Goal: Task Accomplishment & Management: Manage account settings

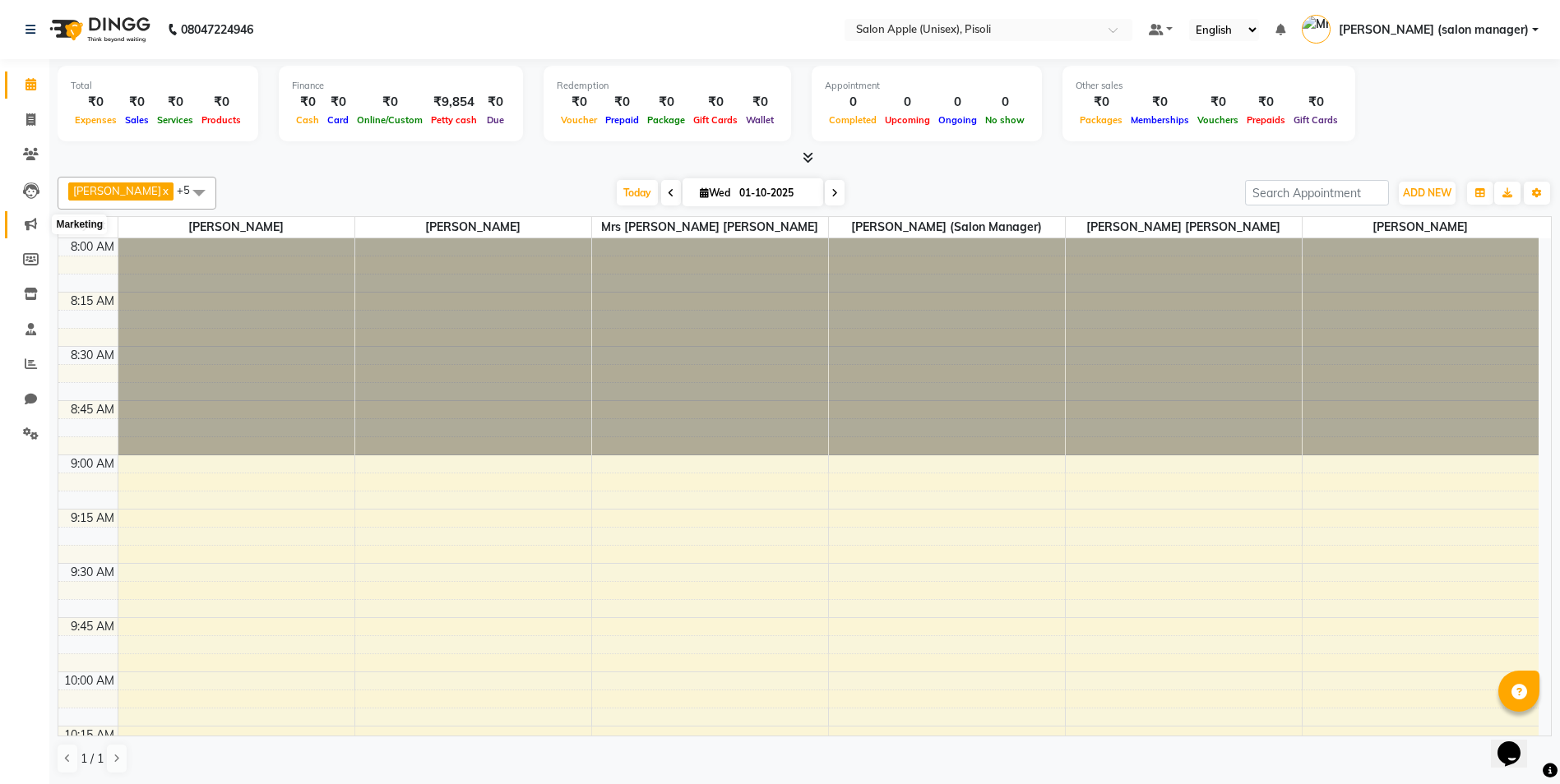
click at [36, 223] on icon at bounding box center [31, 224] width 12 height 12
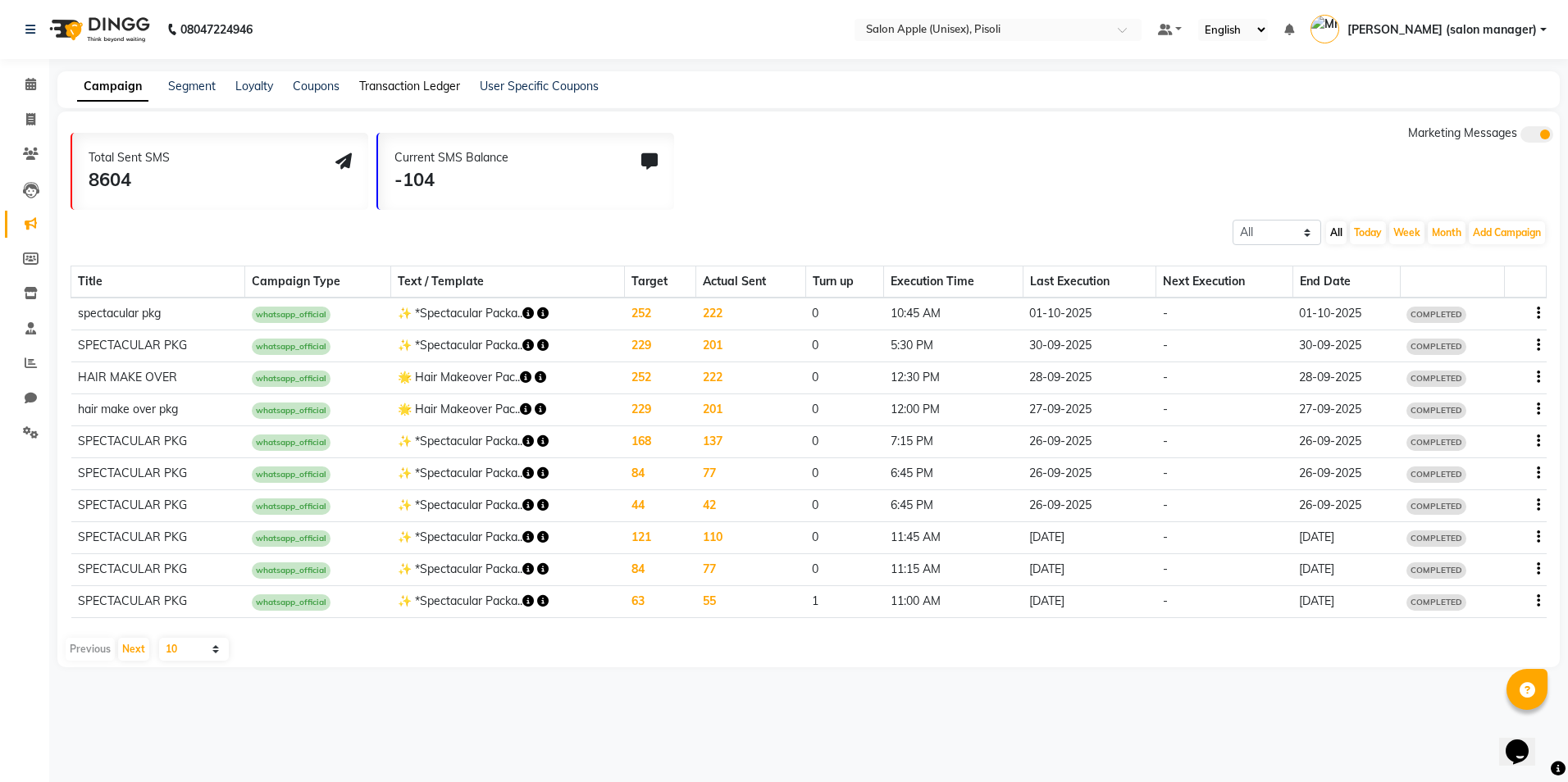
click at [421, 90] on link "Transaction Ledger" at bounding box center [410, 86] width 101 height 15
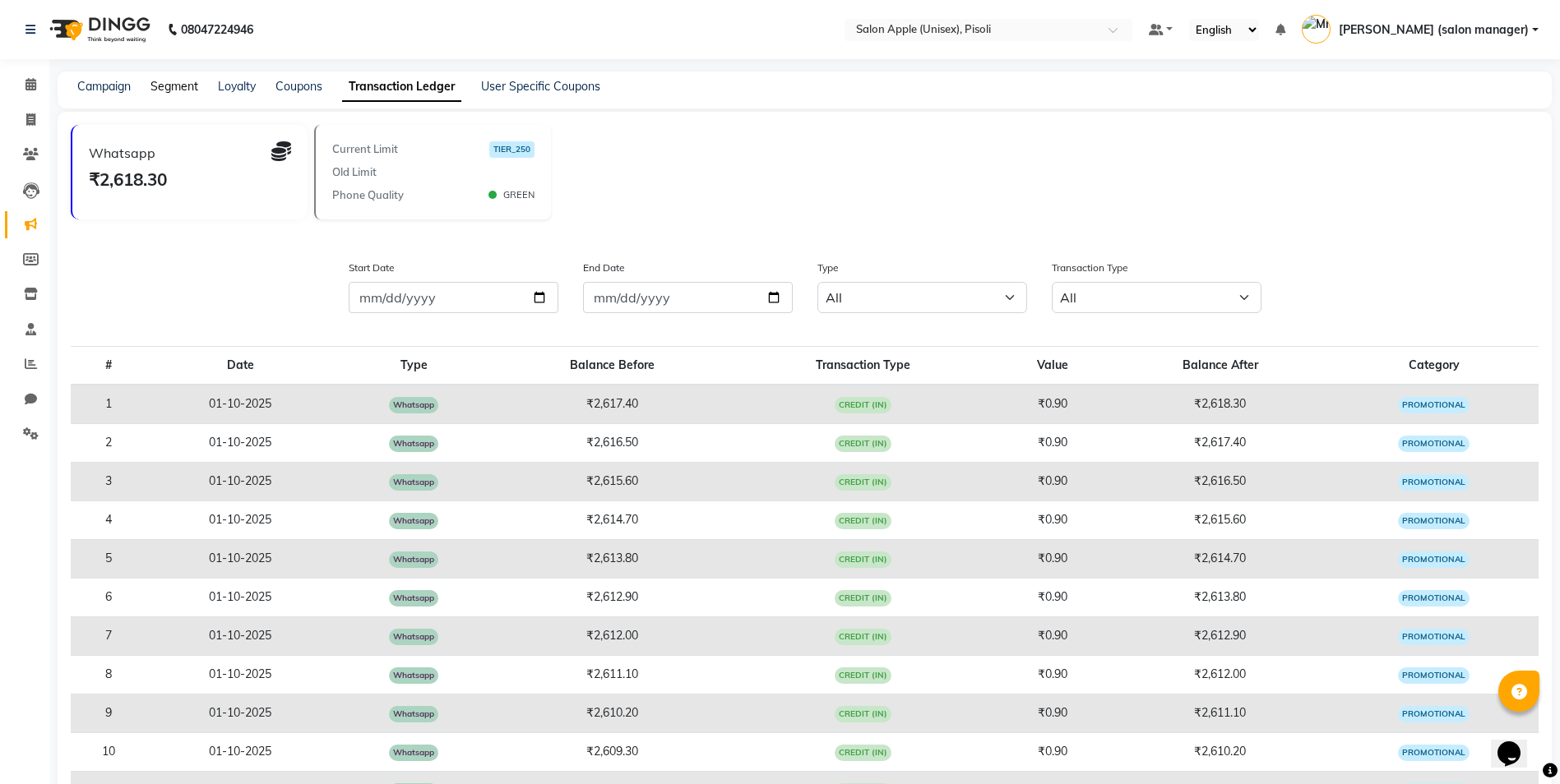
click at [183, 86] on link "Segment" at bounding box center [174, 86] width 48 height 15
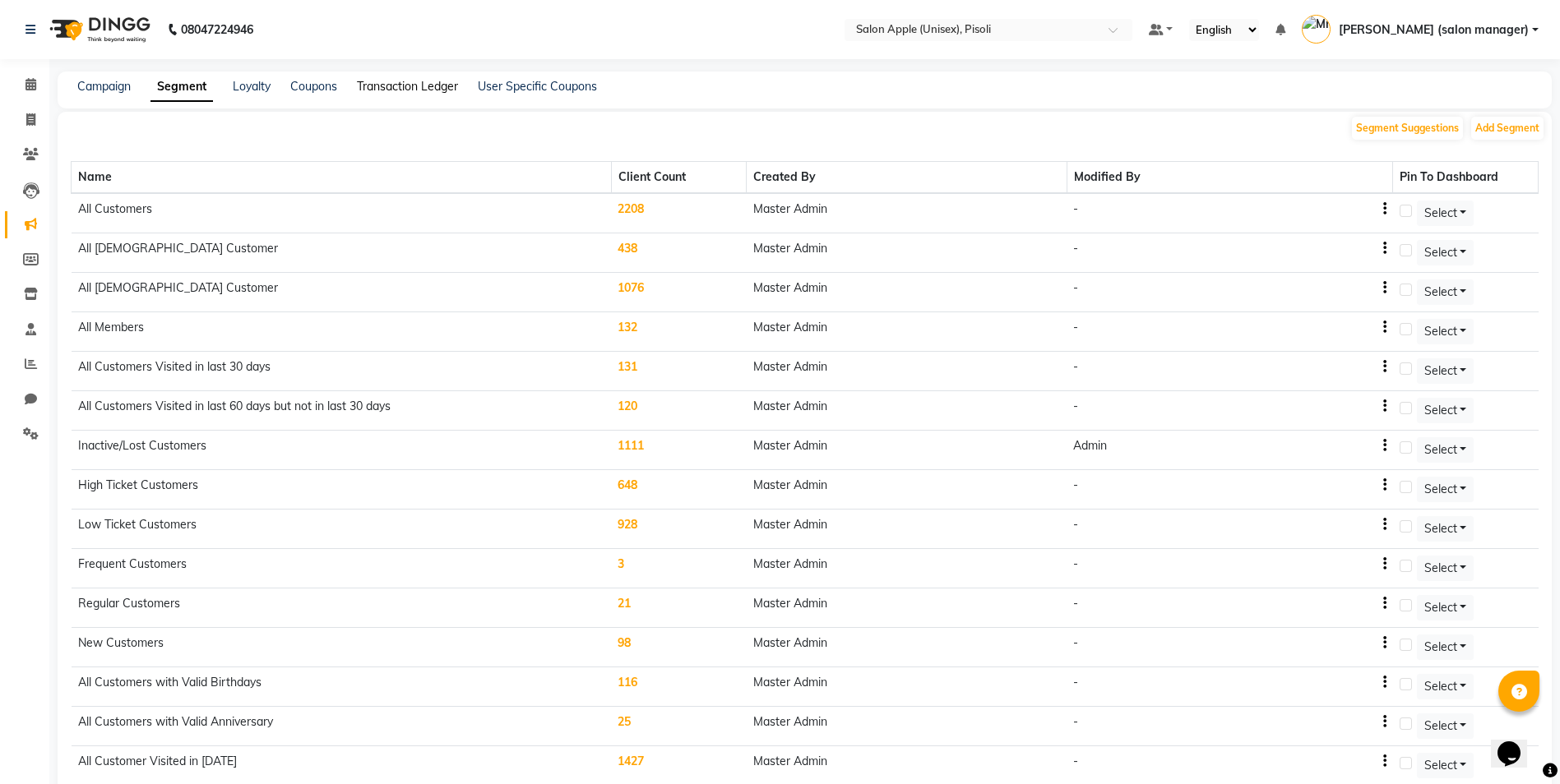
click at [436, 89] on link "Transaction Ledger" at bounding box center [408, 86] width 101 height 15
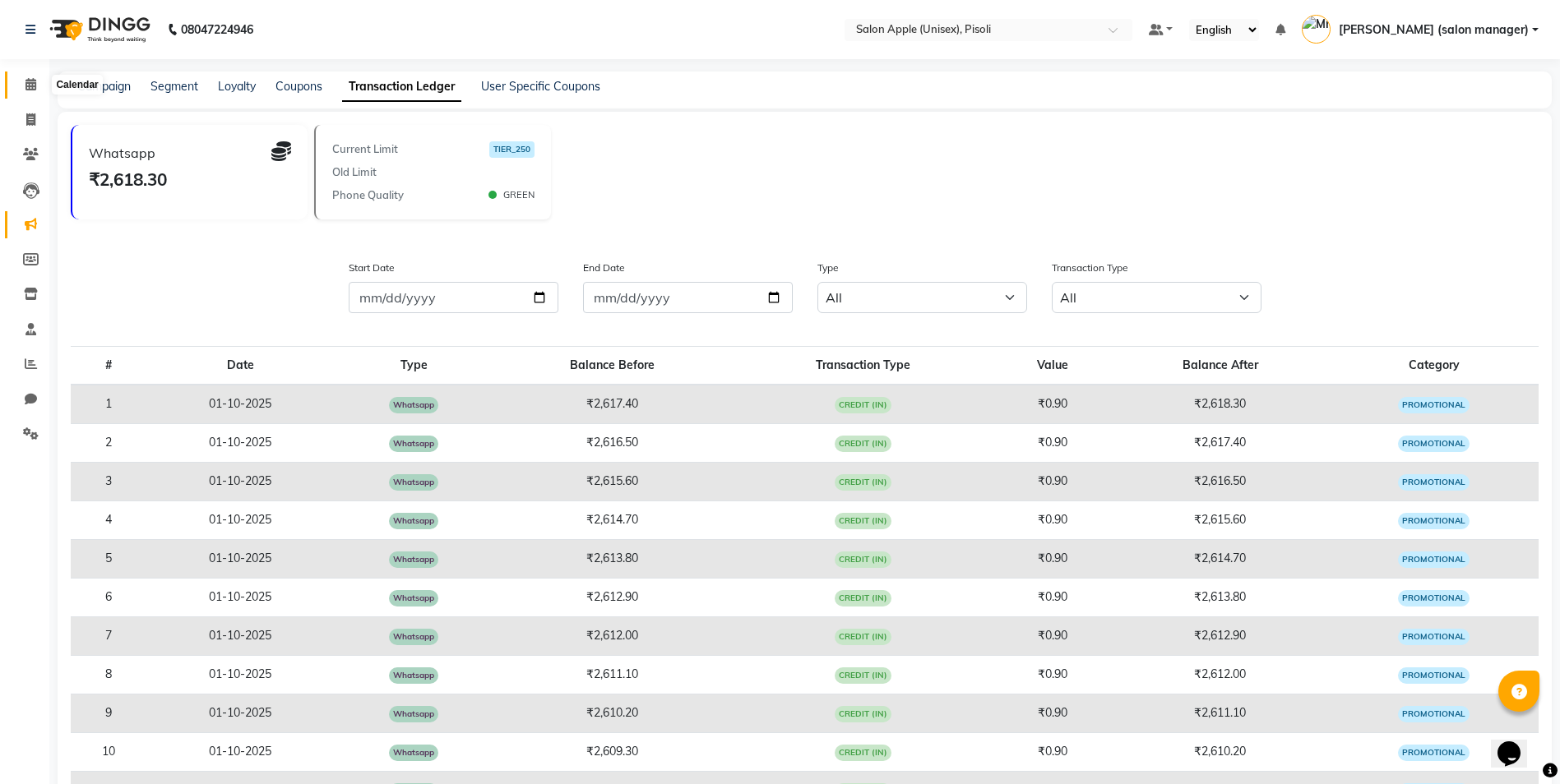
click at [30, 84] on icon at bounding box center [31, 84] width 10 height 12
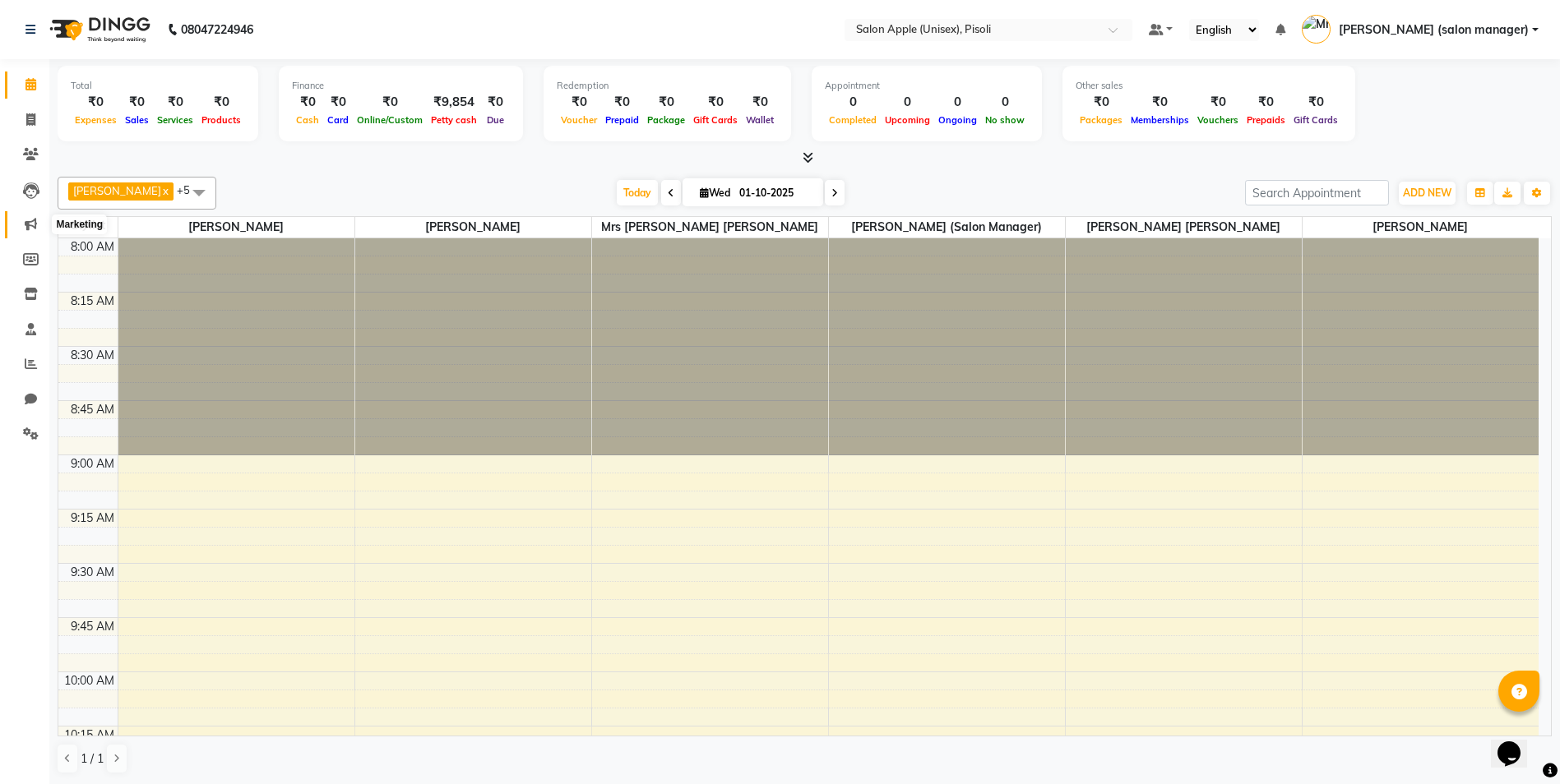
click at [32, 224] on icon at bounding box center [31, 224] width 12 height 12
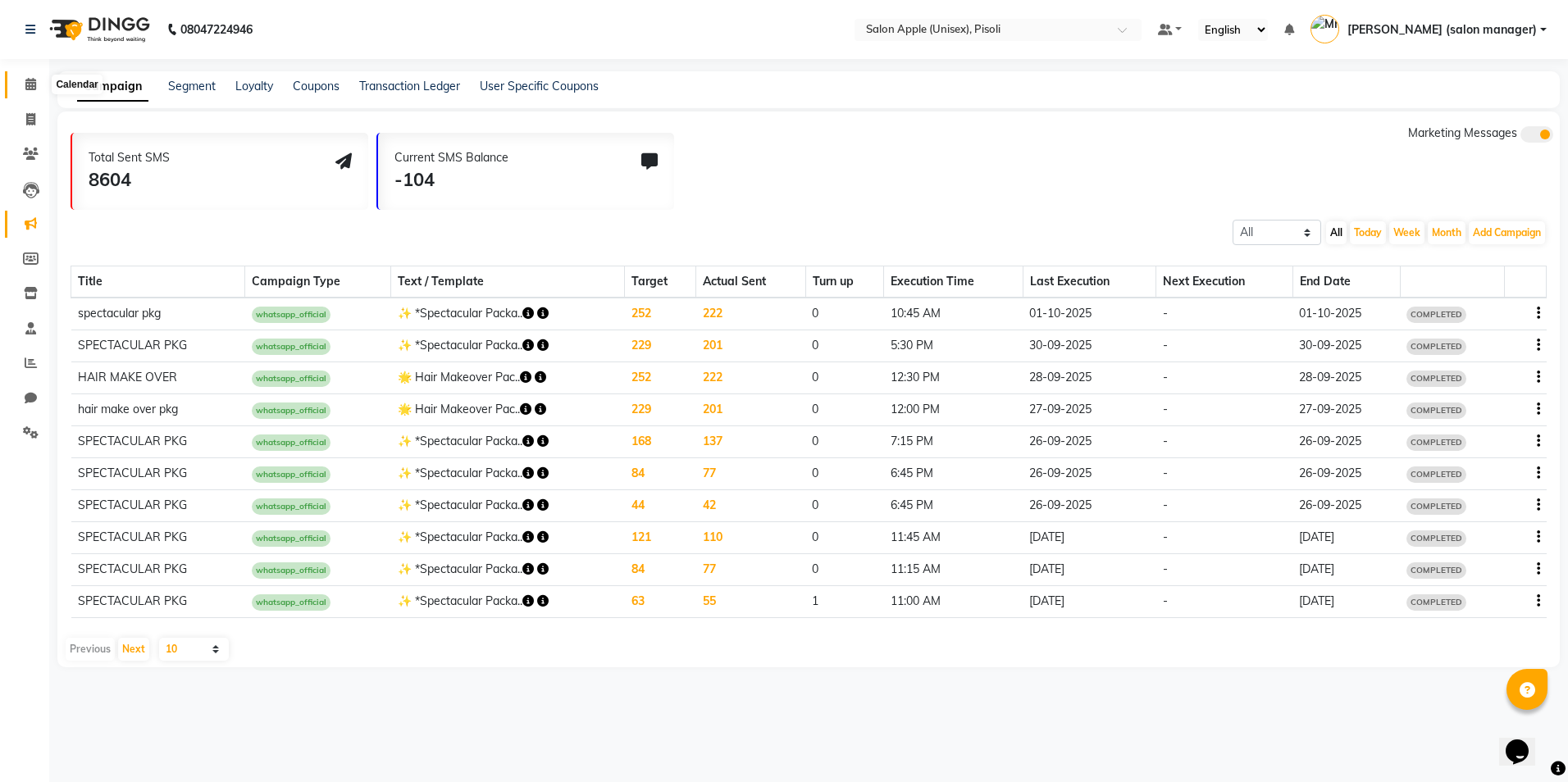
click at [30, 79] on icon at bounding box center [31, 84] width 10 height 12
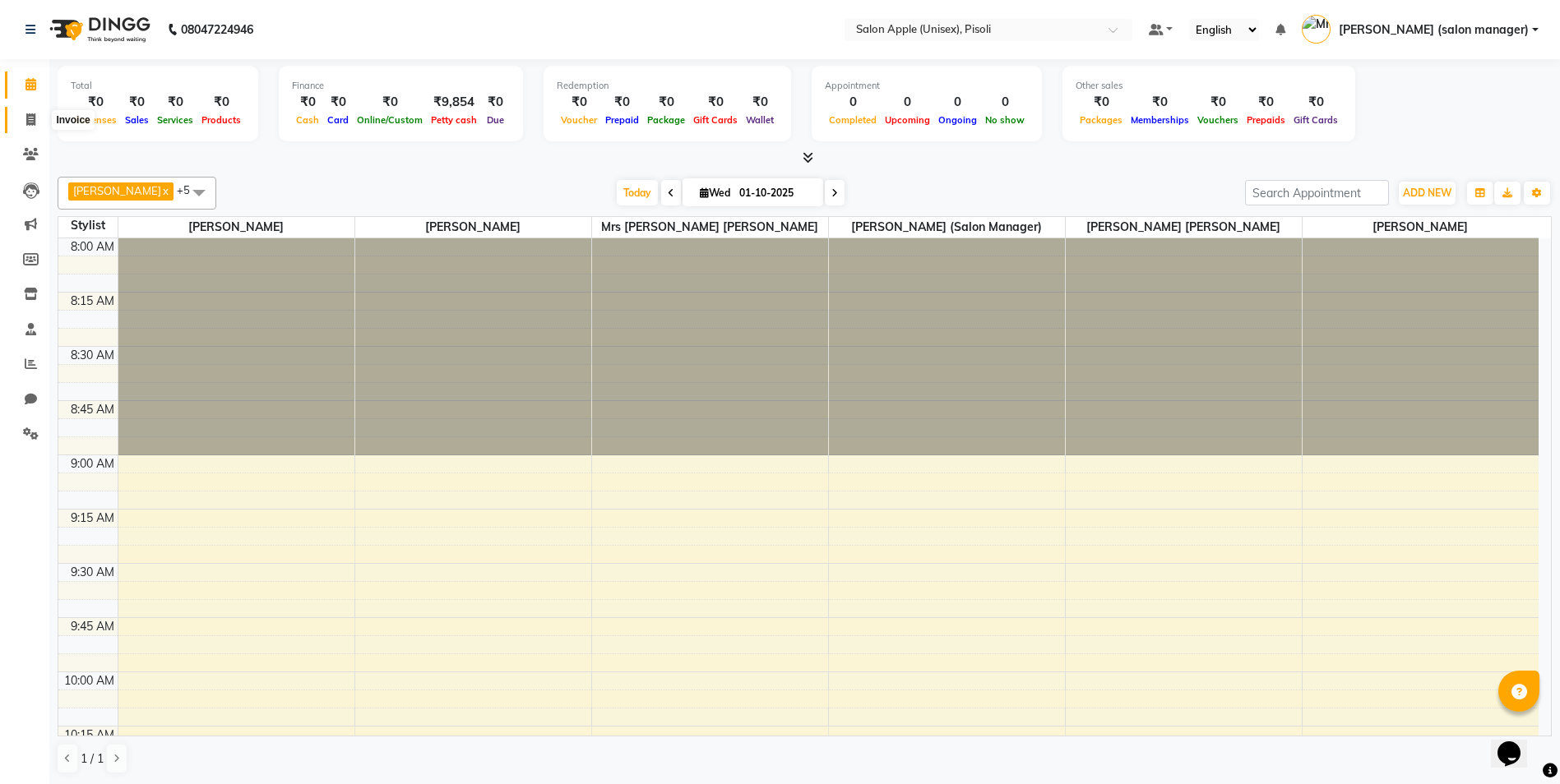
click at [32, 120] on icon at bounding box center [31, 119] width 9 height 12
select select "service"
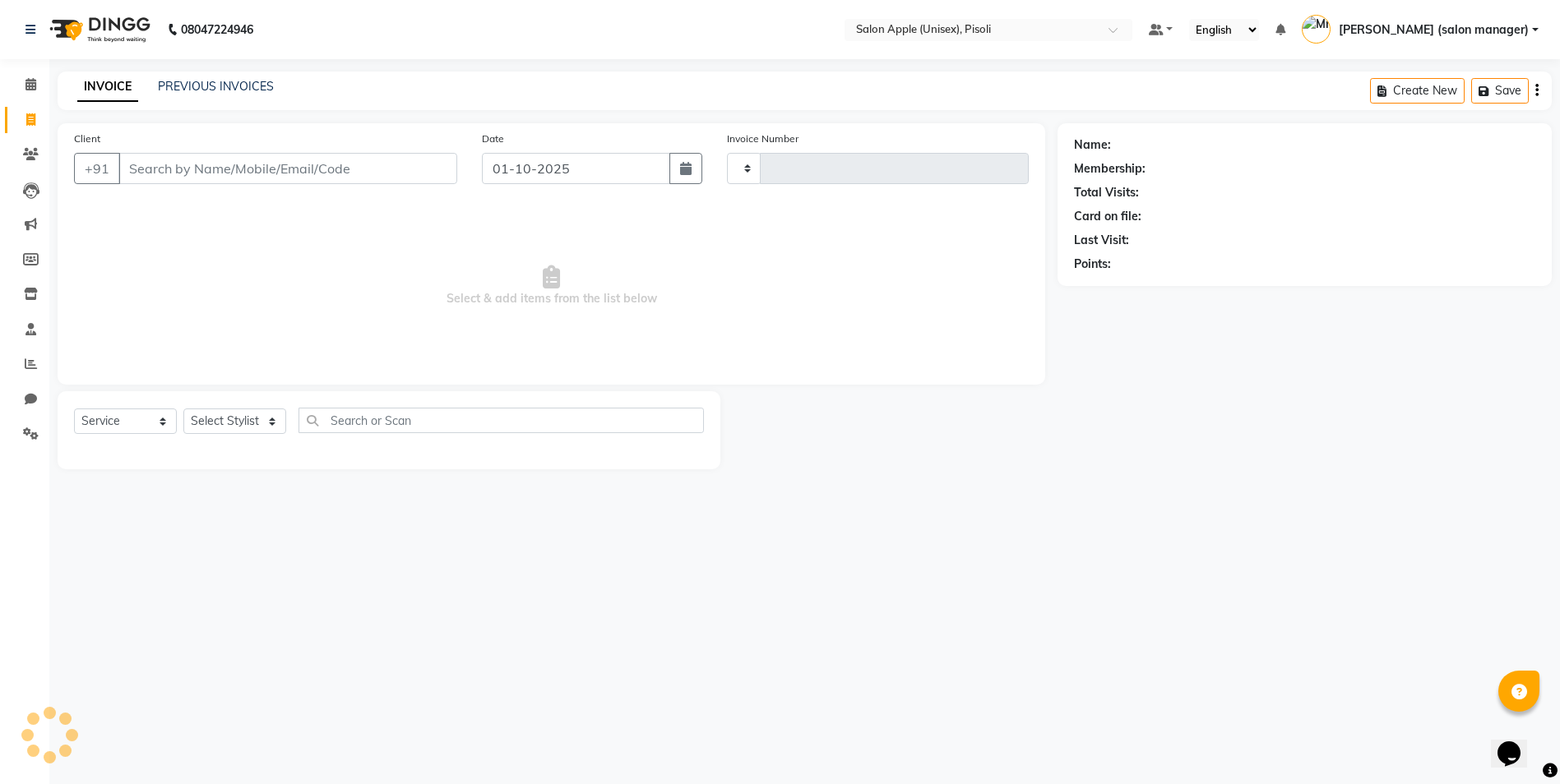
type input "0994"
select select "5282"
click at [31, 81] on icon at bounding box center [31, 84] width 10 height 12
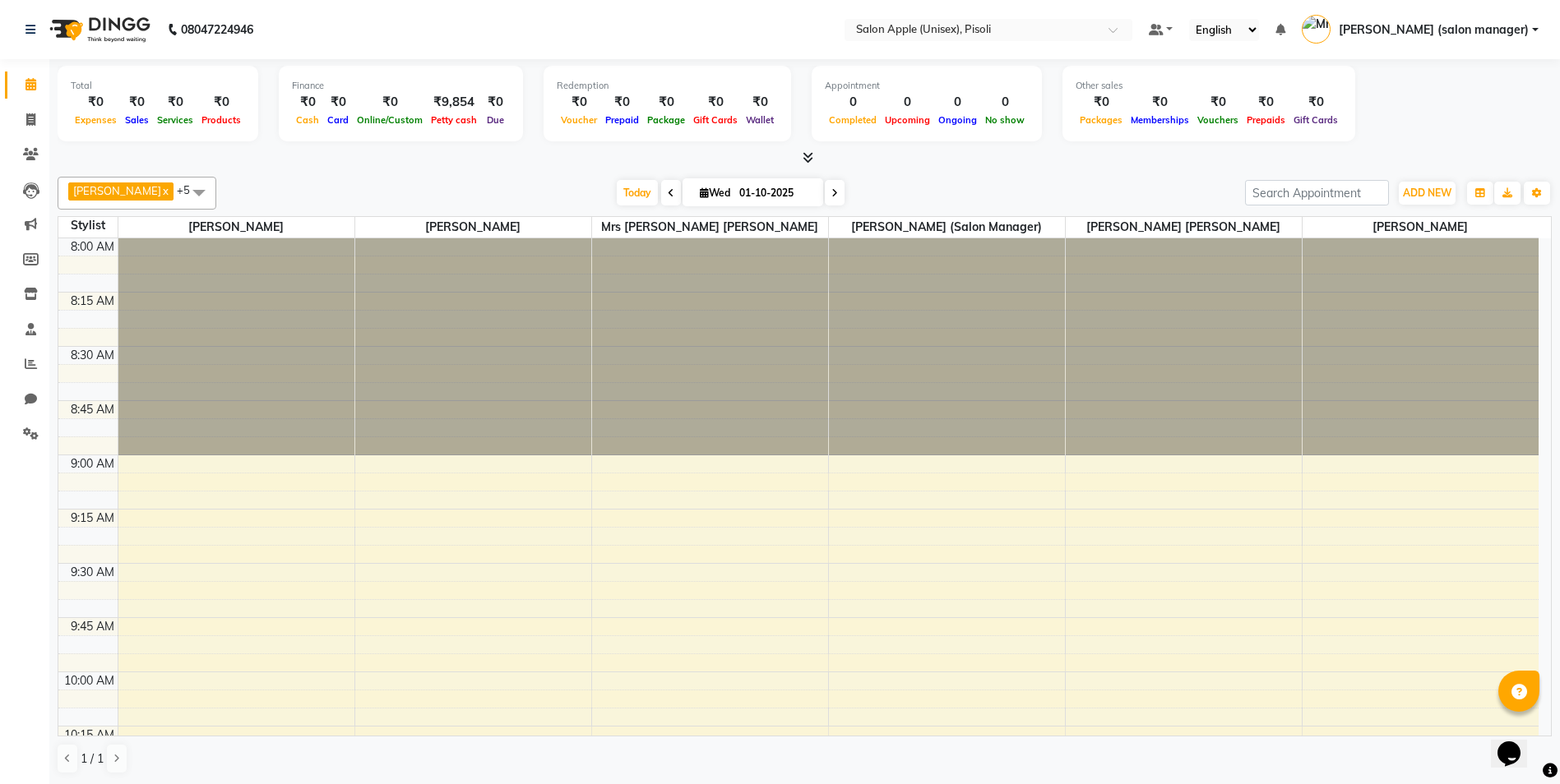
click at [807, 156] on icon at bounding box center [807, 157] width 10 height 12
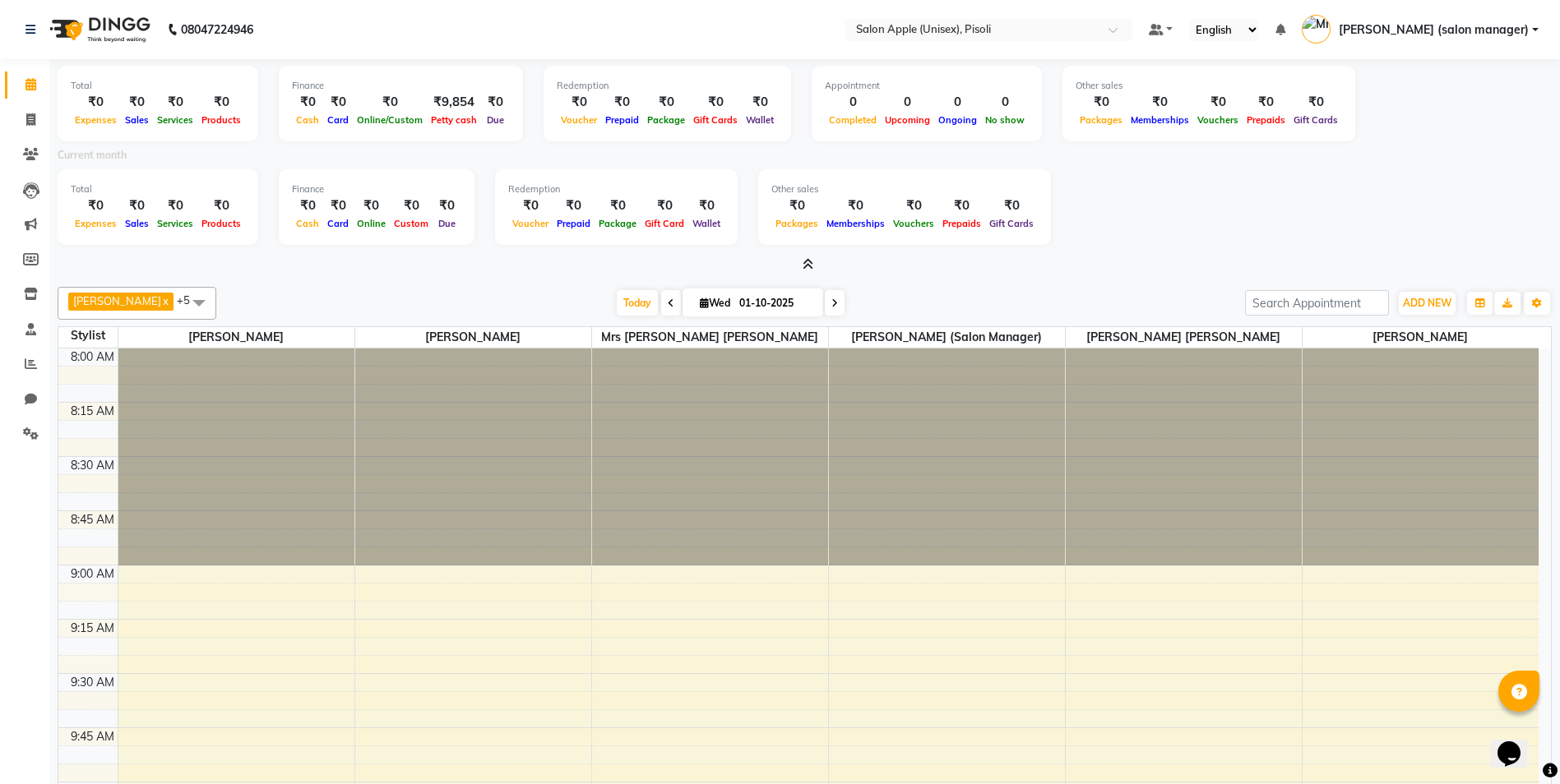
click at [805, 263] on icon at bounding box center [807, 264] width 10 height 12
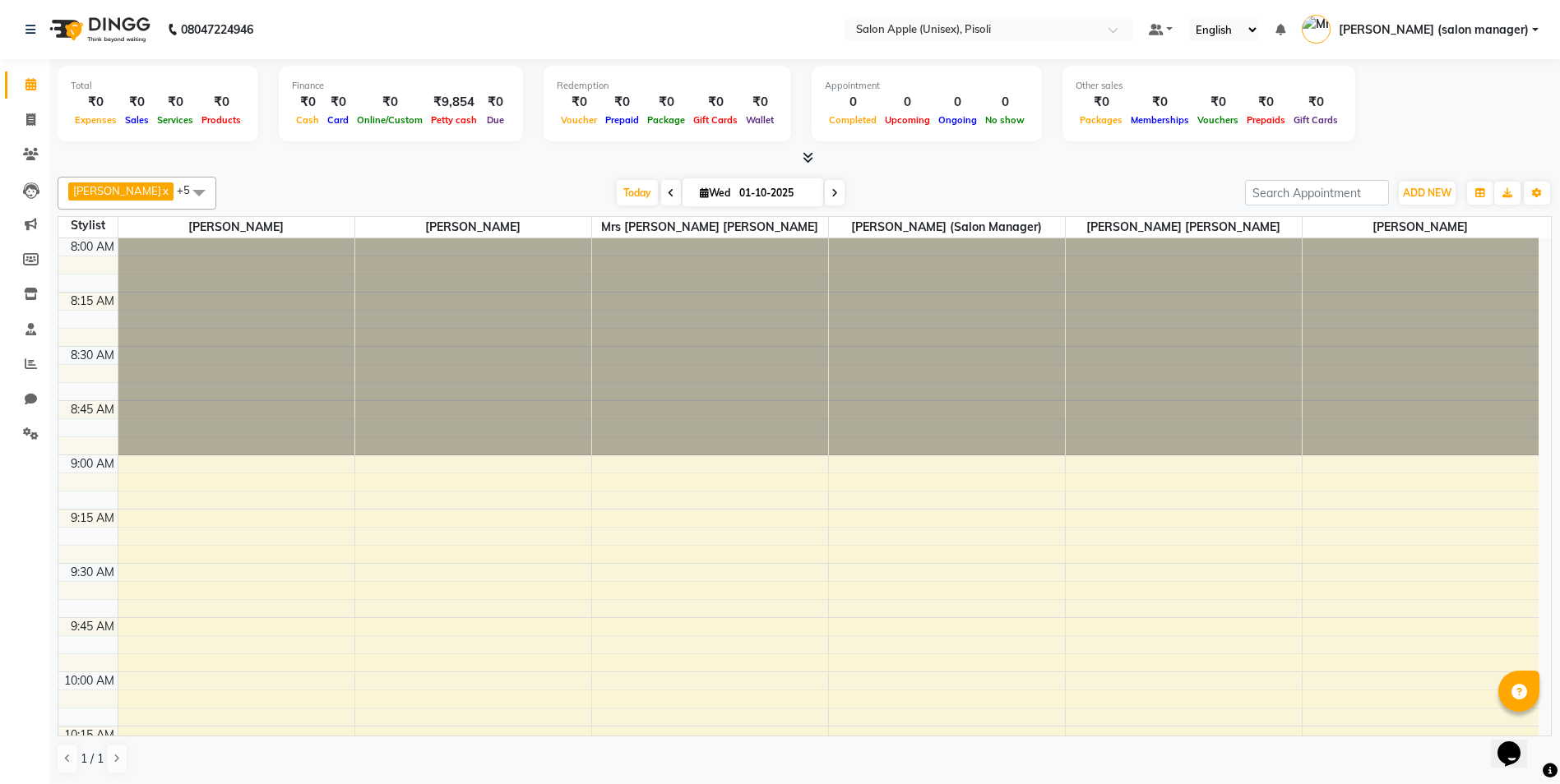
click at [806, 159] on icon at bounding box center [807, 157] width 10 height 12
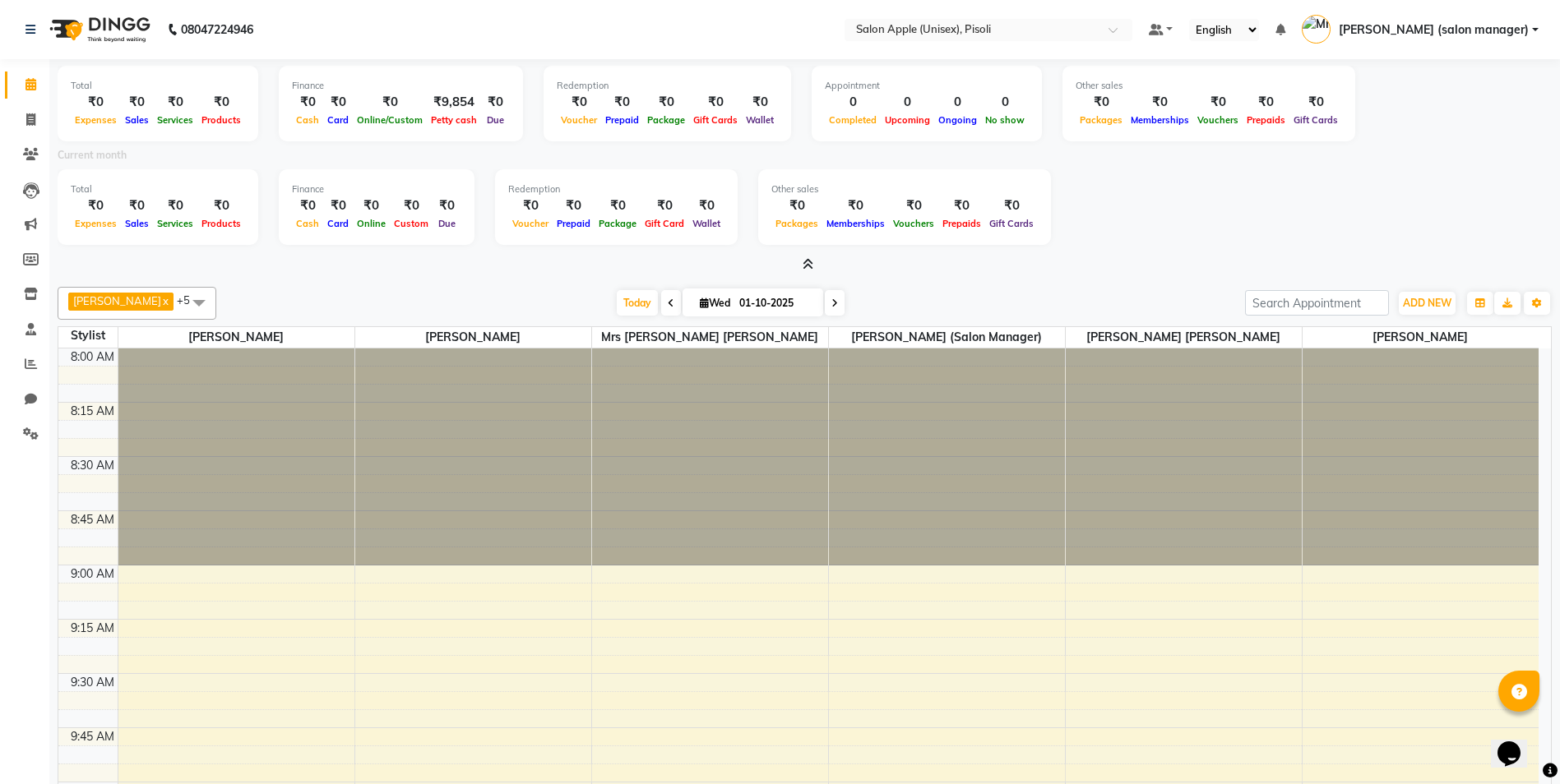
click at [800, 260] on span at bounding box center [805, 265] width 17 height 17
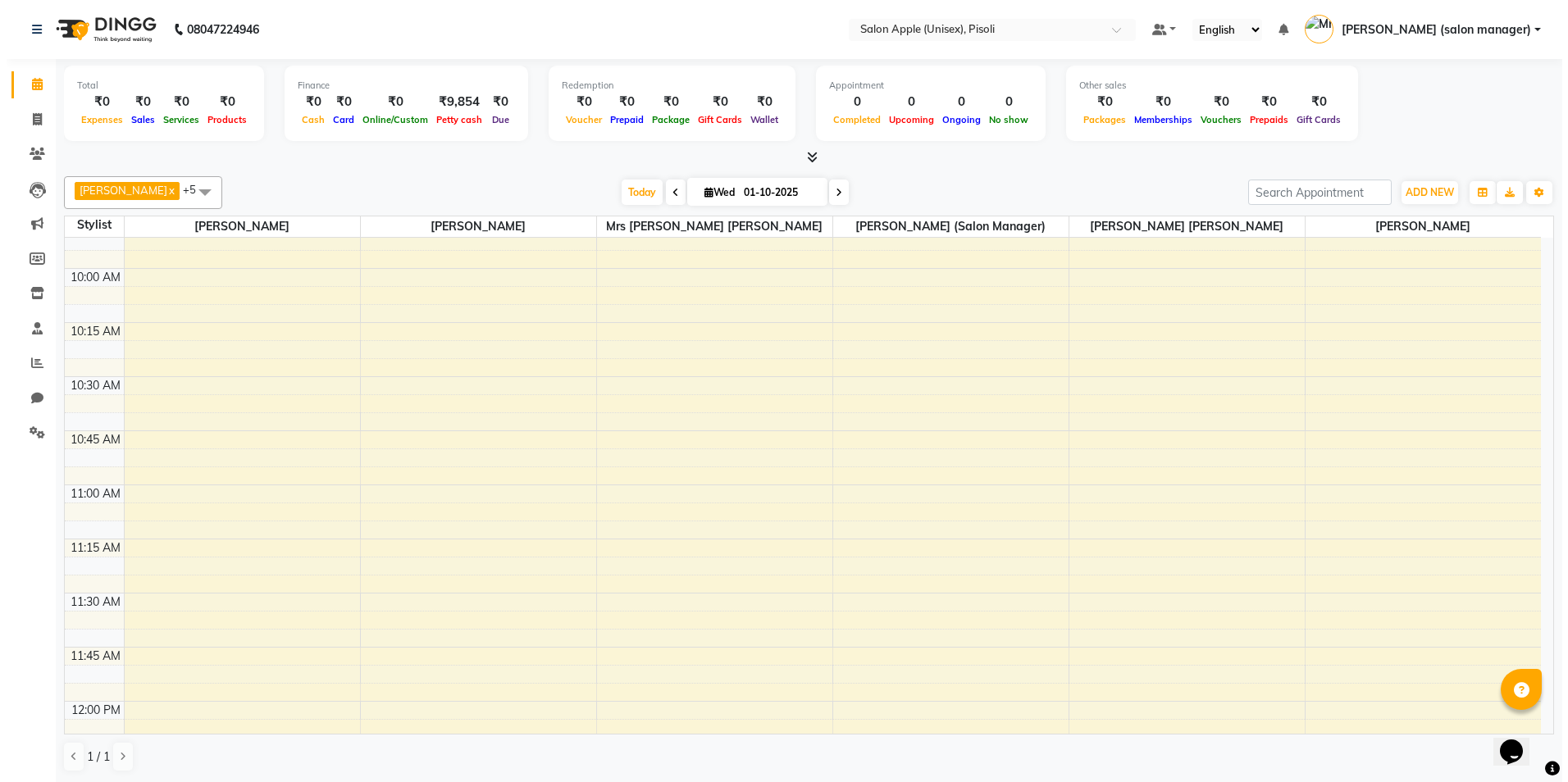
scroll to position [410, 0]
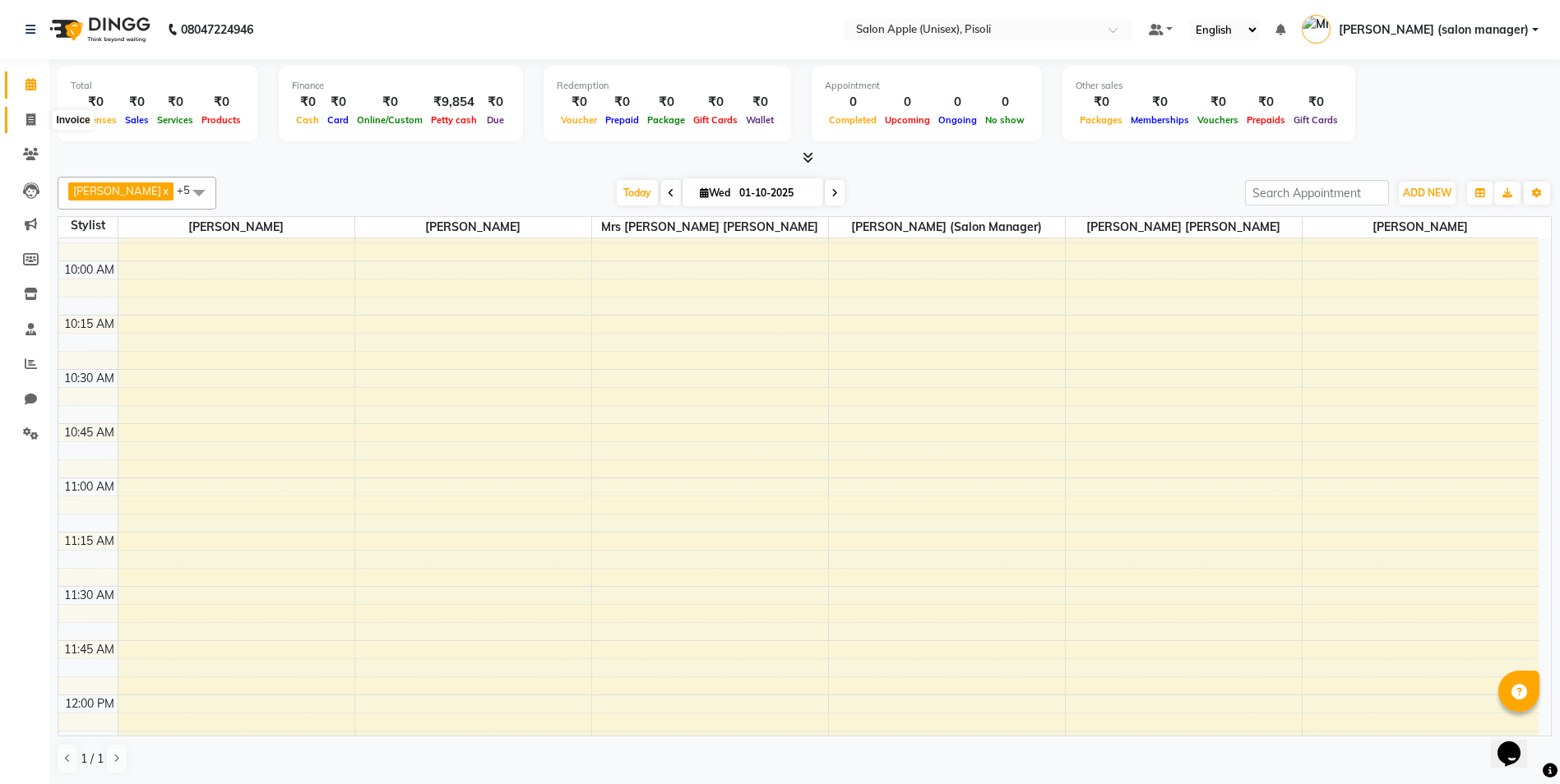
click at [30, 119] on icon at bounding box center [31, 119] width 9 height 12
select select "5282"
select select "service"
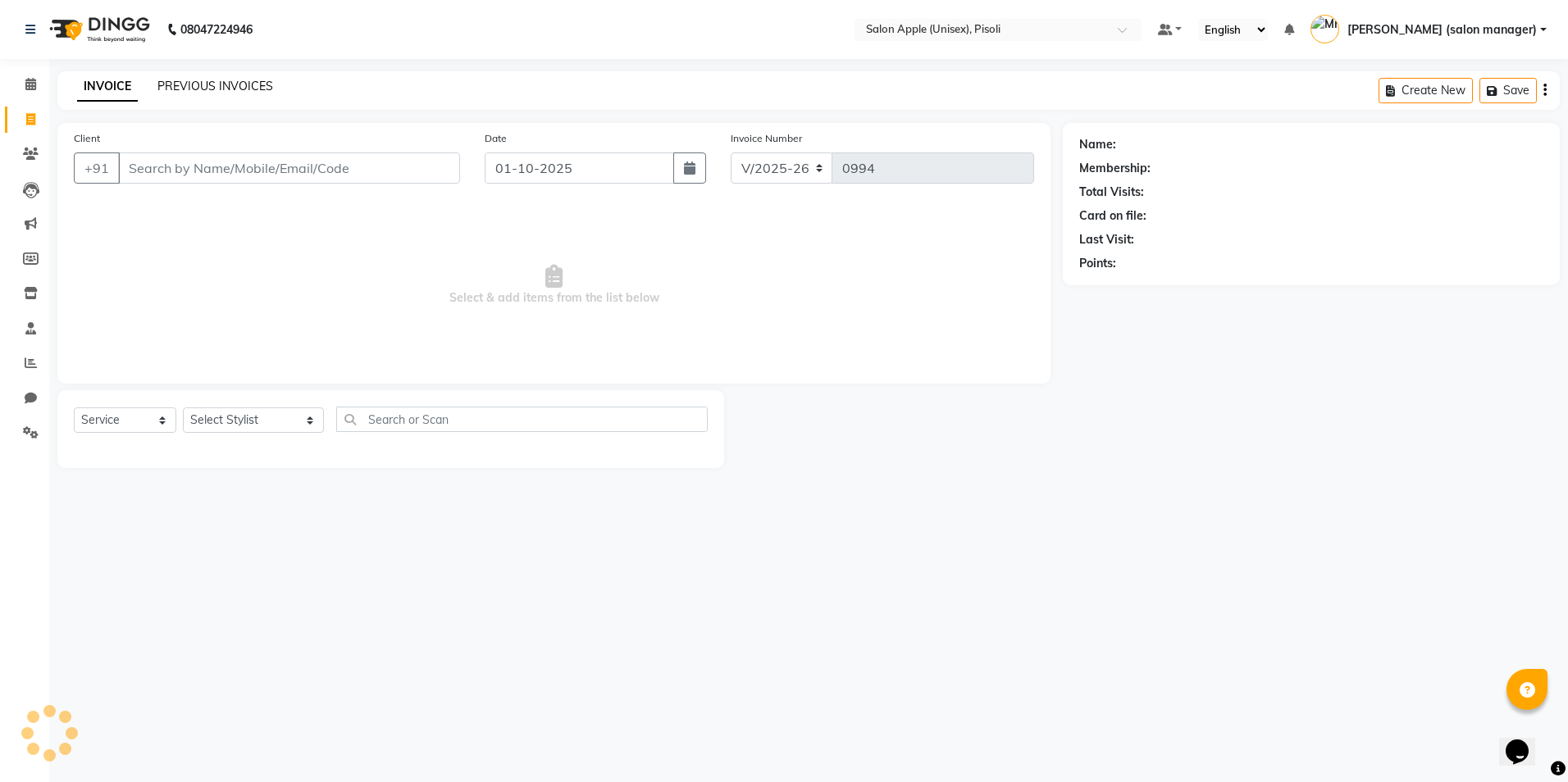
click at [226, 84] on link "PREVIOUS INVOICES" at bounding box center [215, 86] width 116 height 15
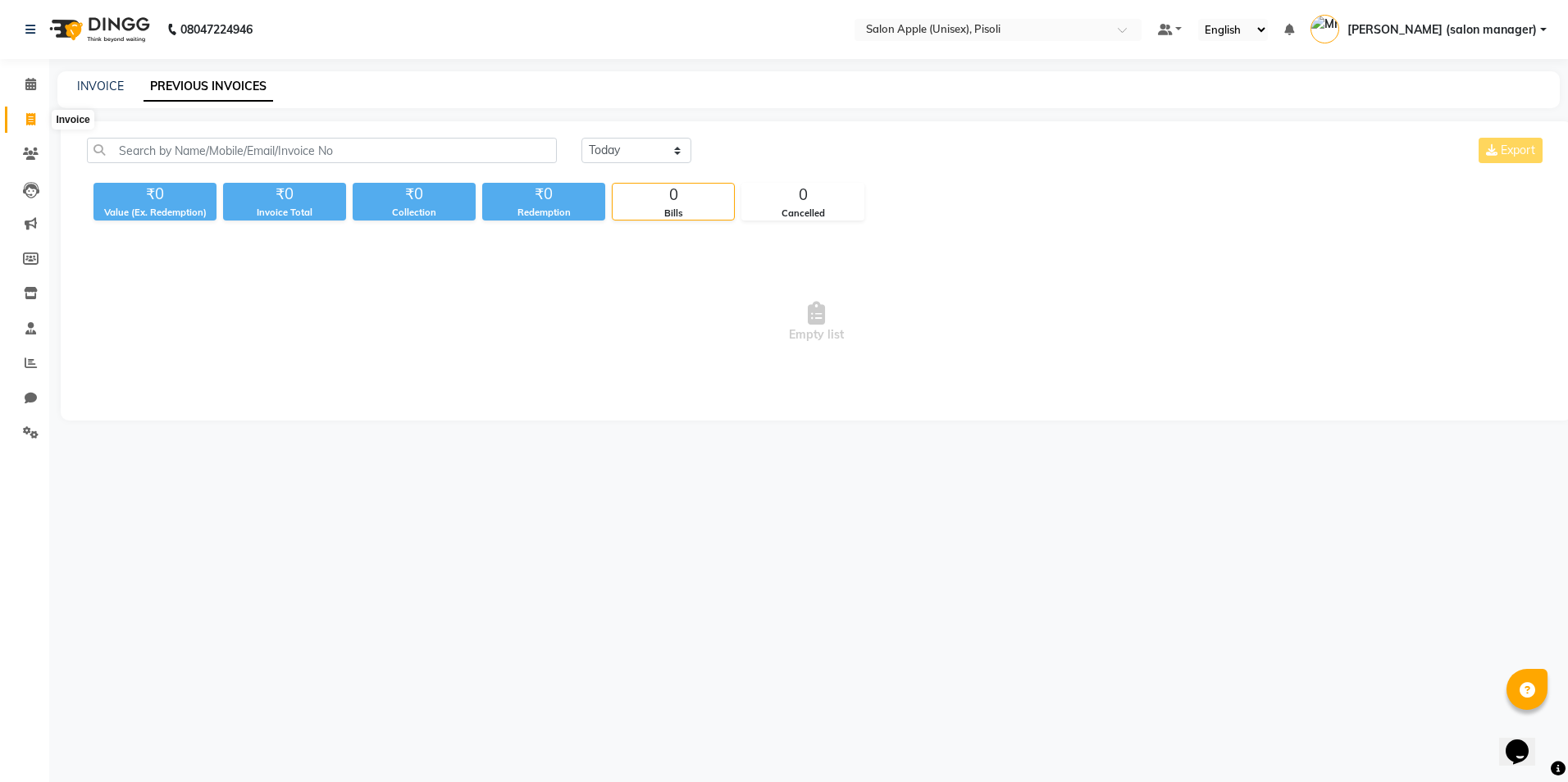
click at [29, 117] on icon at bounding box center [31, 119] width 9 height 12
select select "service"
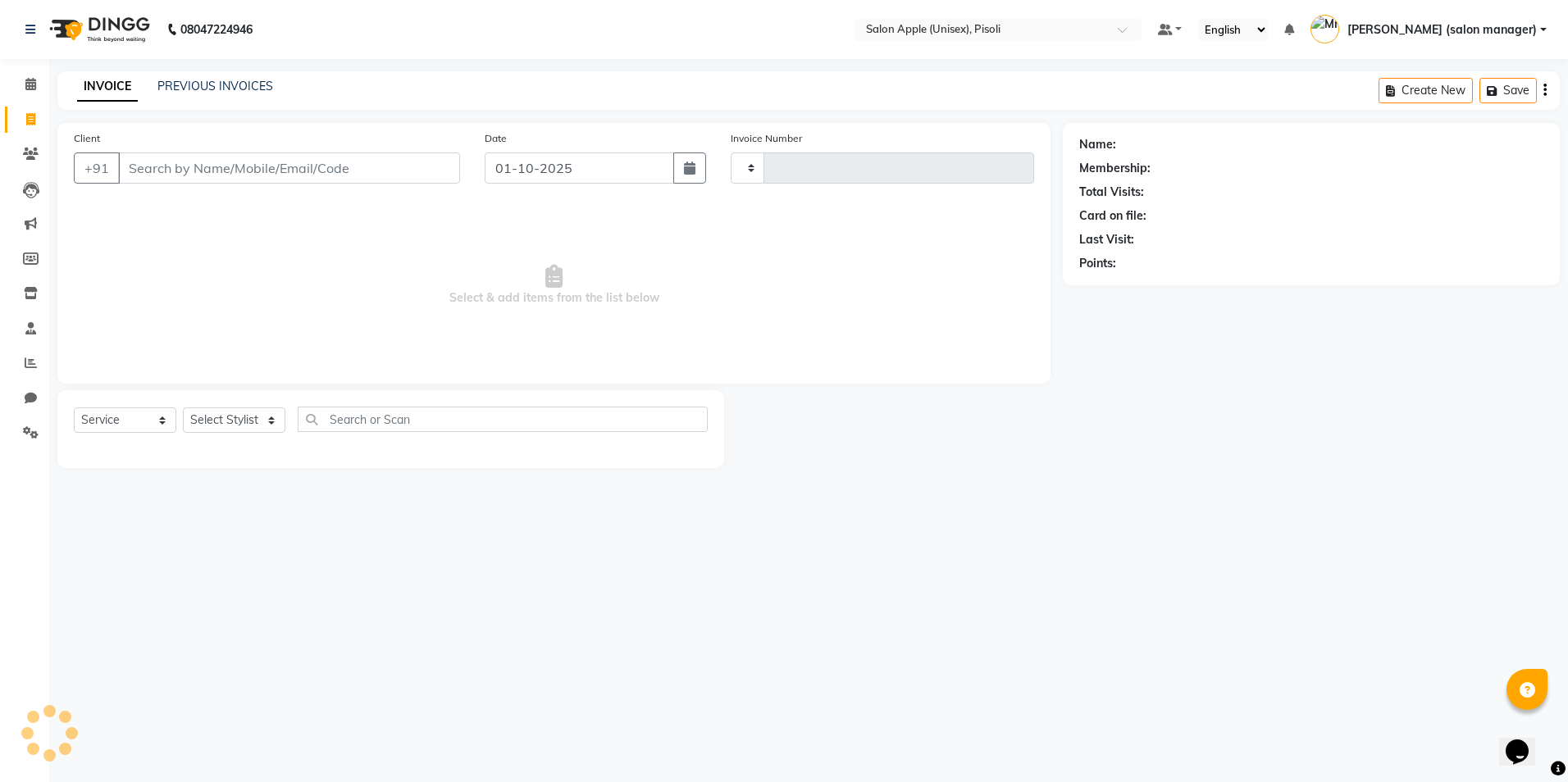
type input "0994"
select select "5282"
click at [175, 164] on input "Client" at bounding box center [289, 168] width 342 height 31
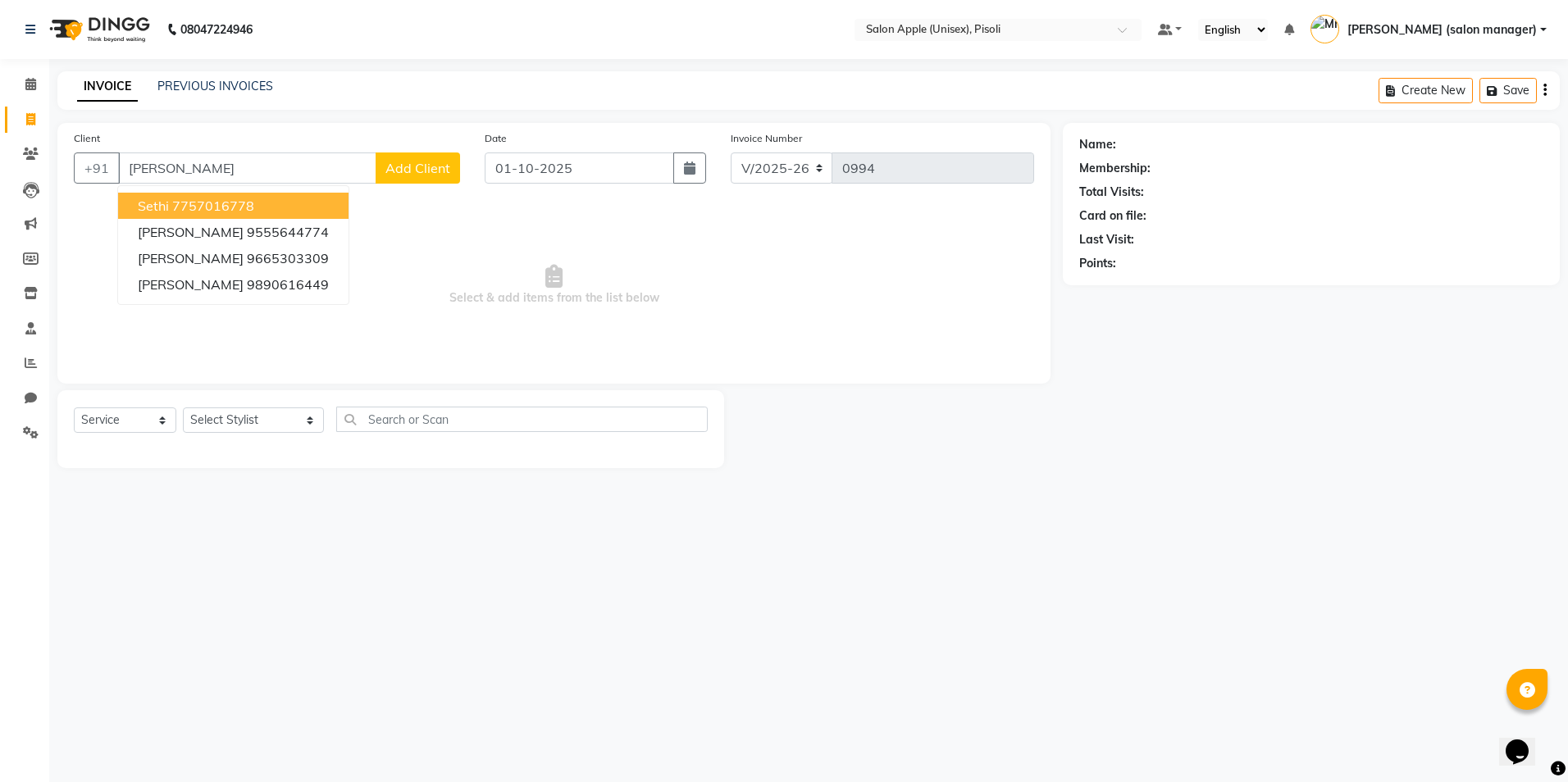
click at [190, 207] on ngb-highlight "7757016778" at bounding box center [213, 205] width 82 height 16
type input "7757016778"
select select "1: Object"
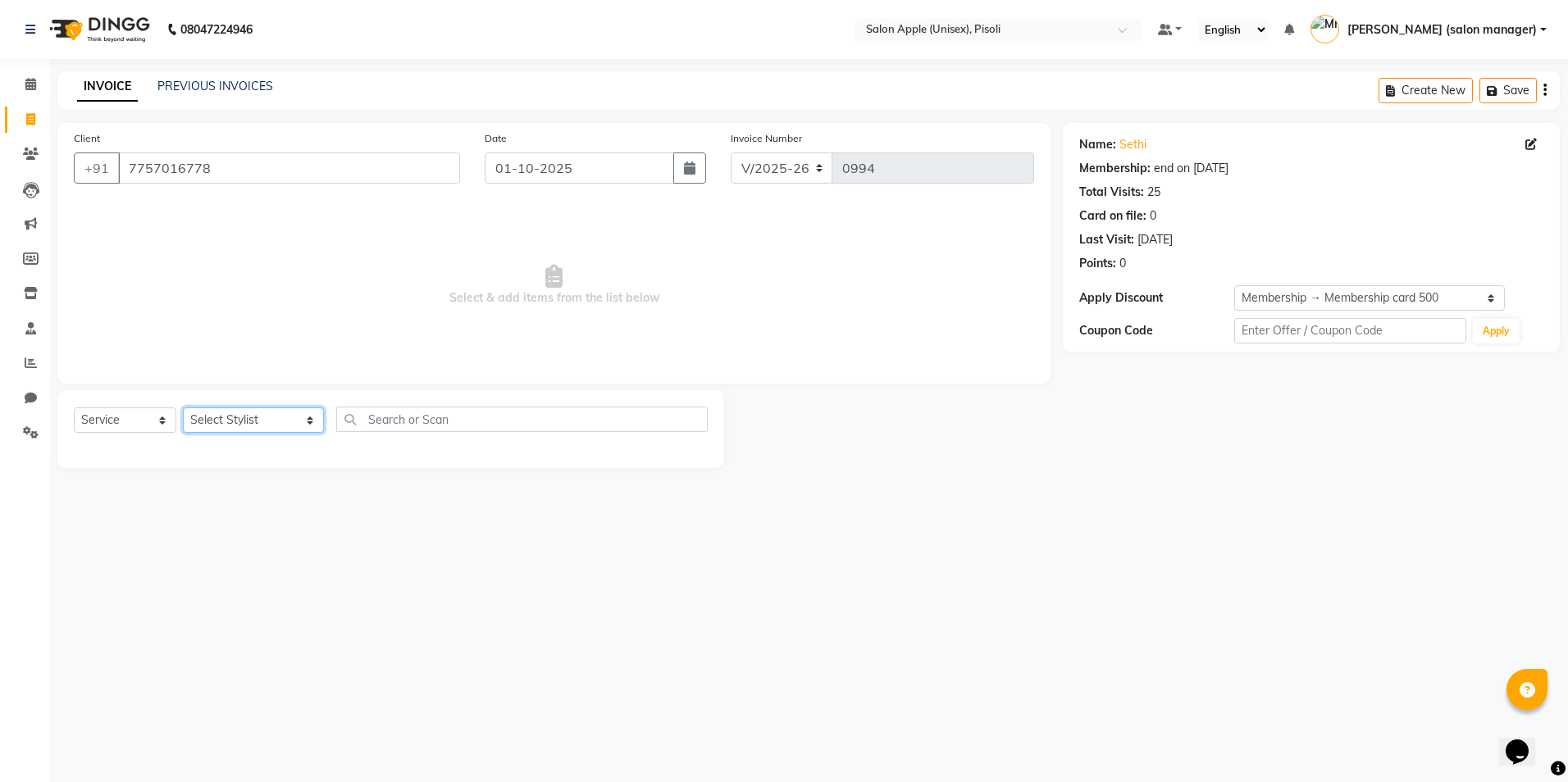
drag, startPoint x: 250, startPoint y: 423, endPoint x: 245, endPoint y: 429, distance: 7.8
click at [250, 423] on select "Select Stylist [PERSON_NAME] Owner [PERSON_NAME] Owner [PERSON_NAME] [PERSON_NA…" at bounding box center [253, 420] width 141 height 26
select select "70544"
click at [183, 407] on select "Select Stylist [PERSON_NAME] Owner [PERSON_NAME] Owner [PERSON_NAME] [PERSON_NA…" at bounding box center [253, 420] width 141 height 26
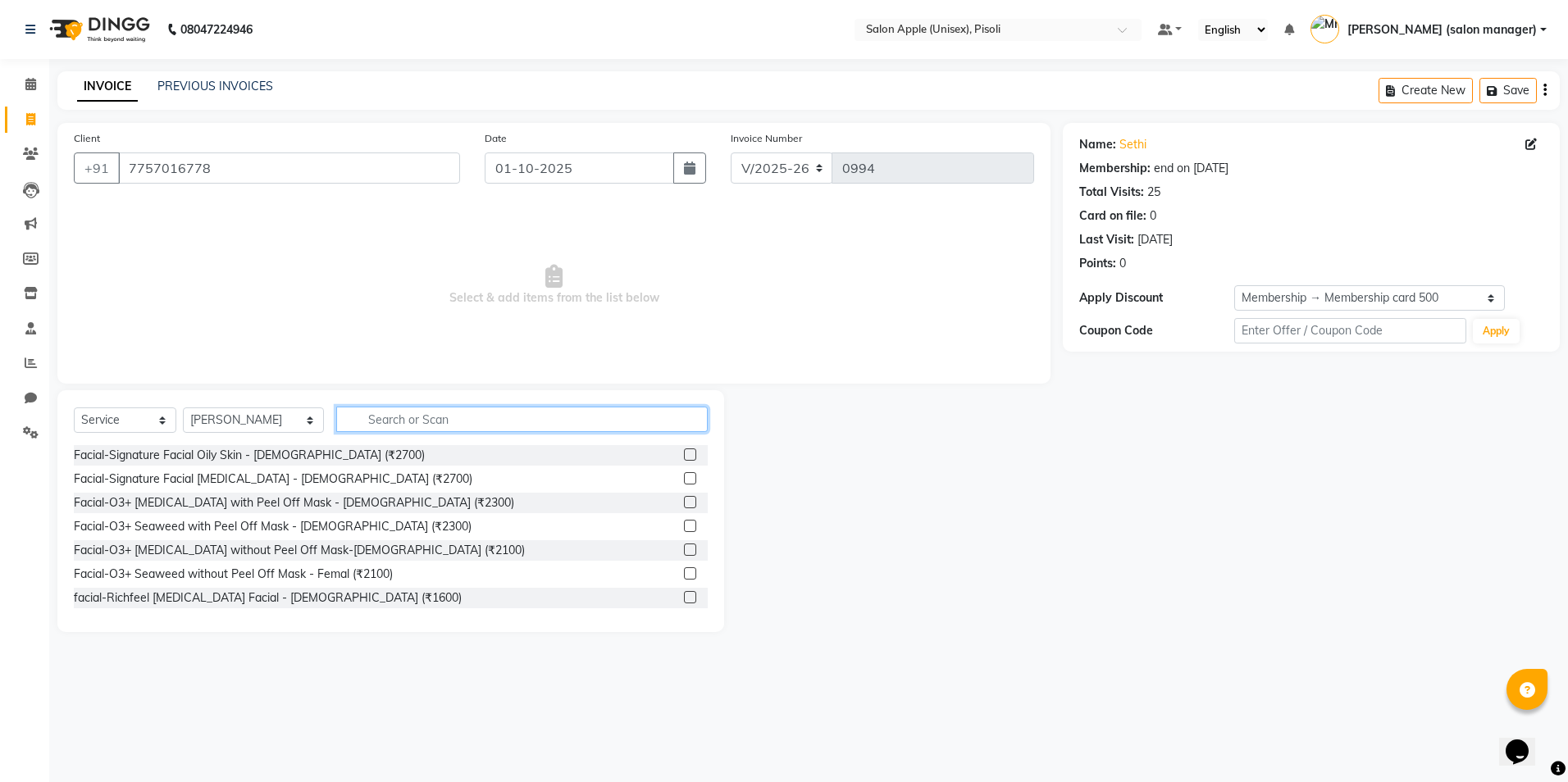
click at [408, 423] on input "text" at bounding box center [522, 419] width 371 height 26
click at [35, 152] on icon at bounding box center [31, 154] width 15 height 12
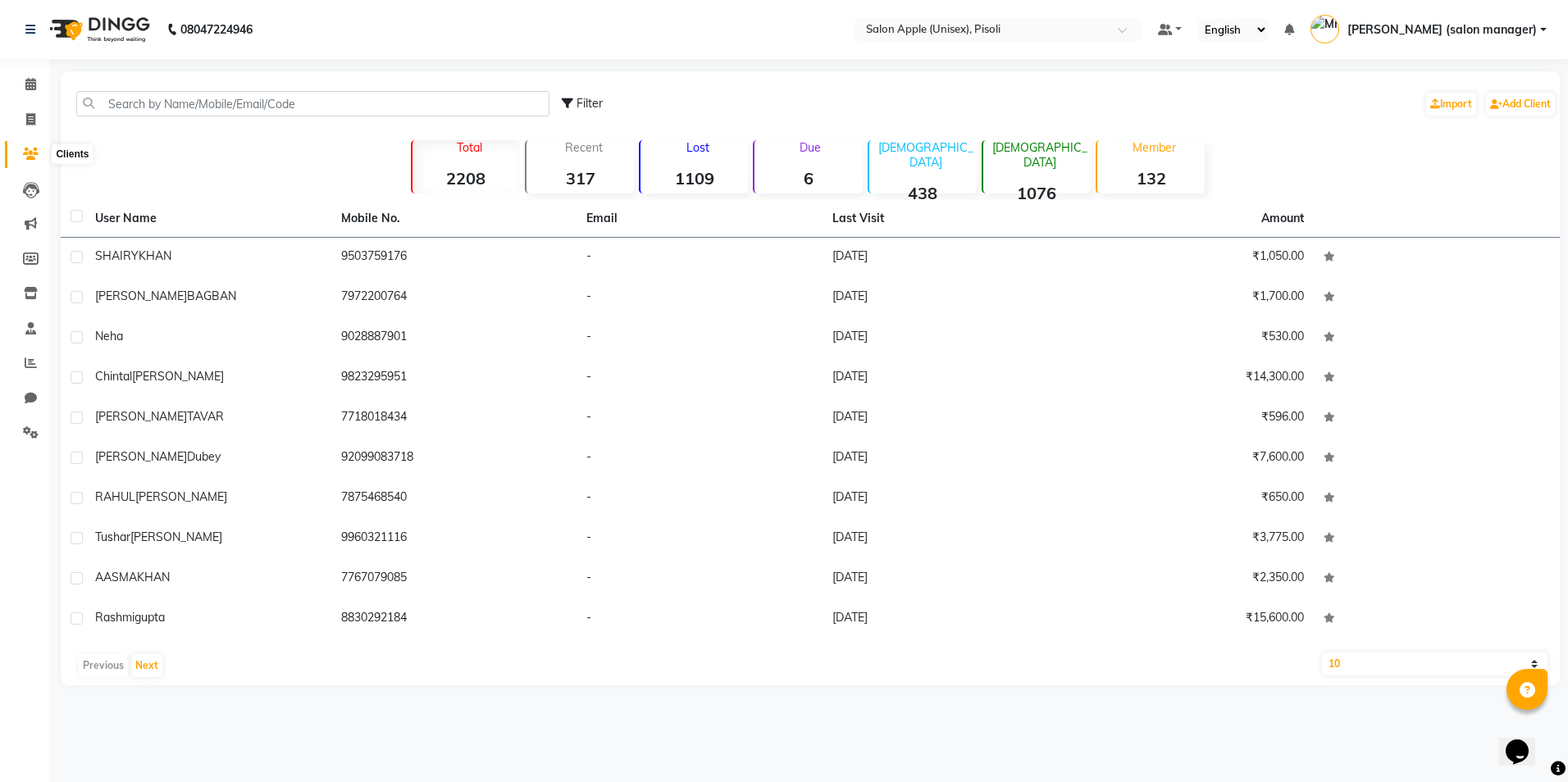
click at [34, 157] on icon at bounding box center [31, 154] width 15 height 12
click at [227, 109] on input "text" at bounding box center [312, 104] width 473 height 26
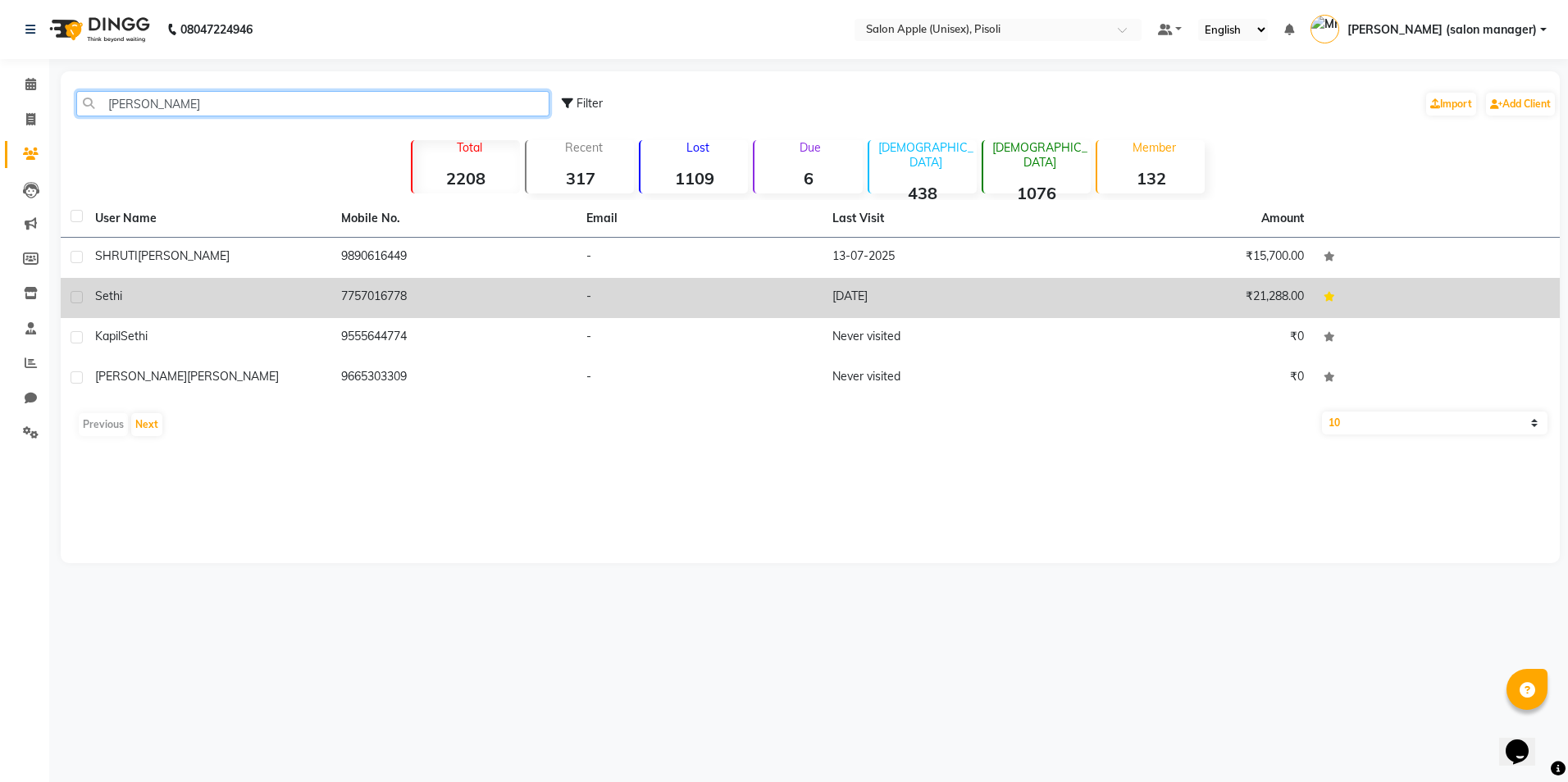
type input "[PERSON_NAME]"
click at [371, 287] on td "7757016778" at bounding box center [454, 298] width 246 height 40
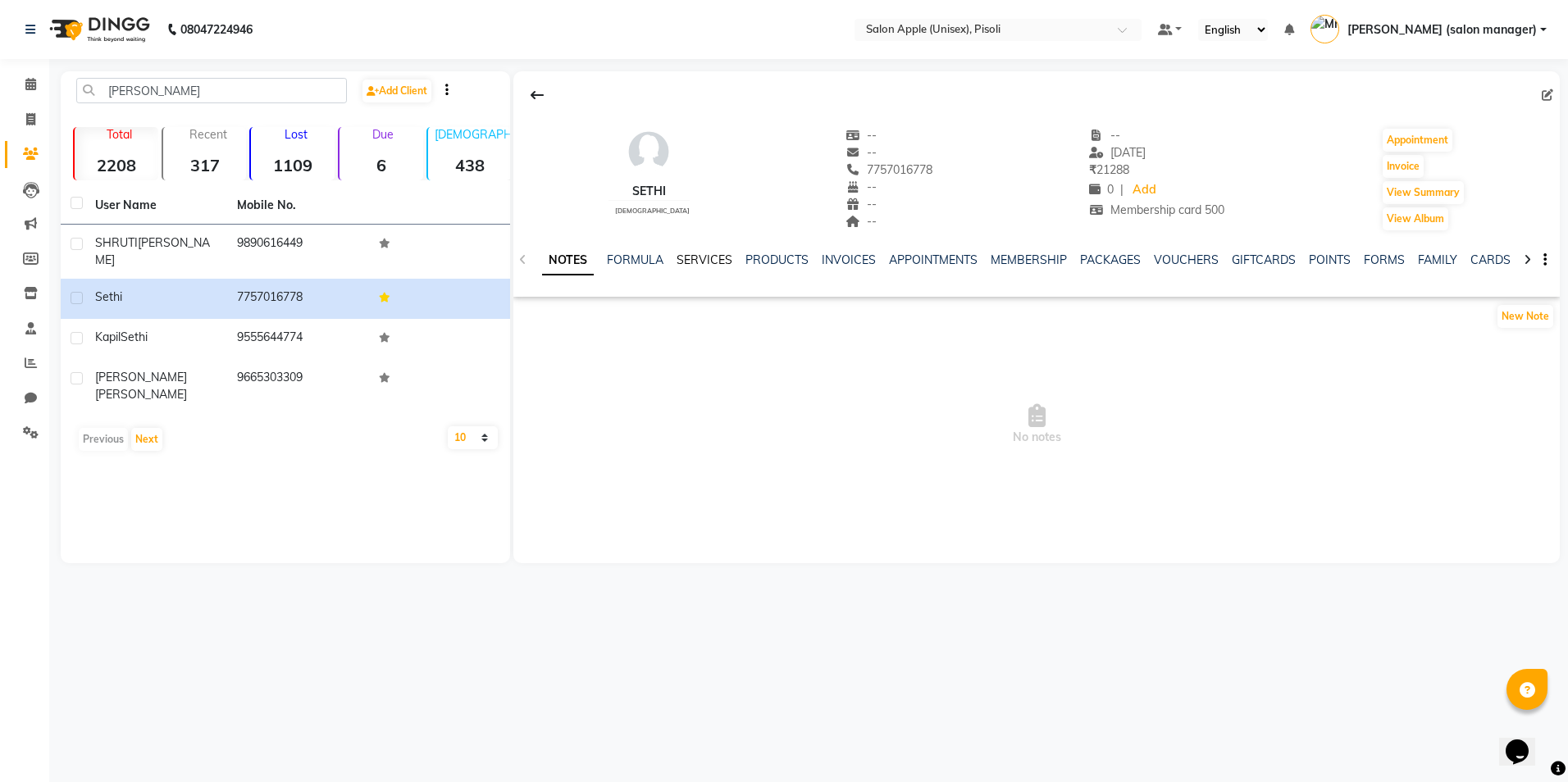
click at [699, 259] on link "SERVICES" at bounding box center [704, 259] width 56 height 15
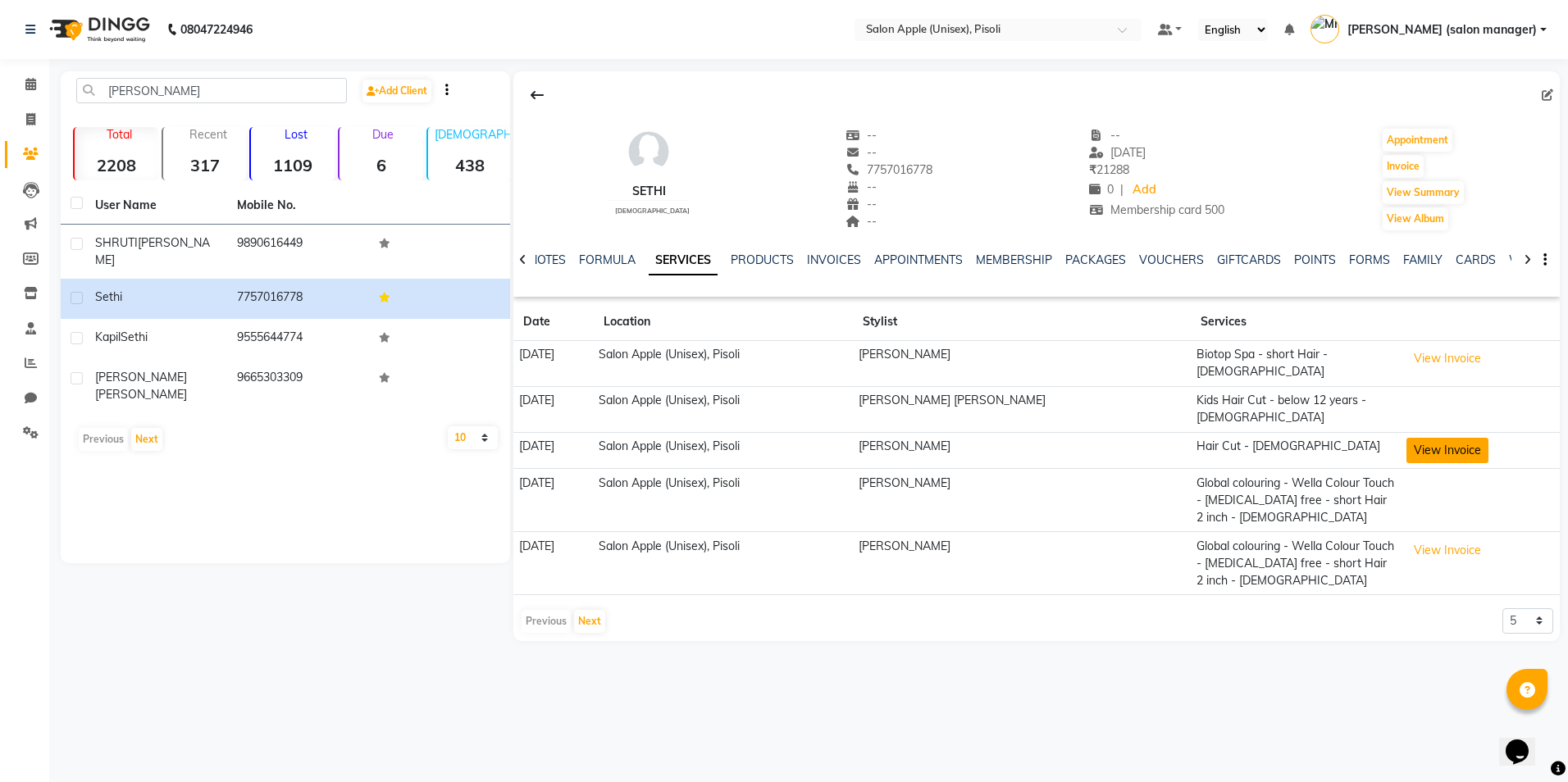
click at [1446, 438] on button "View Invoice" at bounding box center [1448, 451] width 82 height 26
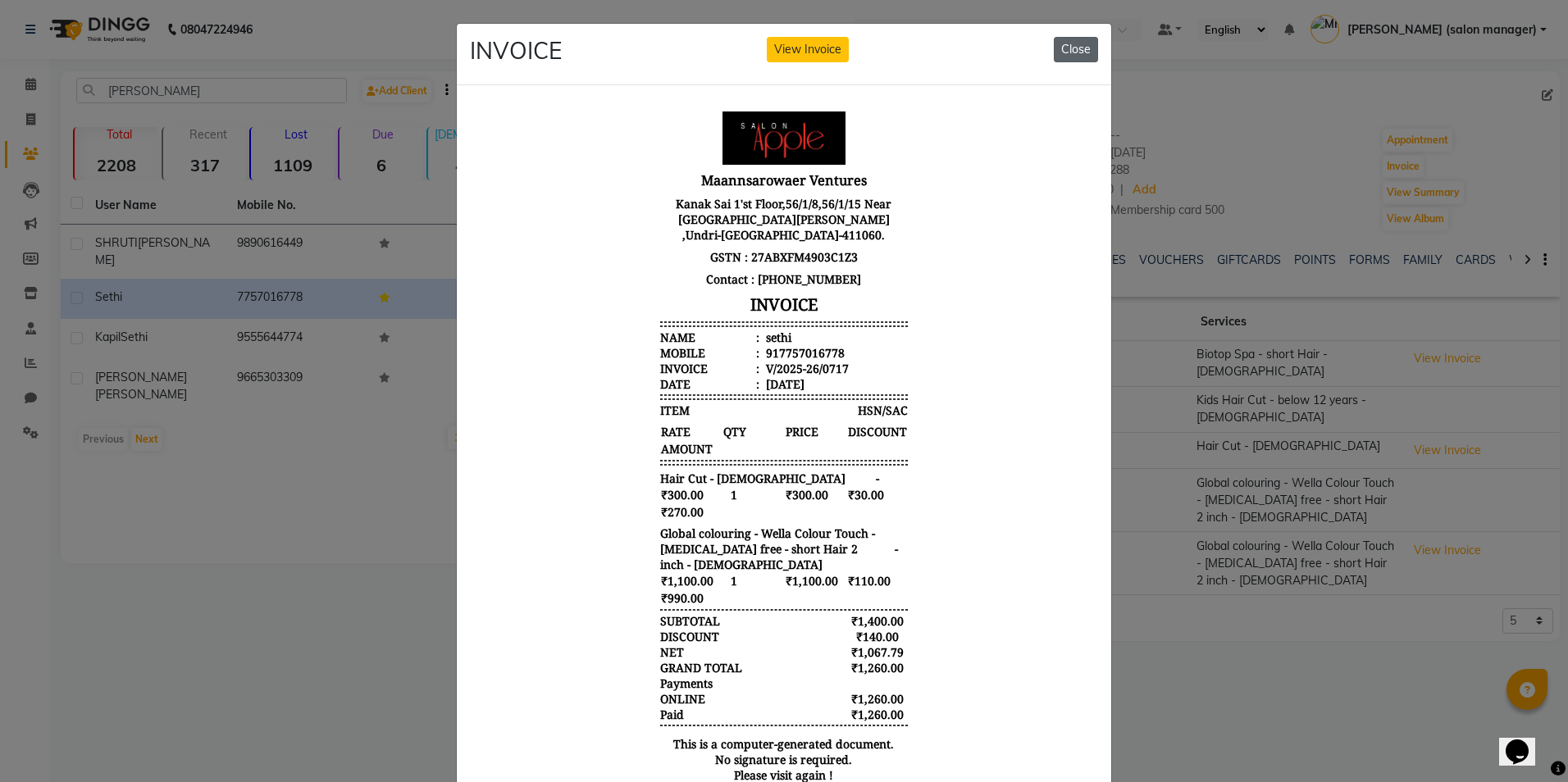
click at [1069, 52] on button "Close" at bounding box center [1077, 50] width 45 height 26
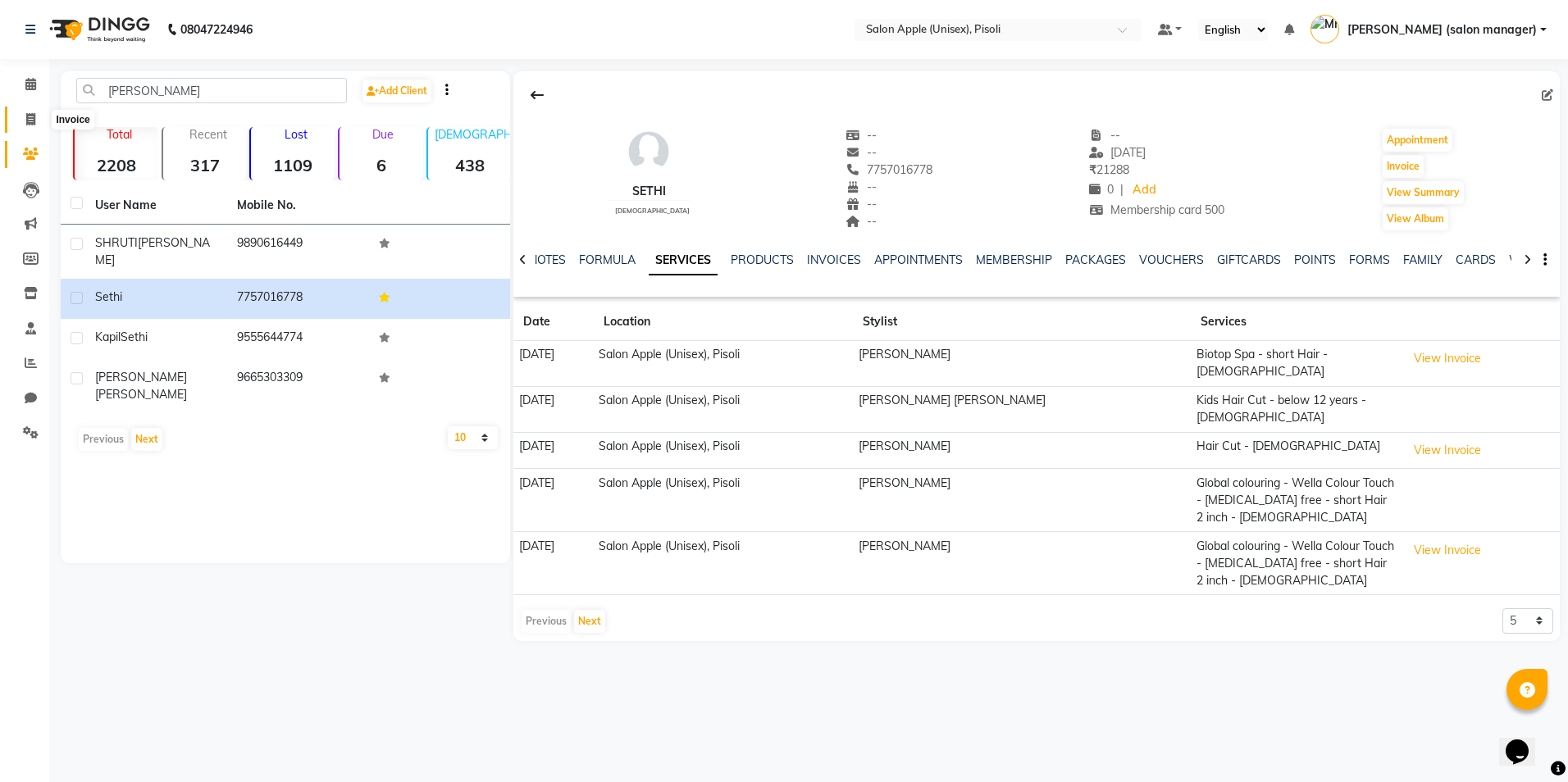
click at [22, 119] on span at bounding box center [31, 120] width 29 height 19
select select "service"
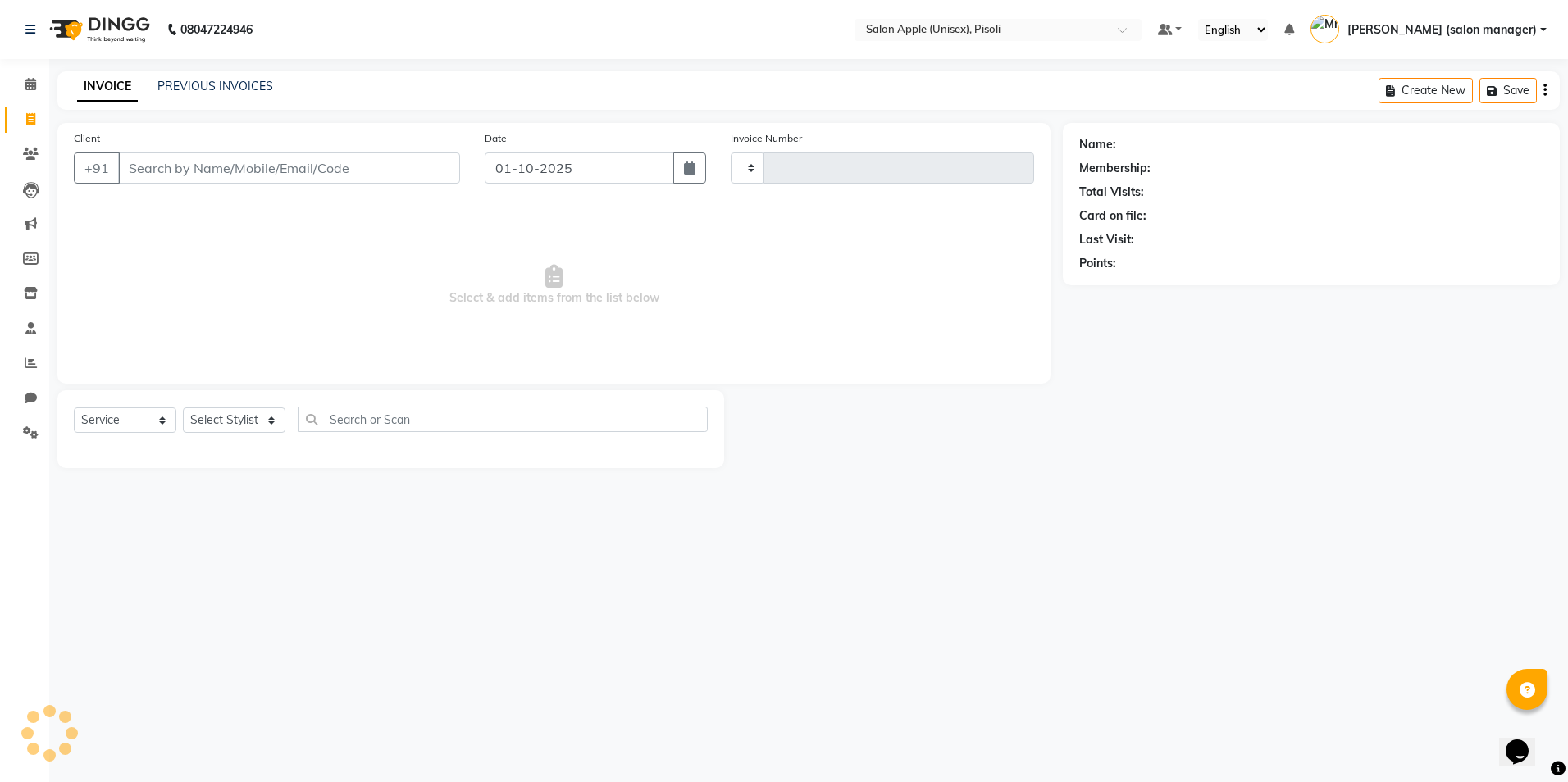
type input "0994"
select select "5282"
click at [169, 171] on input "Client" at bounding box center [289, 168] width 342 height 31
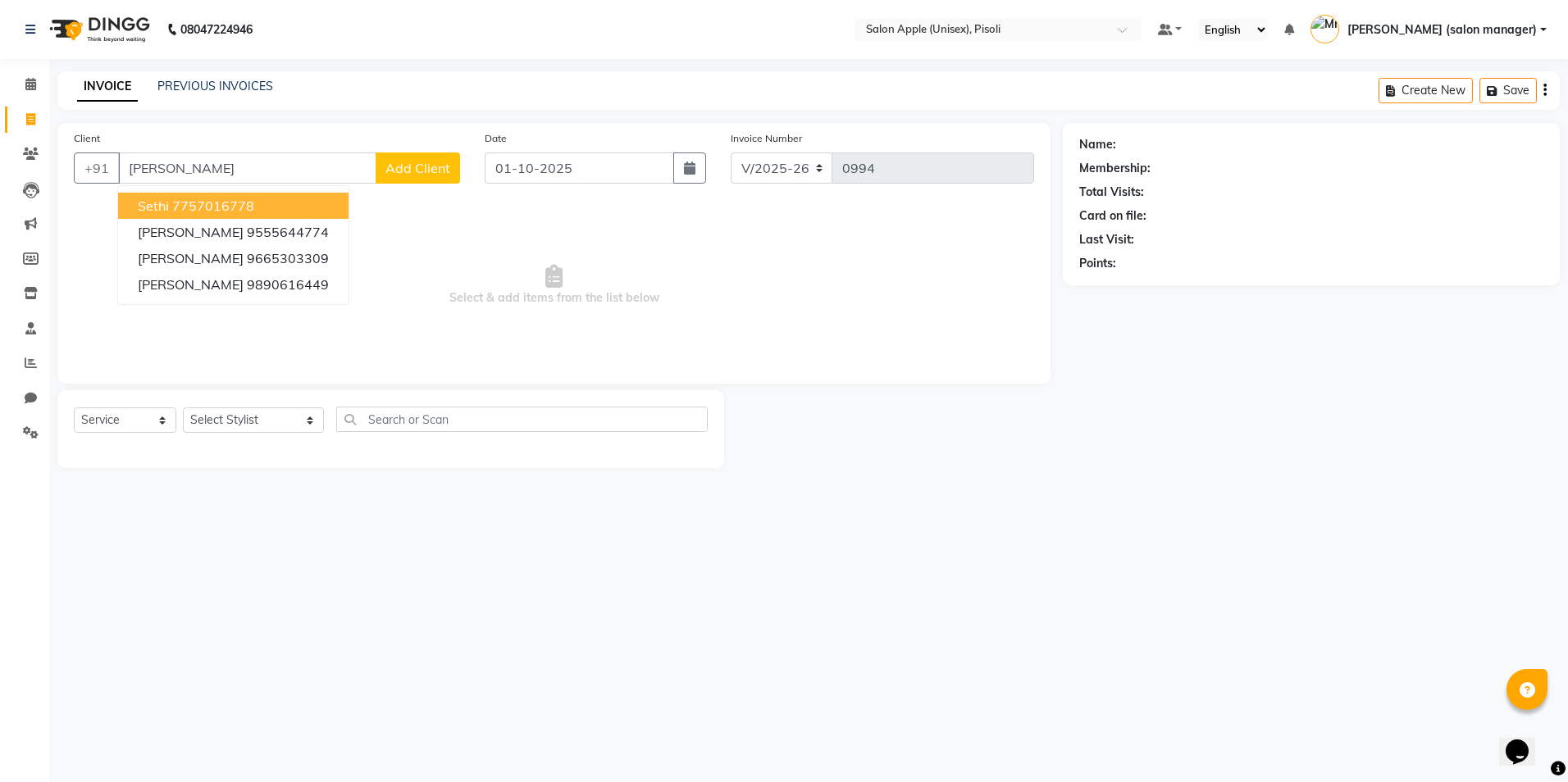
click at [258, 210] on button "sethi 7757016778" at bounding box center [233, 205] width 230 height 27
type input "7757016778"
select select "1: Object"
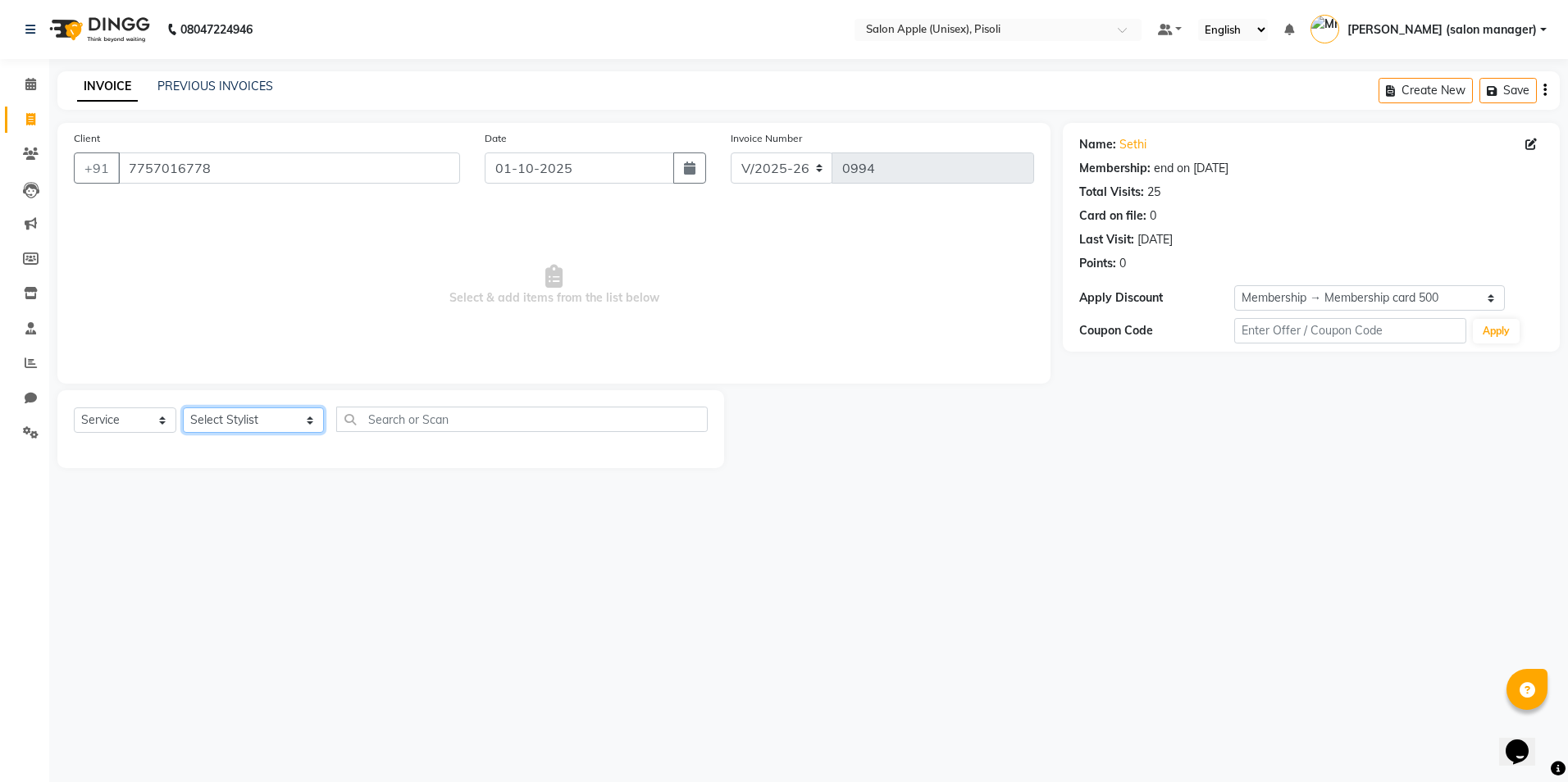
click at [266, 423] on select "Select Stylist [PERSON_NAME] Owner [PERSON_NAME] Owner [PERSON_NAME] [PERSON_NA…" at bounding box center [253, 420] width 141 height 26
select select "70544"
click at [183, 407] on select "Select Stylist [PERSON_NAME] Owner [PERSON_NAME] Owner [PERSON_NAME] [PERSON_NA…" at bounding box center [253, 420] width 141 height 26
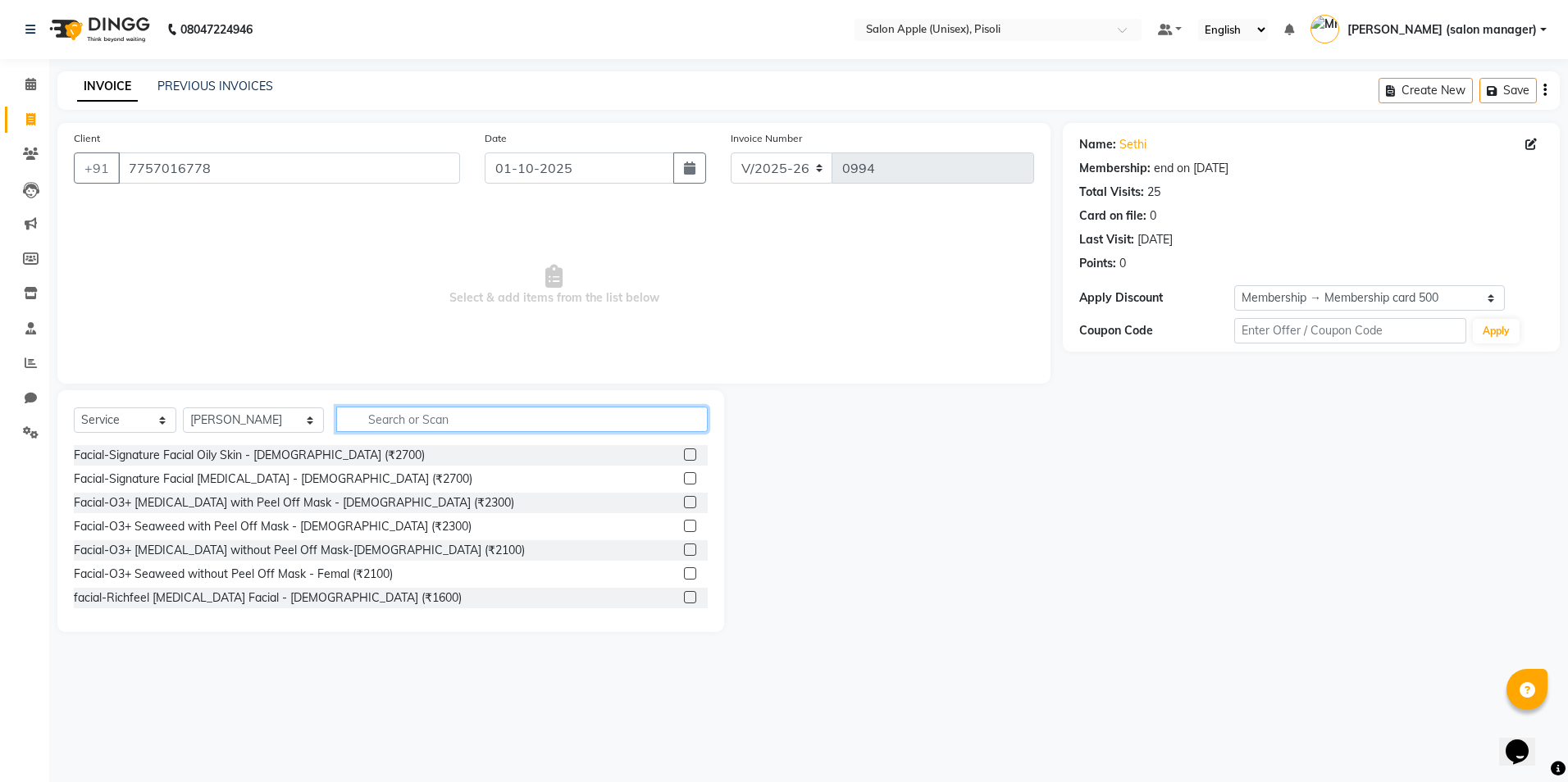
click at [430, 422] on input "text" at bounding box center [522, 419] width 371 height 26
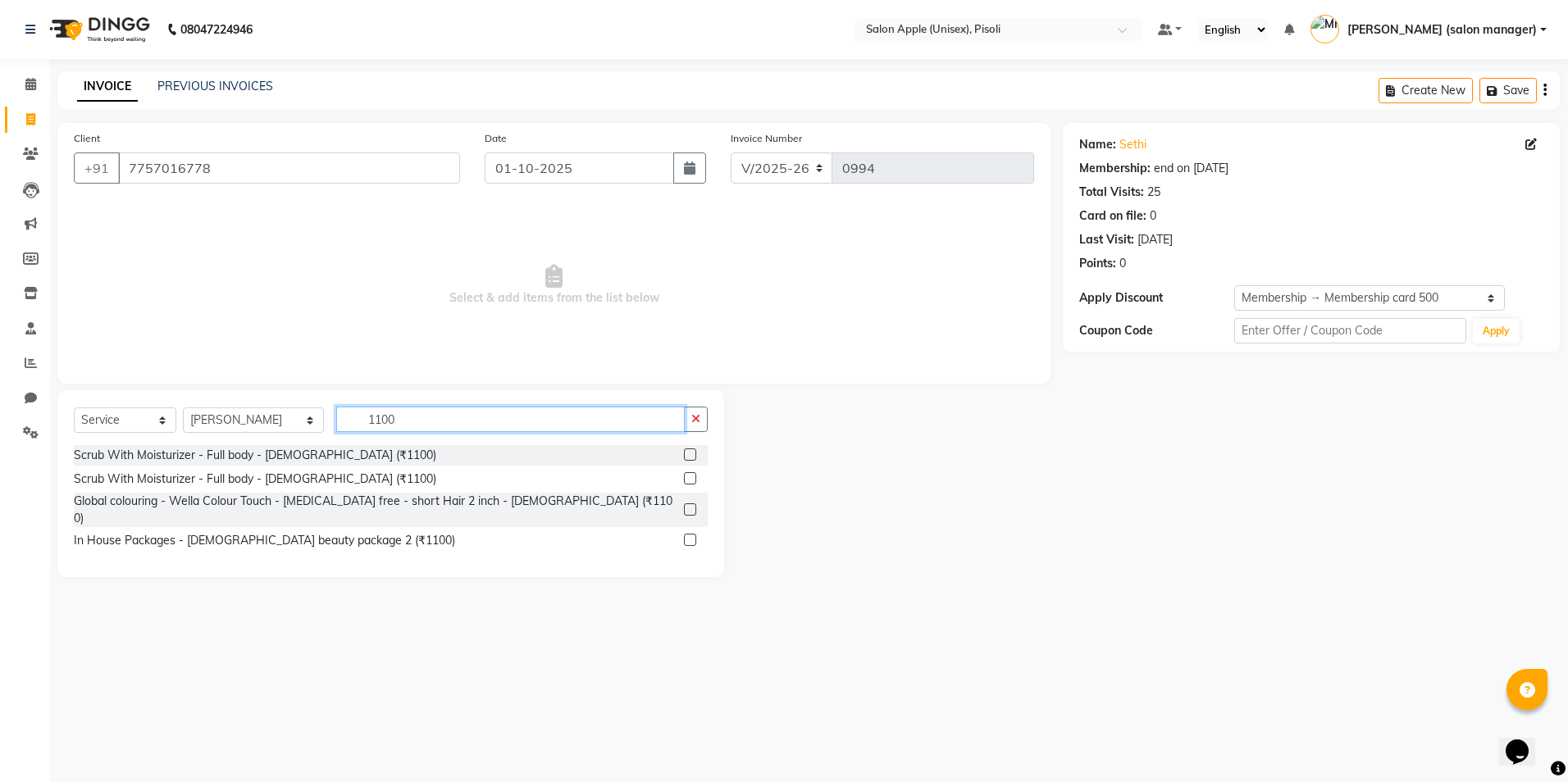
type input "1100"
click at [688, 503] on label at bounding box center [690, 509] width 12 height 12
click at [688, 505] on input "checkbox" at bounding box center [689, 510] width 10 height 10
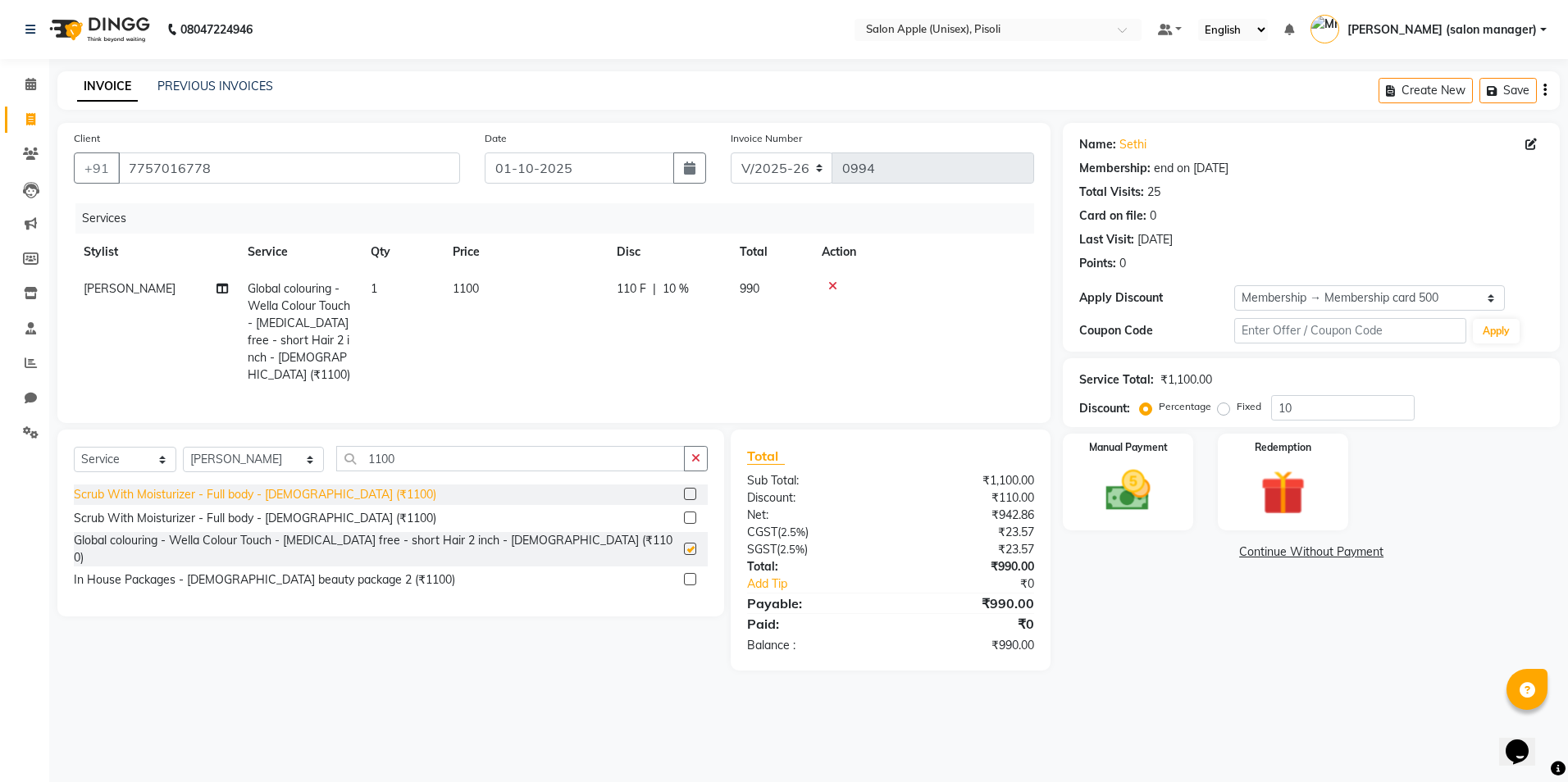
checkbox input "false"
click at [421, 457] on input "1100" at bounding box center [510, 459] width 348 height 26
type input "1"
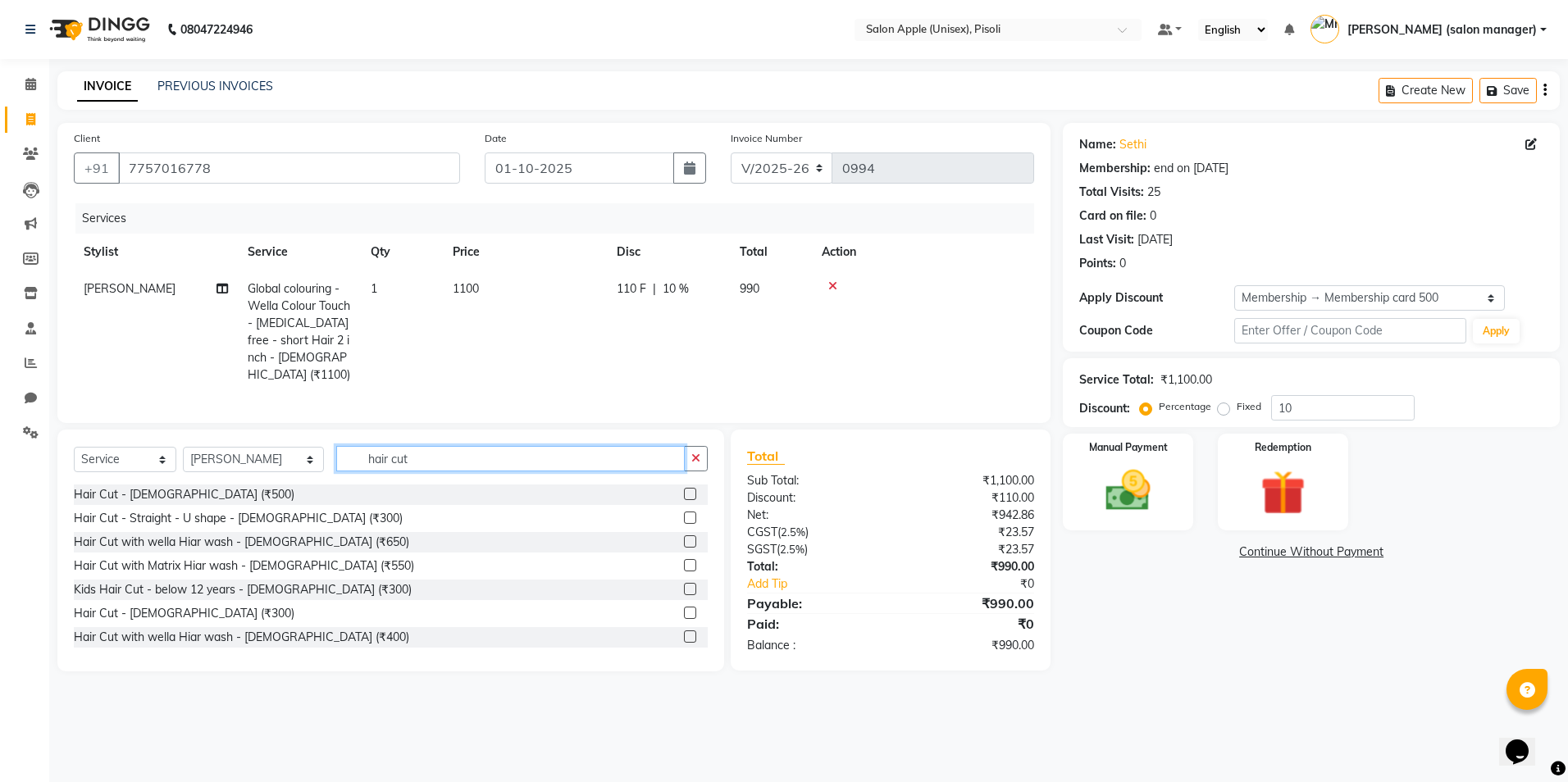
type input "hair cut"
click at [684, 608] on label at bounding box center [690, 613] width 12 height 12
click at [684, 608] on input "checkbox" at bounding box center [689, 613] width 10 height 10
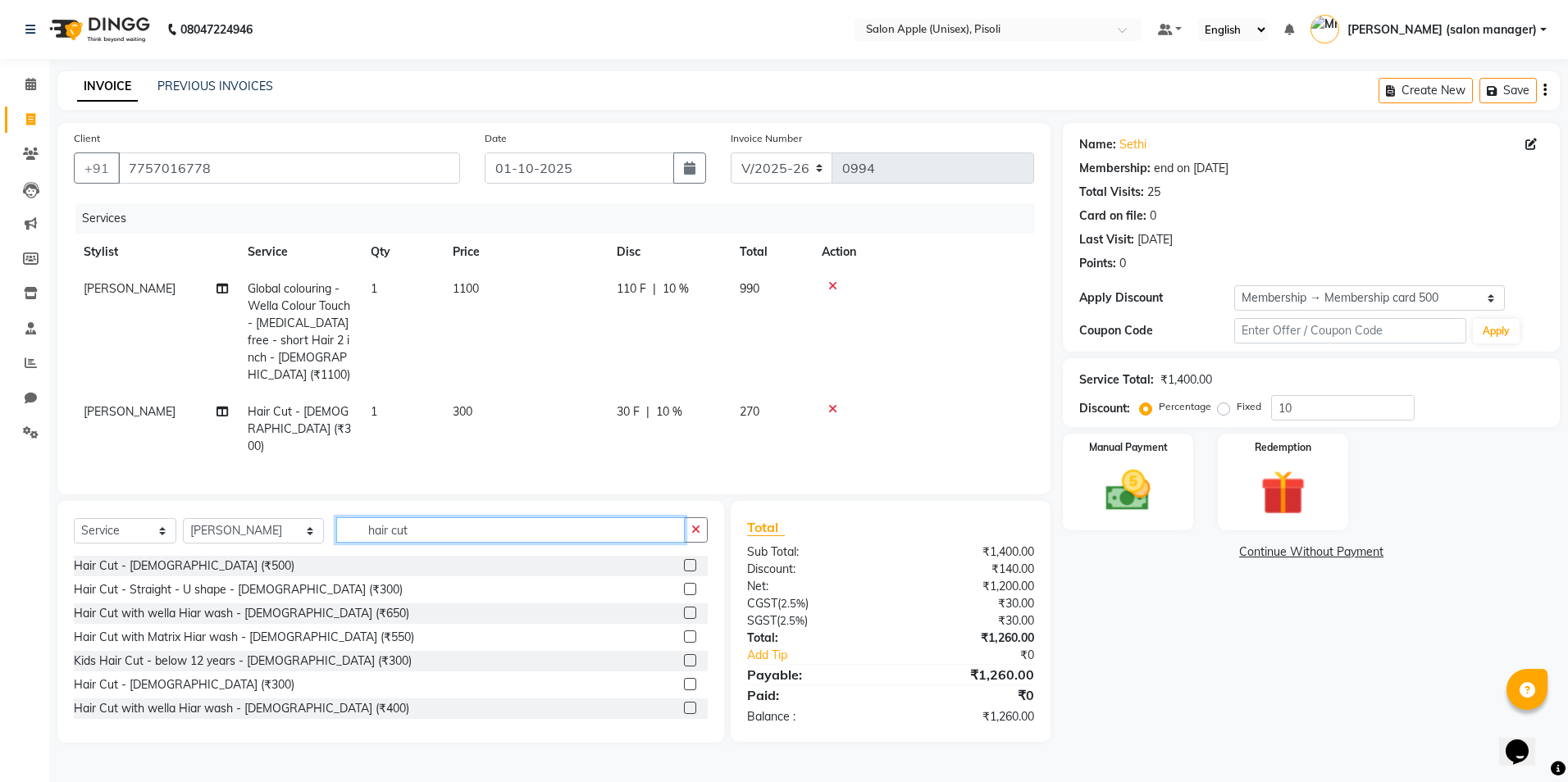
checkbox input "false"
click at [460, 519] on input "hair cut" at bounding box center [510, 530] width 348 height 26
type input "h"
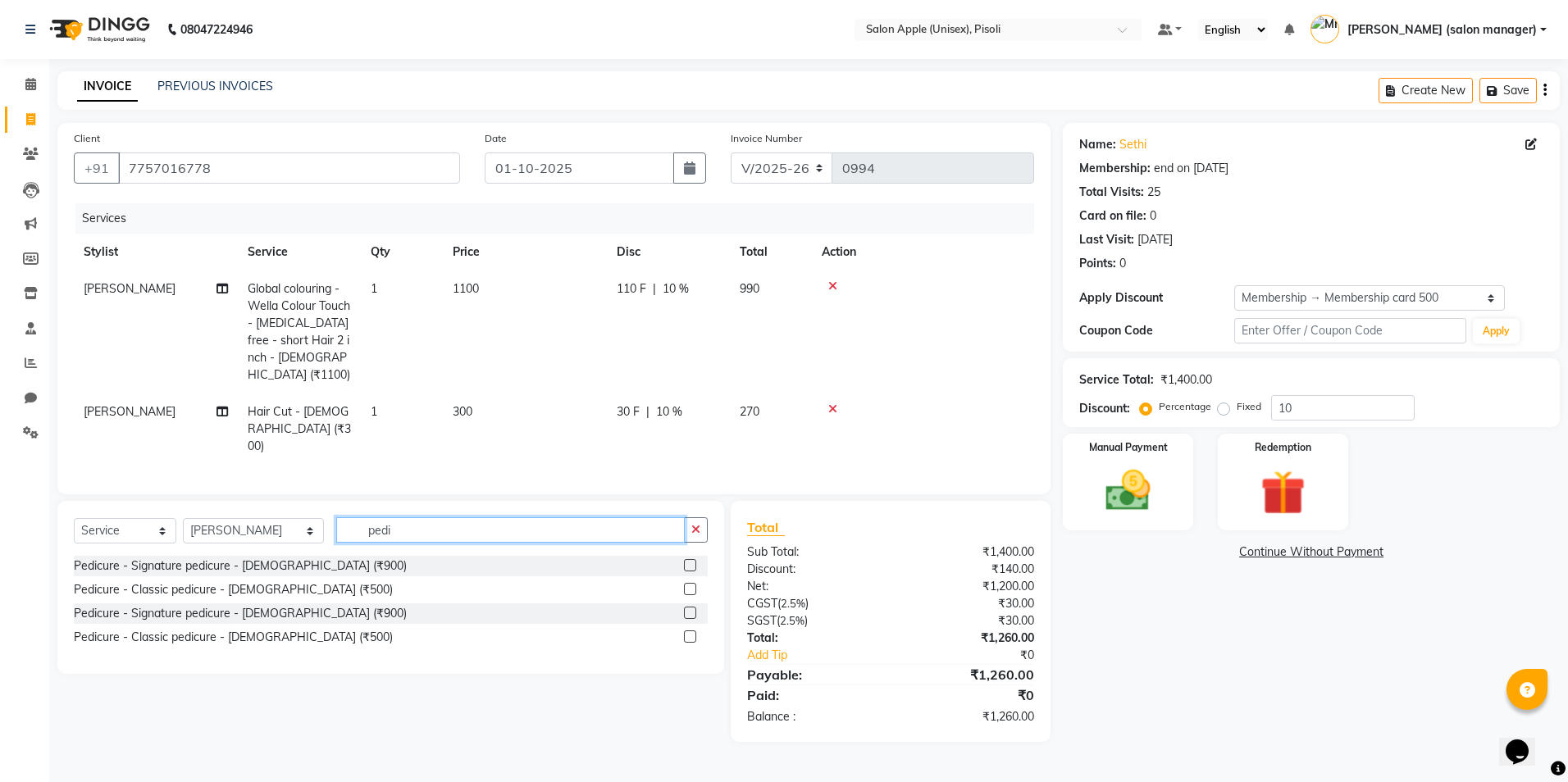
type input "pedi"
click at [692, 631] on label at bounding box center [690, 637] width 12 height 12
click at [692, 632] on input "checkbox" at bounding box center [689, 637] width 10 height 10
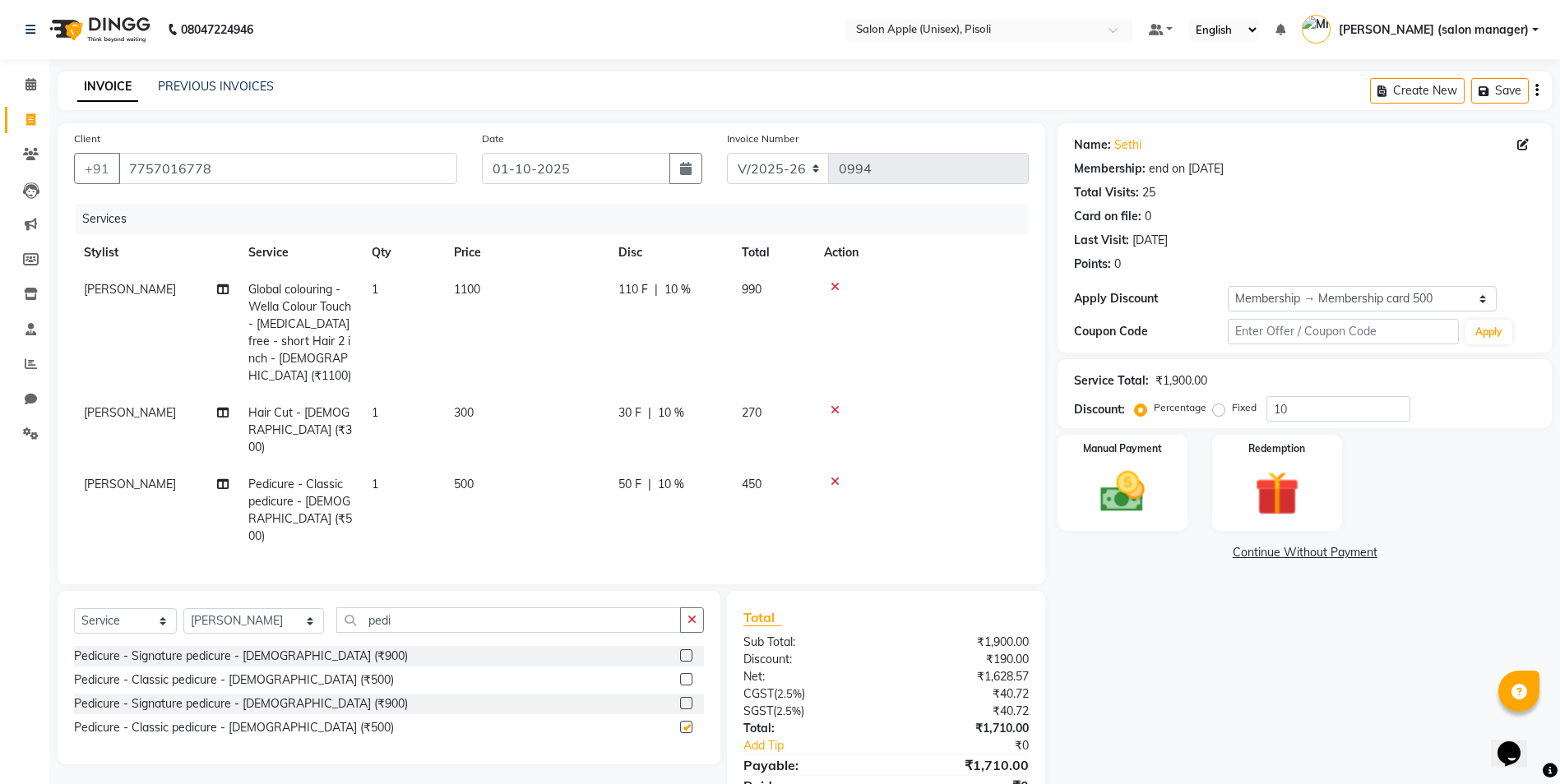
checkbox input "false"
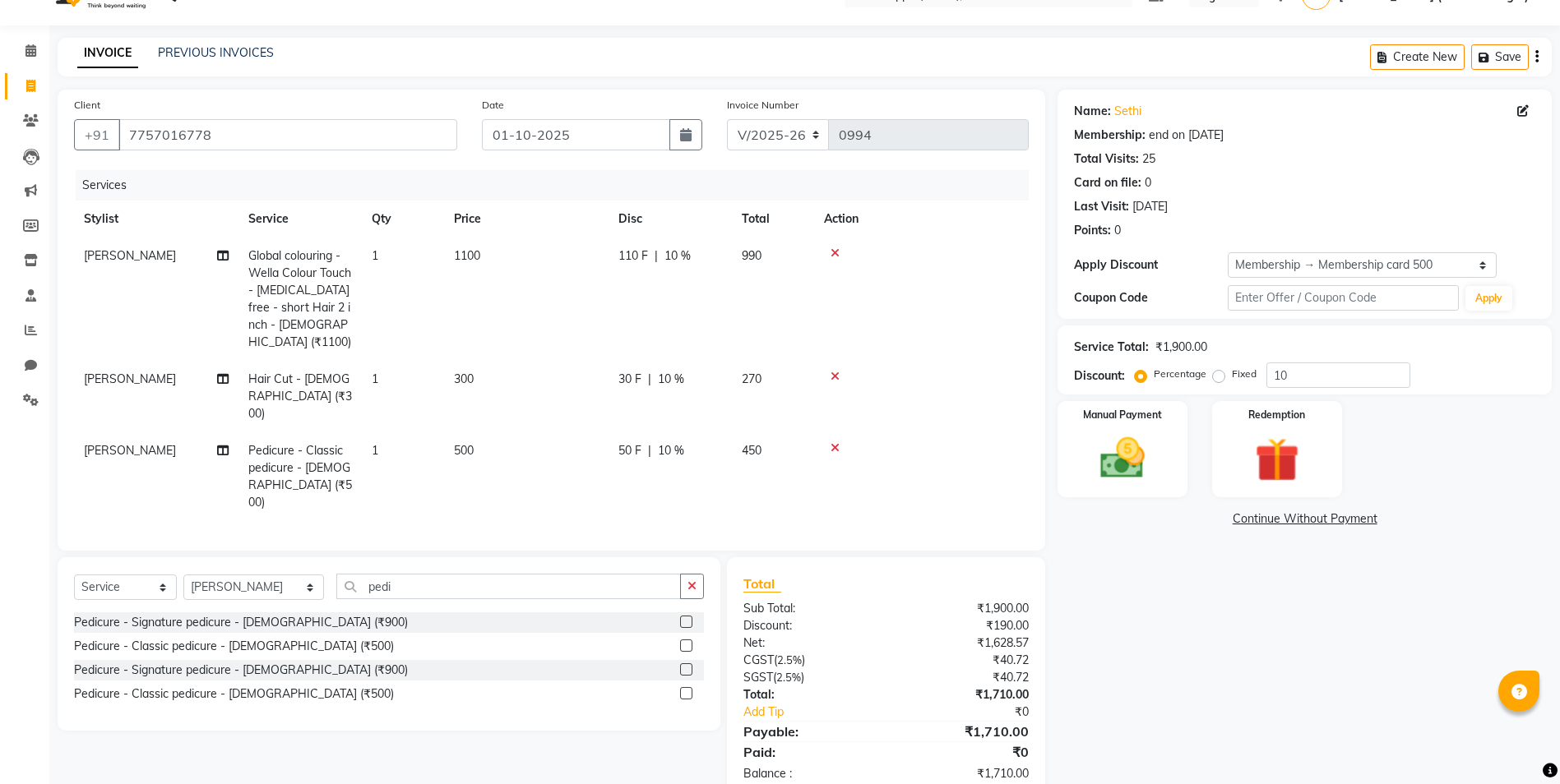
drag, startPoint x: 837, startPoint y: 552, endPoint x: 1038, endPoint y: 60, distance: 531.5
click at [1038, 60] on div "INVOICE PREVIOUS INVOICES Create New Save" at bounding box center [804, 57] width 1494 height 39
click at [1099, 430] on div "Manual Payment" at bounding box center [1122, 449] width 135 height 100
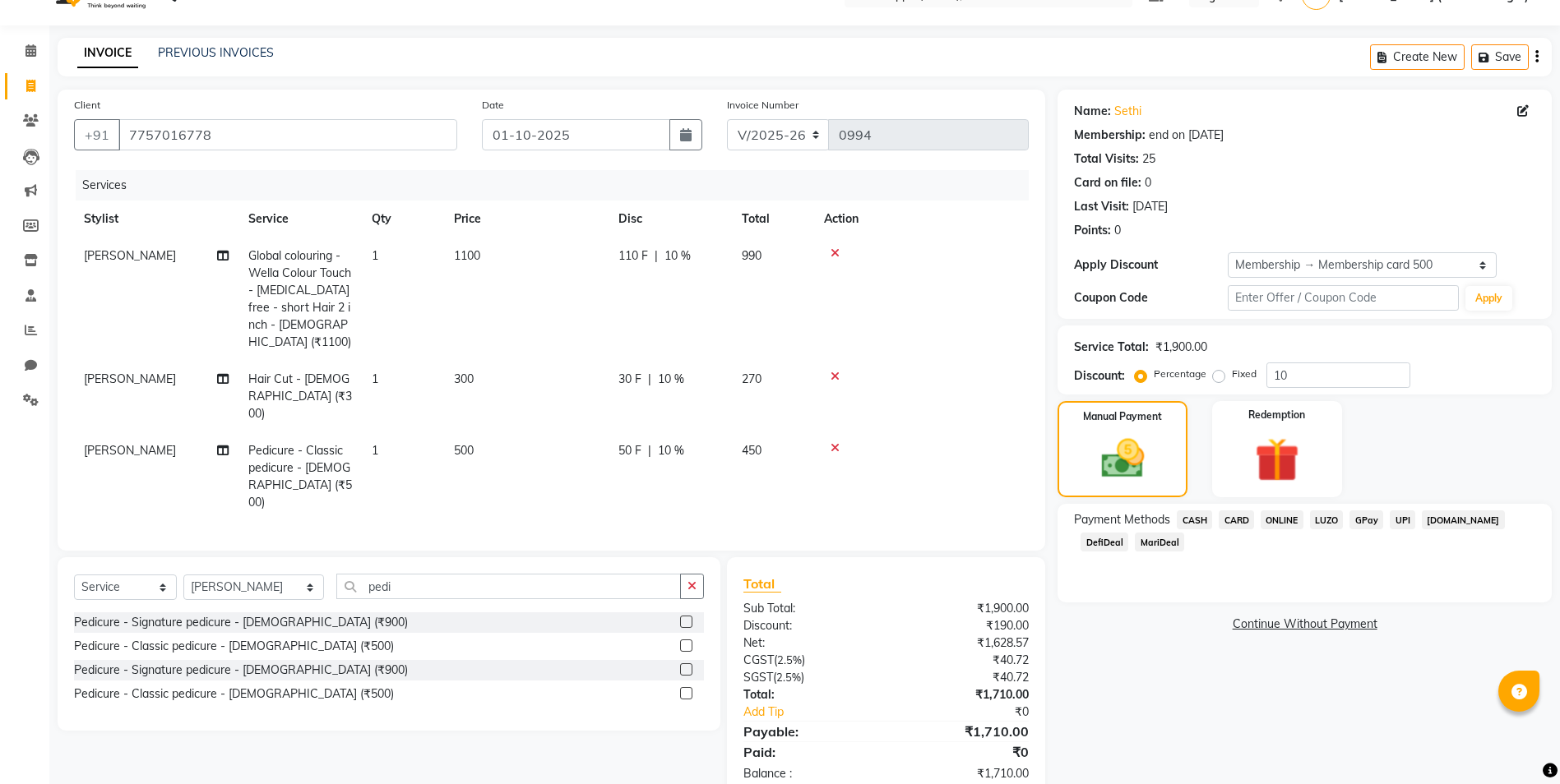
click at [1290, 521] on span "ONLINE" at bounding box center [1282, 520] width 43 height 19
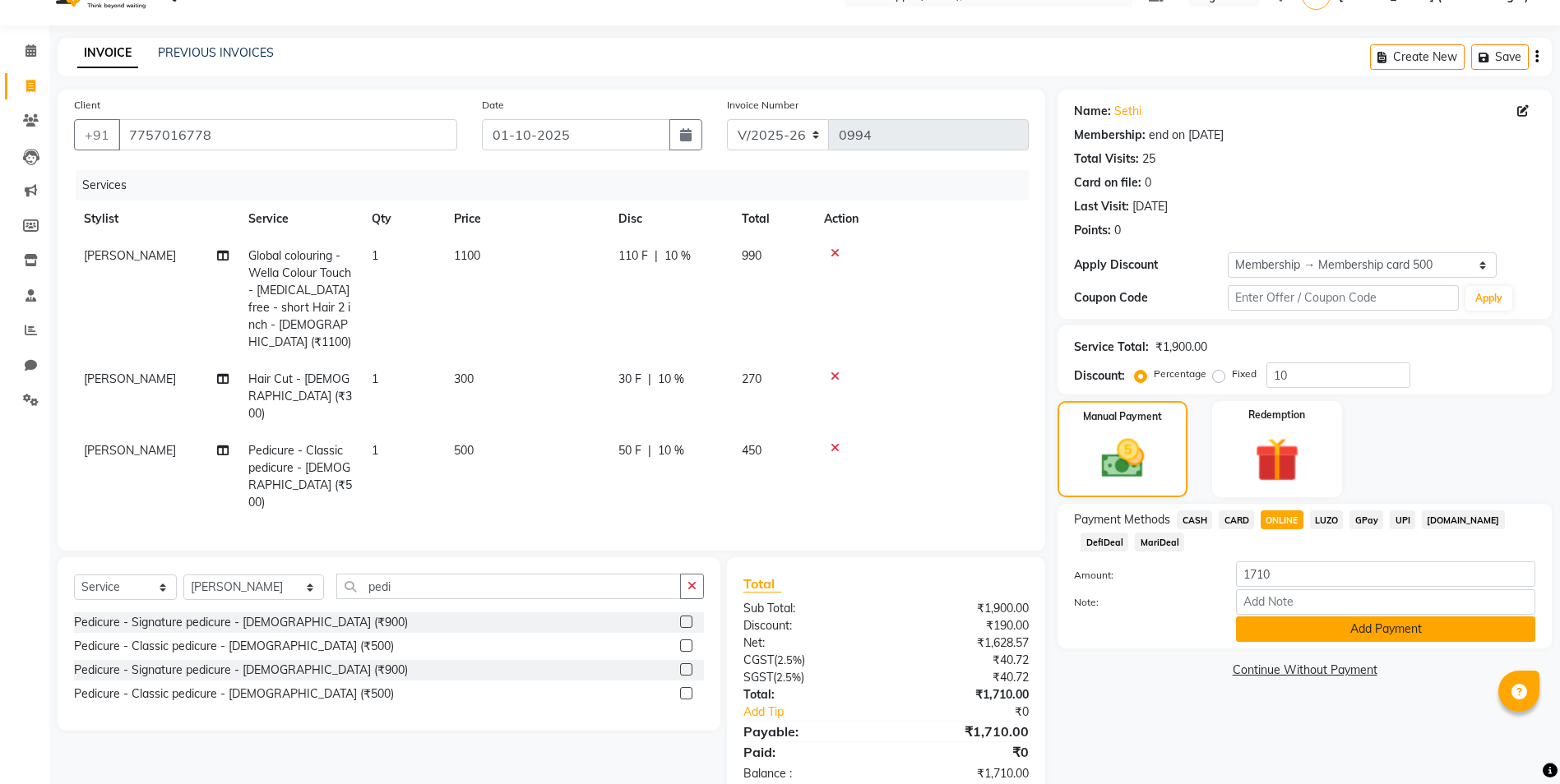
click at [1315, 626] on button "Add Payment" at bounding box center [1385, 630] width 299 height 26
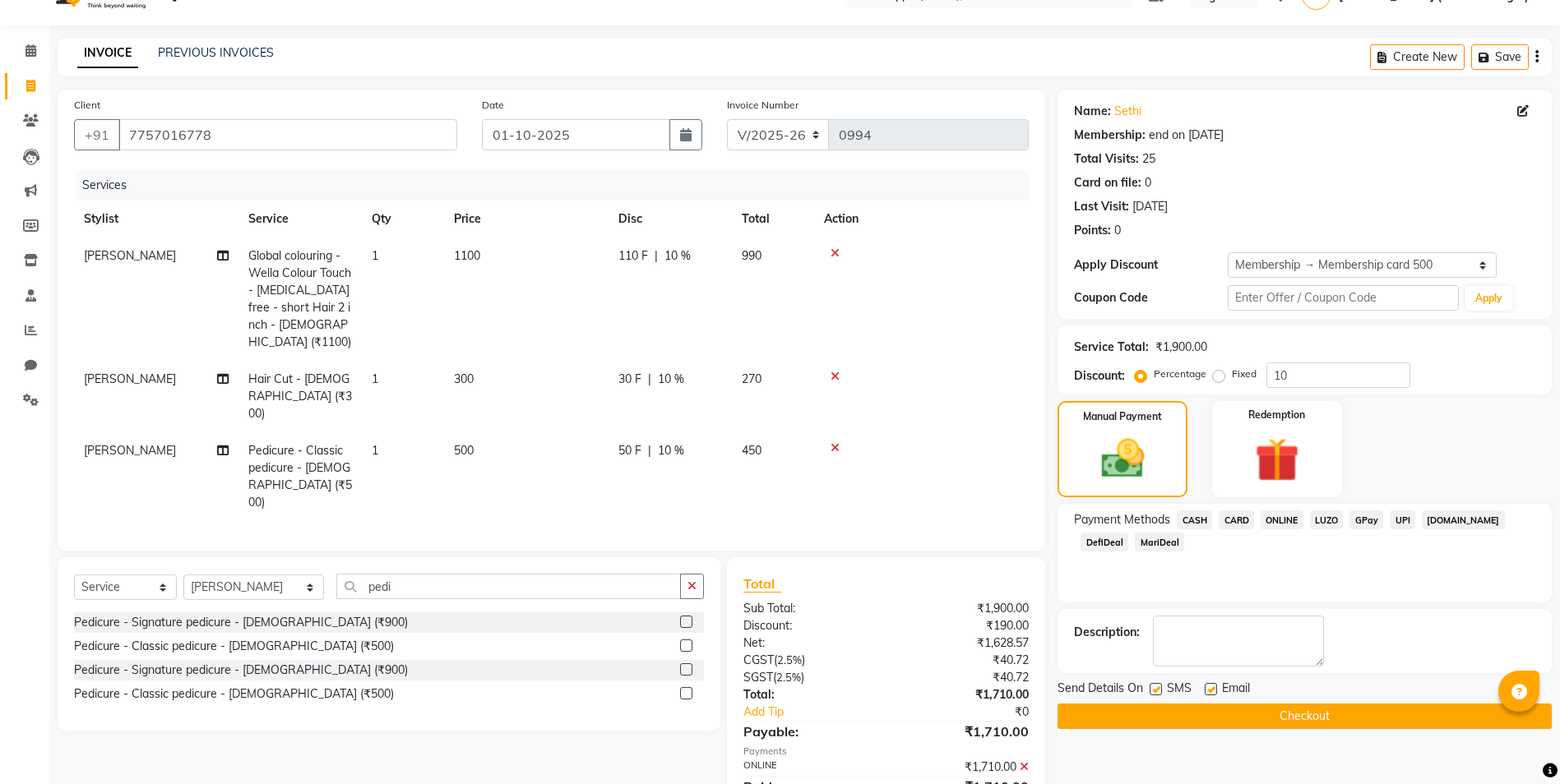
click at [1251, 717] on button "Checkout" at bounding box center [1304, 716] width 494 height 26
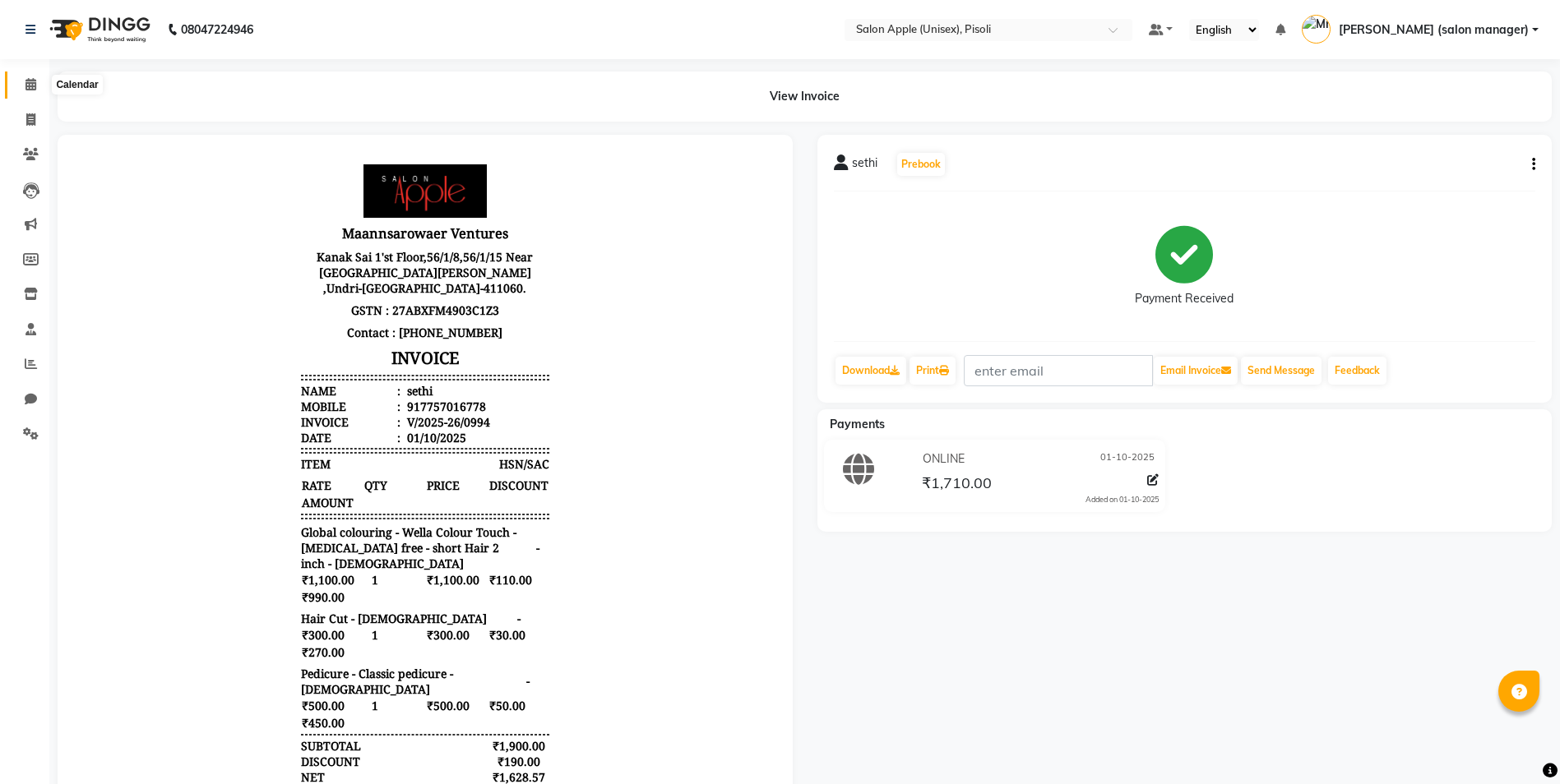
click at [27, 87] on icon at bounding box center [31, 84] width 10 height 12
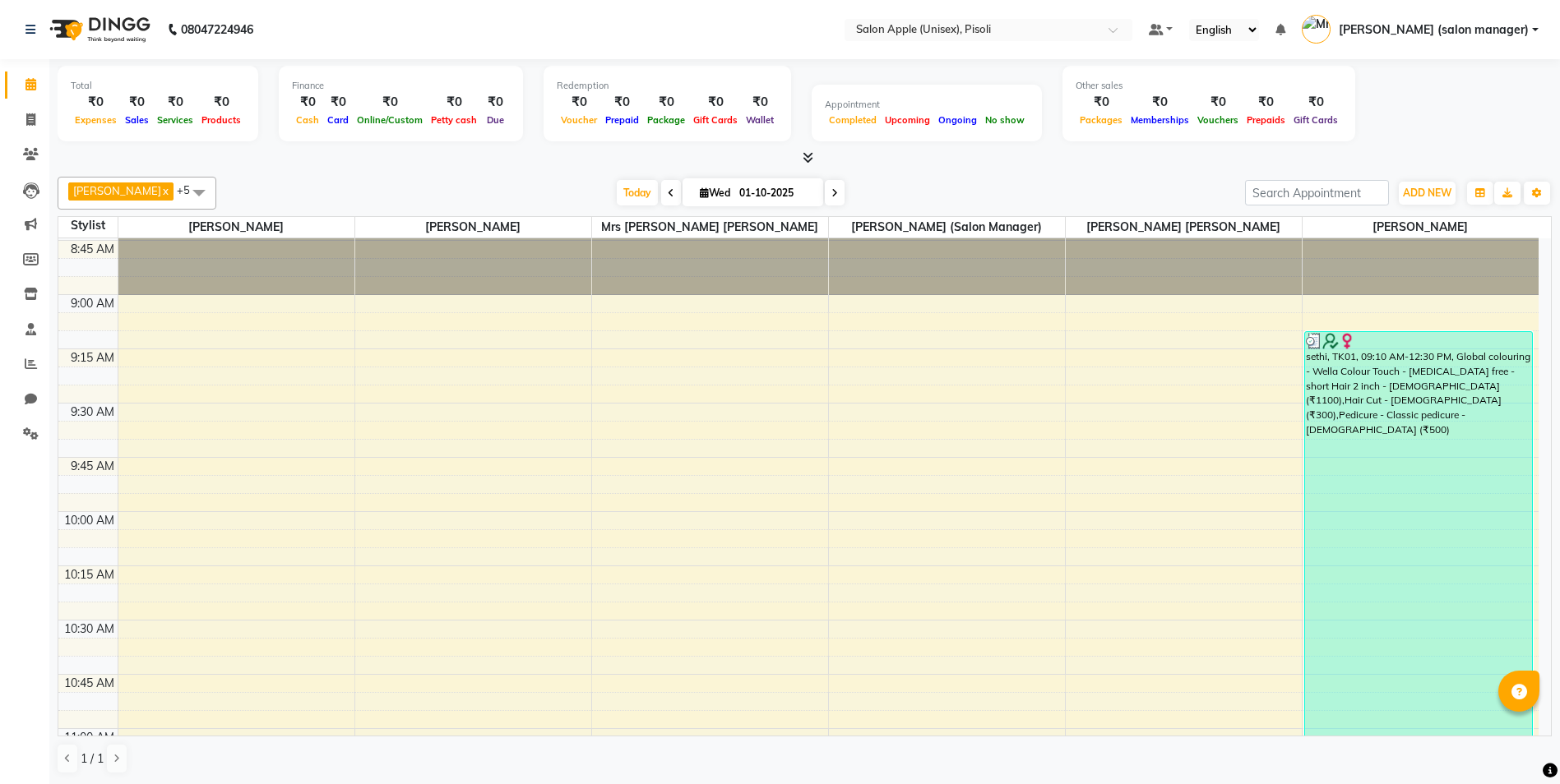
scroll to position [165, 0]
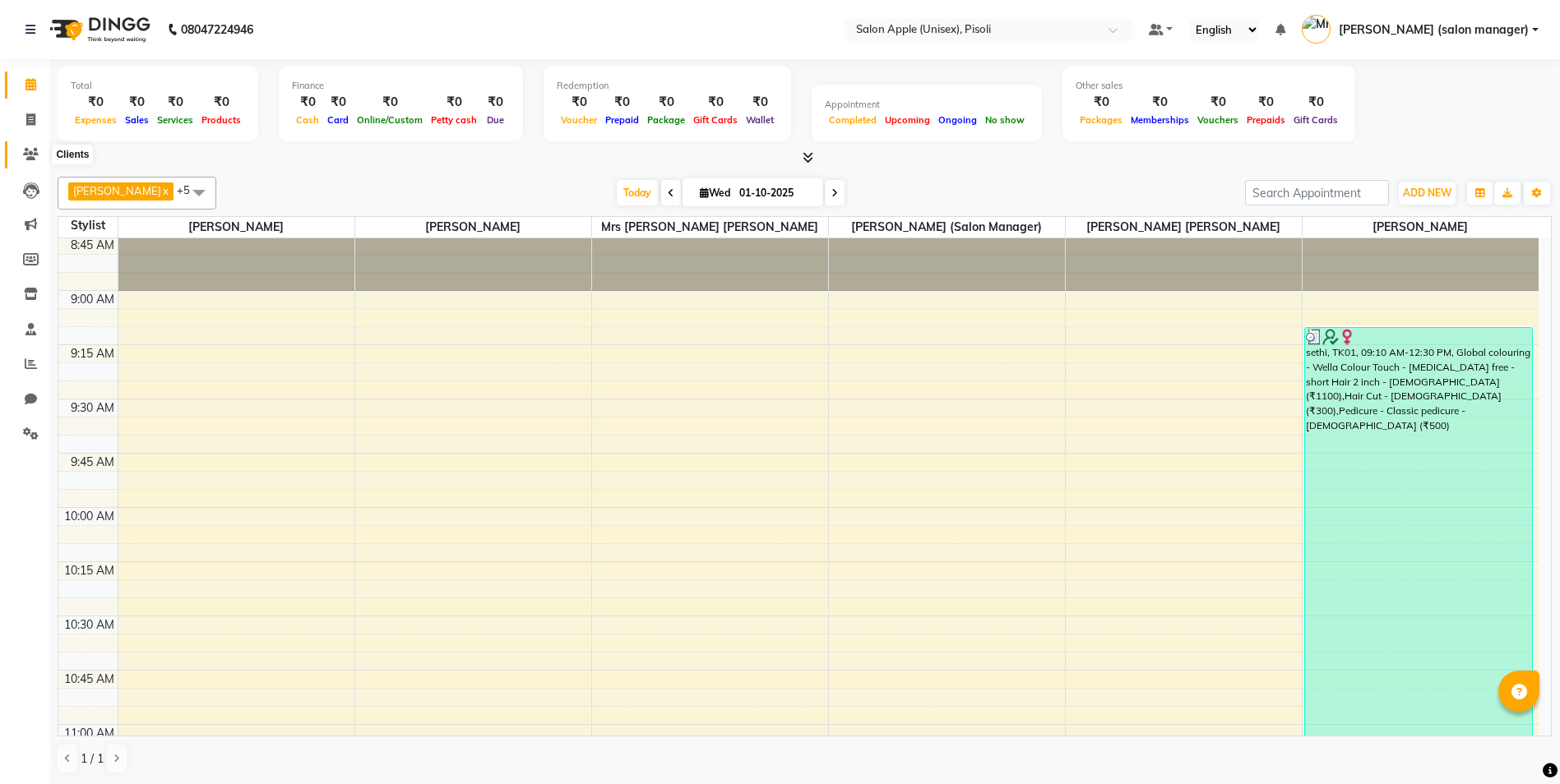
click at [33, 152] on icon at bounding box center [31, 154] width 15 height 12
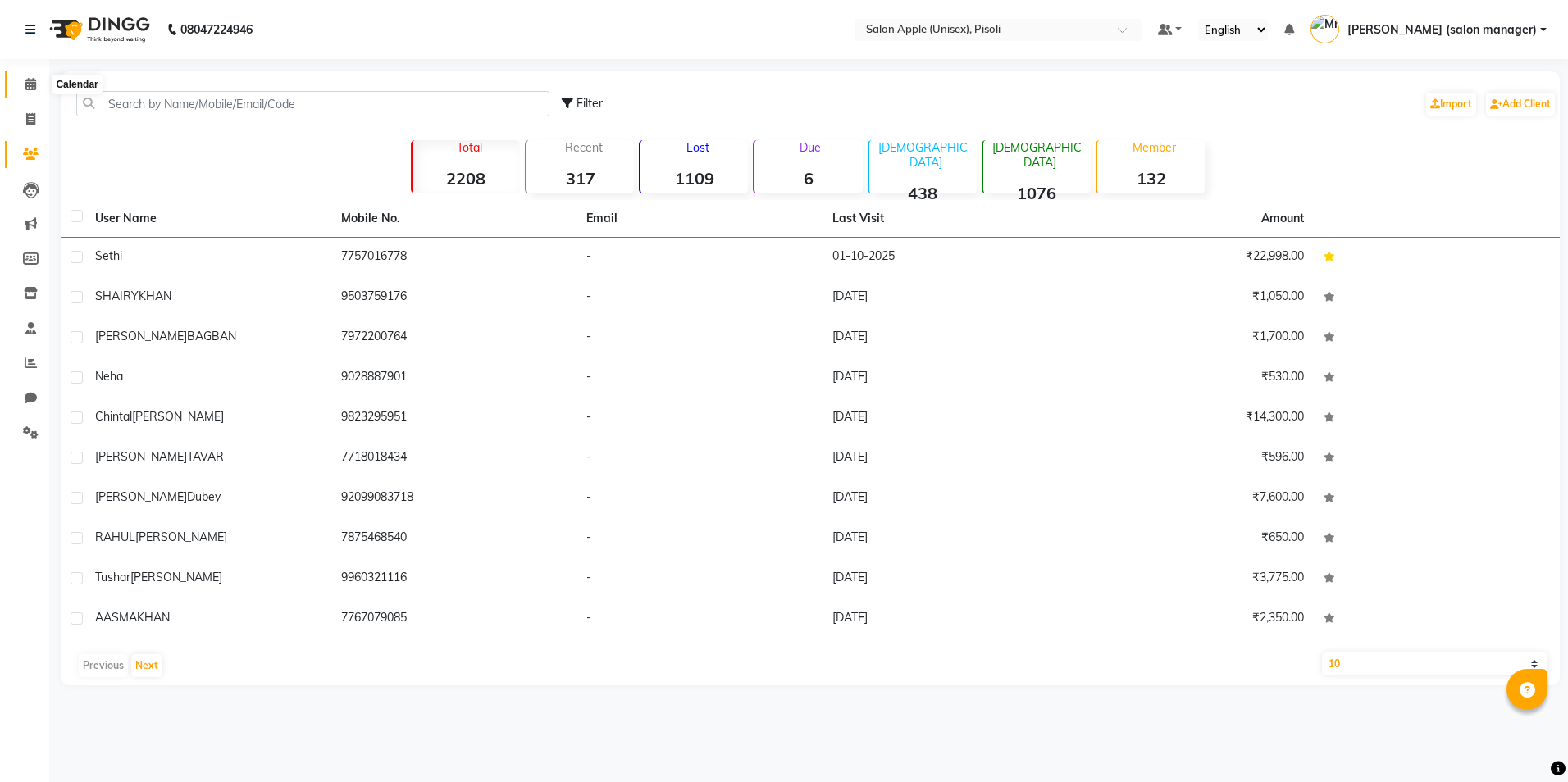
click at [28, 87] on icon at bounding box center [31, 84] width 10 height 12
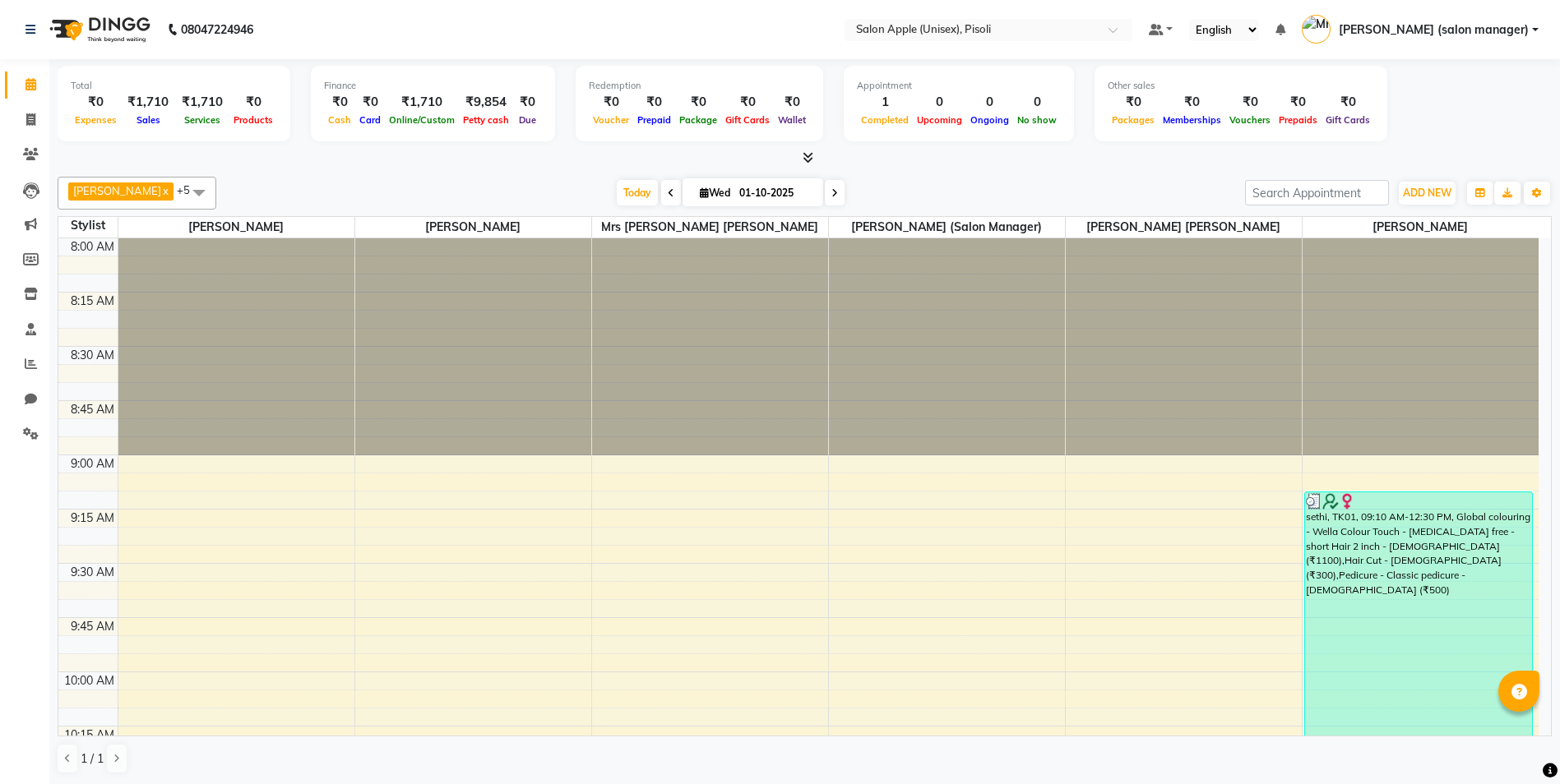
click at [805, 155] on icon at bounding box center [807, 157] width 10 height 12
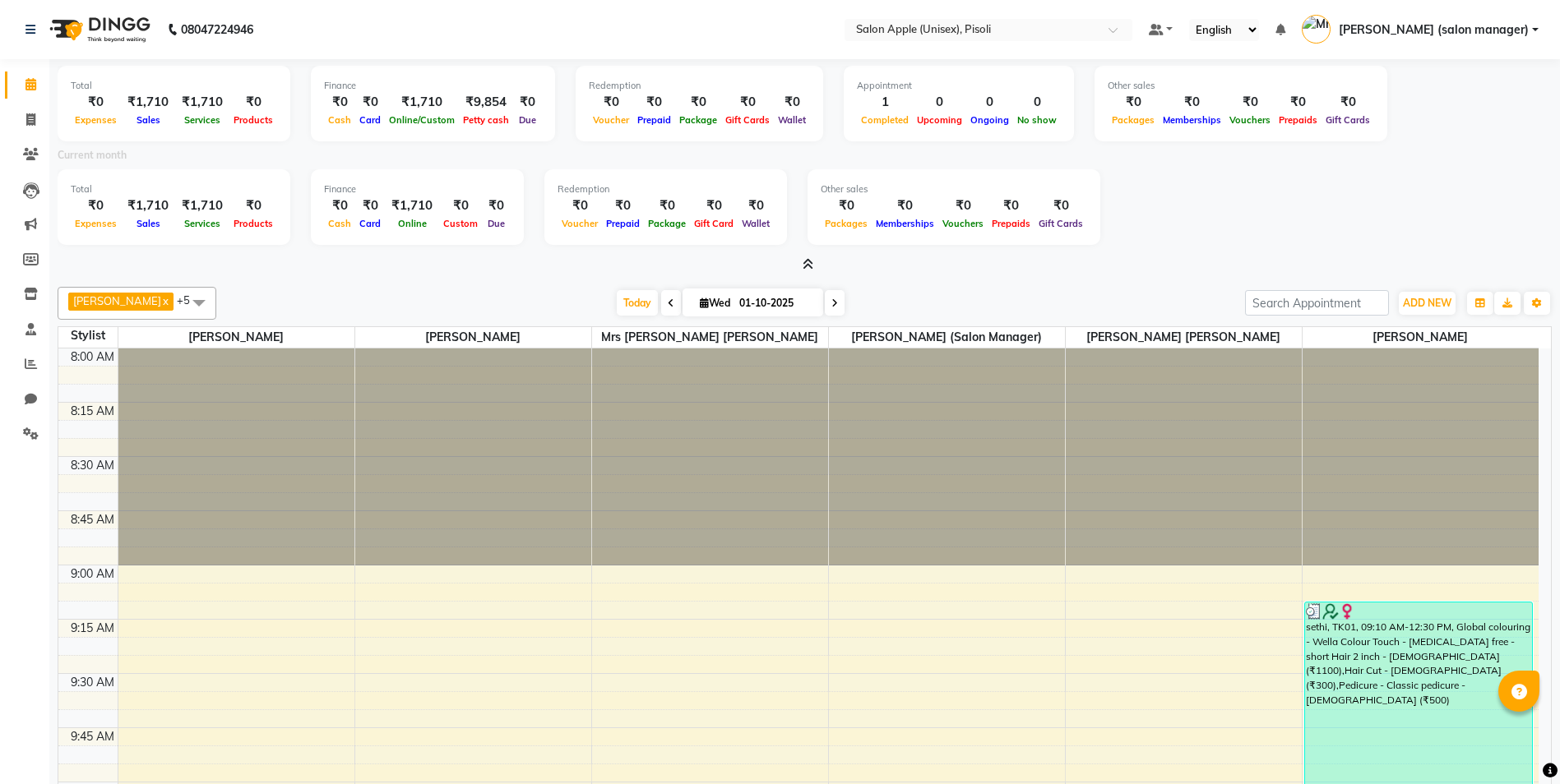
click at [807, 264] on icon at bounding box center [807, 264] width 10 height 12
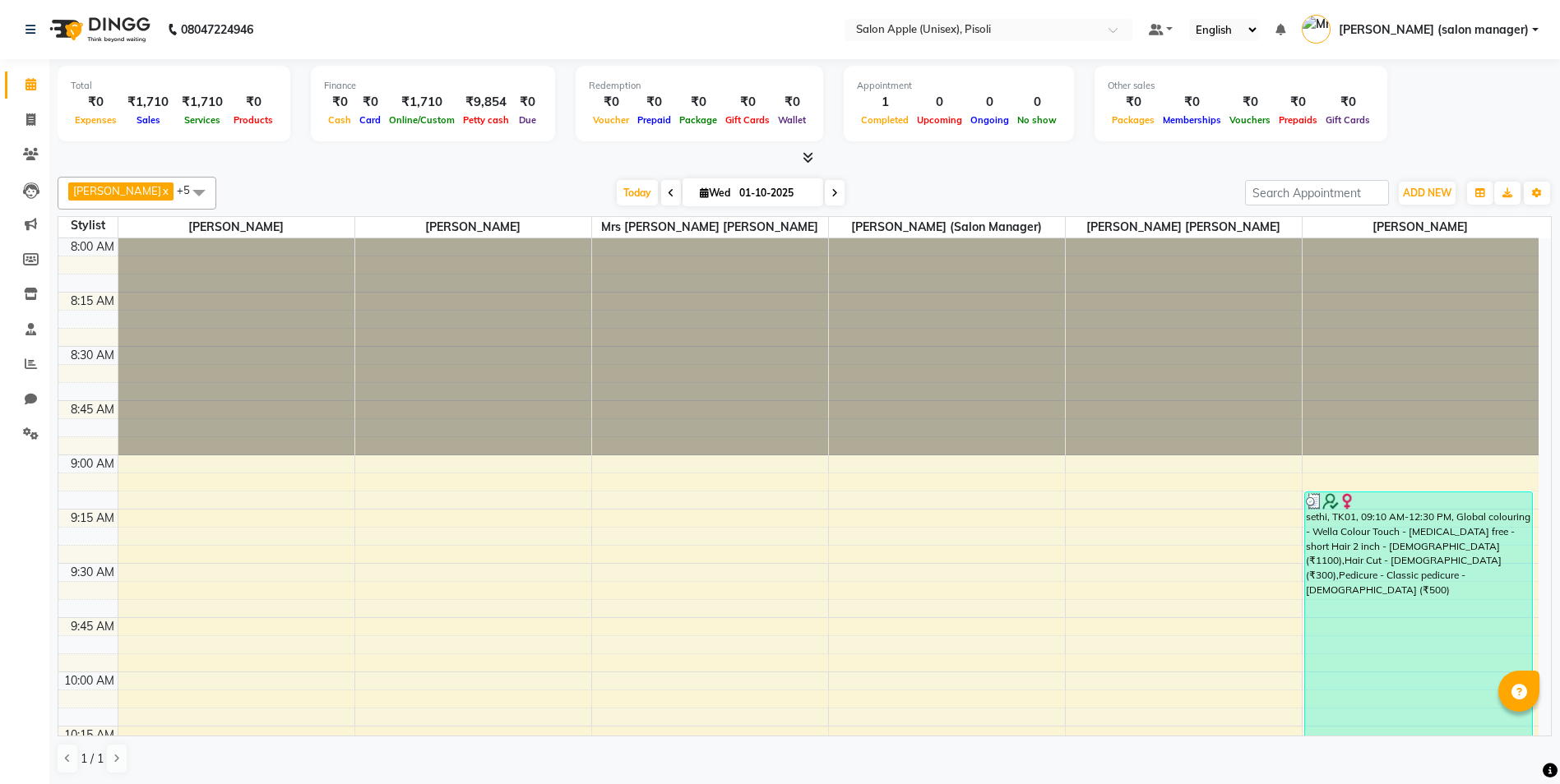
click at [803, 157] on icon at bounding box center [807, 157] width 10 height 12
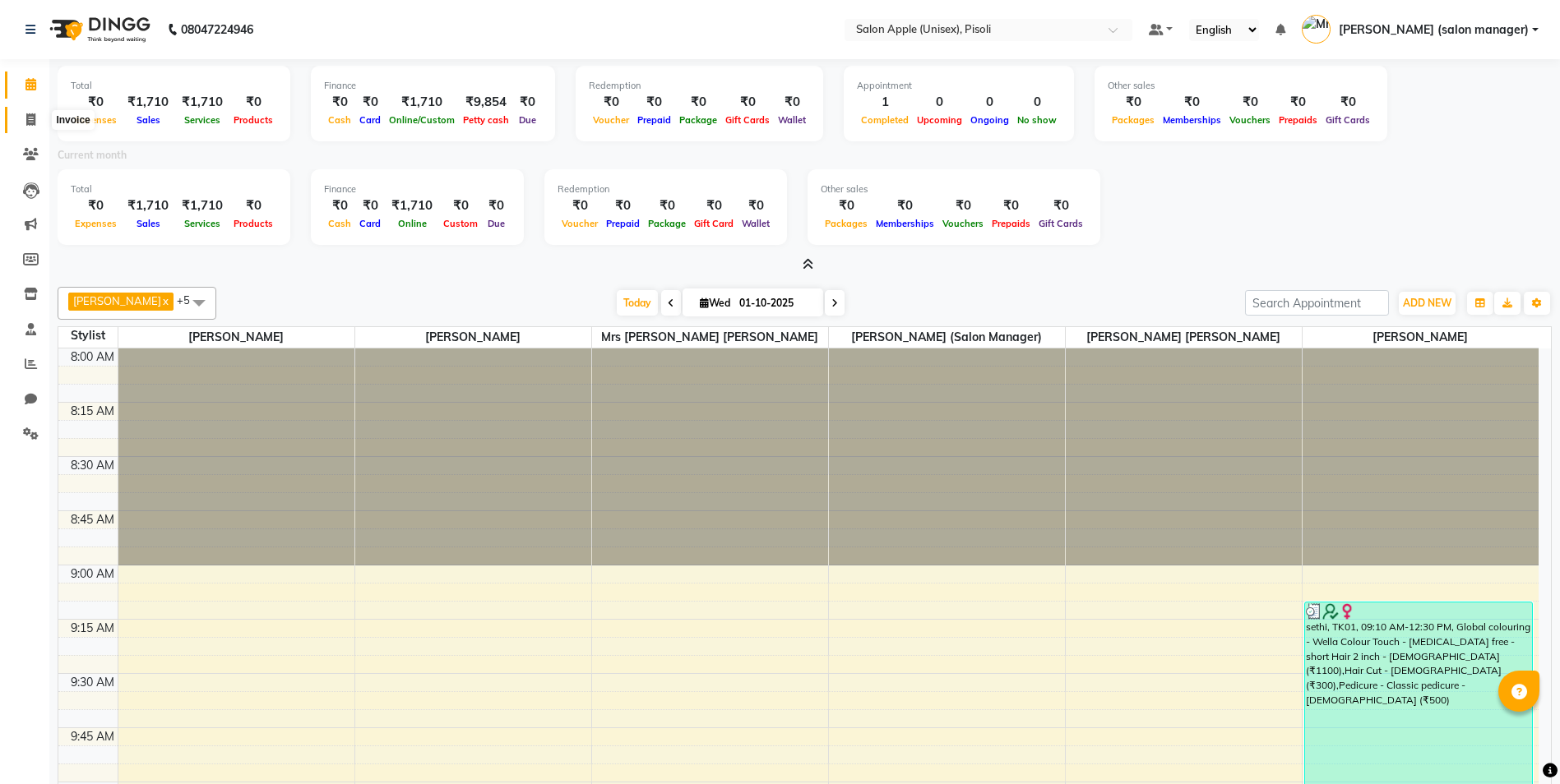
drag, startPoint x: 29, startPoint y: 124, endPoint x: 23, endPoint y: 117, distance: 9.2
click at [28, 124] on icon at bounding box center [31, 119] width 9 height 12
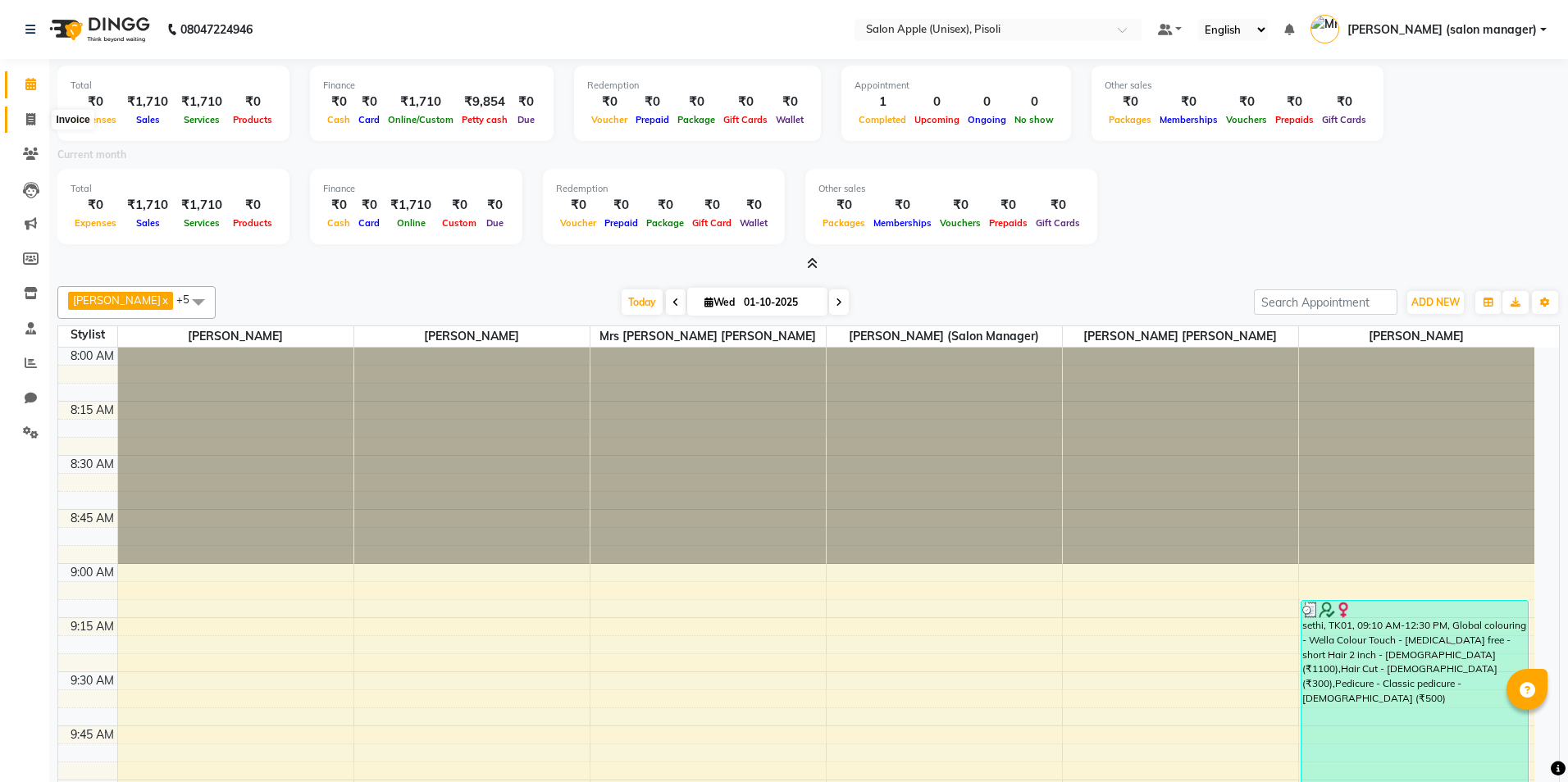
select select "5282"
select select "service"
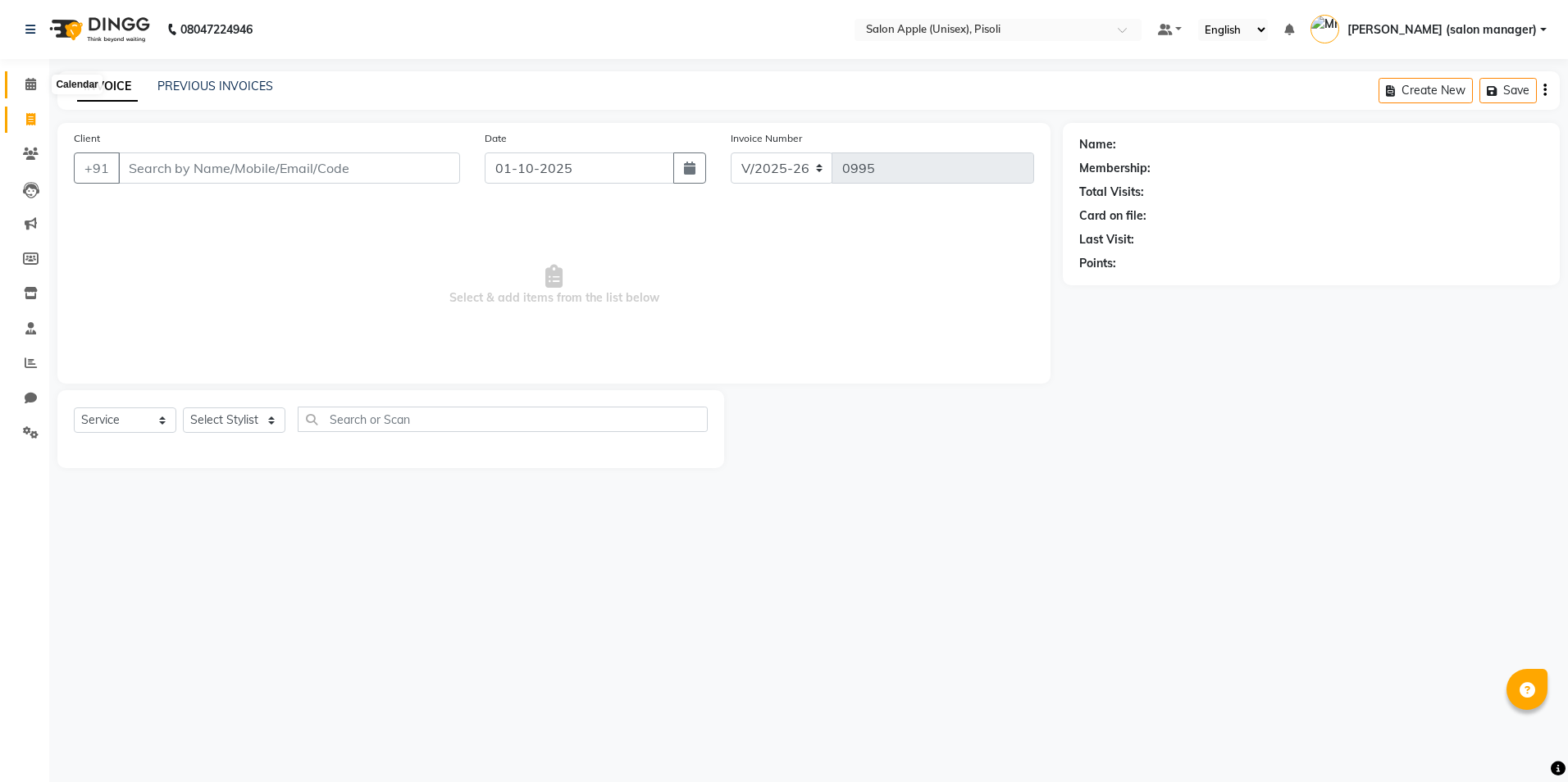
click at [26, 80] on span at bounding box center [31, 85] width 29 height 19
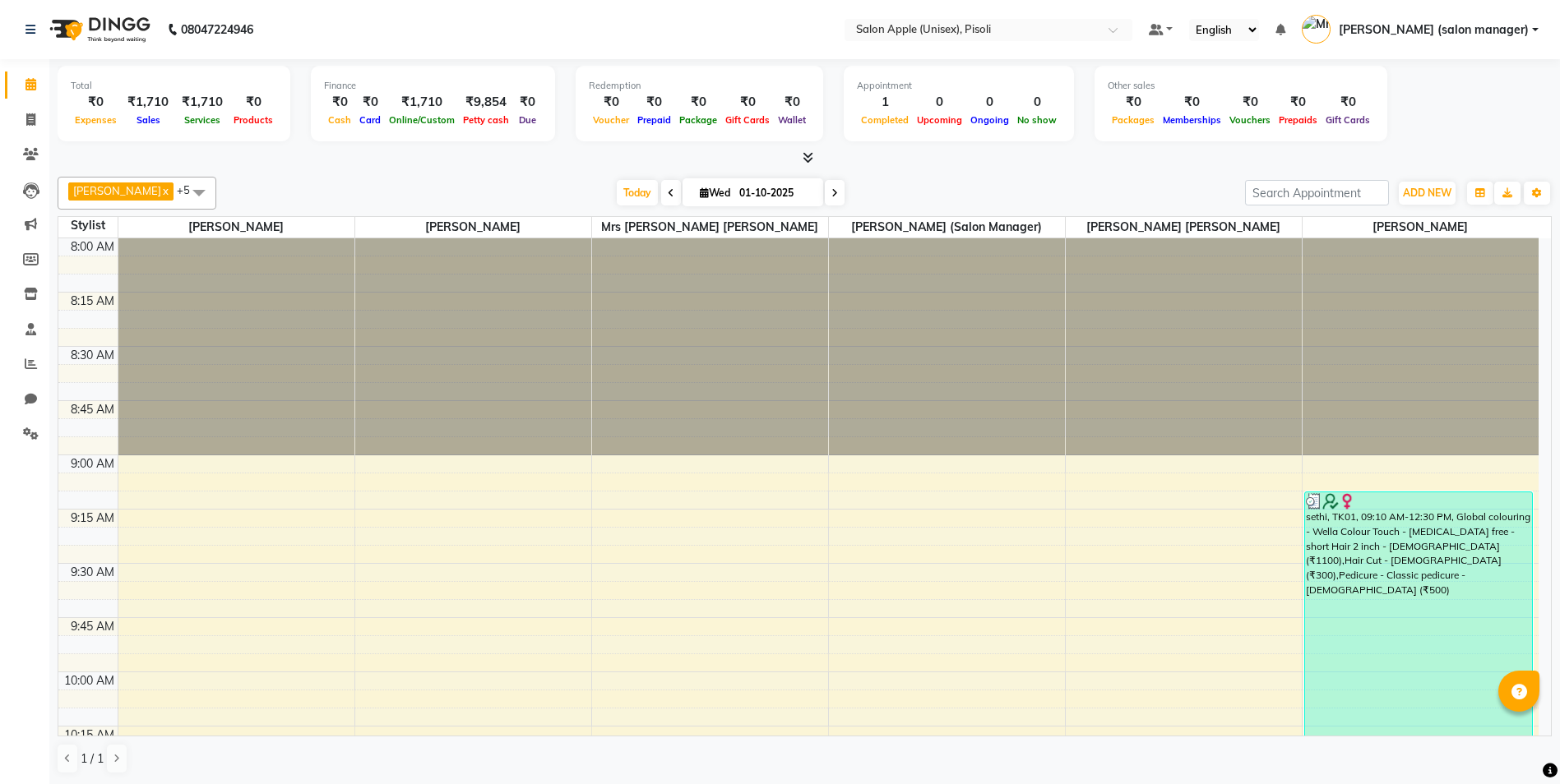
click at [810, 157] on icon at bounding box center [807, 157] width 10 height 12
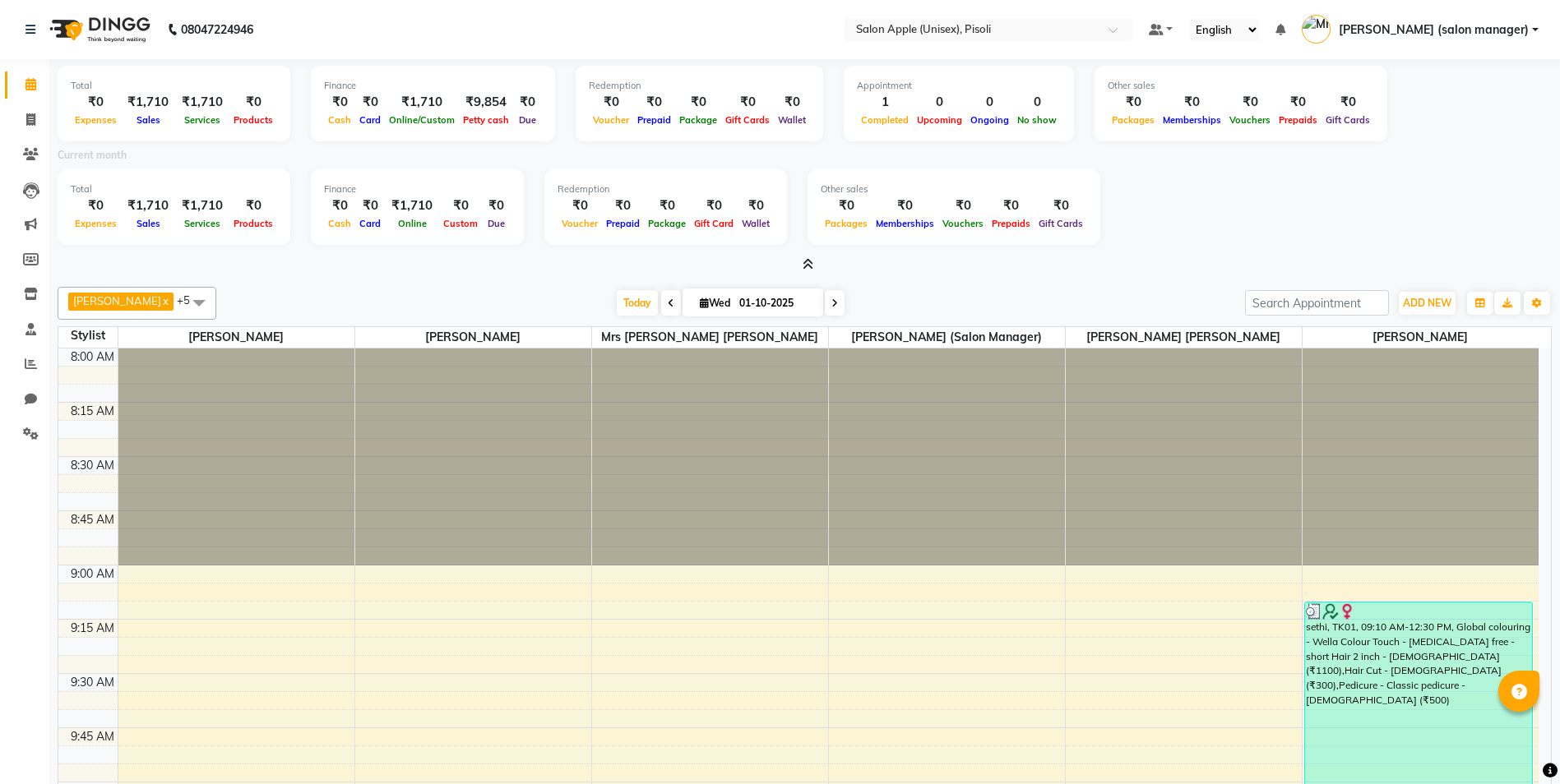
click at [808, 264] on icon at bounding box center [807, 264] width 10 height 12
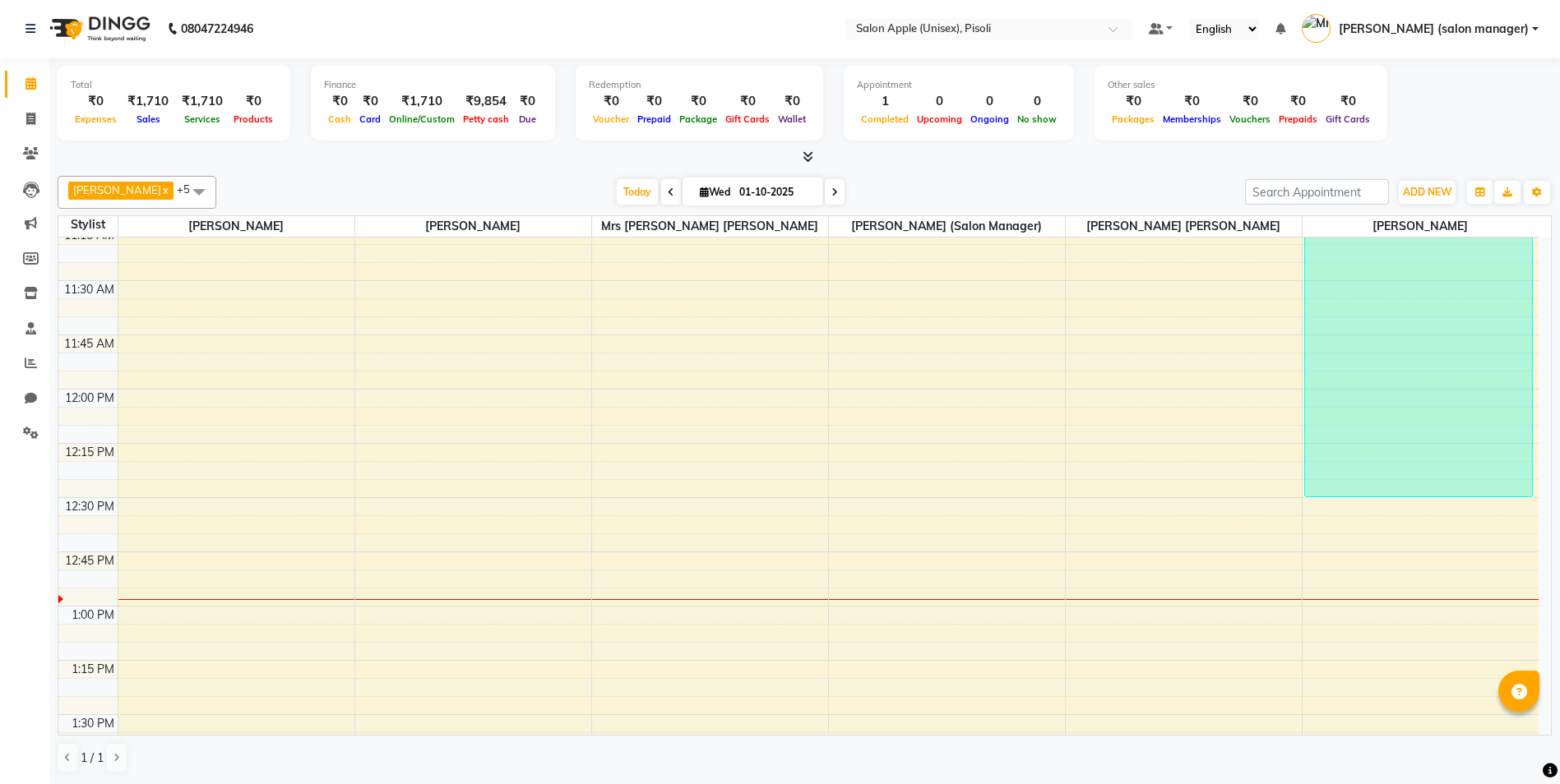
scroll to position [679, 0]
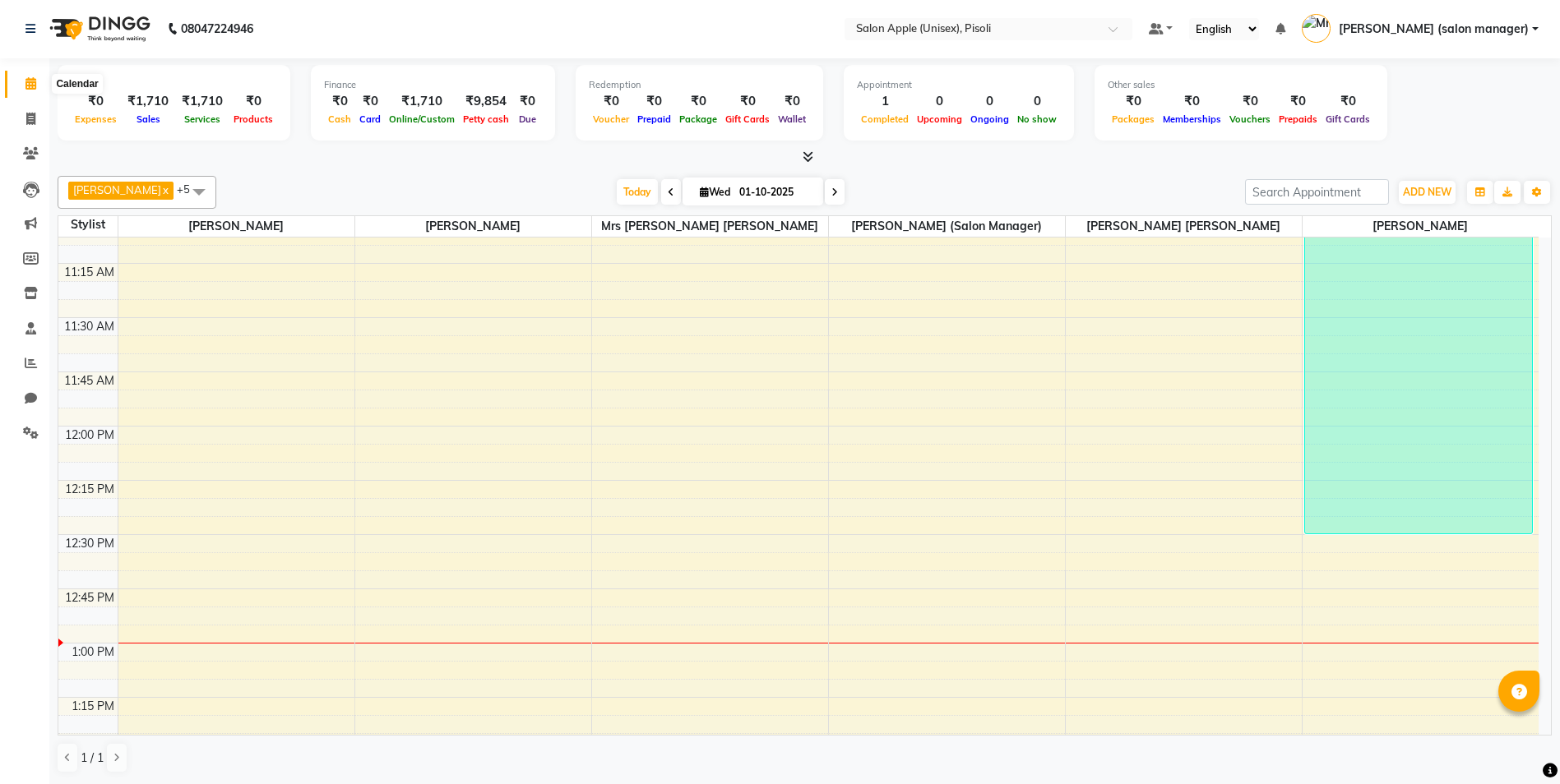
click at [30, 82] on icon at bounding box center [31, 83] width 10 height 12
click at [30, 119] on icon at bounding box center [31, 118] width 9 height 12
select select "service"
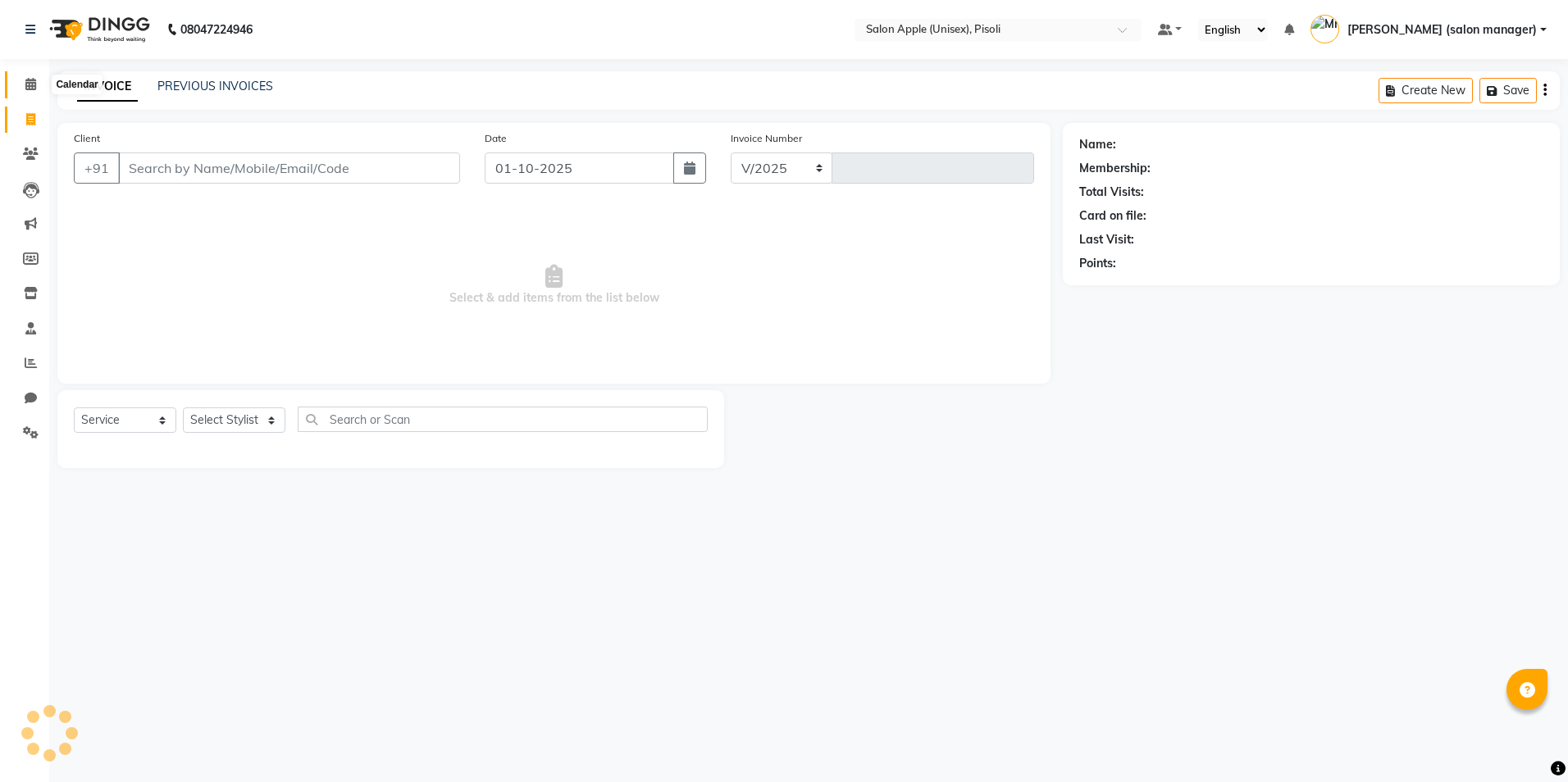
select select "5282"
type input "0995"
click at [33, 81] on icon at bounding box center [31, 84] width 10 height 12
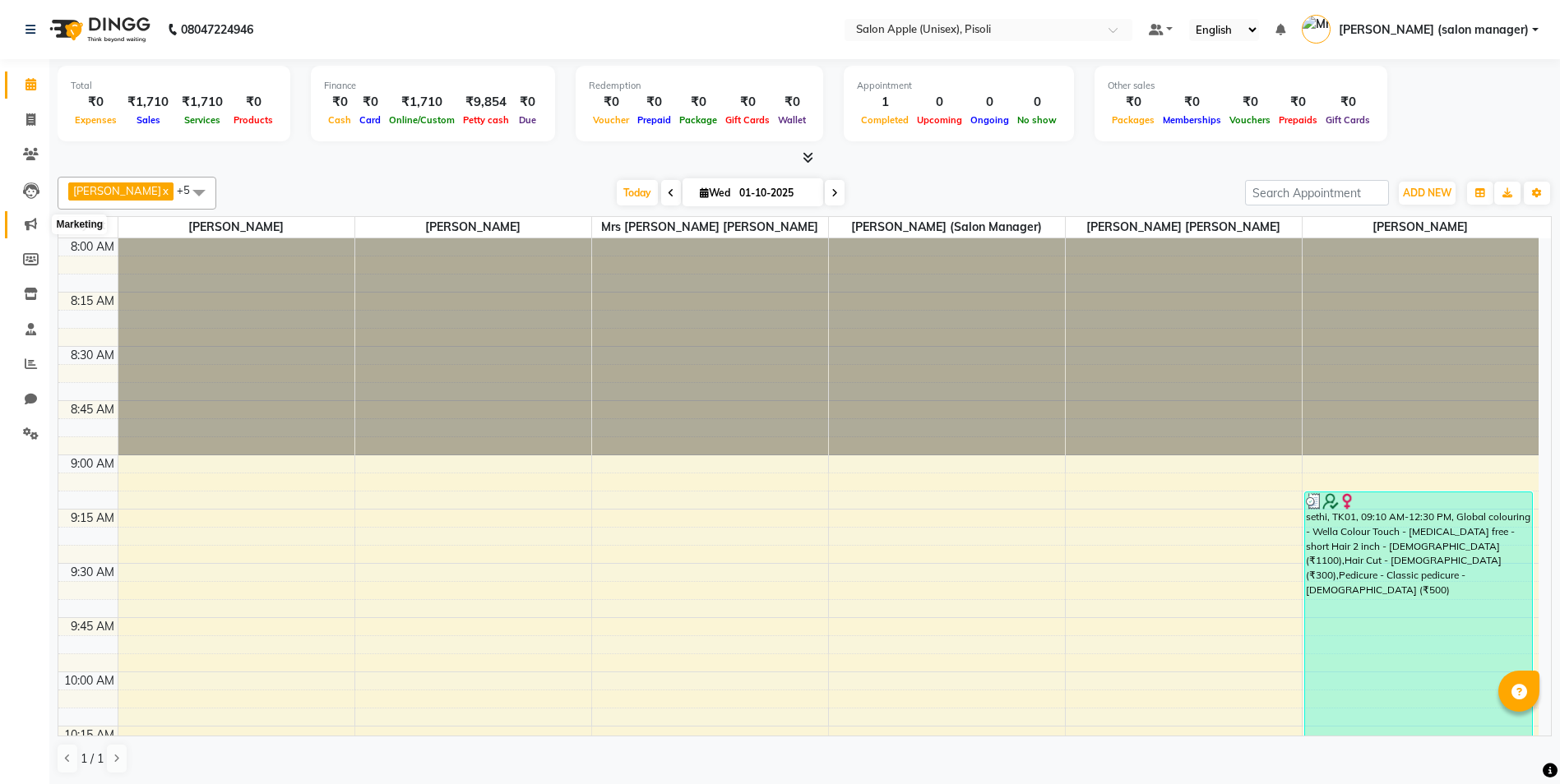
click at [29, 220] on icon at bounding box center [31, 224] width 12 height 12
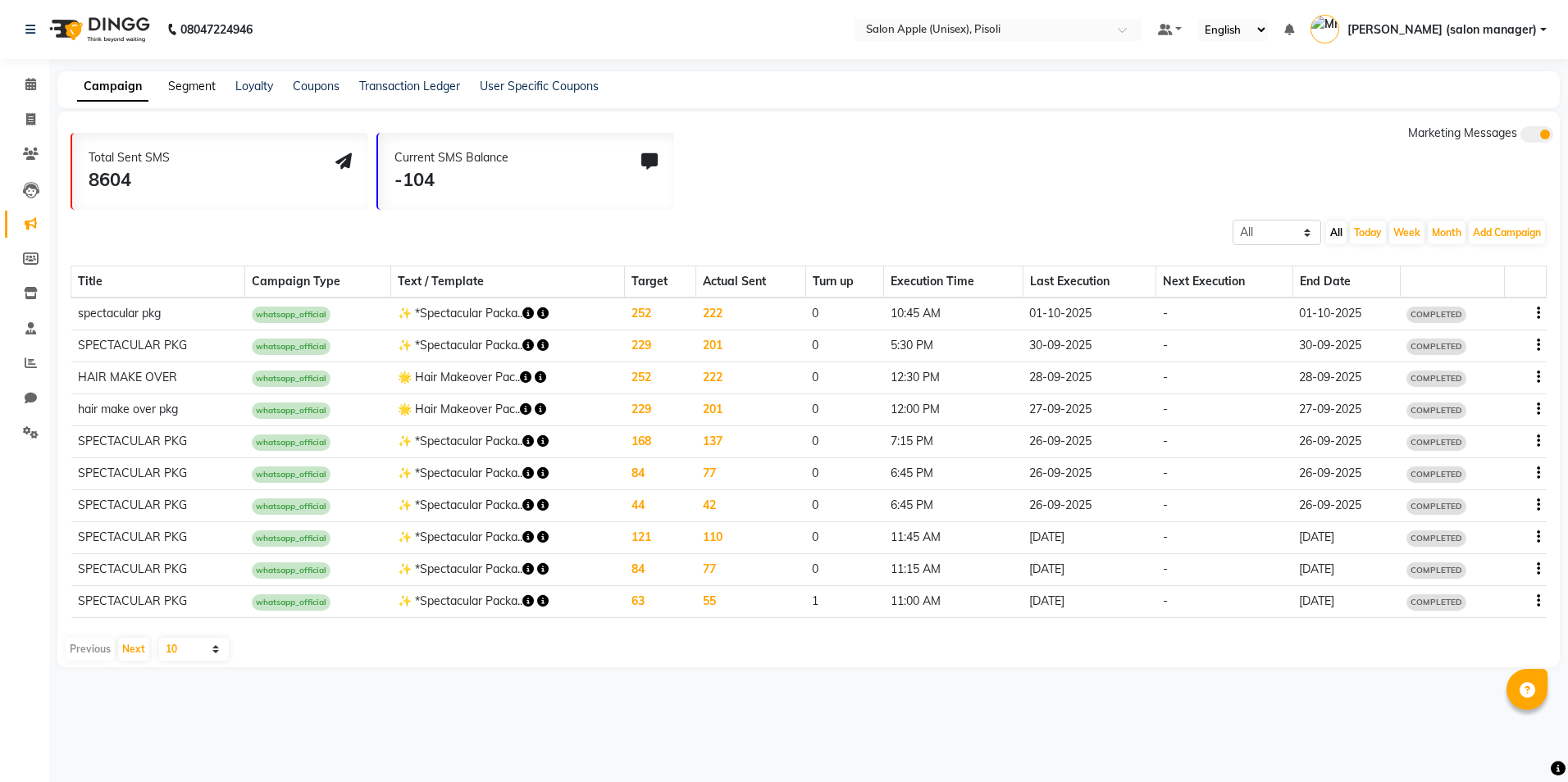
click at [193, 86] on link "Segment" at bounding box center [192, 86] width 48 height 15
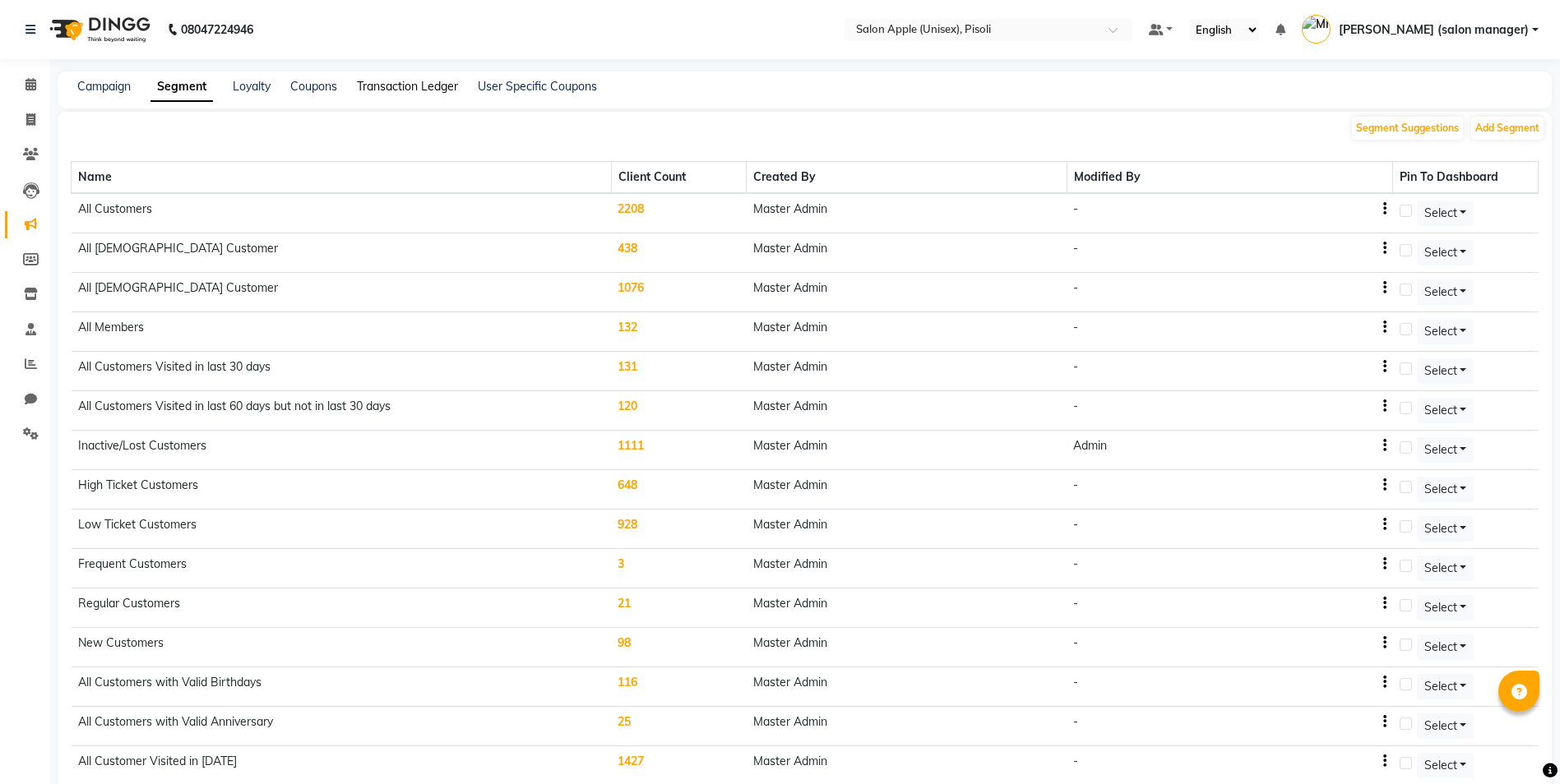
click at [377, 87] on link "Transaction Ledger" at bounding box center [408, 86] width 101 height 15
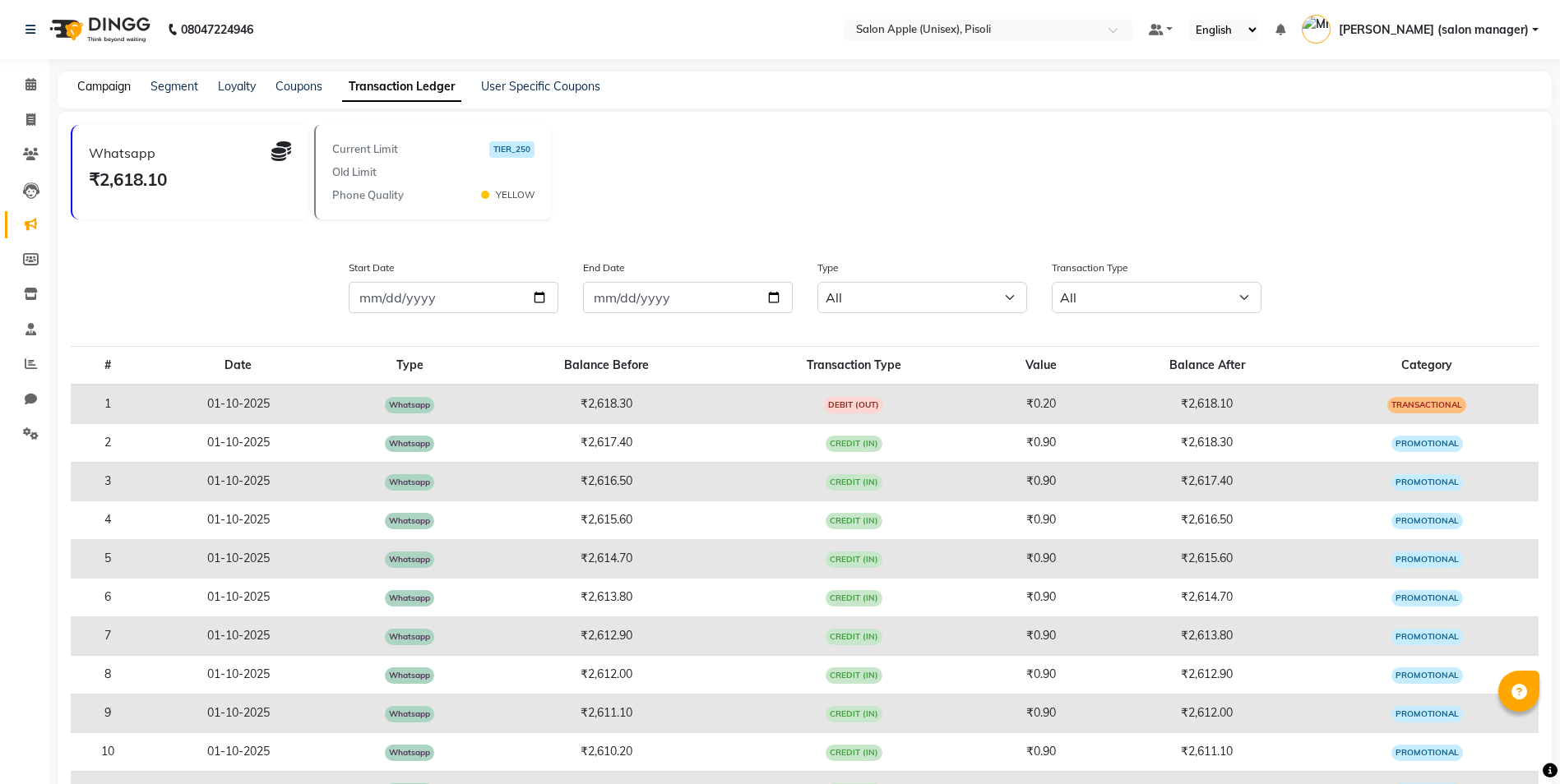
click at [115, 81] on link "Campaign" at bounding box center [104, 86] width 53 height 15
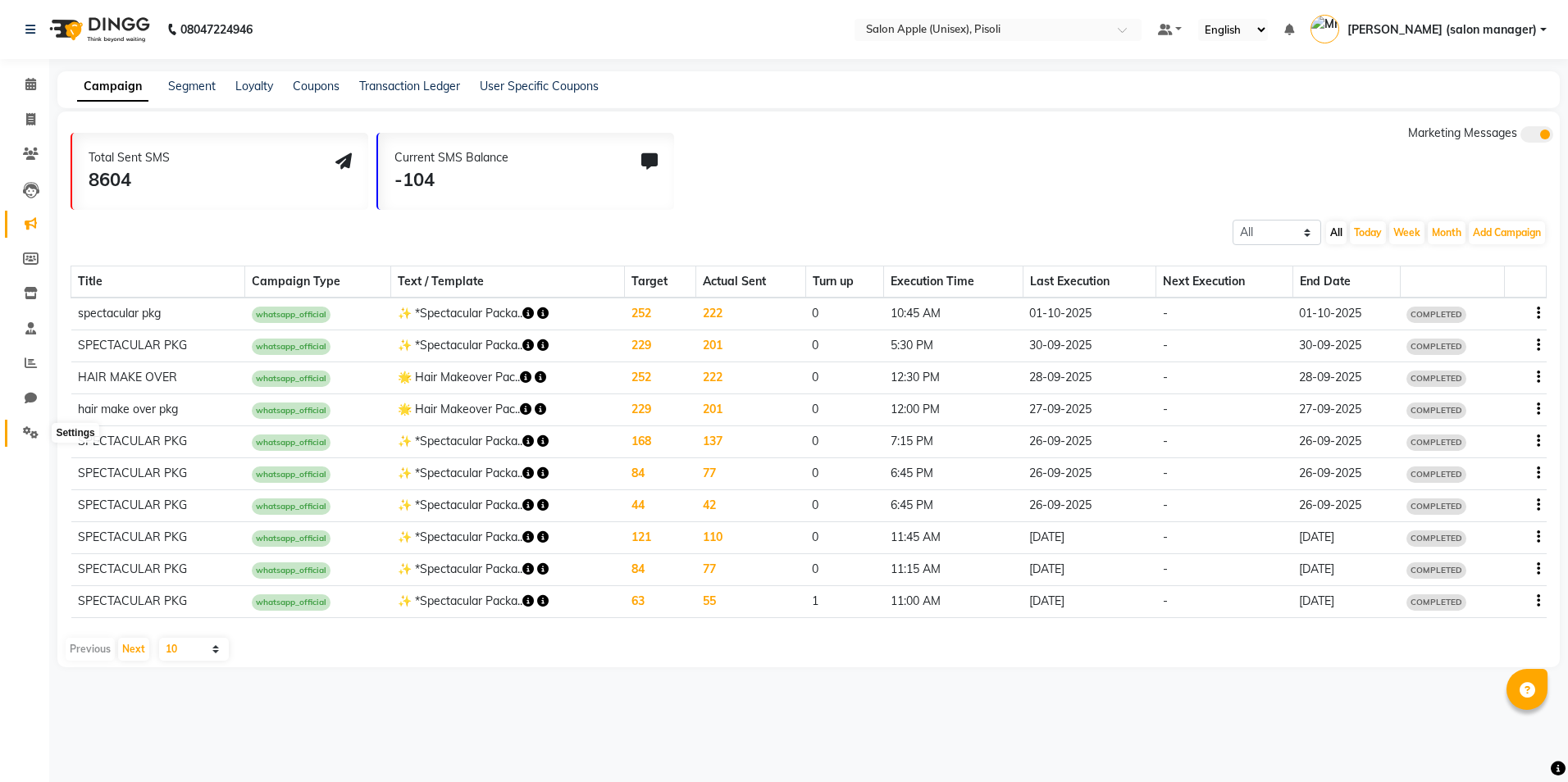
click at [20, 424] on span at bounding box center [31, 433] width 29 height 19
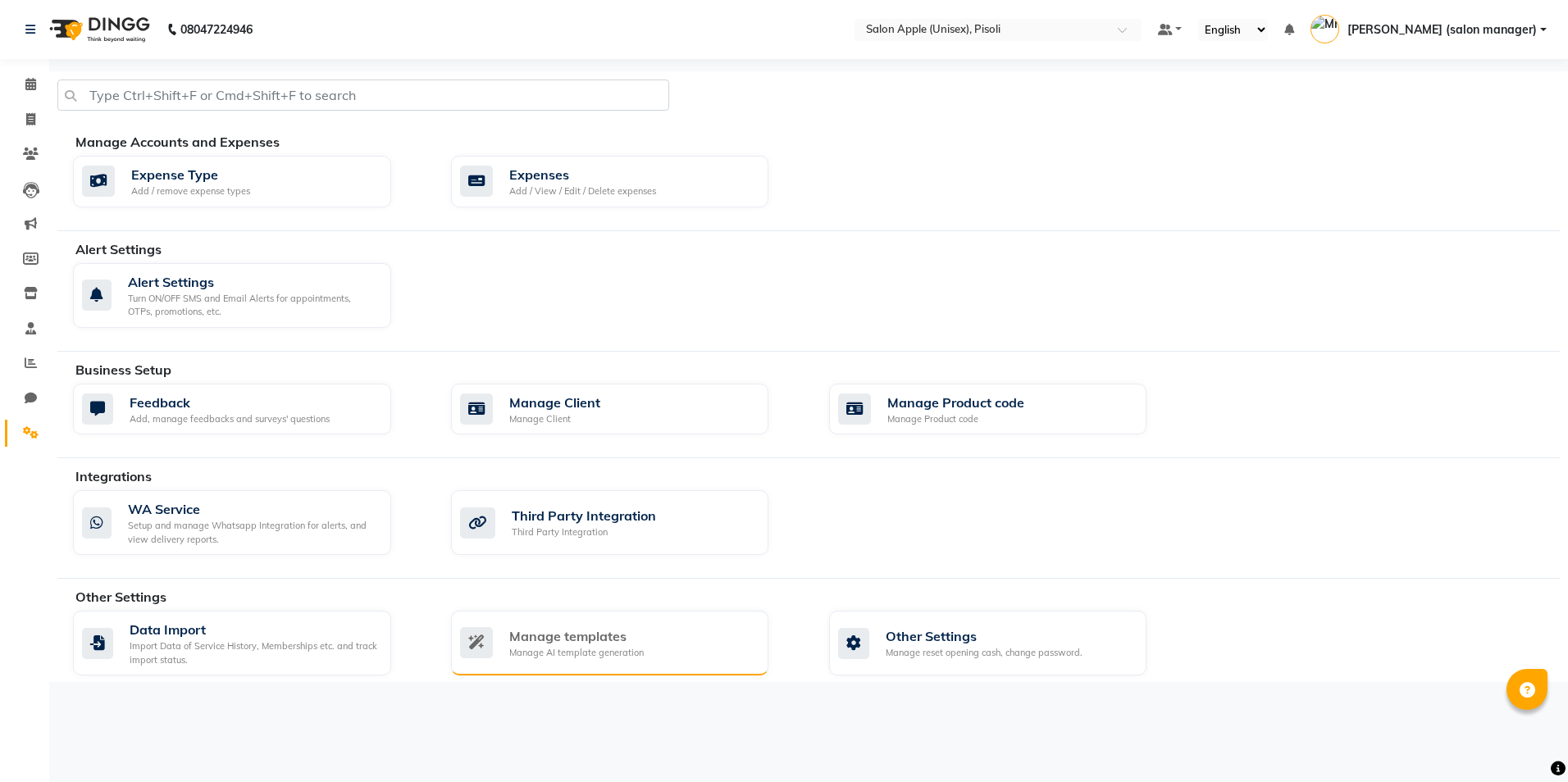
click at [603, 642] on div "Manage templates" at bounding box center [576, 636] width 134 height 20
select select "APPROVED"
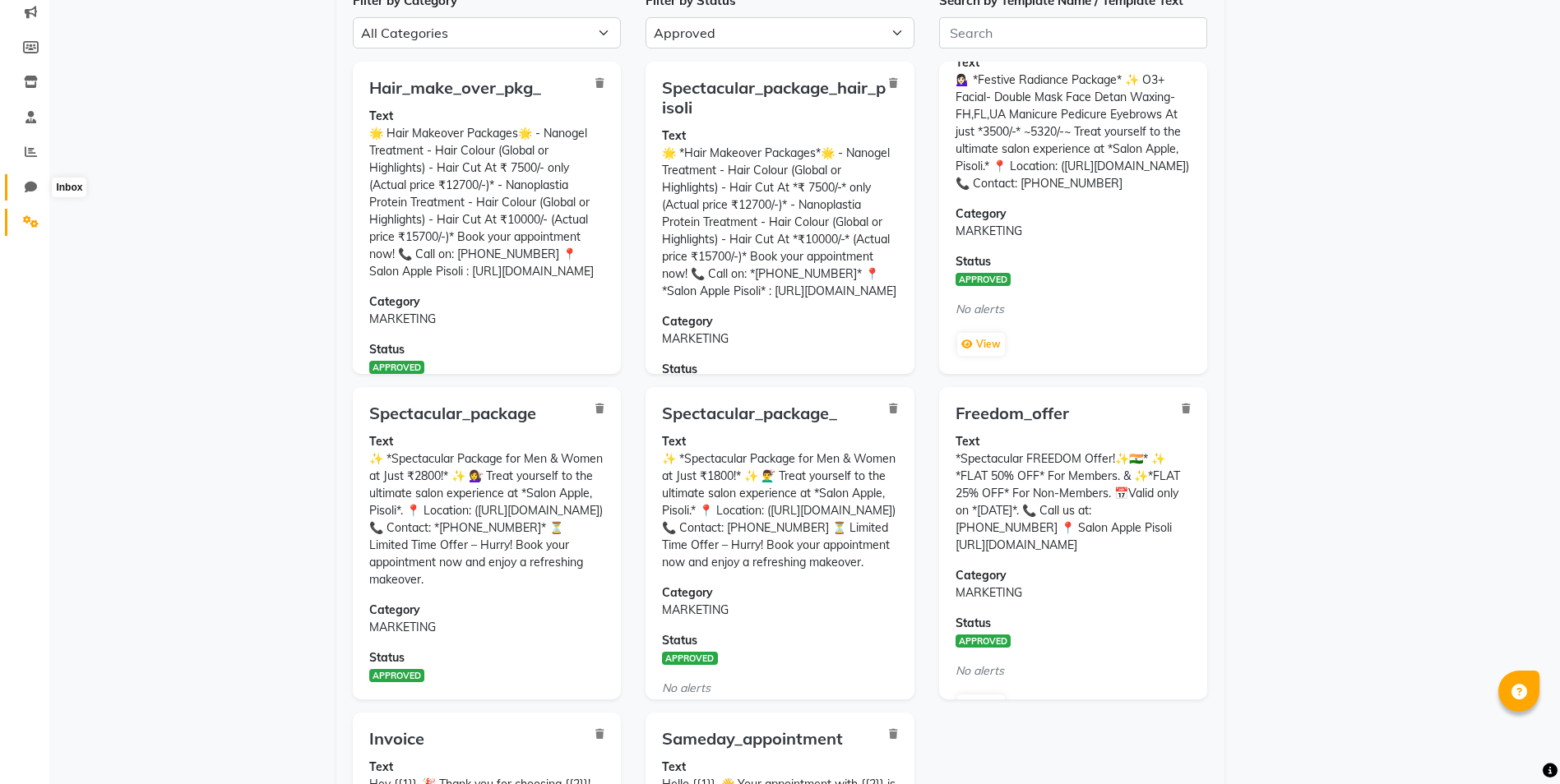
click at [27, 189] on icon at bounding box center [31, 187] width 12 height 12
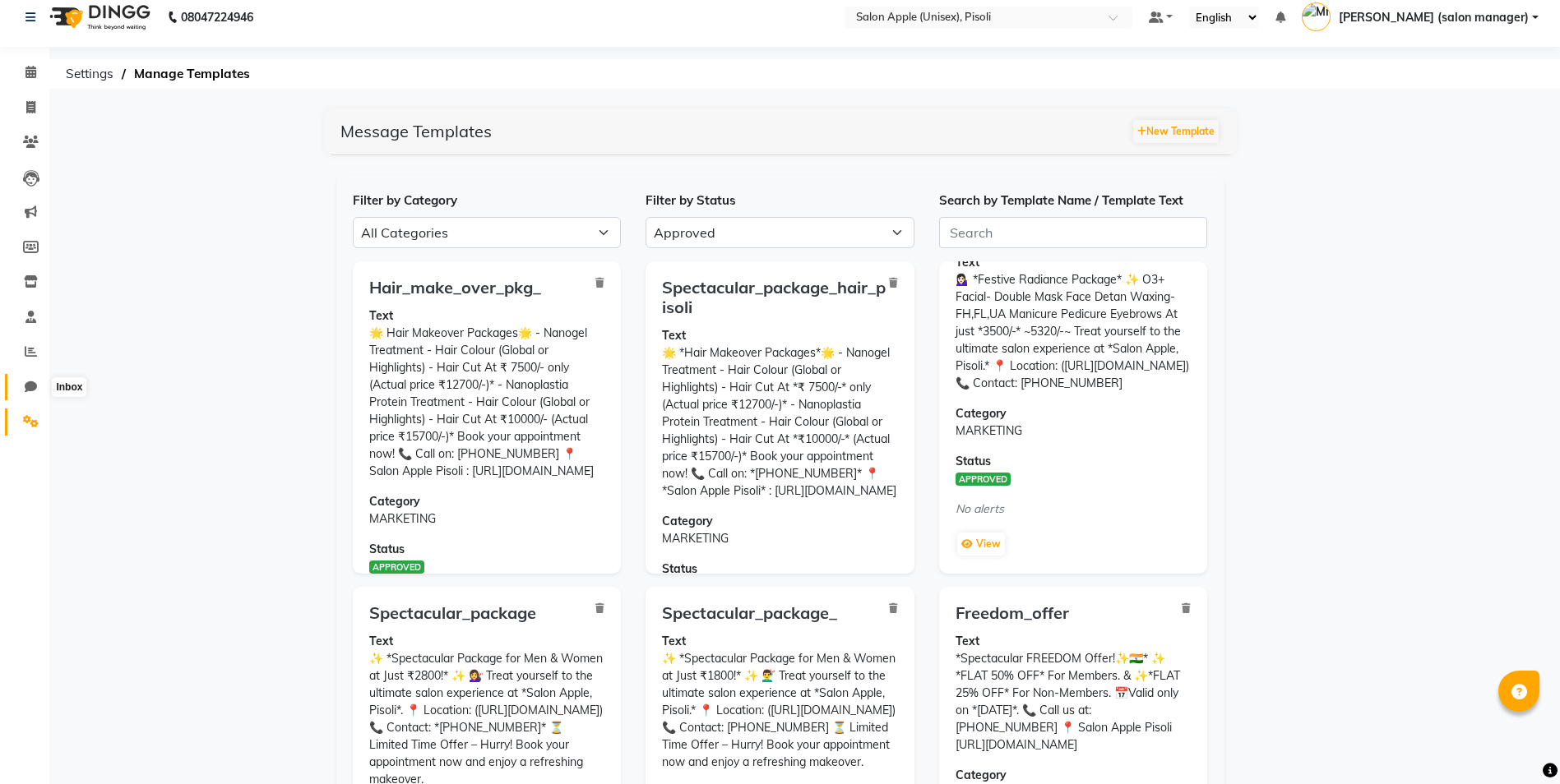
select select "100"
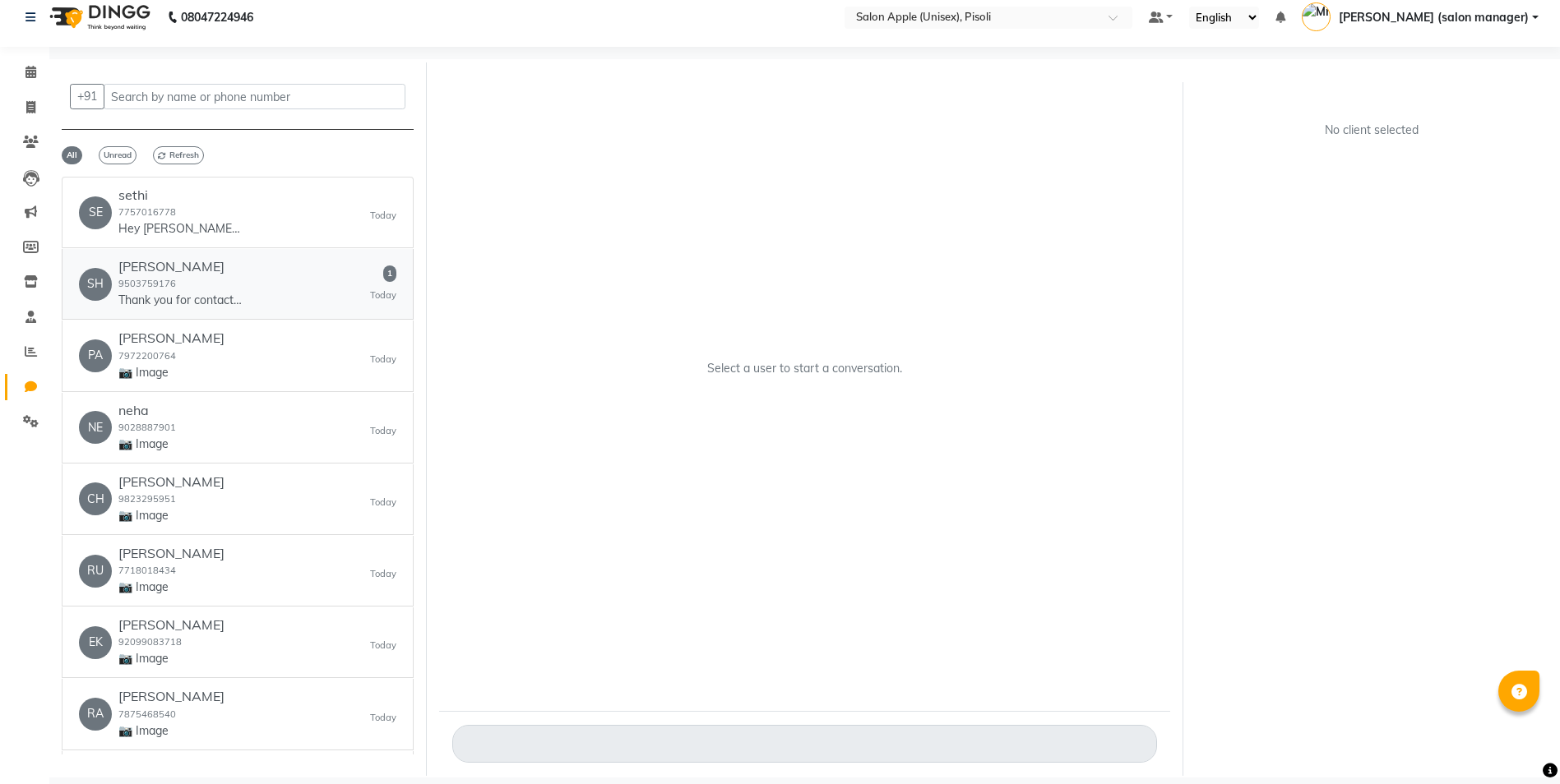
click at [303, 279] on div "SH [PERSON_NAME] 9503759176 Thank you for contacting shairy Collection! Please …" at bounding box center [238, 284] width 317 height 50
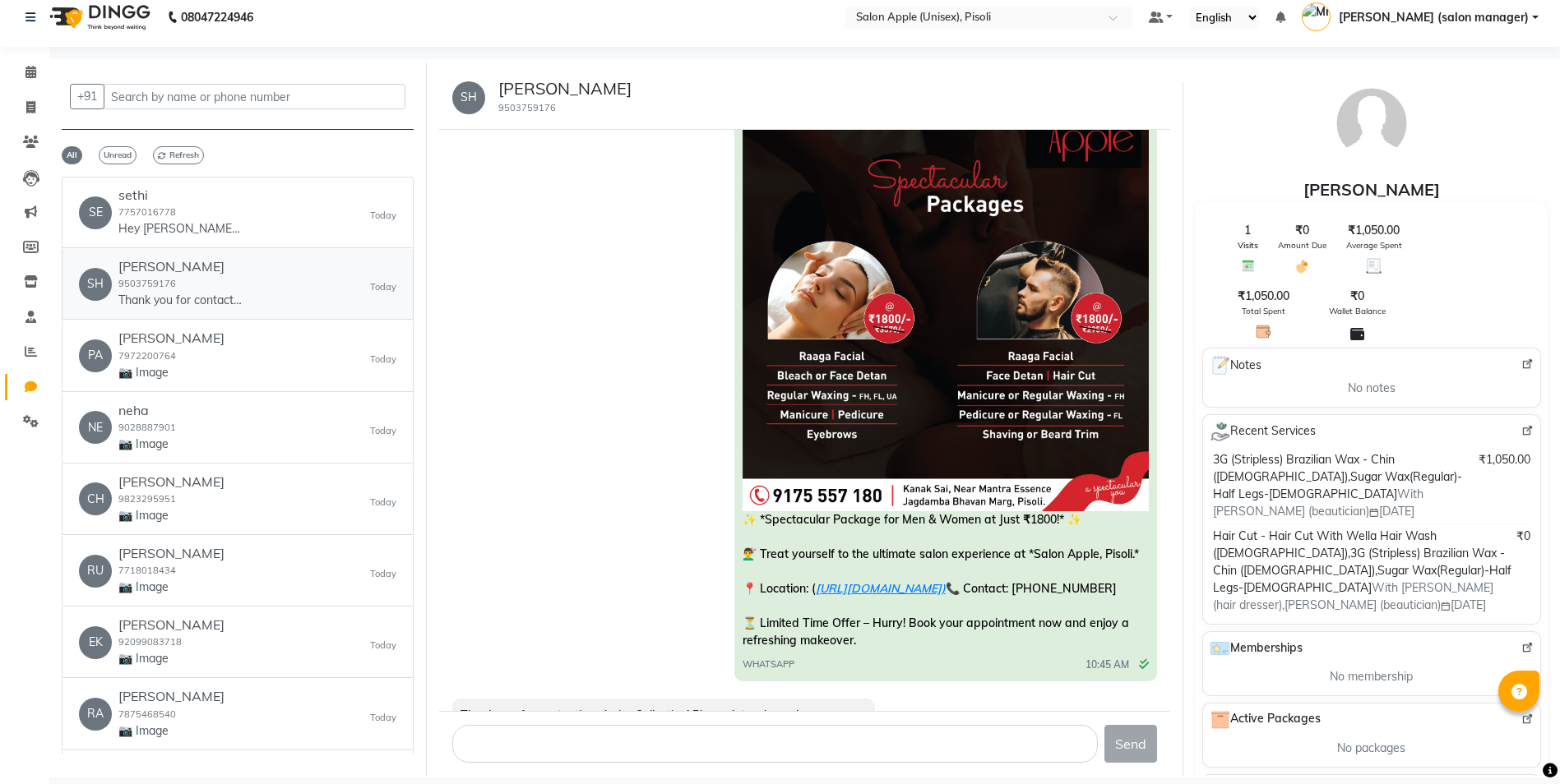
scroll to position [719, 0]
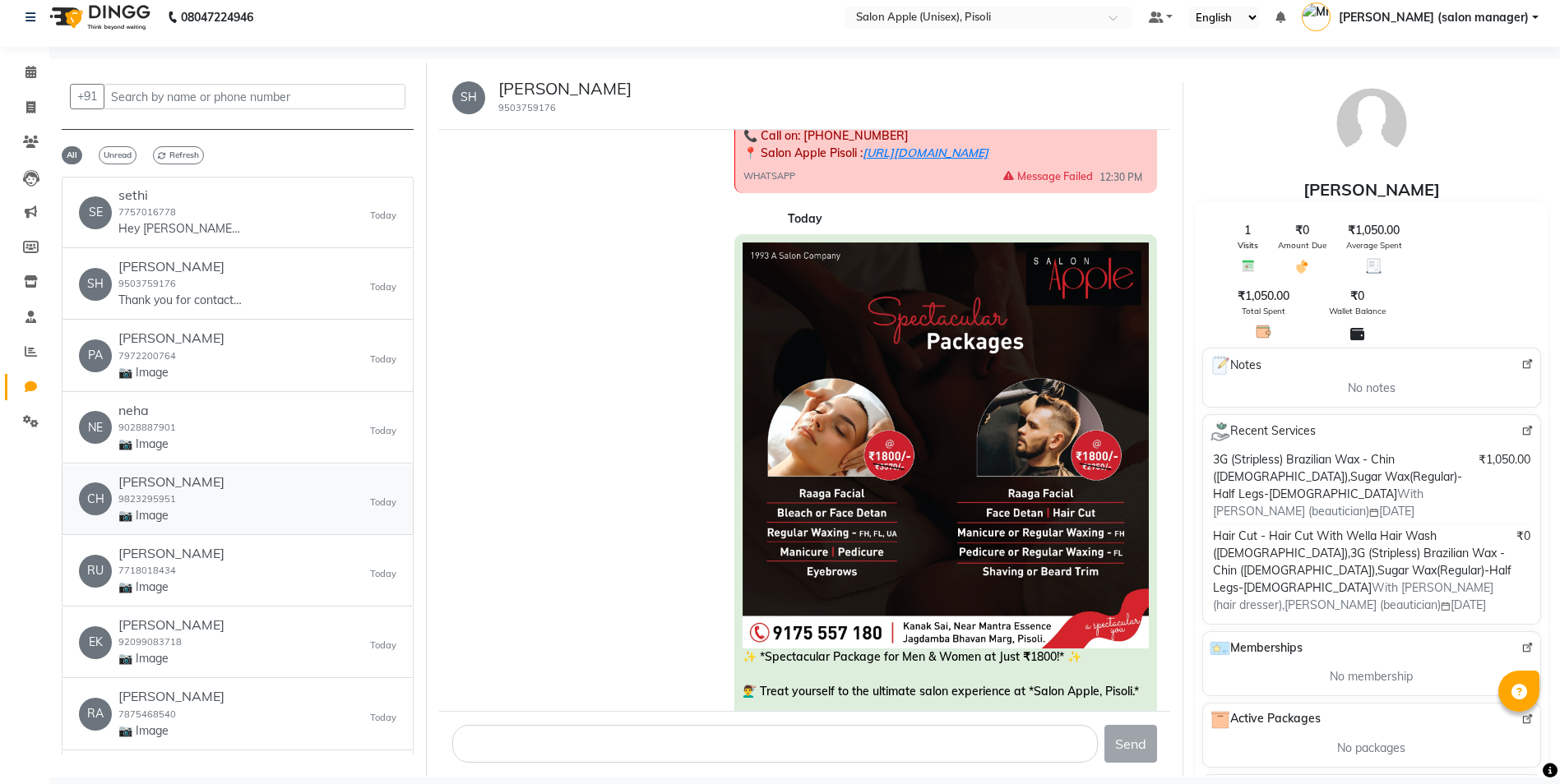
click at [282, 501] on div "CH [PERSON_NAME] 9823295951 📷 Image [DATE]" at bounding box center [238, 499] width 317 height 50
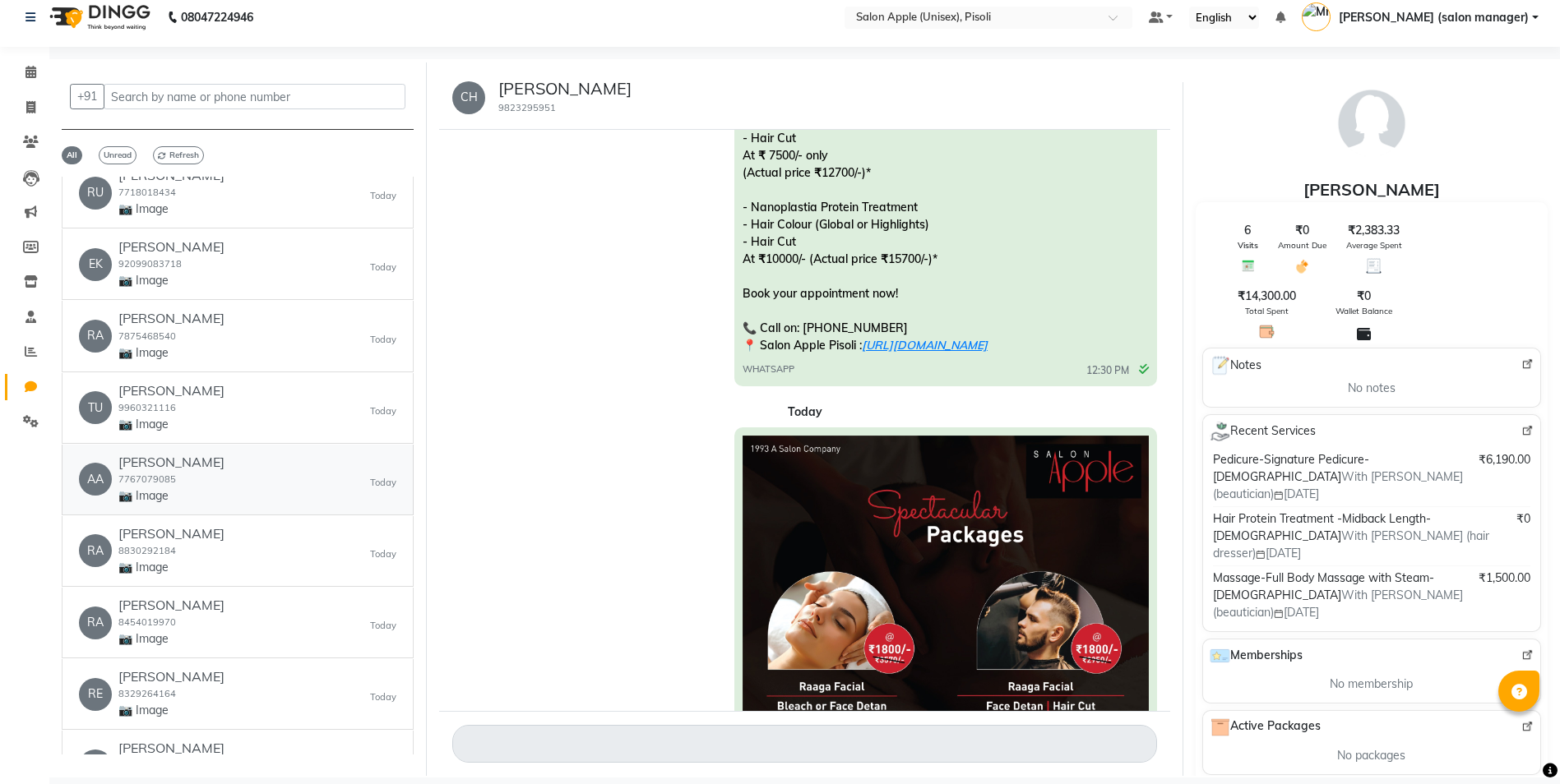
scroll to position [493, 0]
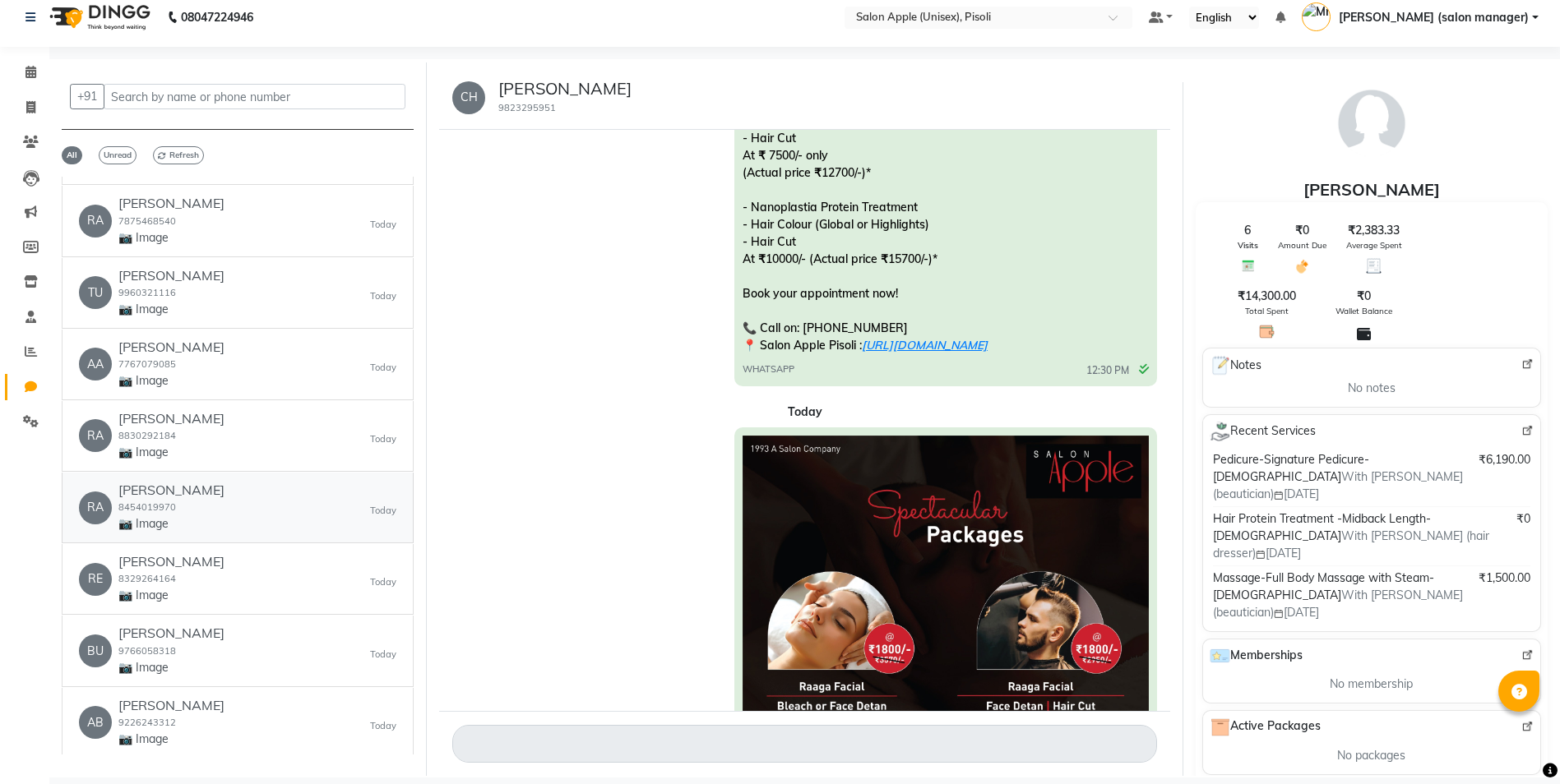
click at [244, 503] on div "RA [PERSON_NAME] 8454019970 📷 Image [DATE]" at bounding box center [238, 508] width 317 height 50
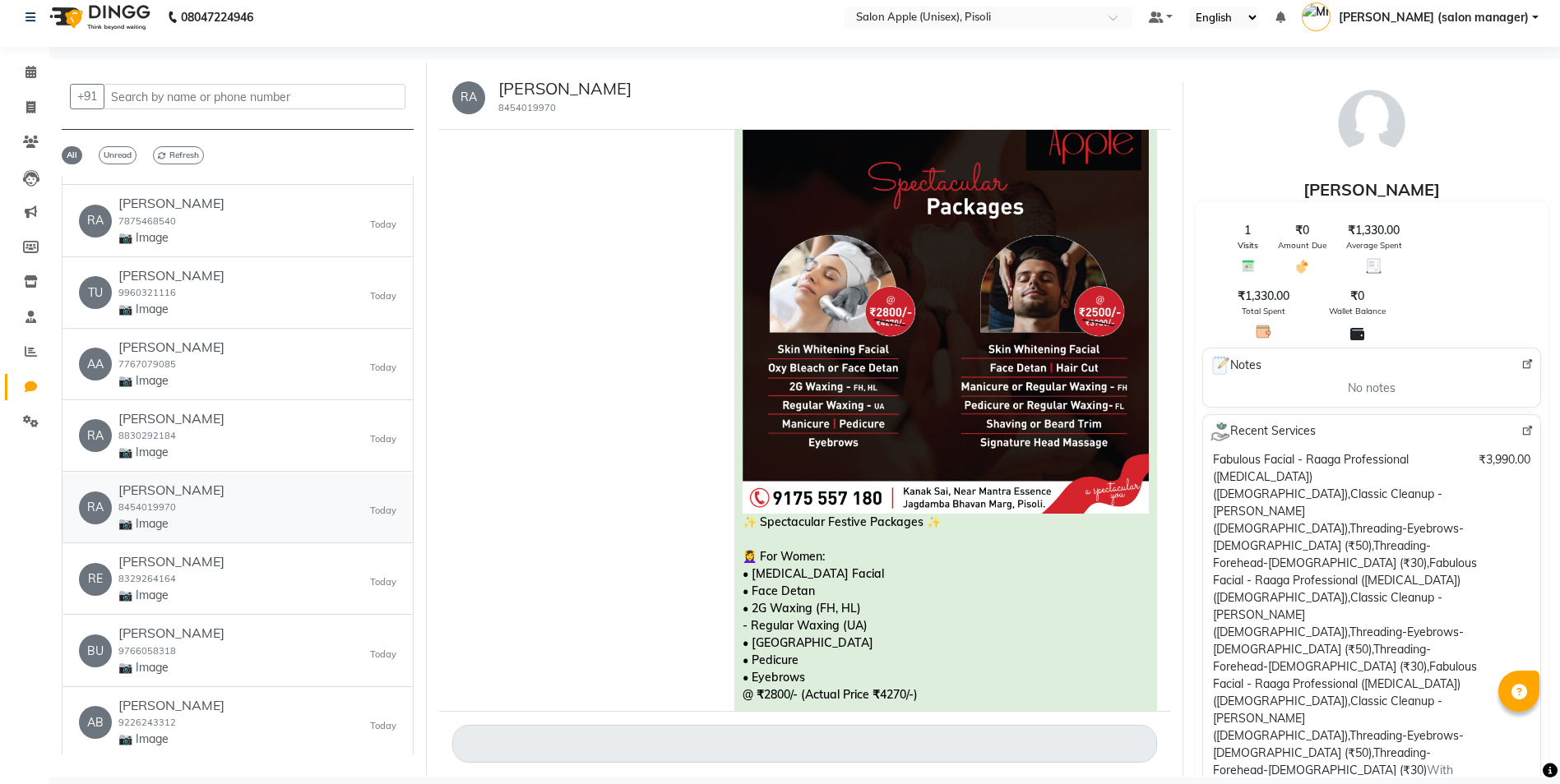
scroll to position [54, 0]
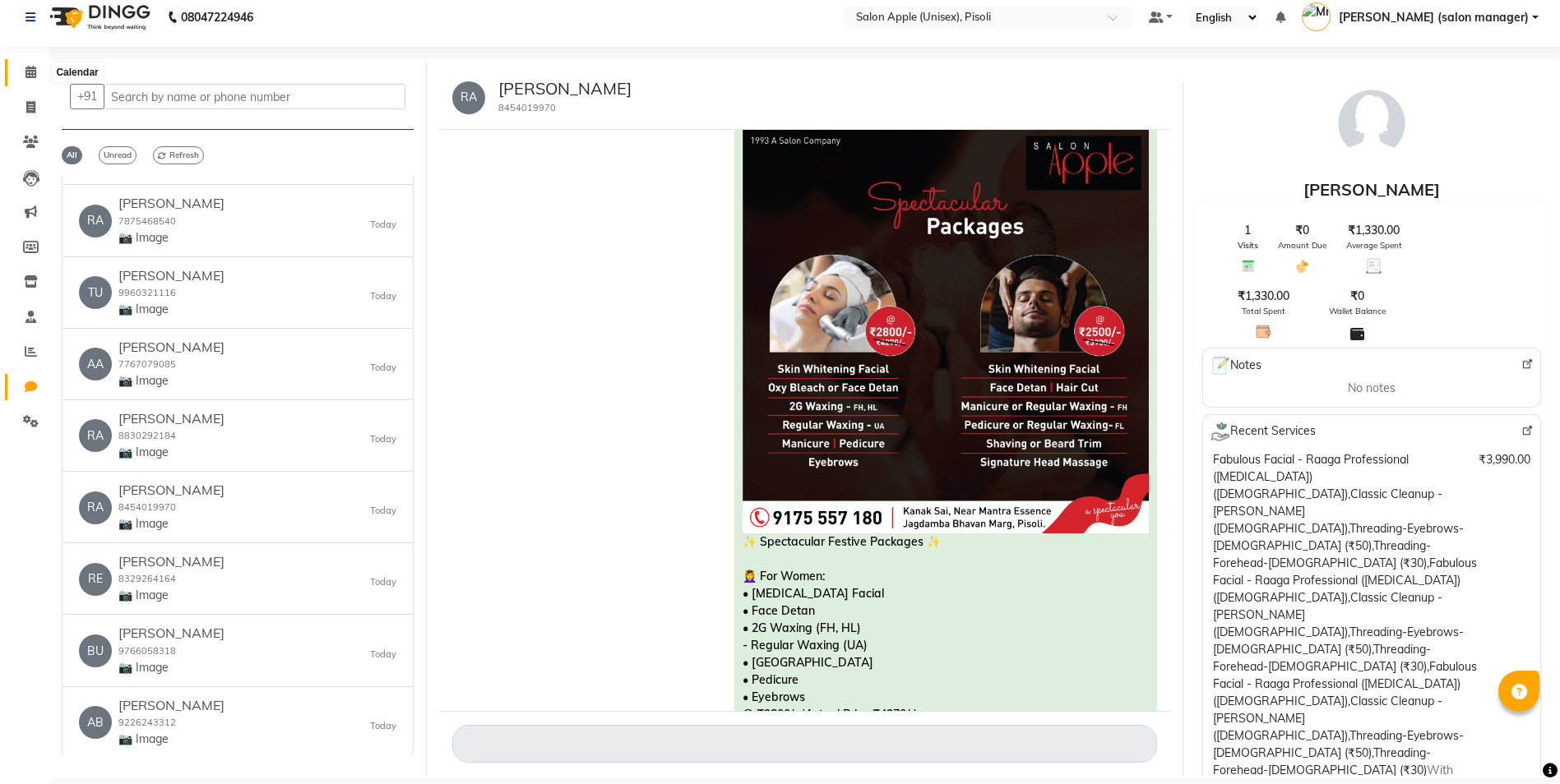
click at [33, 72] on icon at bounding box center [31, 72] width 10 height 12
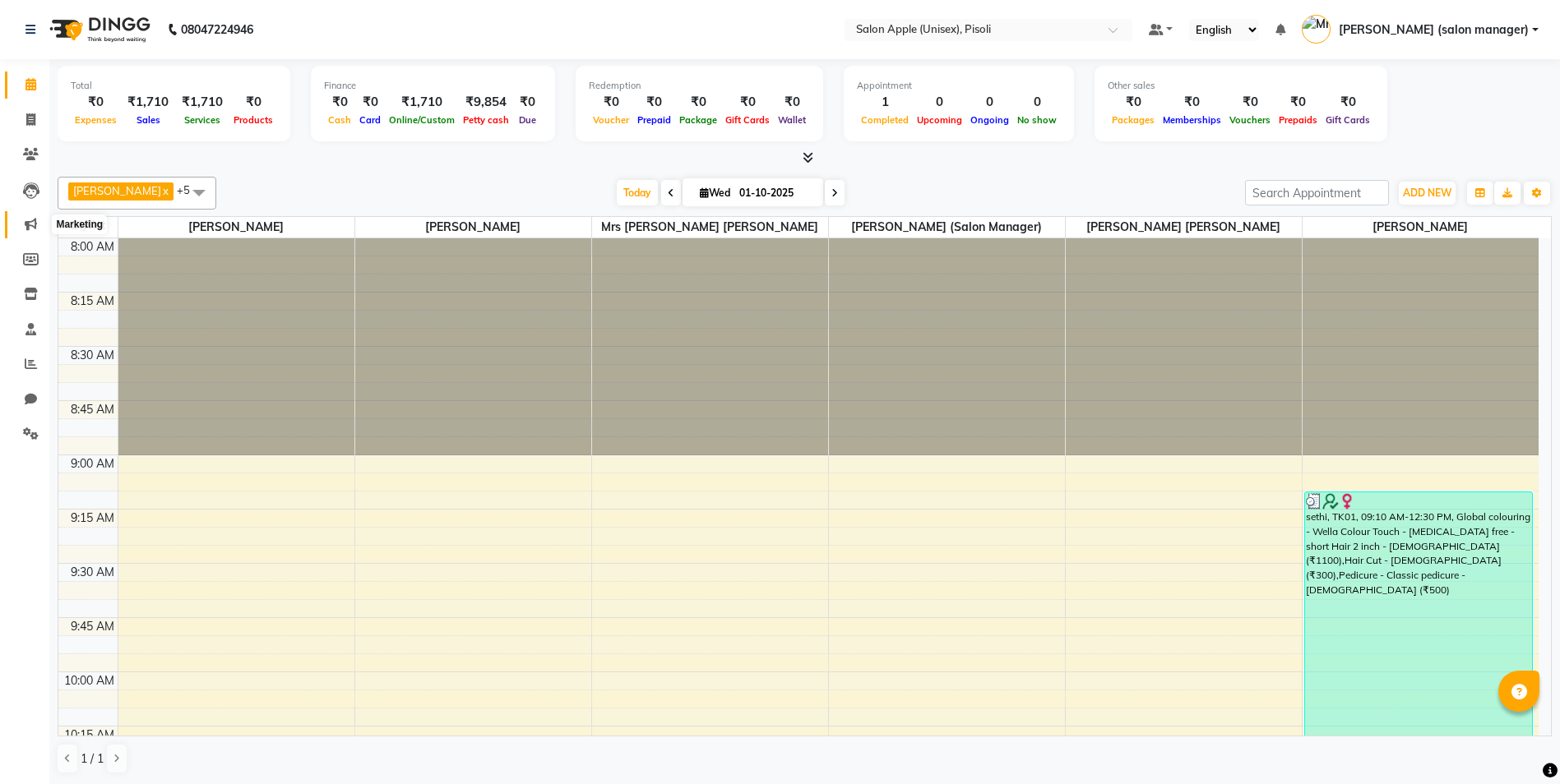
click at [27, 218] on icon at bounding box center [31, 224] width 12 height 12
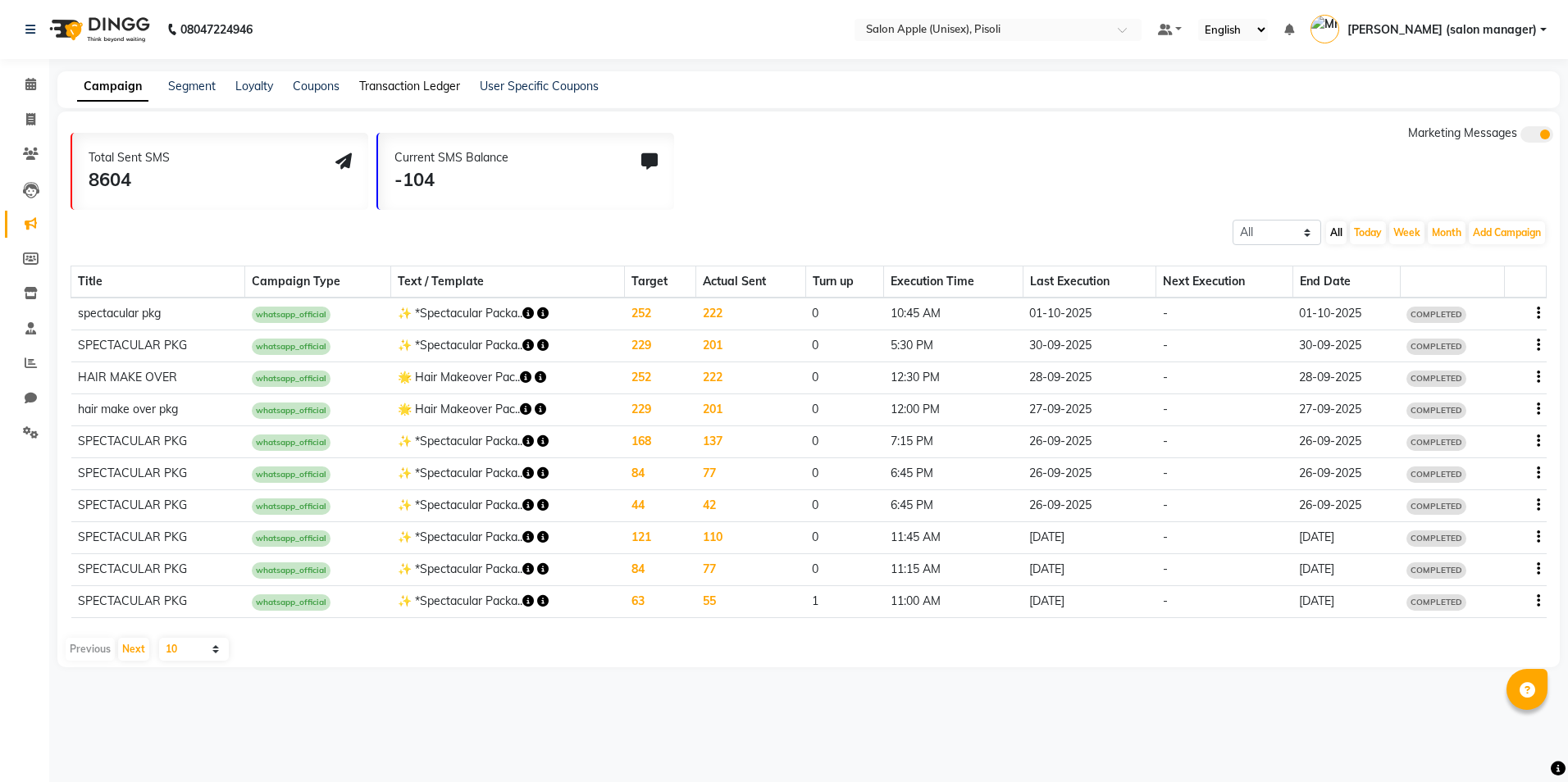
click at [404, 81] on link "Transaction Ledger" at bounding box center [410, 86] width 101 height 15
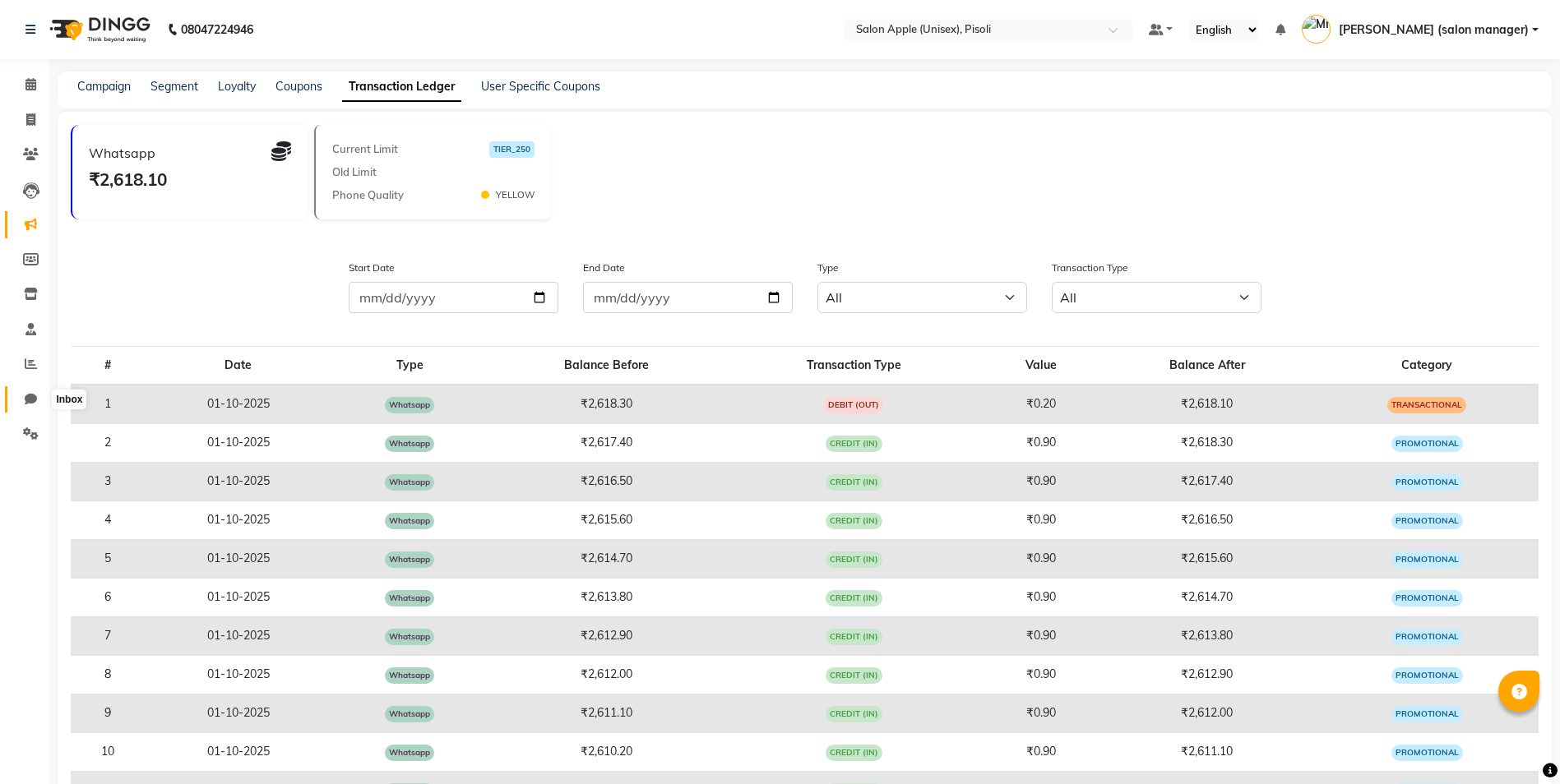
click at [33, 404] on icon at bounding box center [31, 399] width 12 height 12
select select "100"
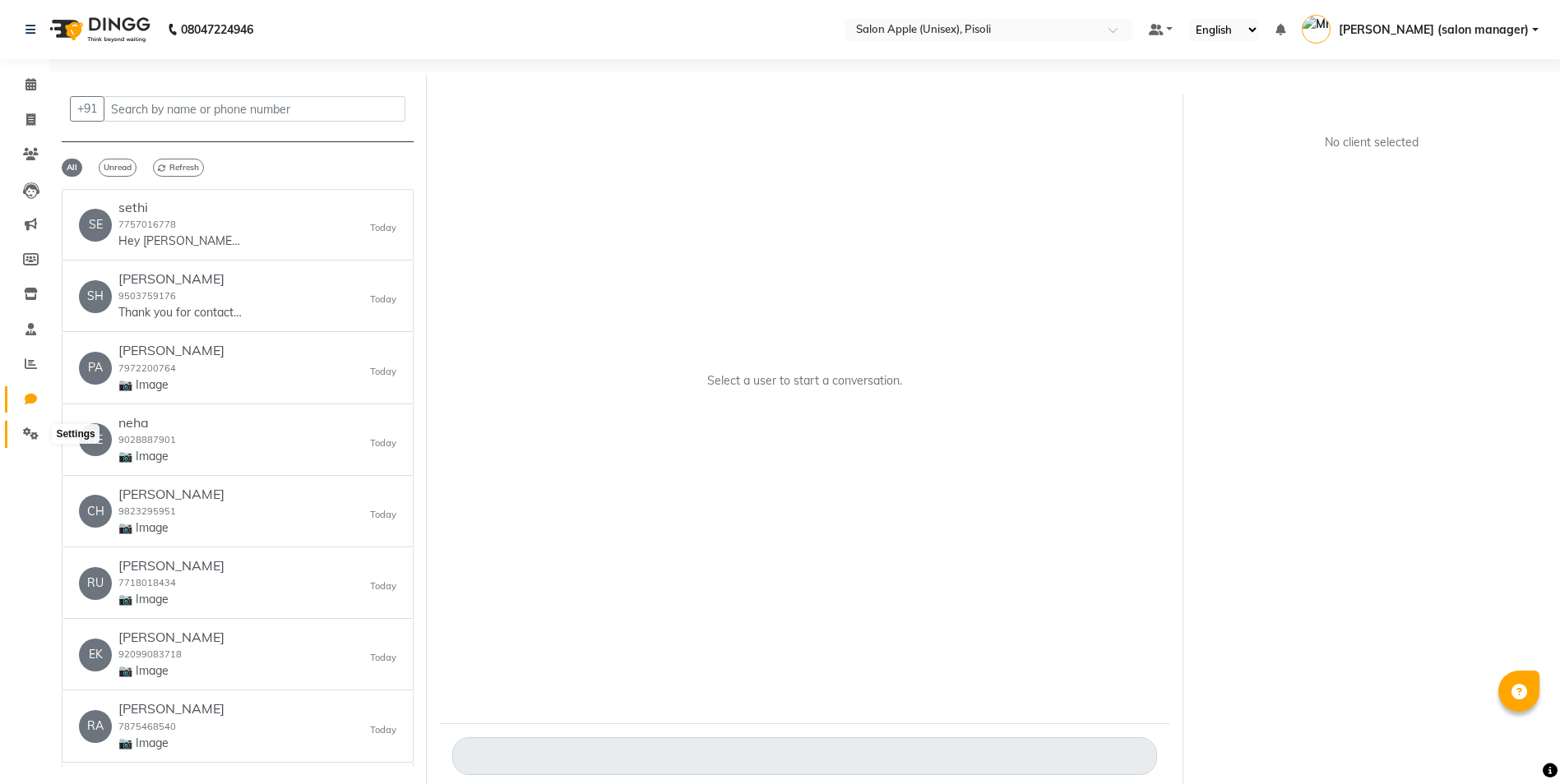
click at [32, 433] on icon at bounding box center [31, 433] width 15 height 12
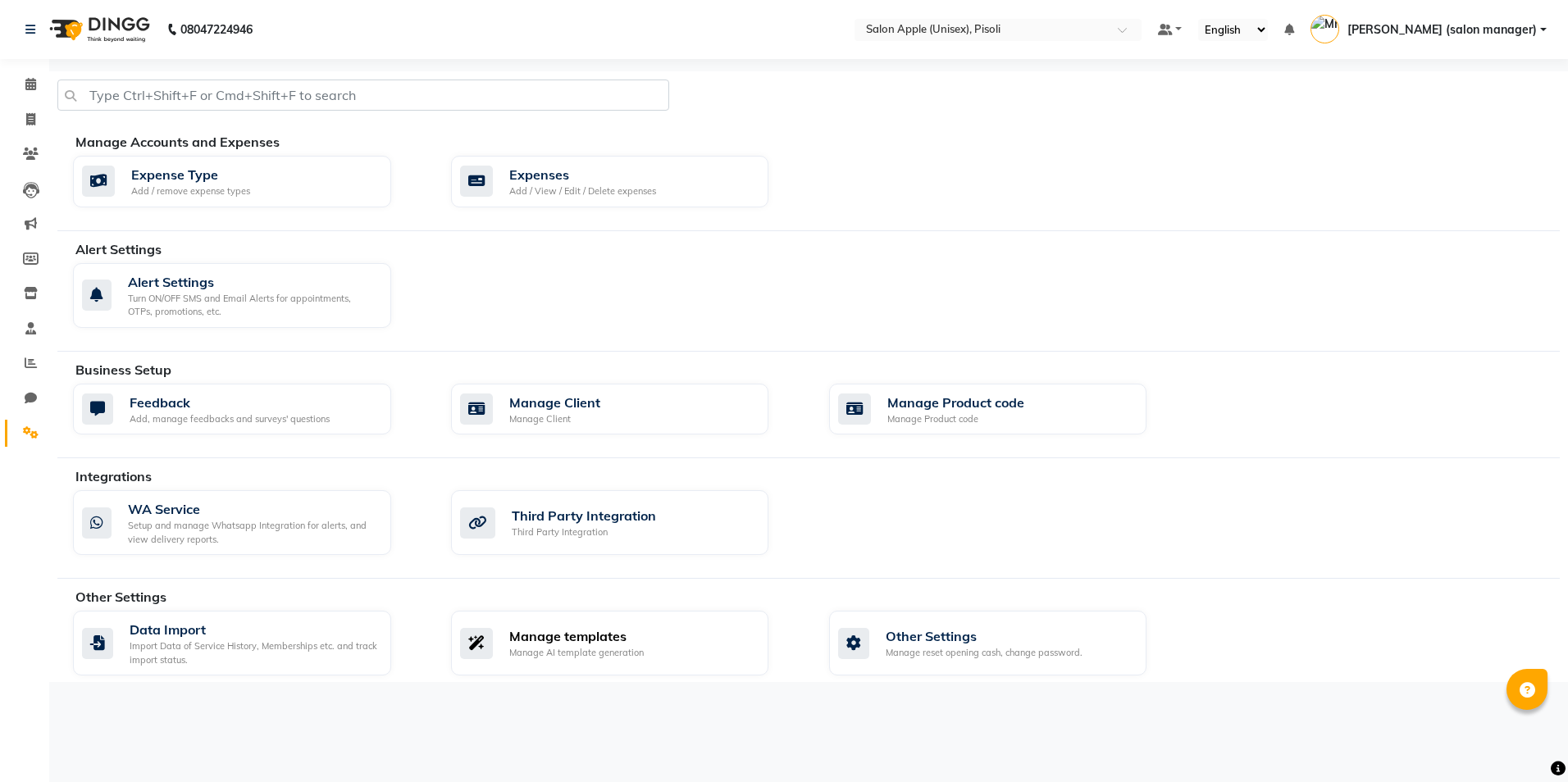
click at [571, 660] on div "Manage templates Manage AI template generation" at bounding box center [610, 643] width 318 height 65
select select "APPROVED"
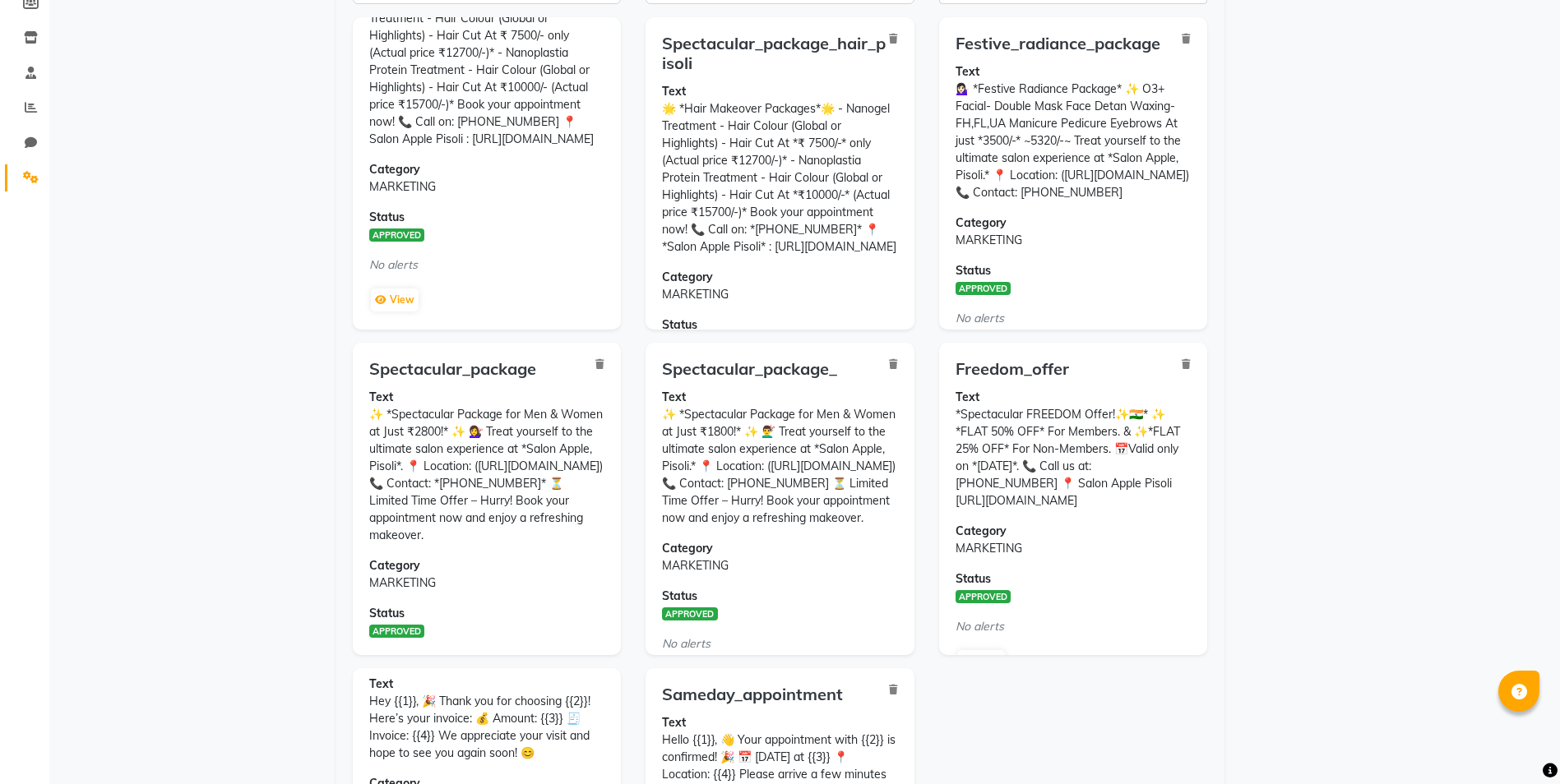
scroll to position [247, 0]
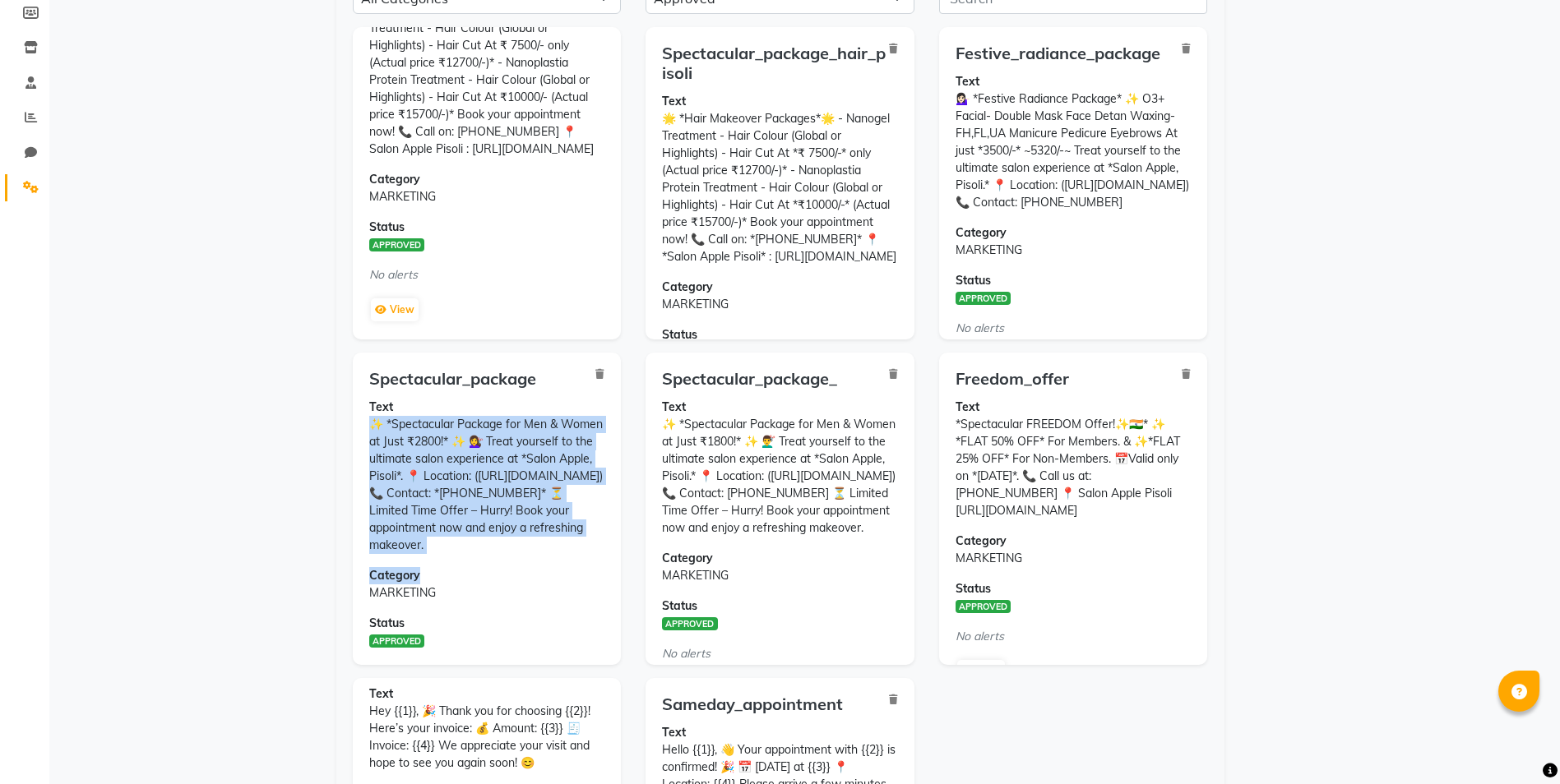
drag, startPoint x: 368, startPoint y: 422, endPoint x: 531, endPoint y: 575, distance: 223.6
click at [531, 575] on div "Spectacular_package Text ✨ *Spectacular Package for Men & Women at Just ₹2800!*…" at bounding box center [487, 509] width 269 height 312
drag, startPoint x: 667, startPoint y: 422, endPoint x: 789, endPoint y: 568, distance: 190.3
click at [789, 537] on p "Text ✨ *Spectacular Package for Men & Women at Just ₹1800!* ✨ 💇‍♂️ Treat yourse…" at bounding box center [779, 467] width 236 height 138
copy p "✨ *Spectacular Package for Men & Women at Just ₹1800!* ✨ 💇‍♂️ Treat yourself to…"
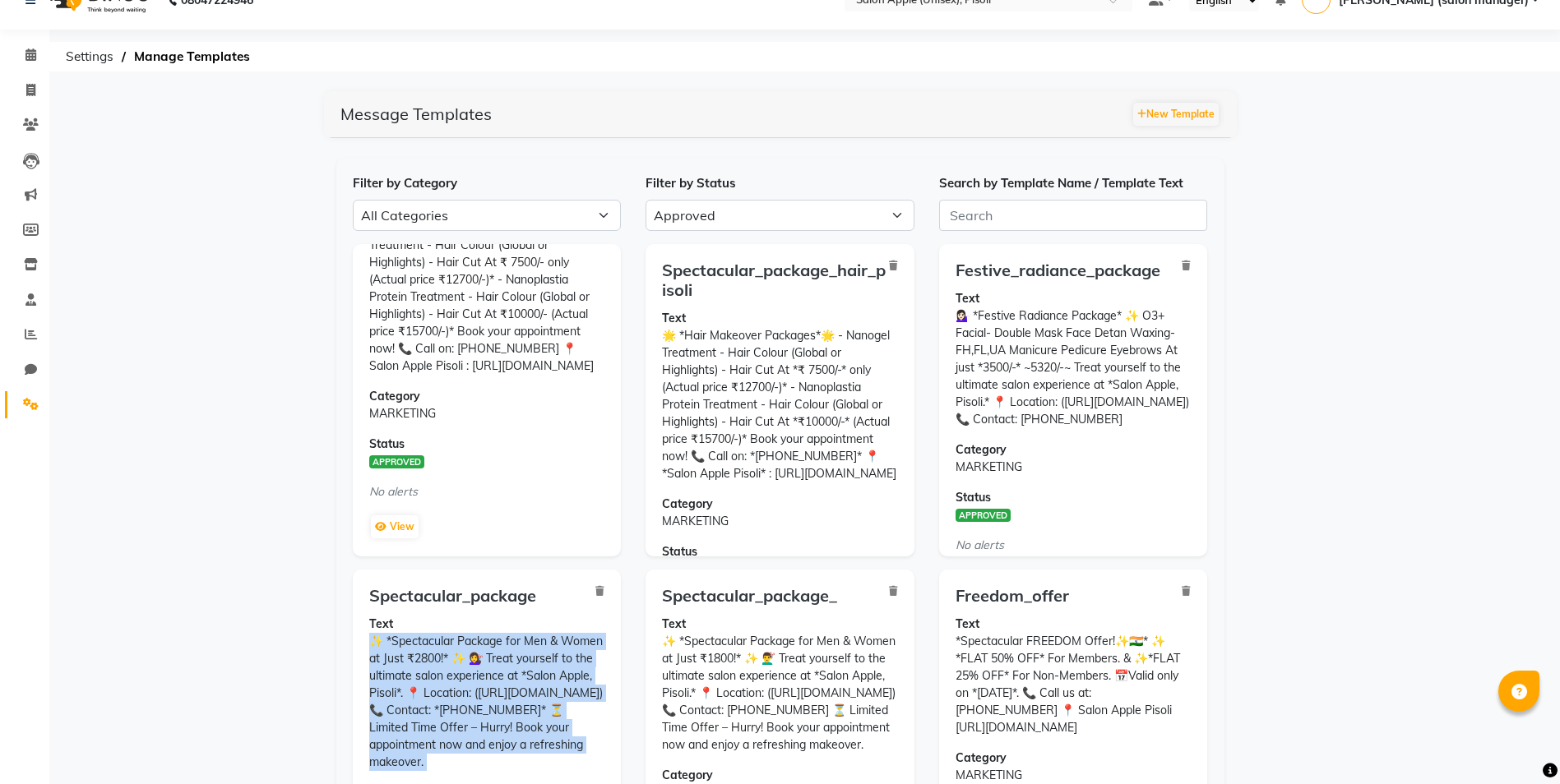
scroll to position [0, 0]
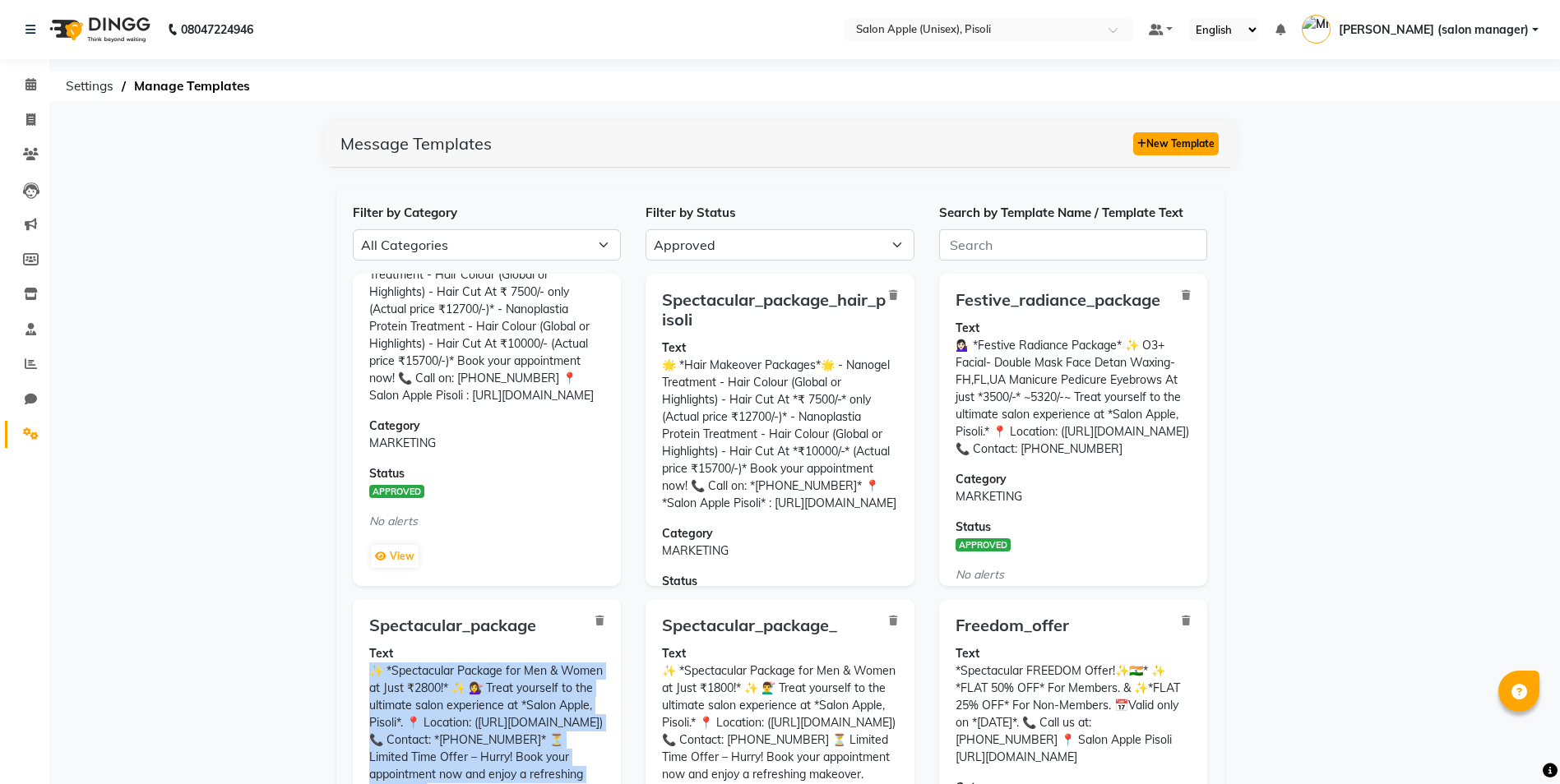
click at [1191, 148] on button "New Template" at bounding box center [1176, 143] width 86 height 23
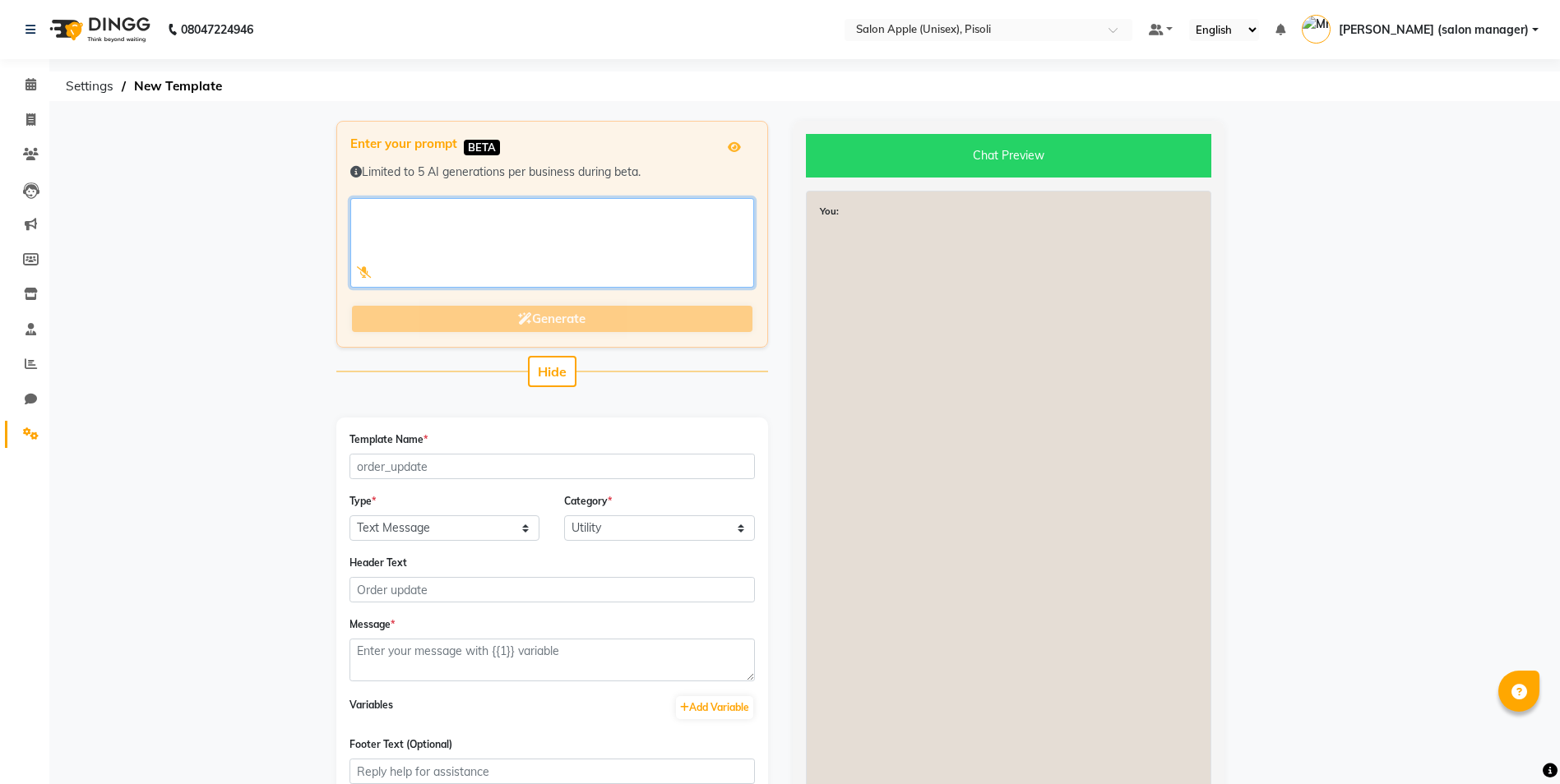
click at [455, 225] on textarea at bounding box center [552, 243] width 404 height 89
paste textarea "✨ *Spectacular Package for Men & Women at Just ₹1800!* ✨ 💇‍♂️ Treat yourself to…"
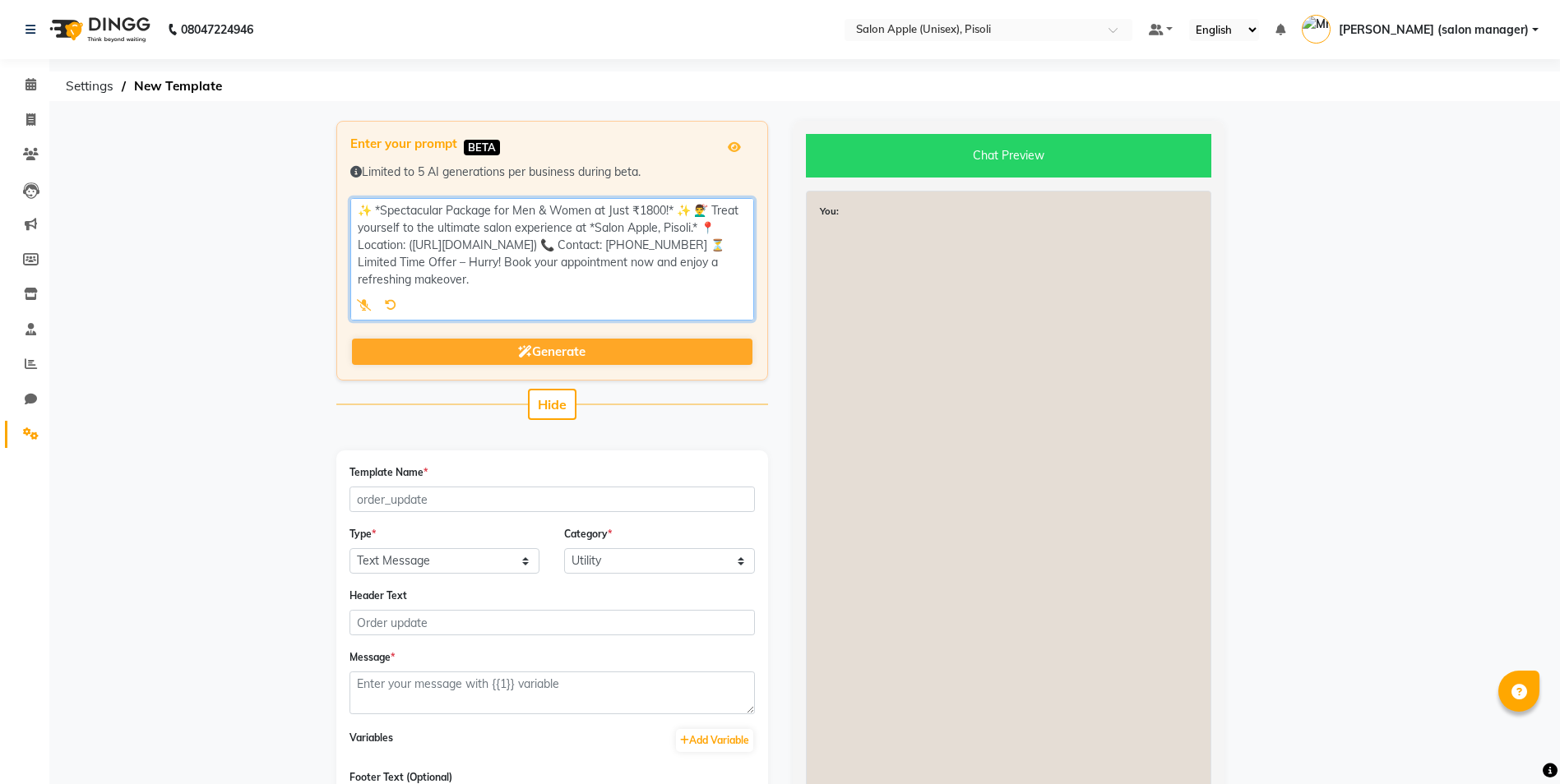
click at [723, 227] on textarea at bounding box center [552, 259] width 404 height 123
click at [692, 227] on textarea at bounding box center [552, 259] width 404 height 123
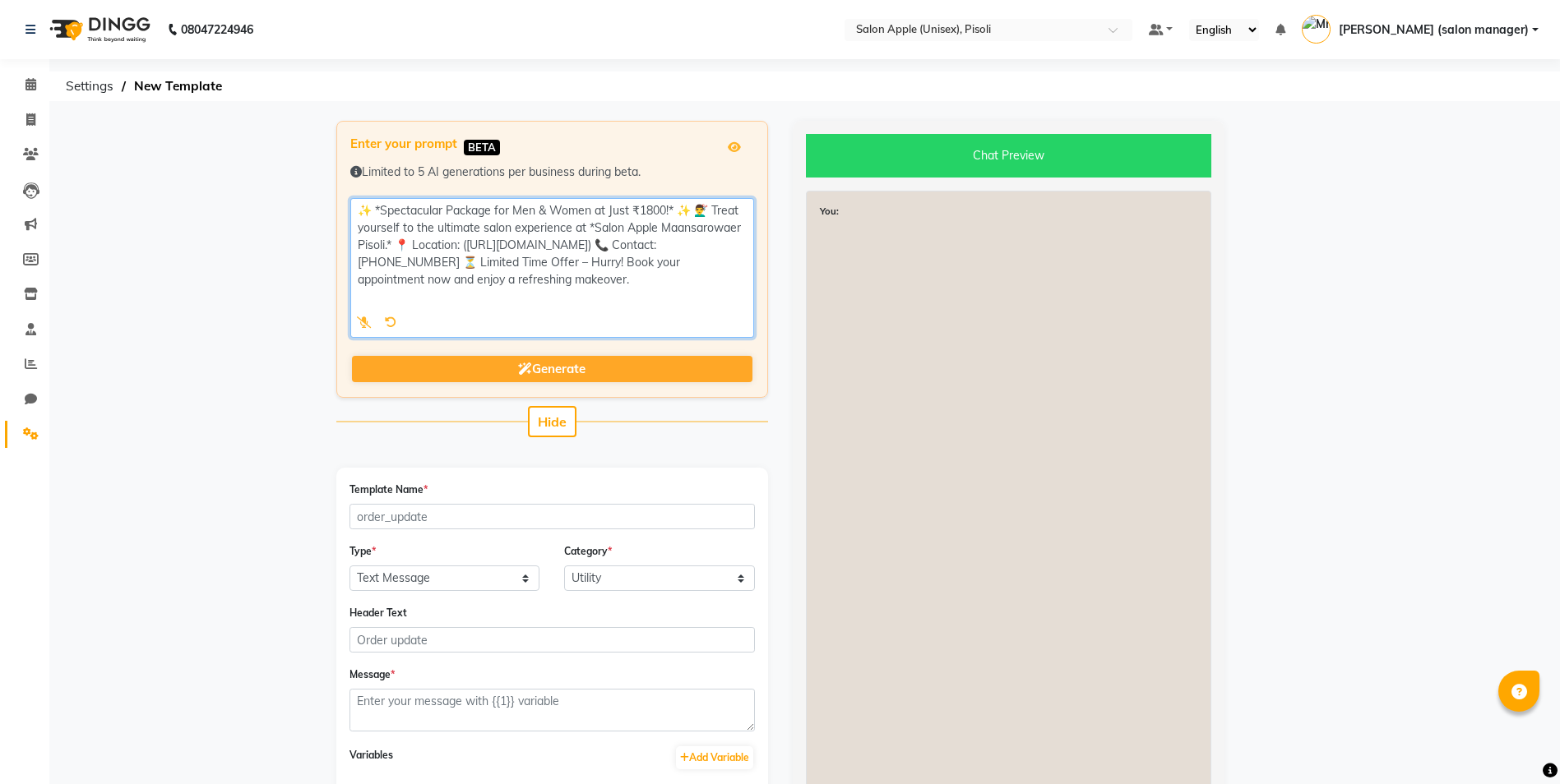
click at [442, 241] on textarea at bounding box center [552, 268] width 404 height 140
type textarea "✨ *Spectacular Package for Men & Women at Just ₹1800!* ✨ 💇‍♂️ Treat yourself to…"
click at [865, 307] on div "You:" at bounding box center [1008, 585] width 405 height 789
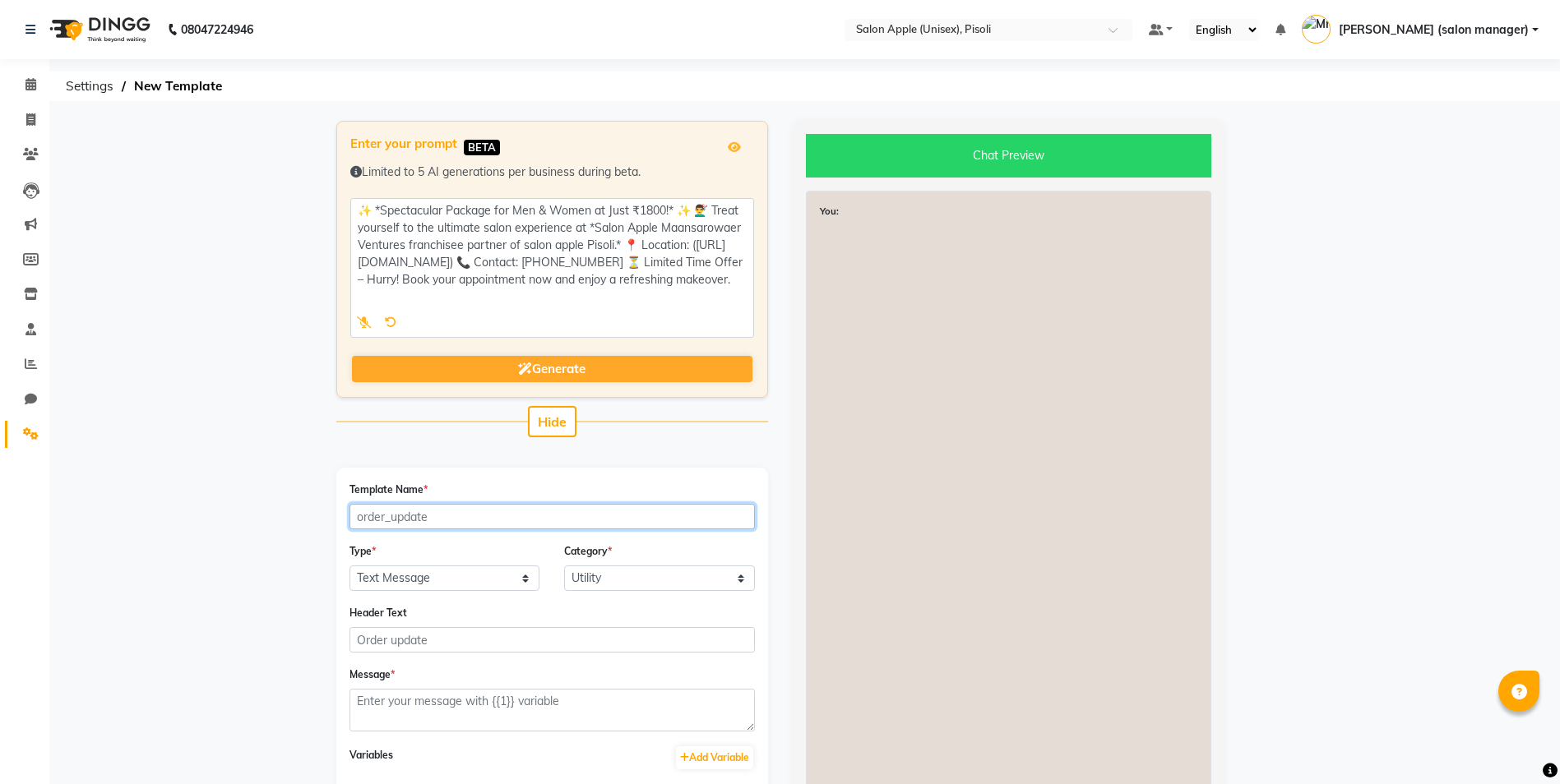
click at [456, 522] on input "Template Name *" at bounding box center [552, 516] width 405 height 26
type input "spectacular_pkg"
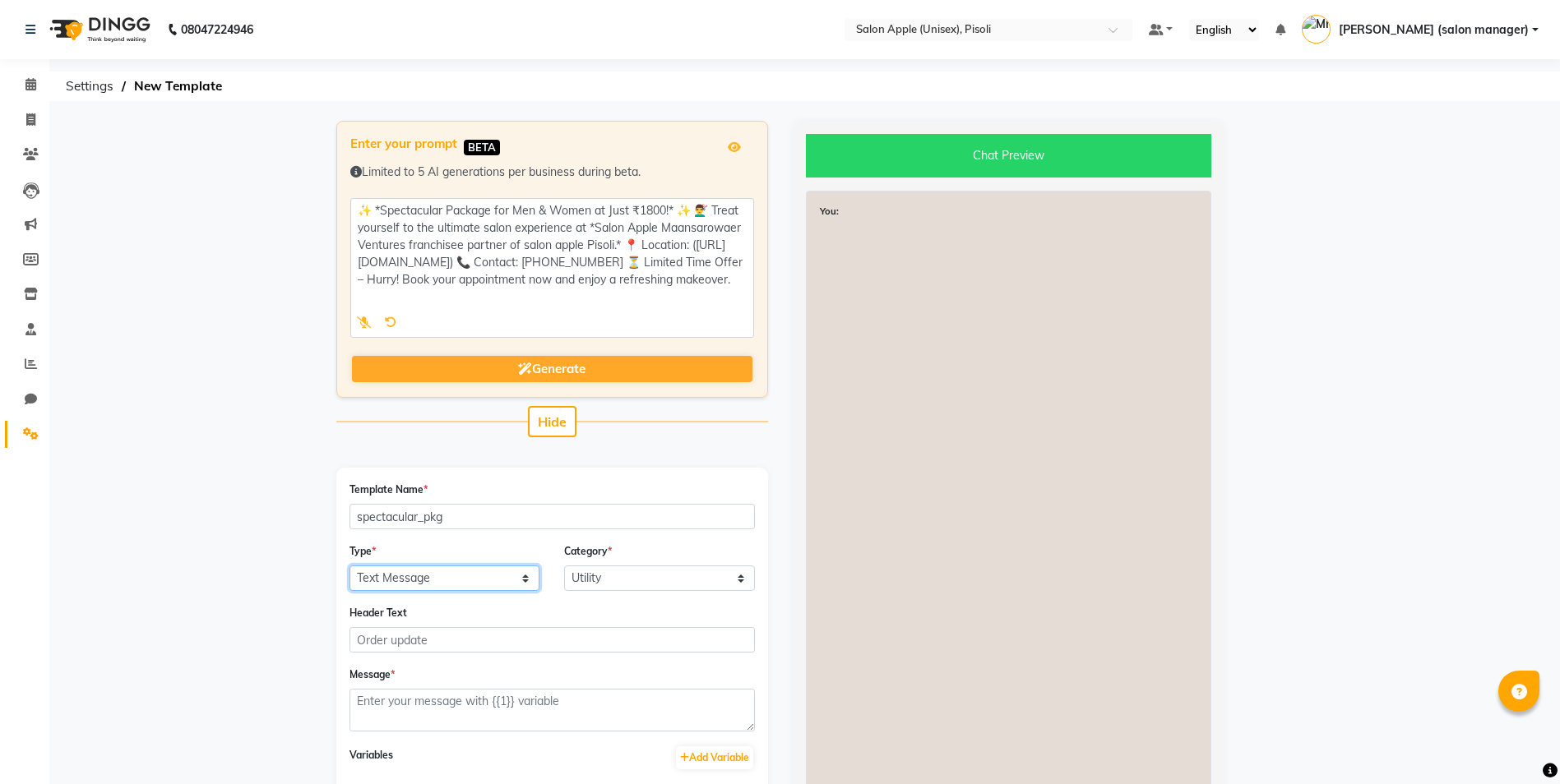
click at [427, 578] on select "Text Message Image with Text" at bounding box center [444, 578] width 190 height 26
select select "IMAGE"
click at [349, 565] on select "Text Message Image with Text" at bounding box center [444, 578] width 190 height 26
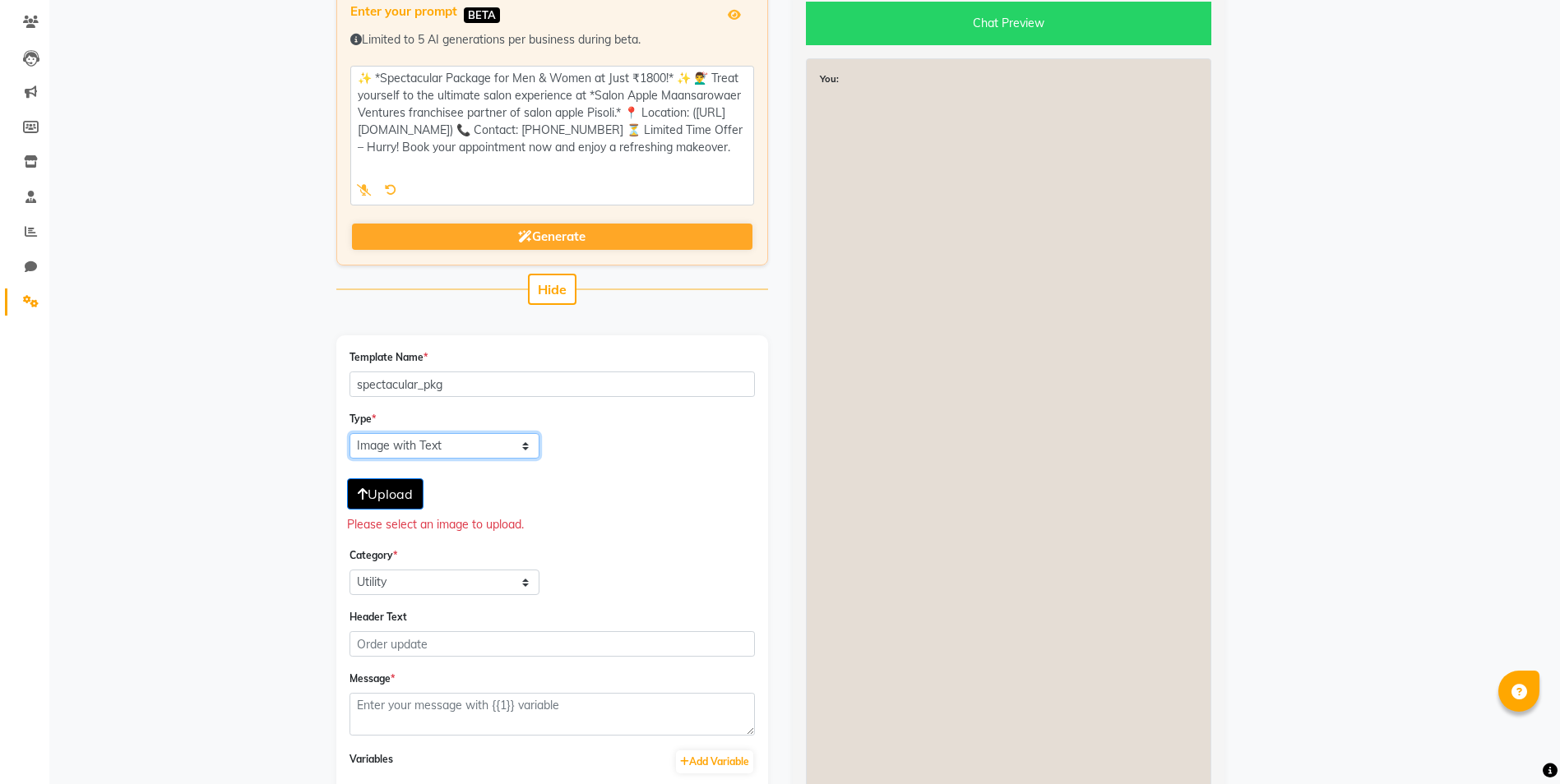
scroll to position [165, 0]
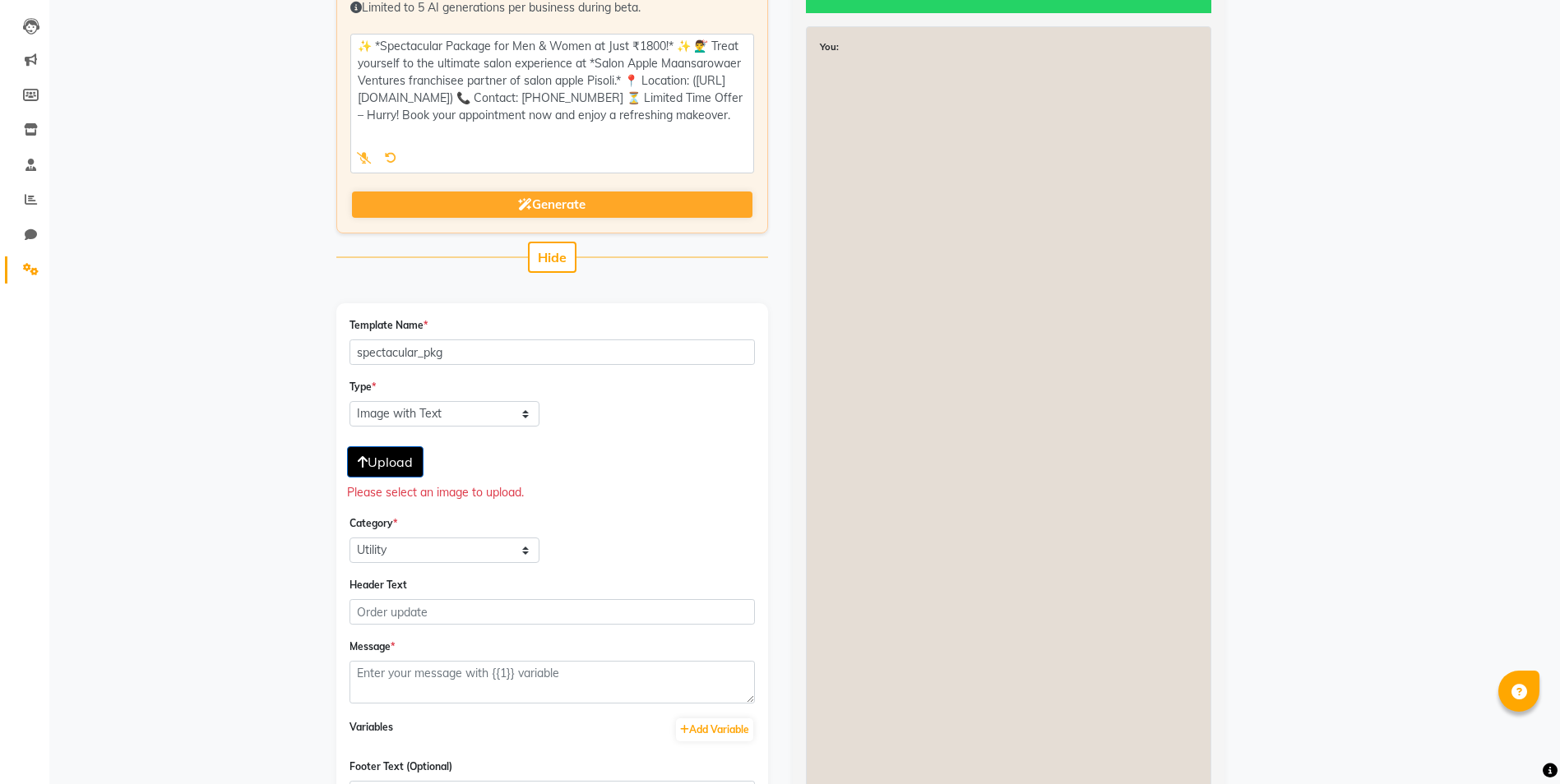
click at [383, 468] on span "Upload" at bounding box center [385, 461] width 55 height 16
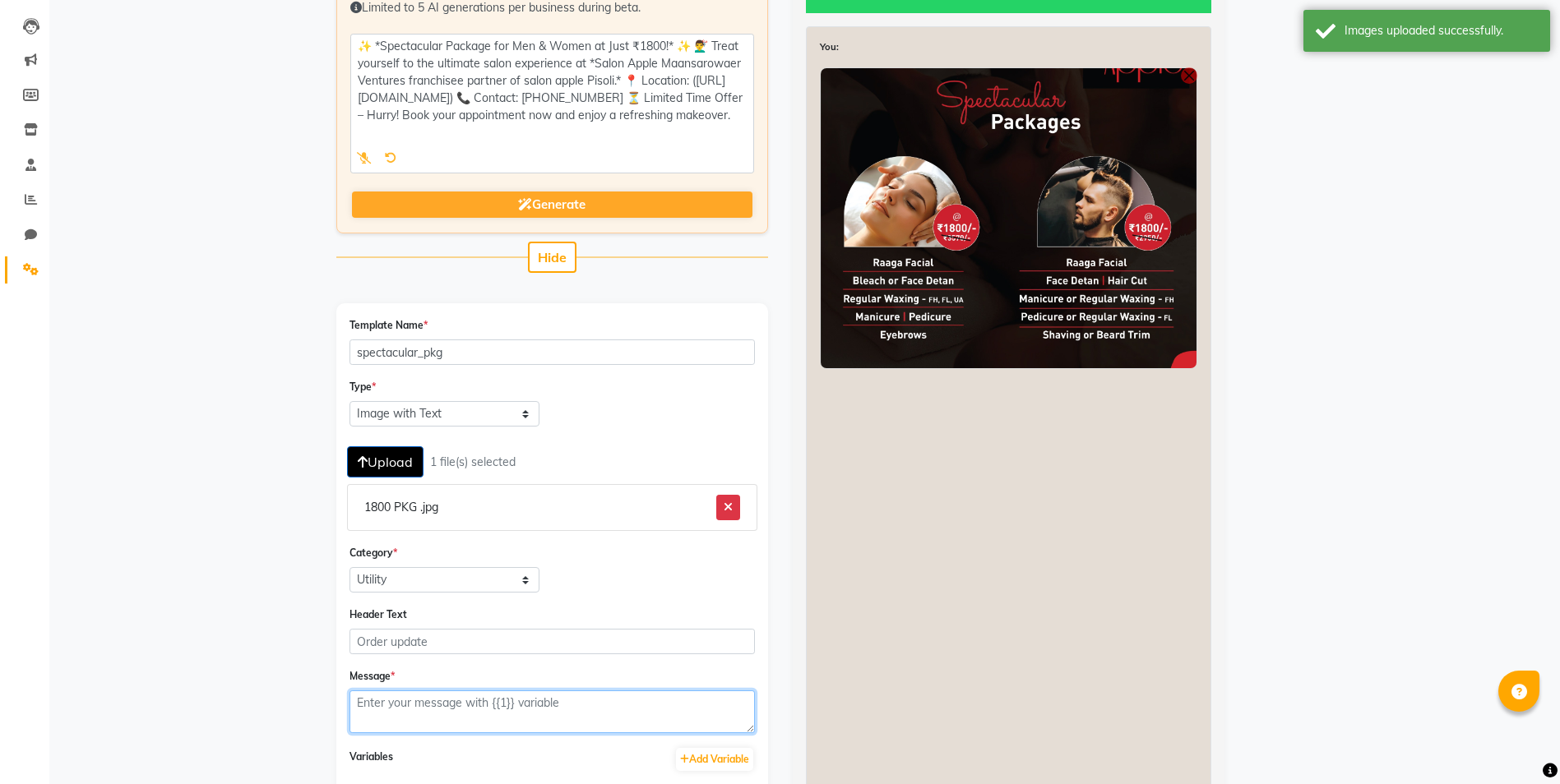
click at [422, 711] on textarea at bounding box center [552, 712] width 405 height 43
paste textarea "✨ *Spectacular Package for Men & Women at Just ₹1800!* ✨ 💇‍♂️ Treat yourself to…"
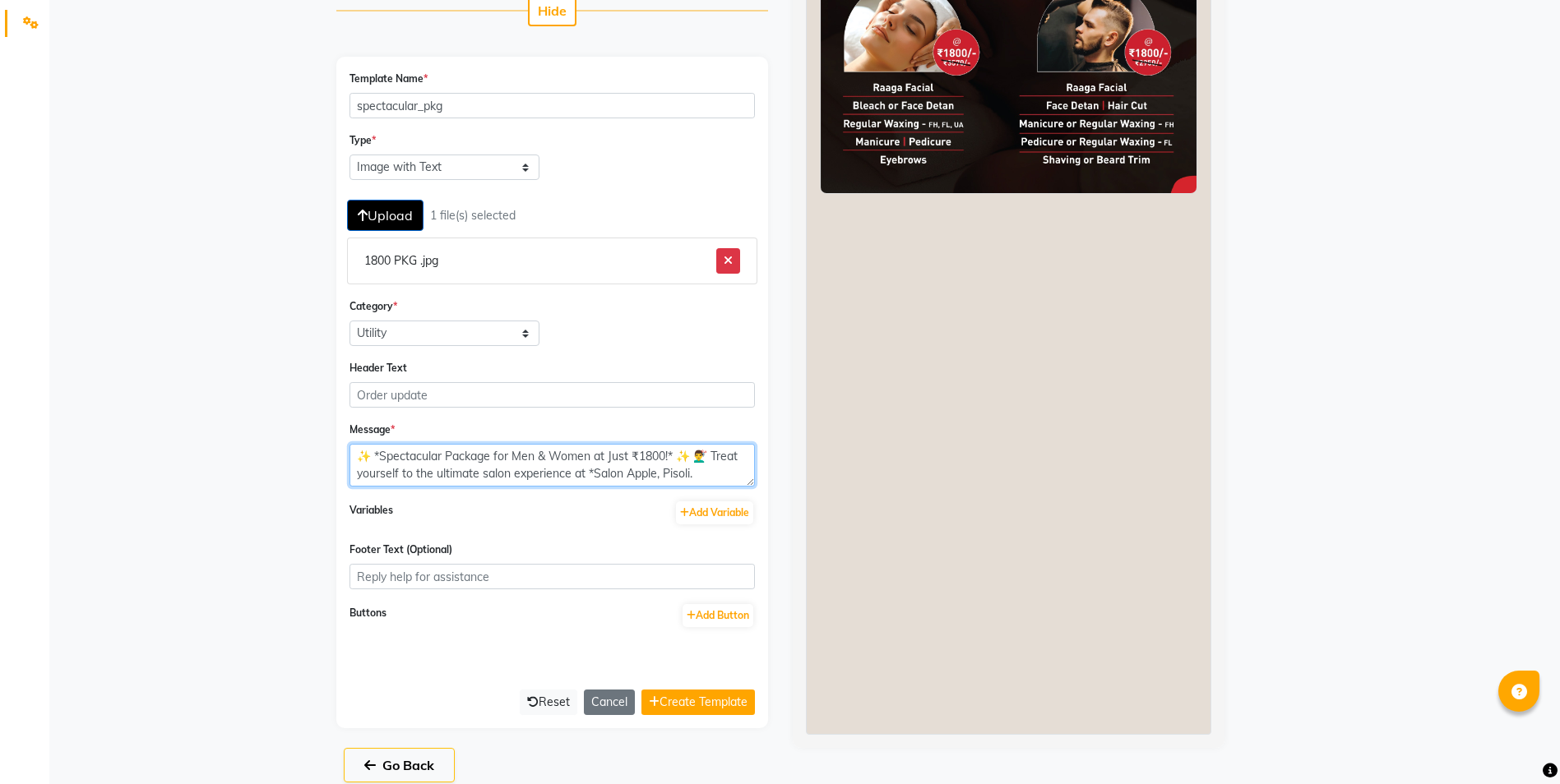
scroll to position [0, 0]
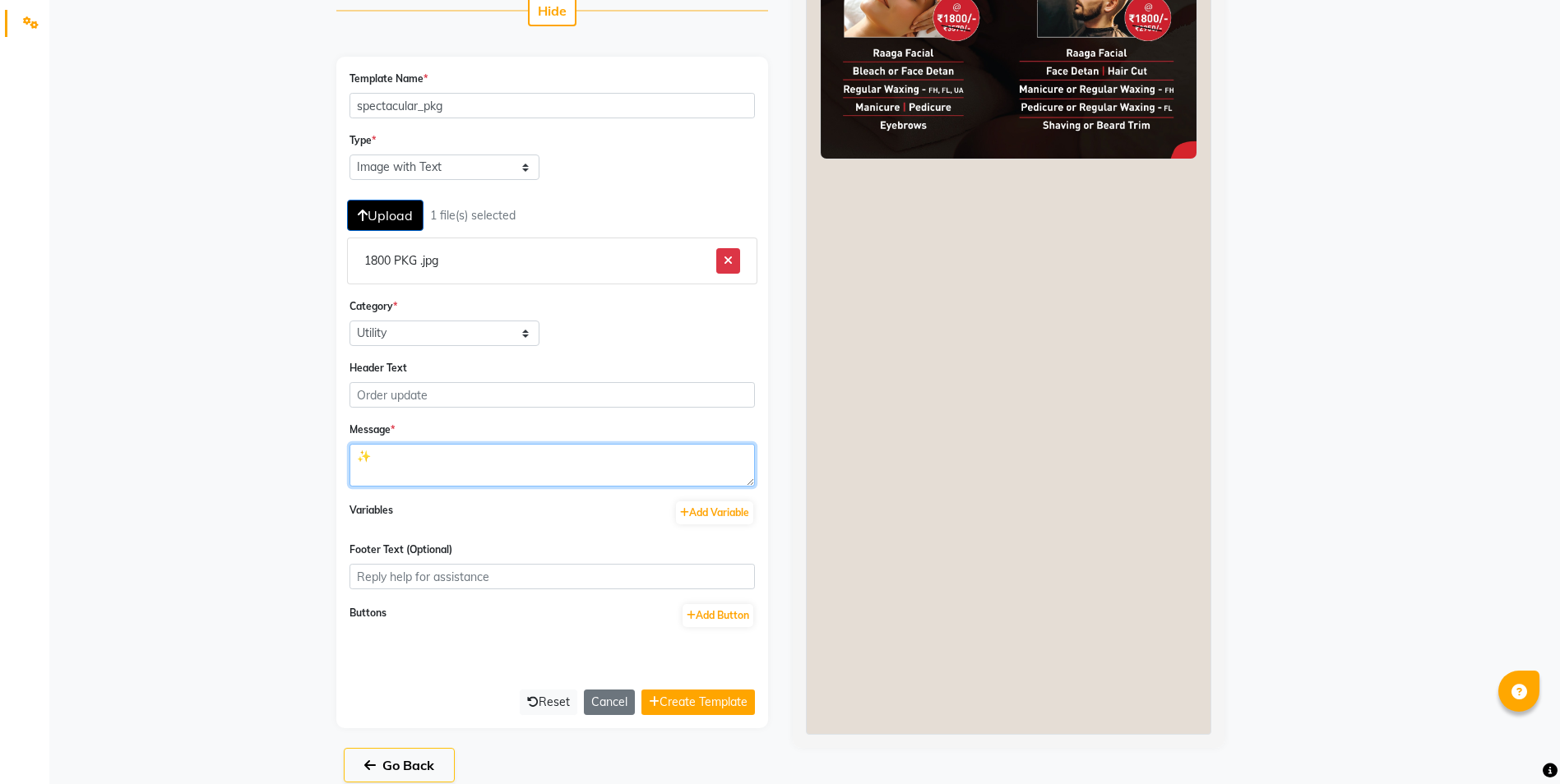
type textarea "✨"
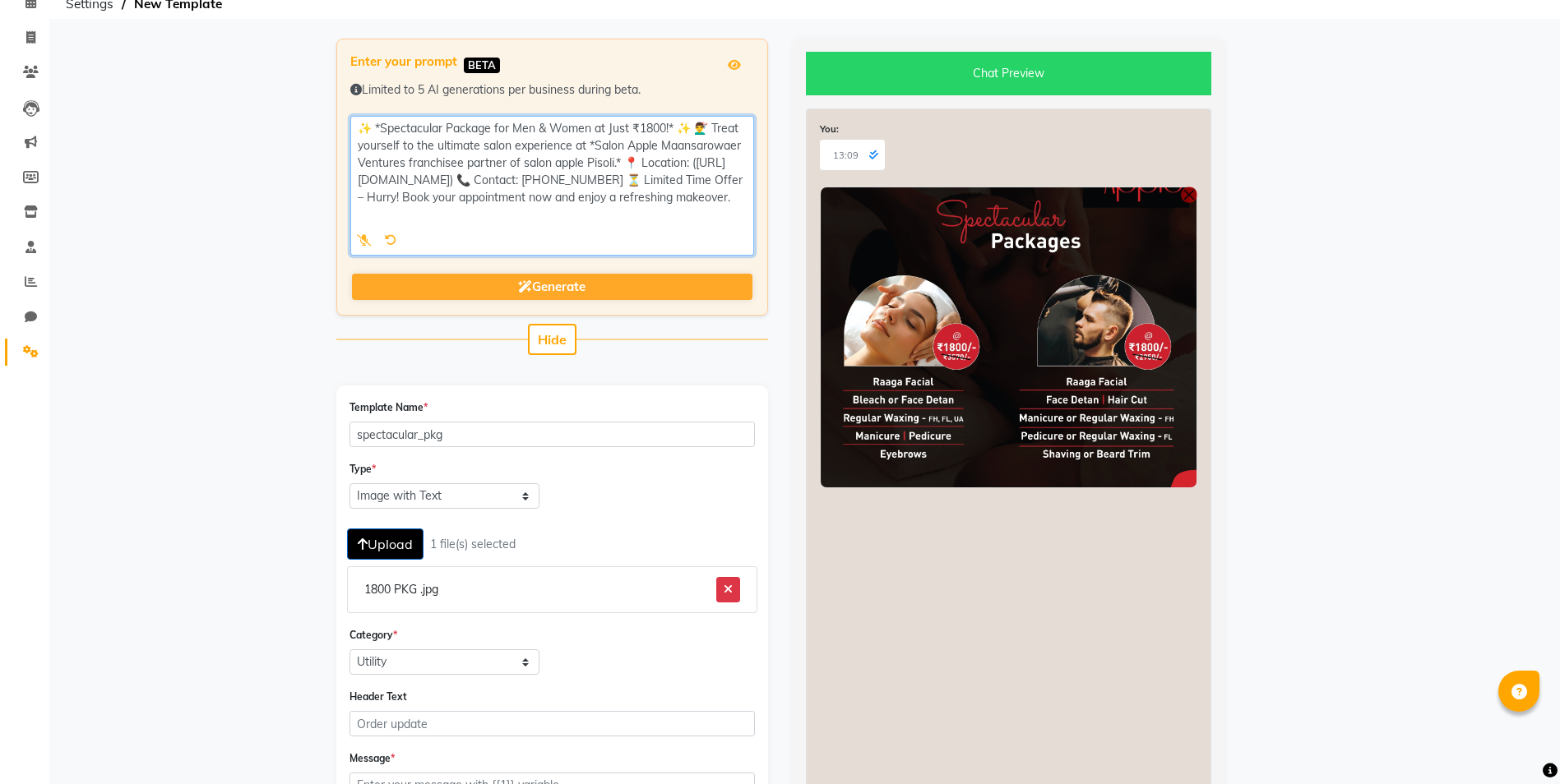
drag, startPoint x: 361, startPoint y: 128, endPoint x: 596, endPoint y: 235, distance: 258.2
click at [596, 235] on textarea at bounding box center [552, 185] width 404 height 140
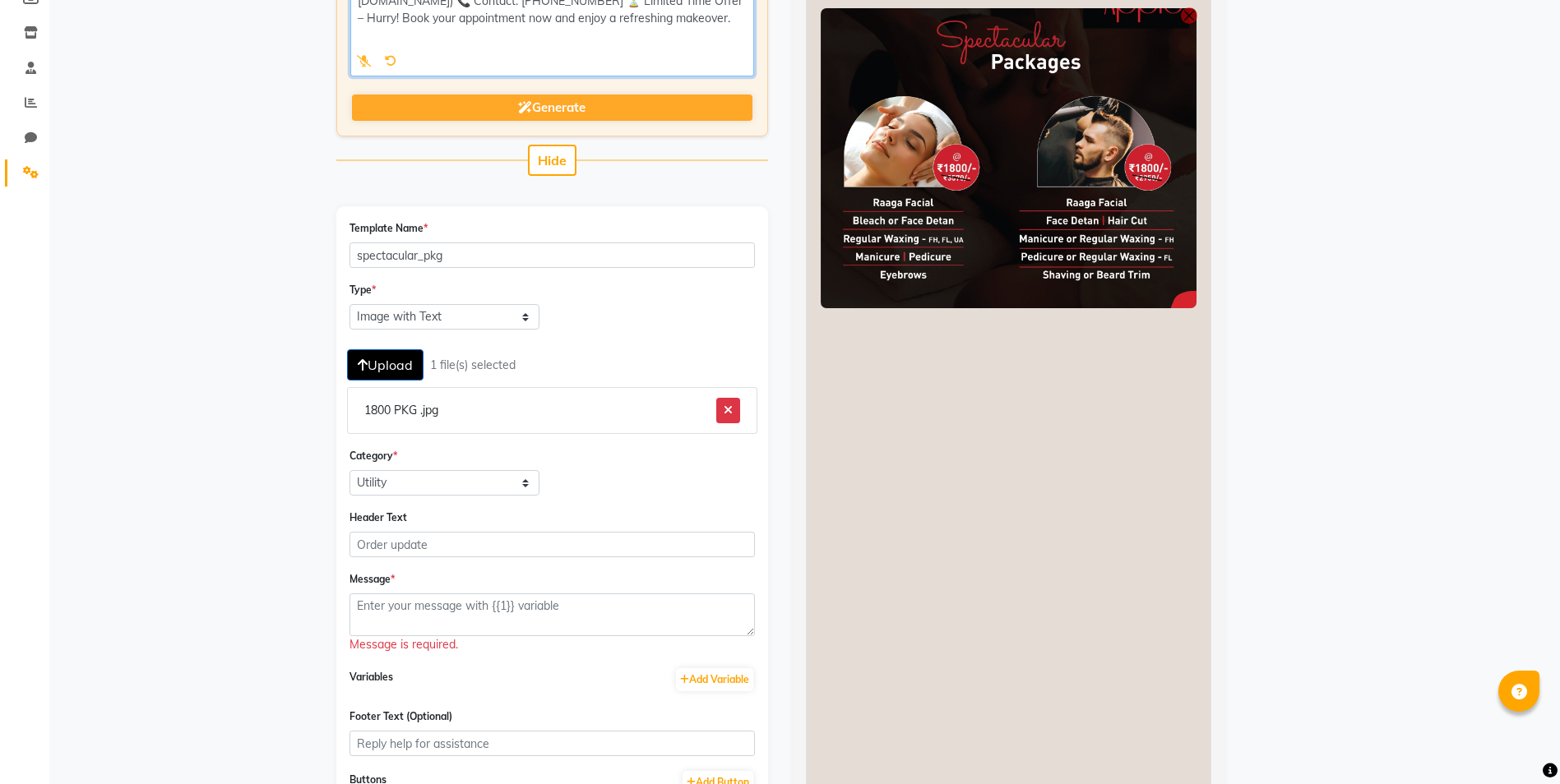
scroll to position [329, 0]
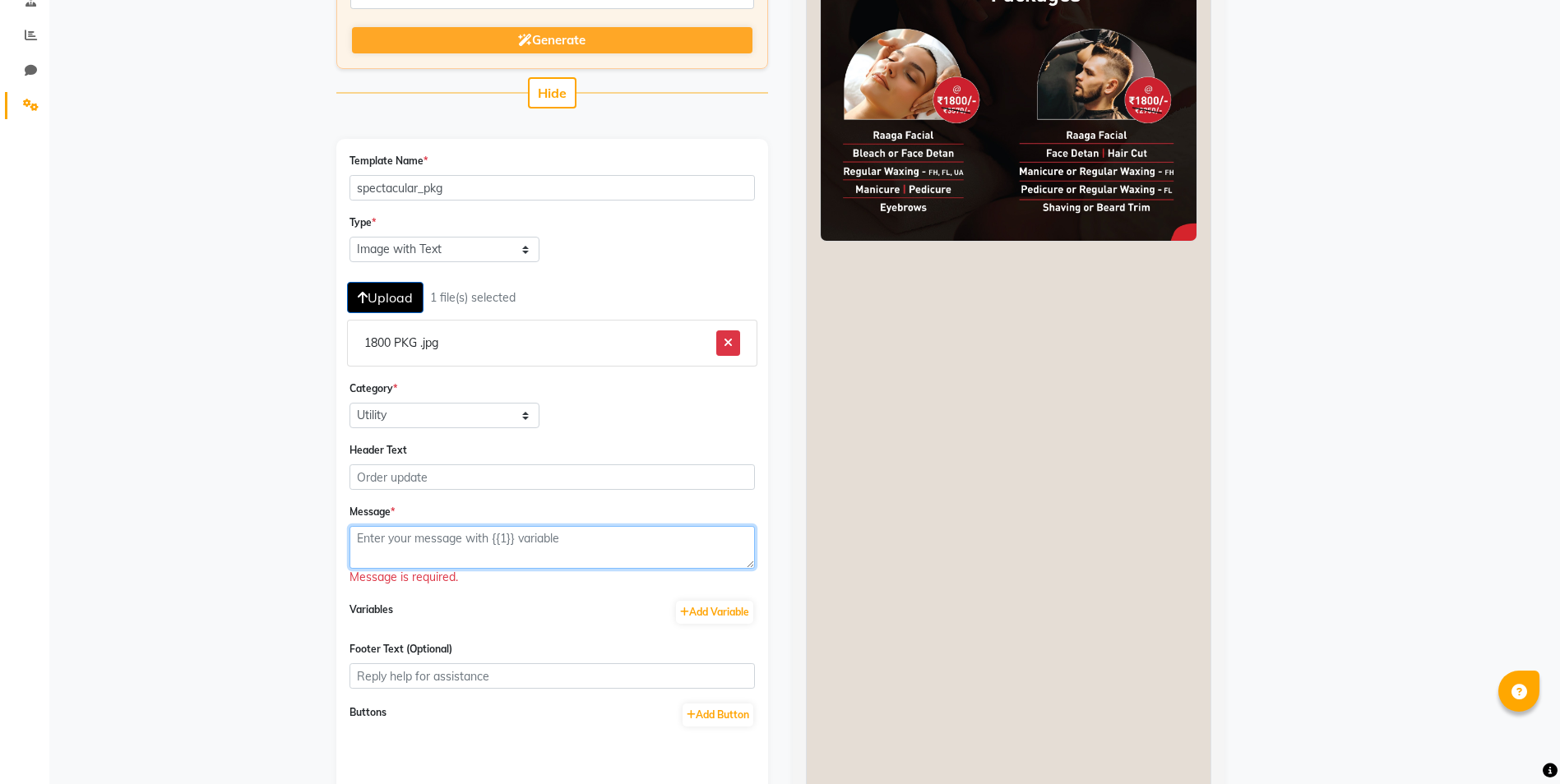
click at [420, 530] on textarea at bounding box center [552, 547] width 405 height 43
paste textarea "✨ *Spectacular Package for Men & Women at Just ₹1800!* ✨ 💇‍♂️ Treat yourself to…"
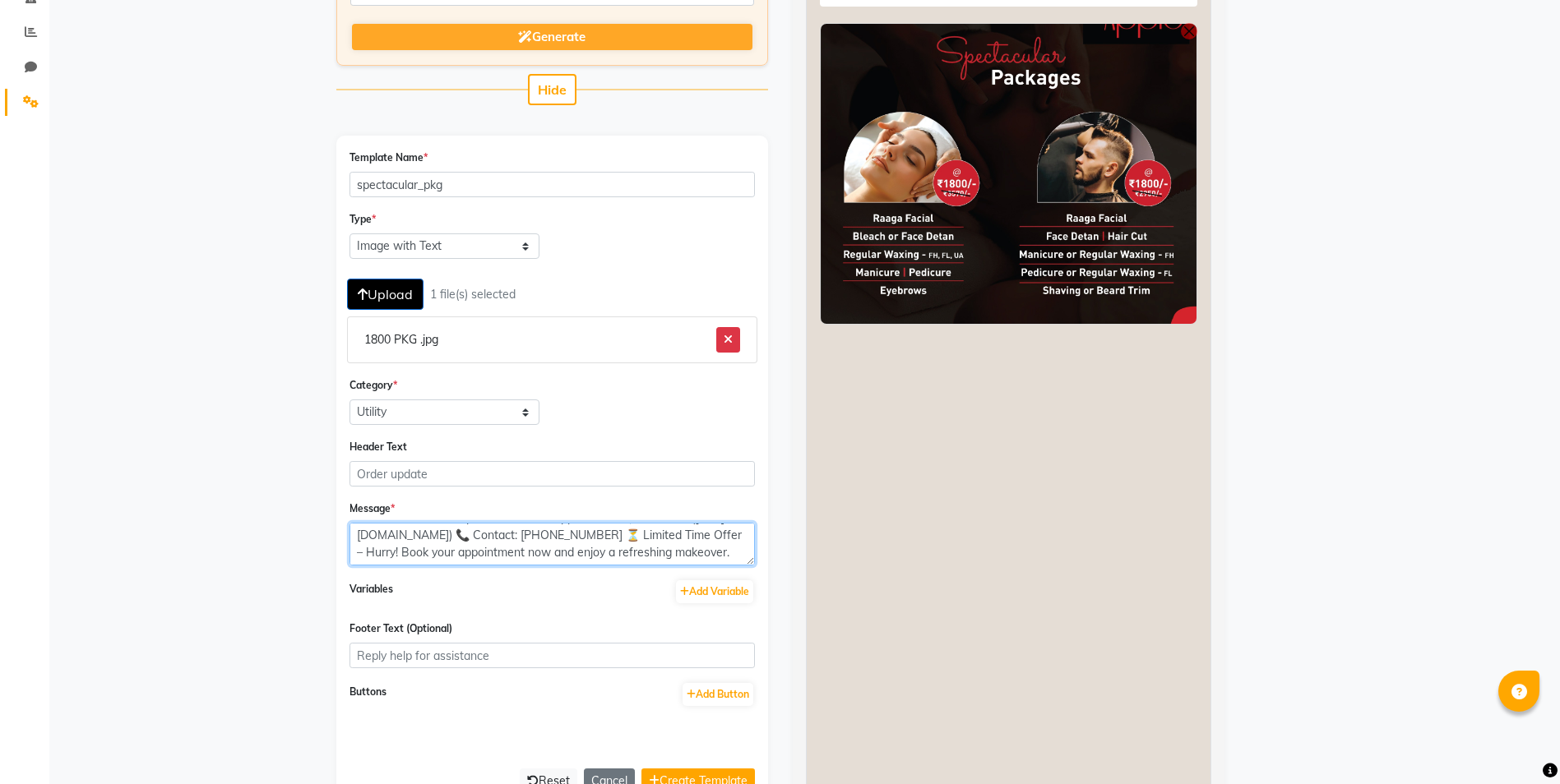
scroll to position [347, 0]
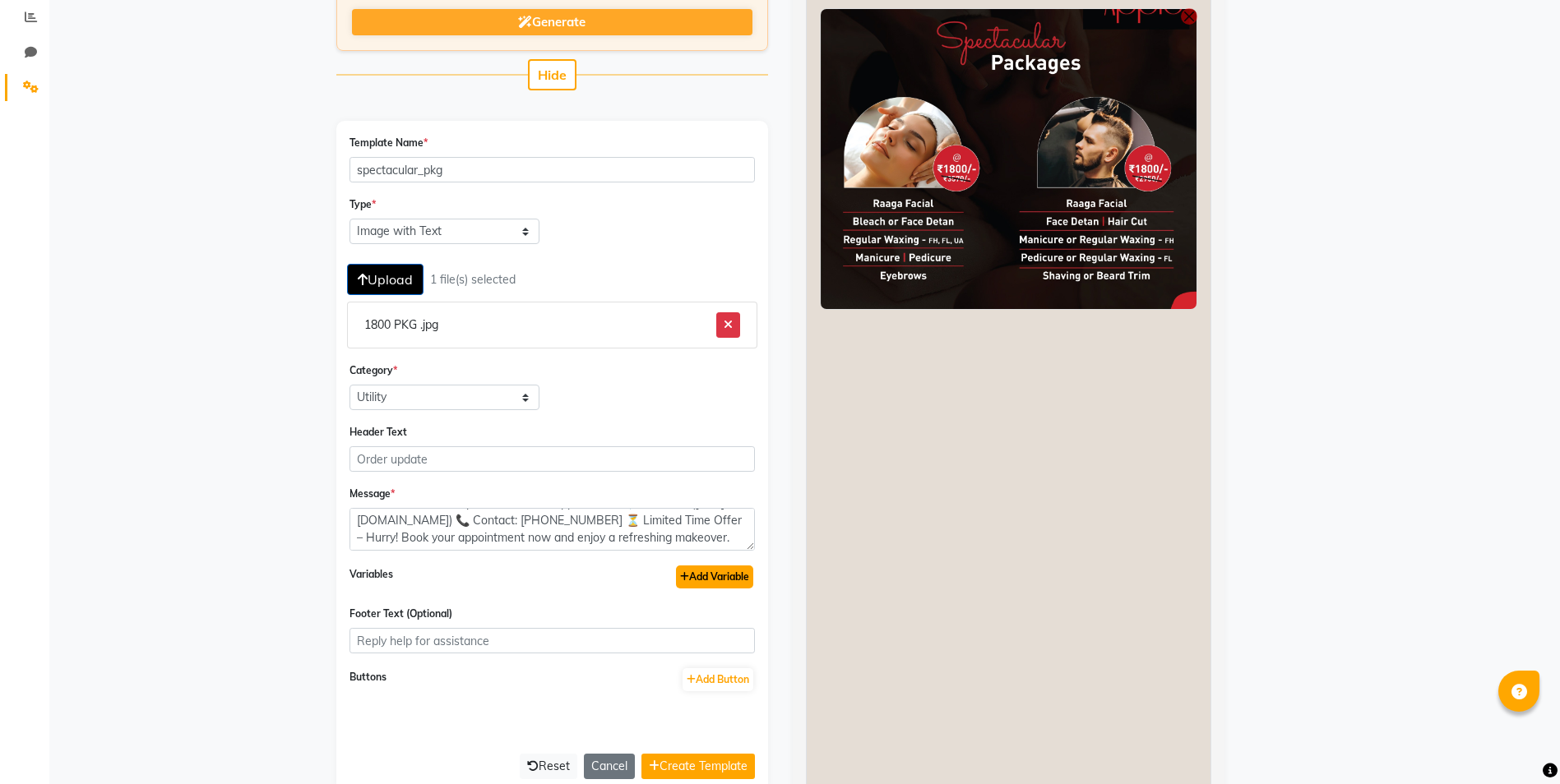
click at [713, 577] on button "Add Variable" at bounding box center [715, 576] width 77 height 23
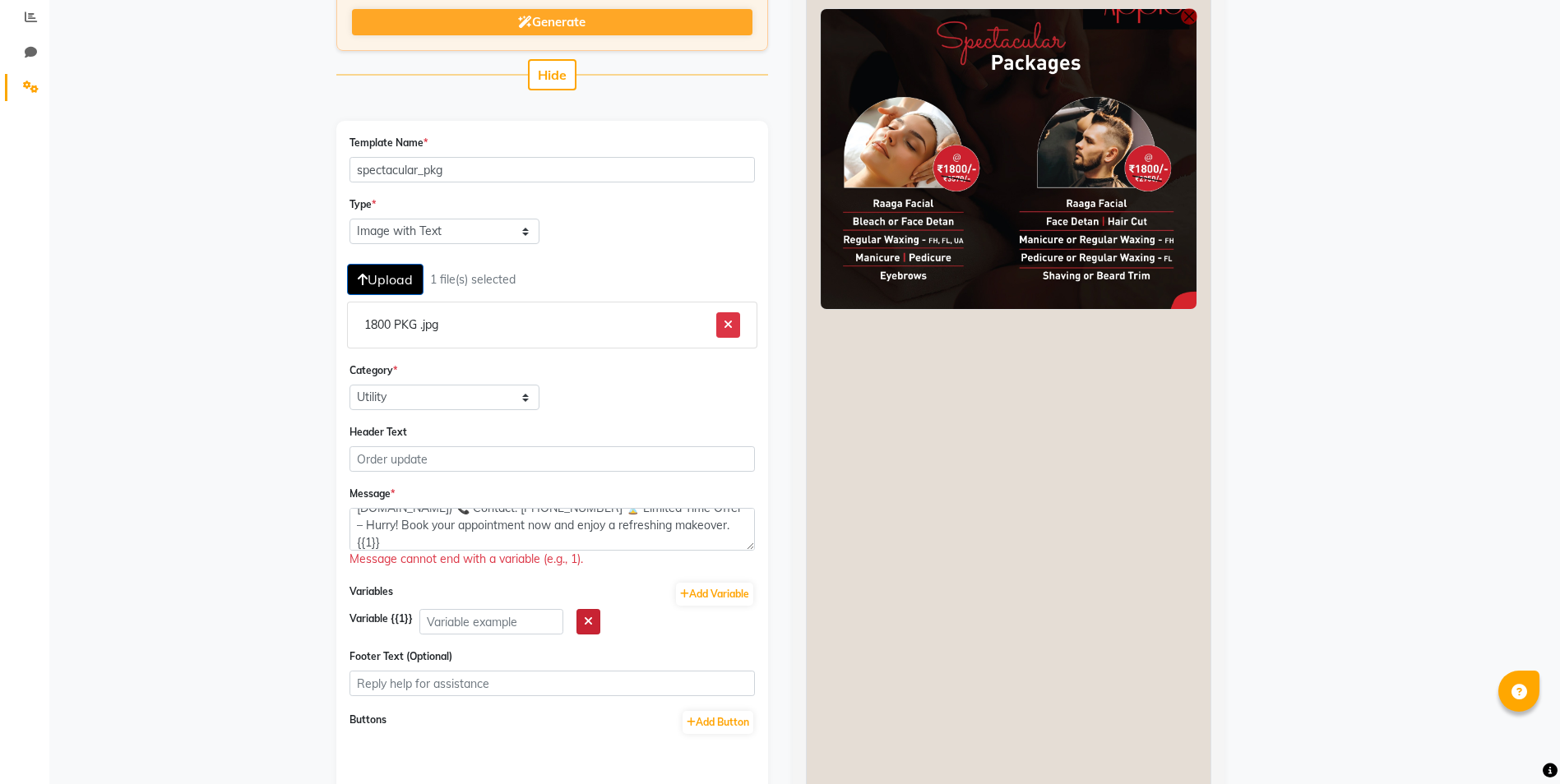
click at [593, 623] on icon "button" at bounding box center [588, 621] width 9 height 11
type textarea "✨ *Spectacular Package for Men & Women at Just ₹1800!* ✨ 💇‍♂️ Treat yourself to…"
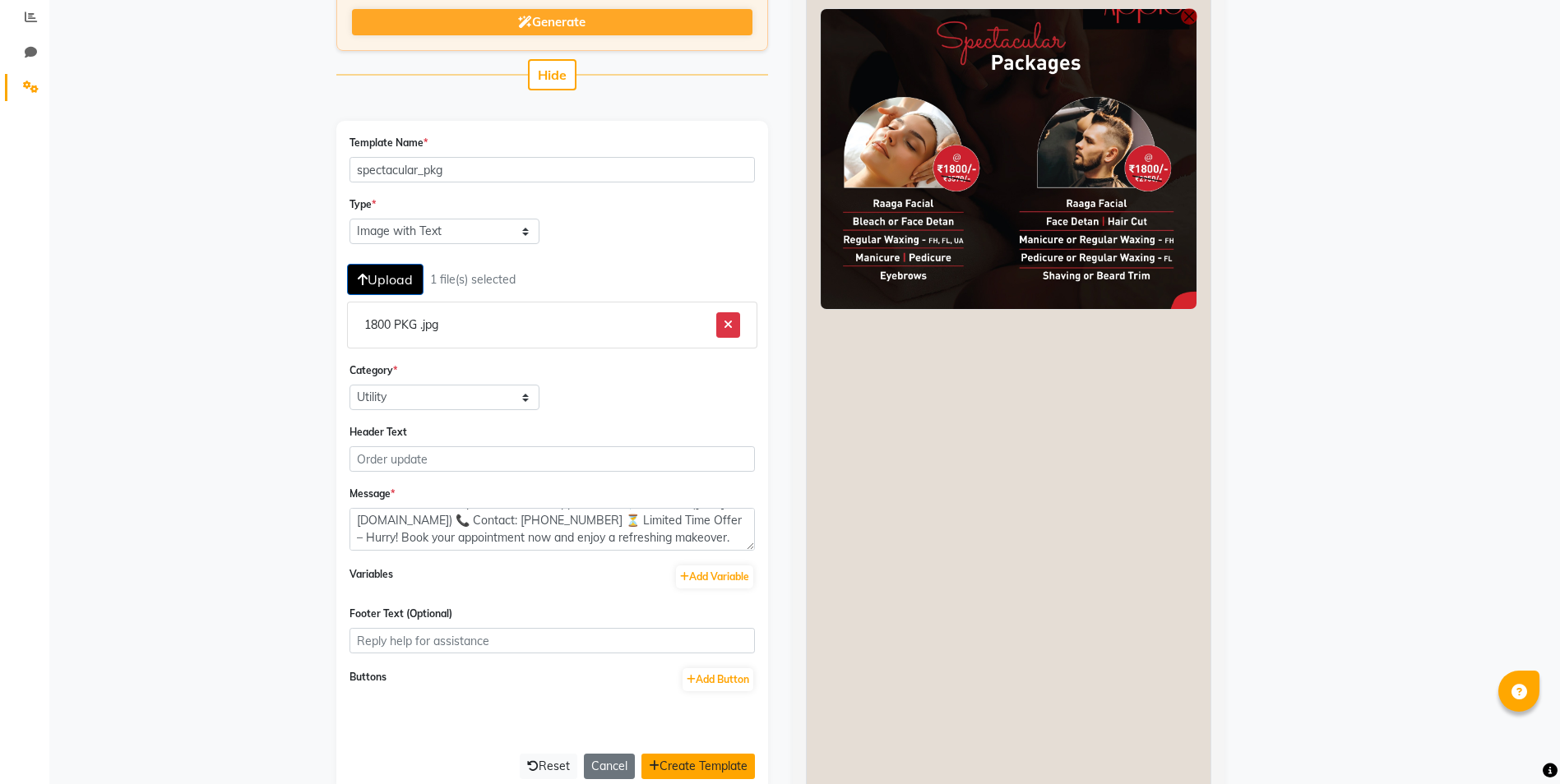
click at [689, 764] on button "Create Template" at bounding box center [698, 767] width 113 height 26
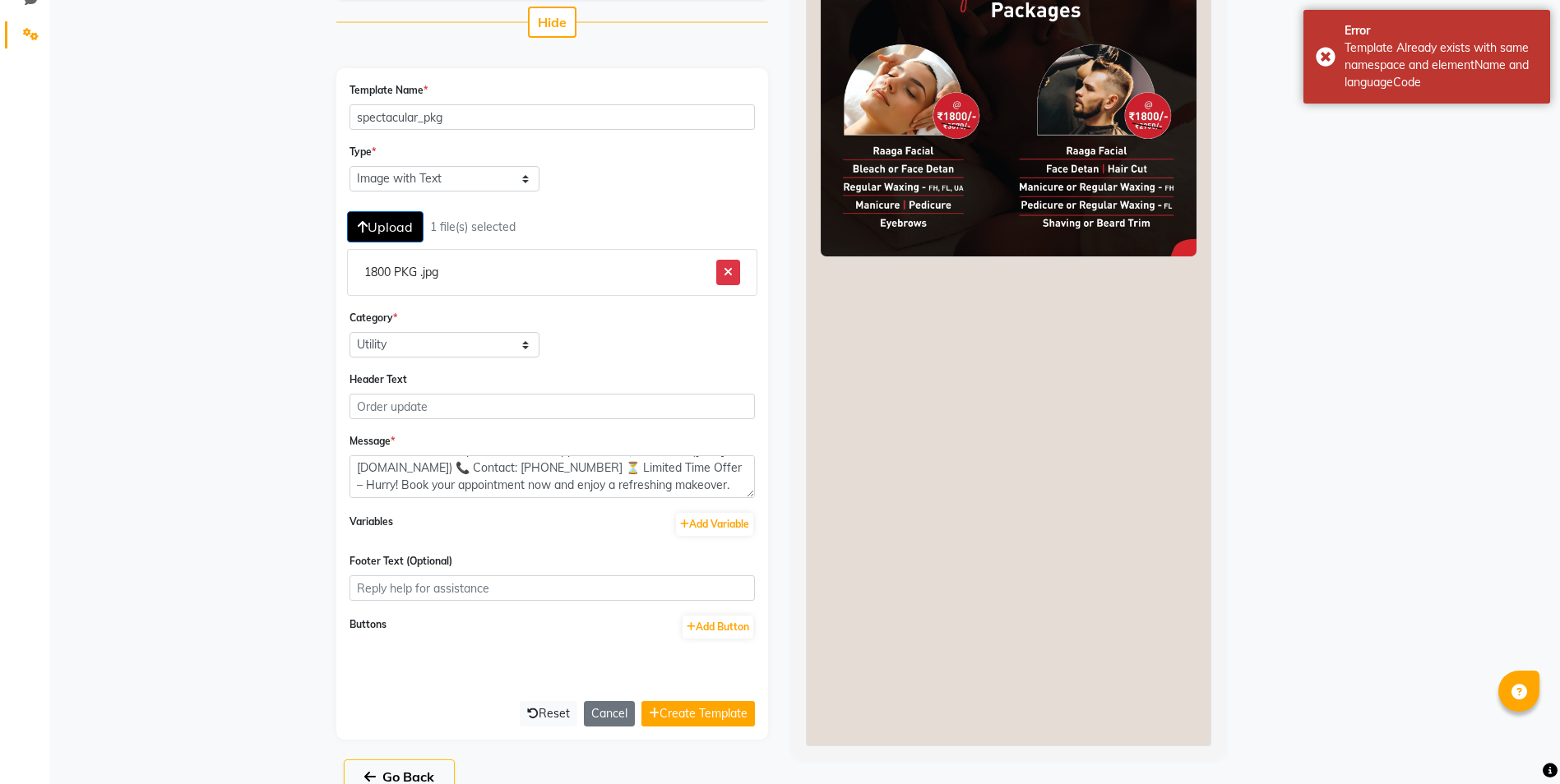
scroll to position [429, 0]
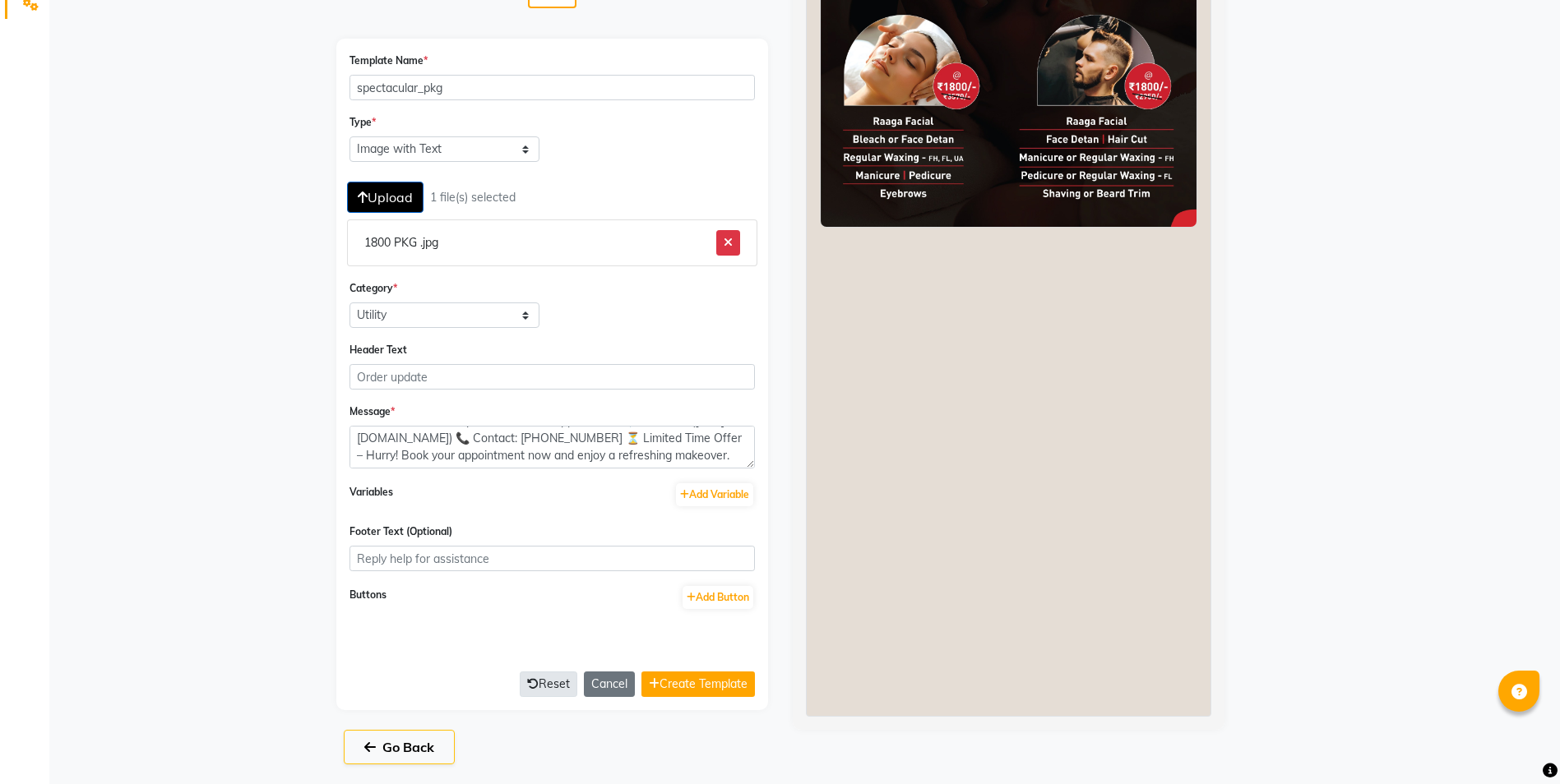
click at [527, 684] on icon at bounding box center [532, 684] width 11 height 11
select select "TEXT"
select select "UTILITY"
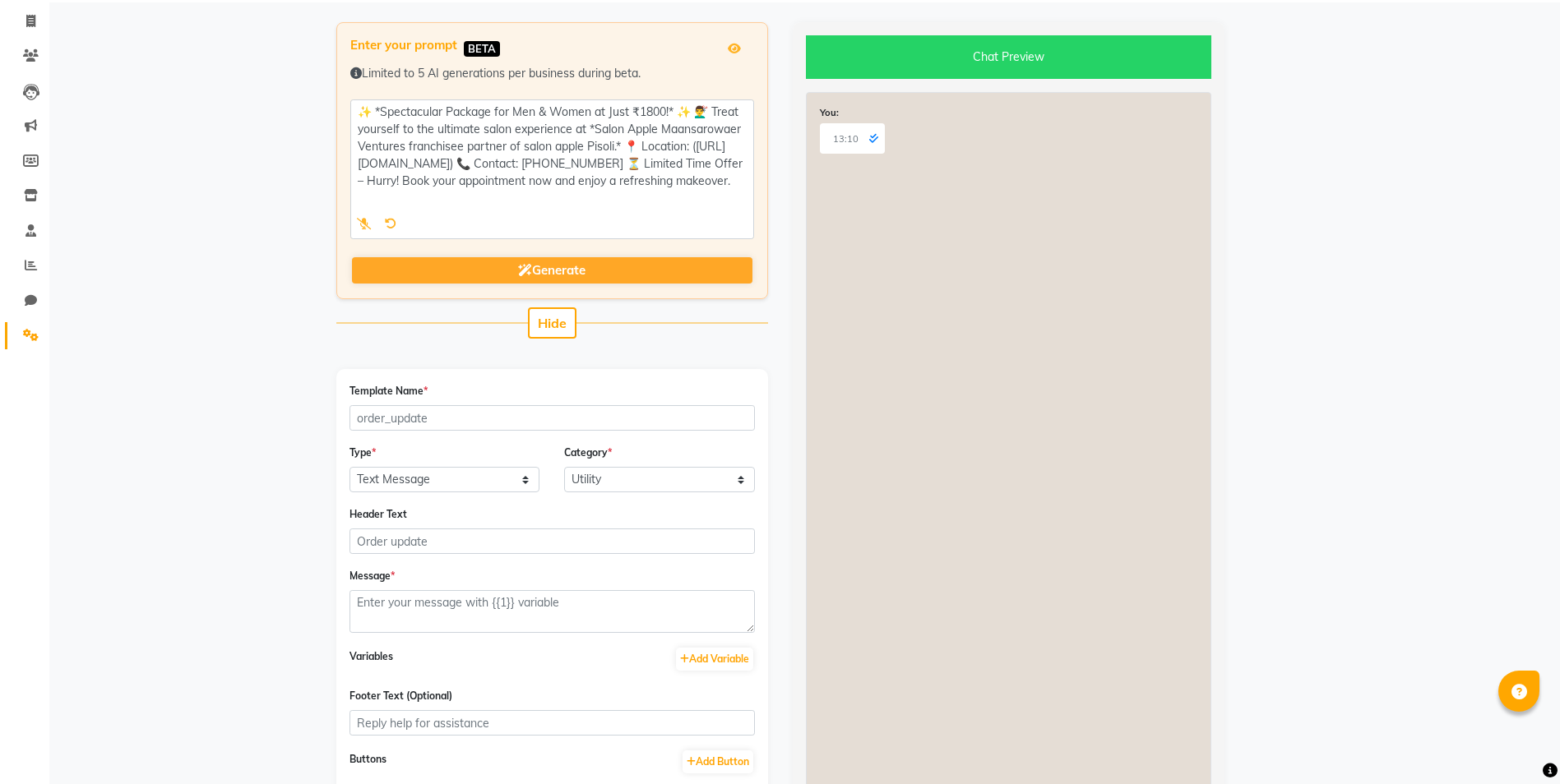
scroll to position [16, 0]
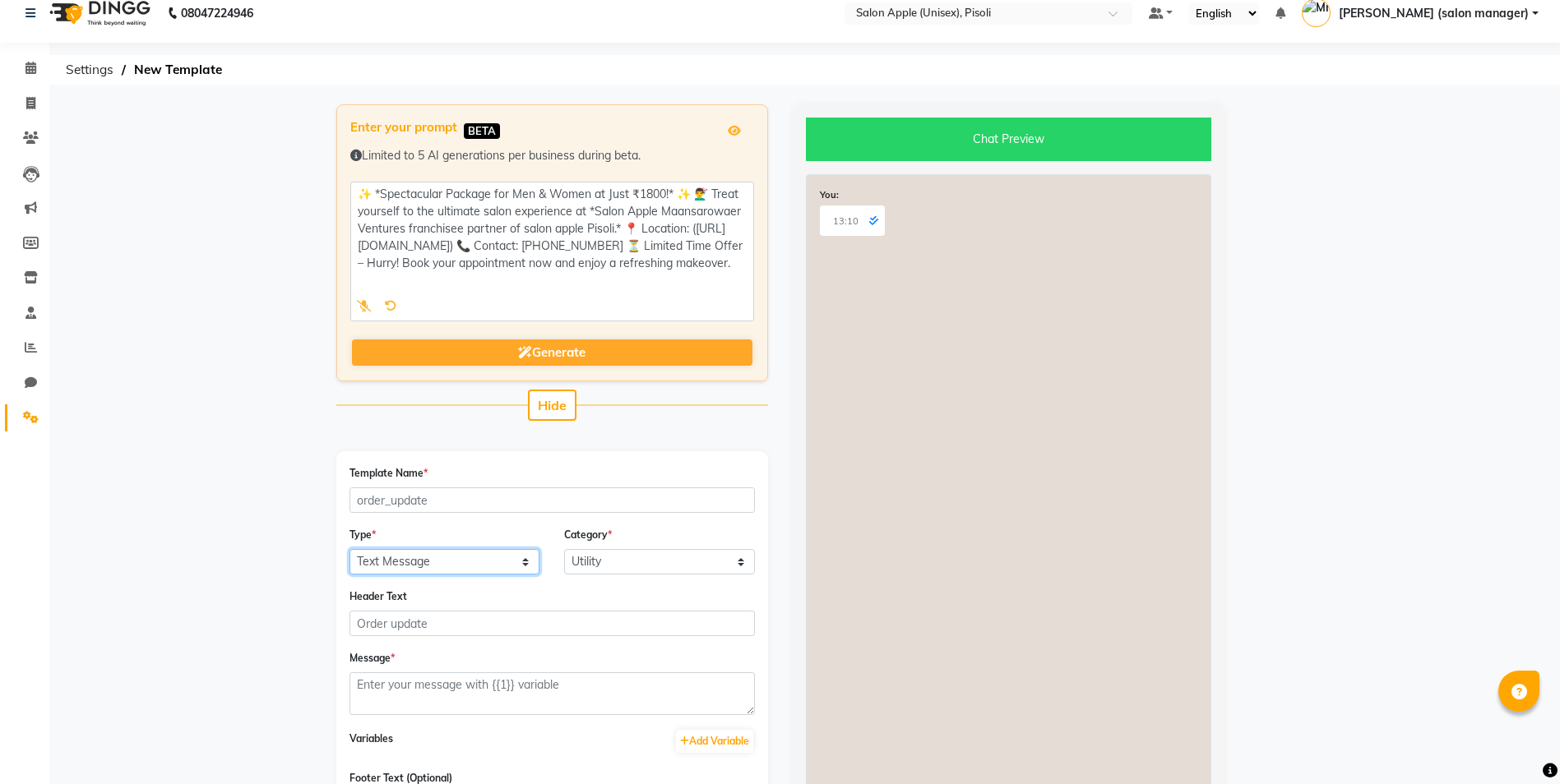
click at [403, 563] on select "Text Message Image with Text" at bounding box center [444, 562] width 190 height 26
select select "IMAGE"
click at [349, 549] on select "Text Message Image with Text" at bounding box center [444, 562] width 190 height 26
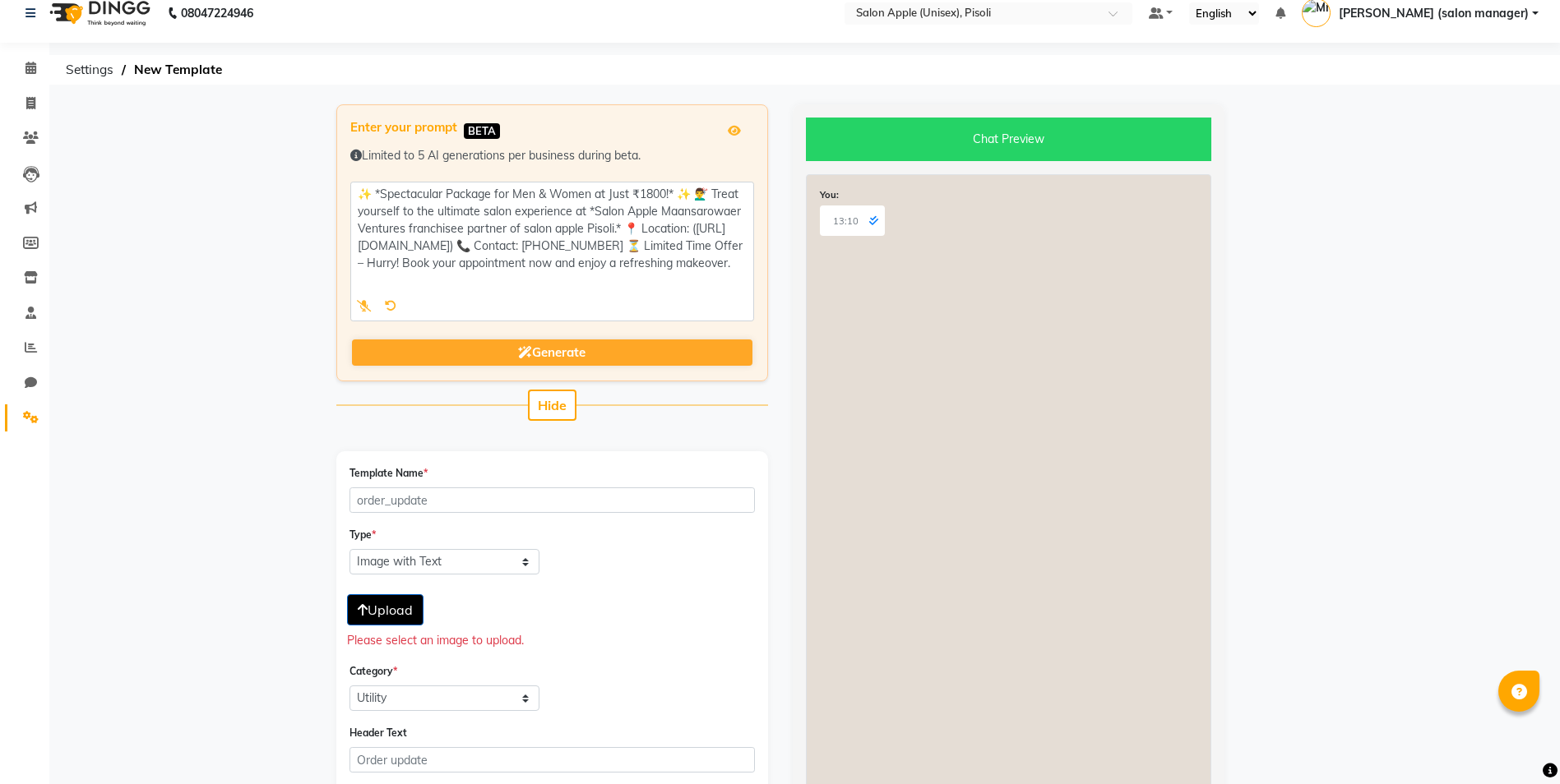
click at [392, 615] on span "Upload" at bounding box center [385, 610] width 55 height 16
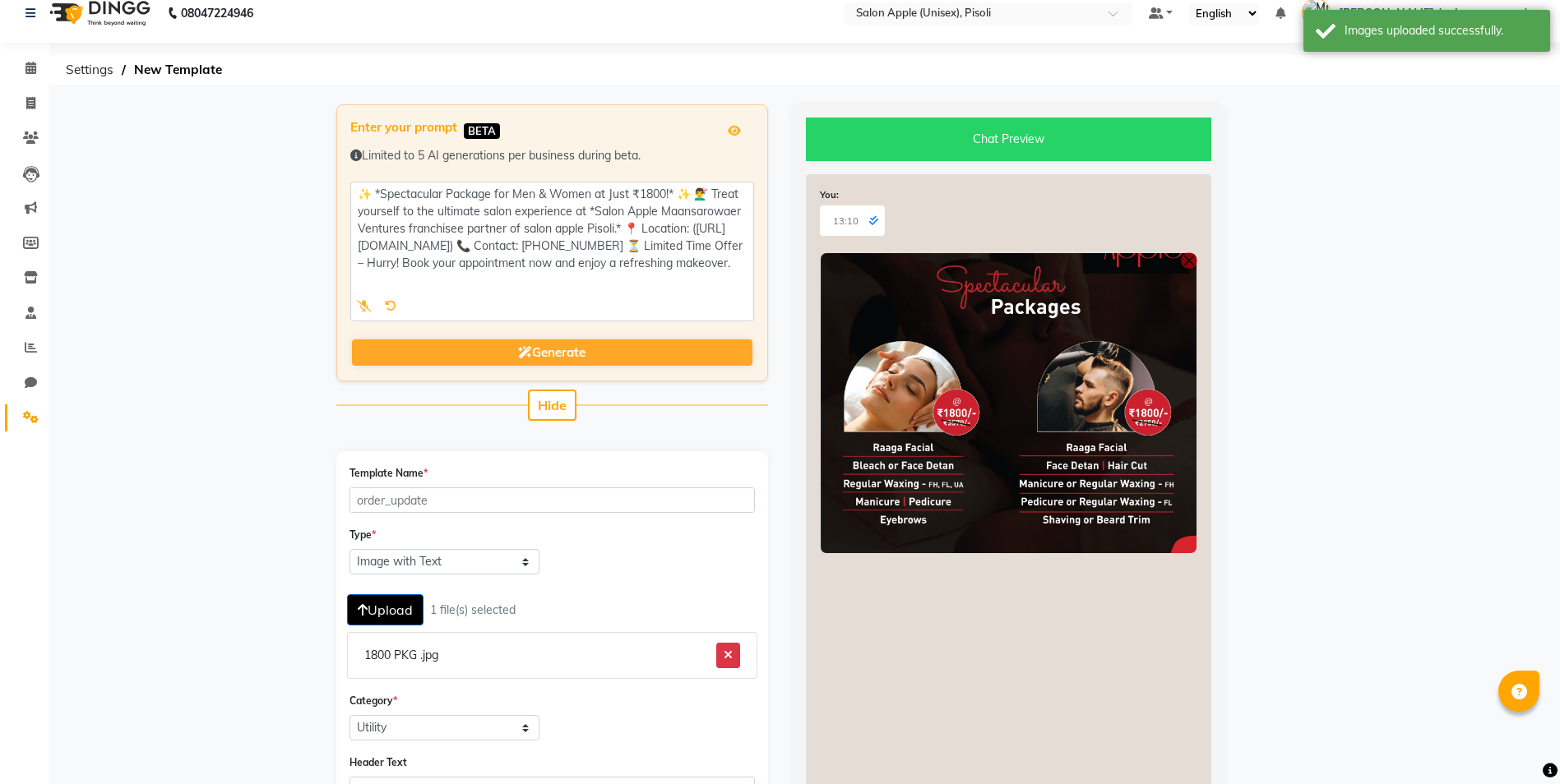
scroll to position [346, 0]
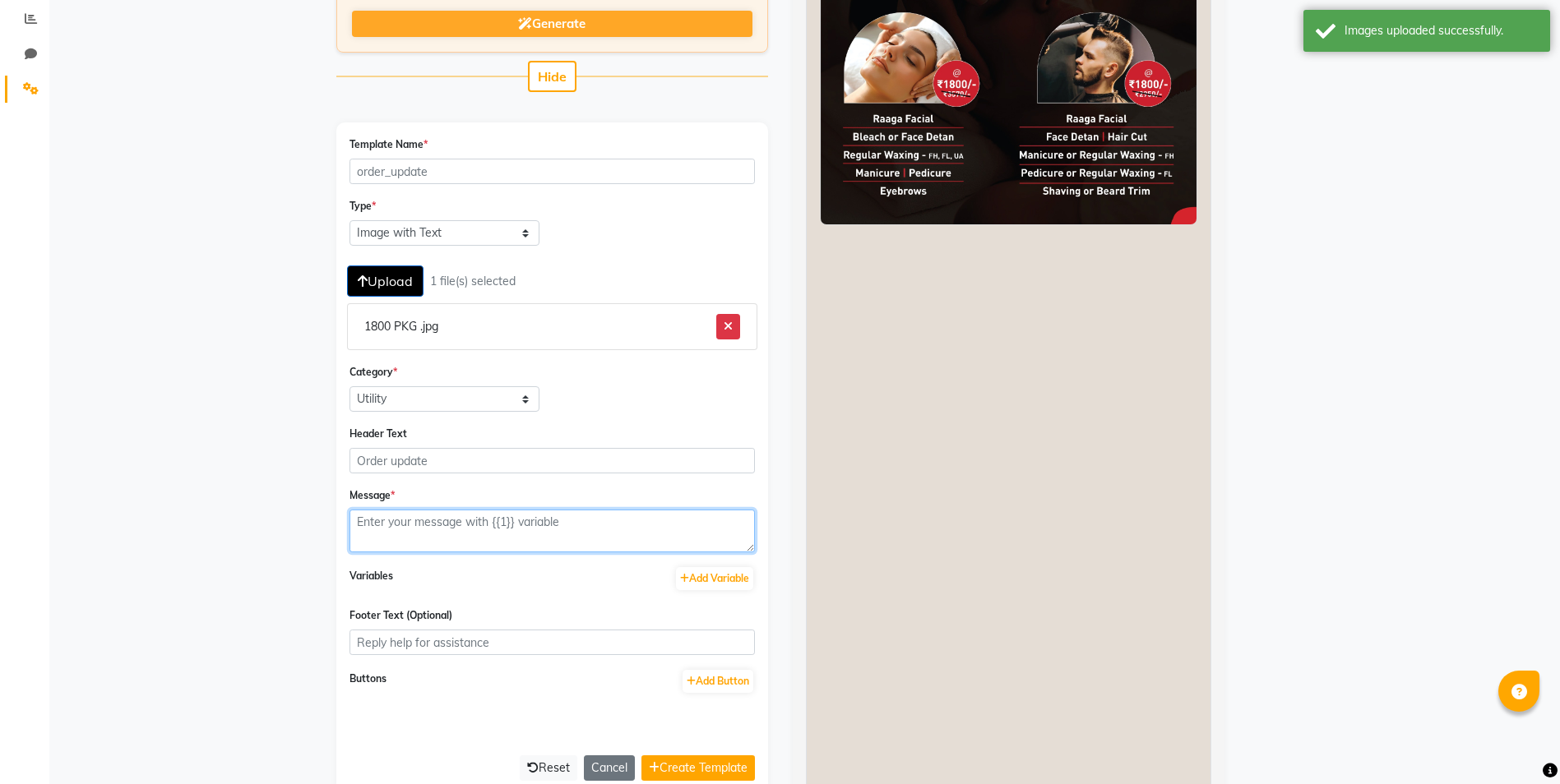
click at [422, 521] on textarea at bounding box center [552, 531] width 405 height 43
paste textarea "✨ *Spectacular Package for Men & Women at Just ₹1800!* ✨ 💇‍♂️ Treat yourself to…"
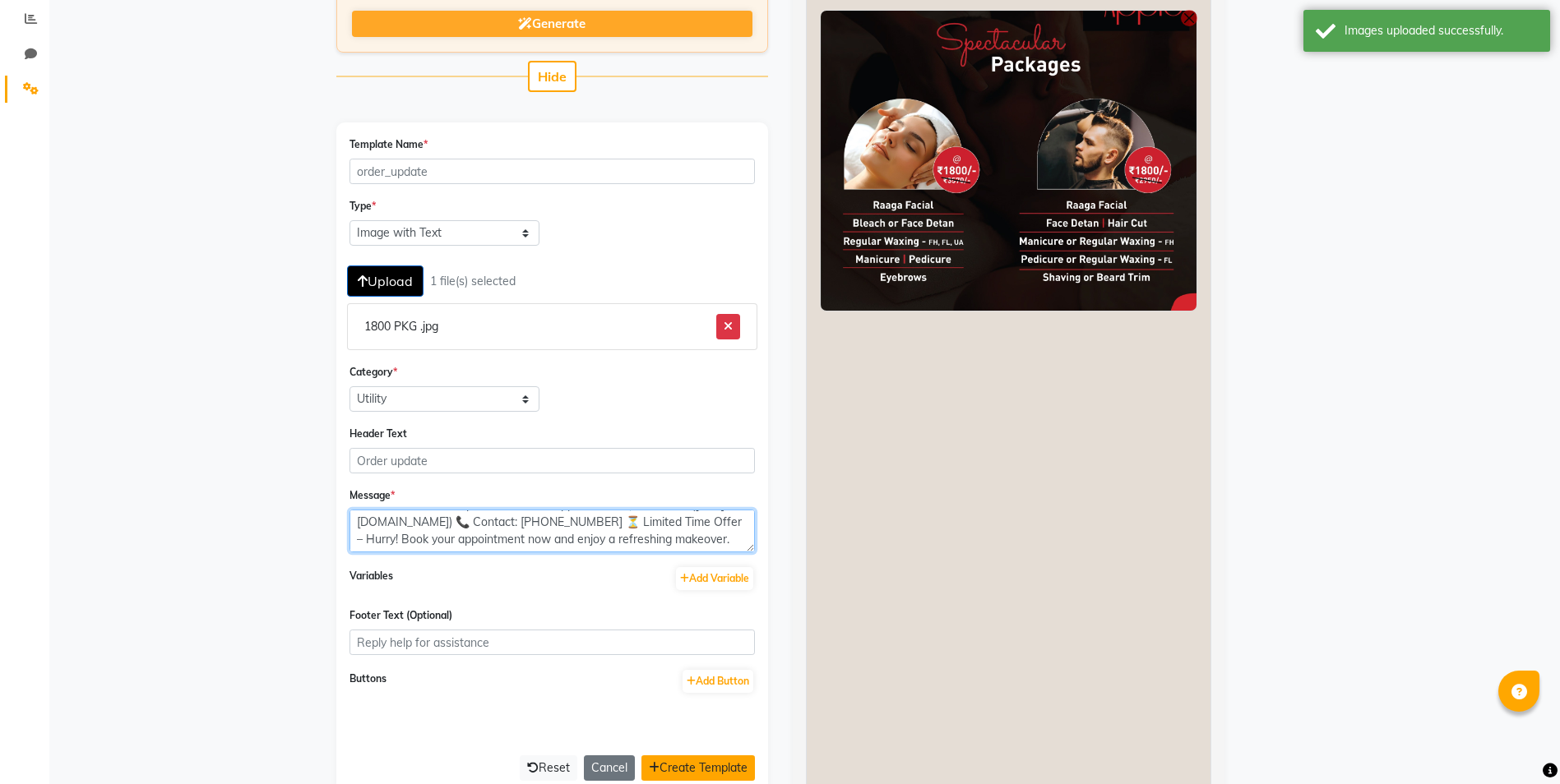
type textarea "✨ *Spectacular Package for Men & Women at Just ₹1800!* ✨ 💇‍♂️ Treat yourself to…"
click at [721, 773] on button "Create Template" at bounding box center [698, 769] width 113 height 26
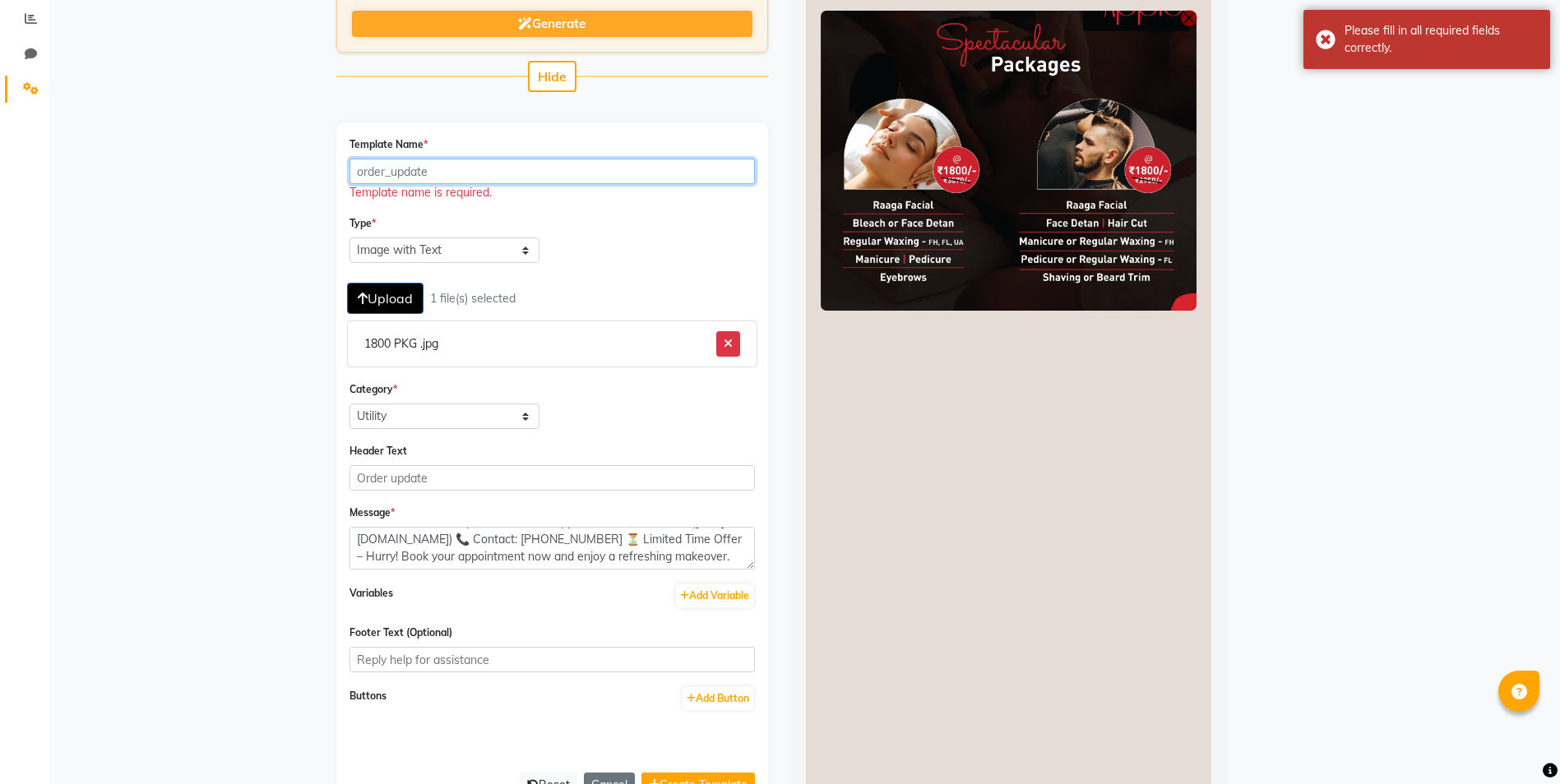
click at [444, 166] on input "Template Name *" at bounding box center [552, 172] width 405 height 26
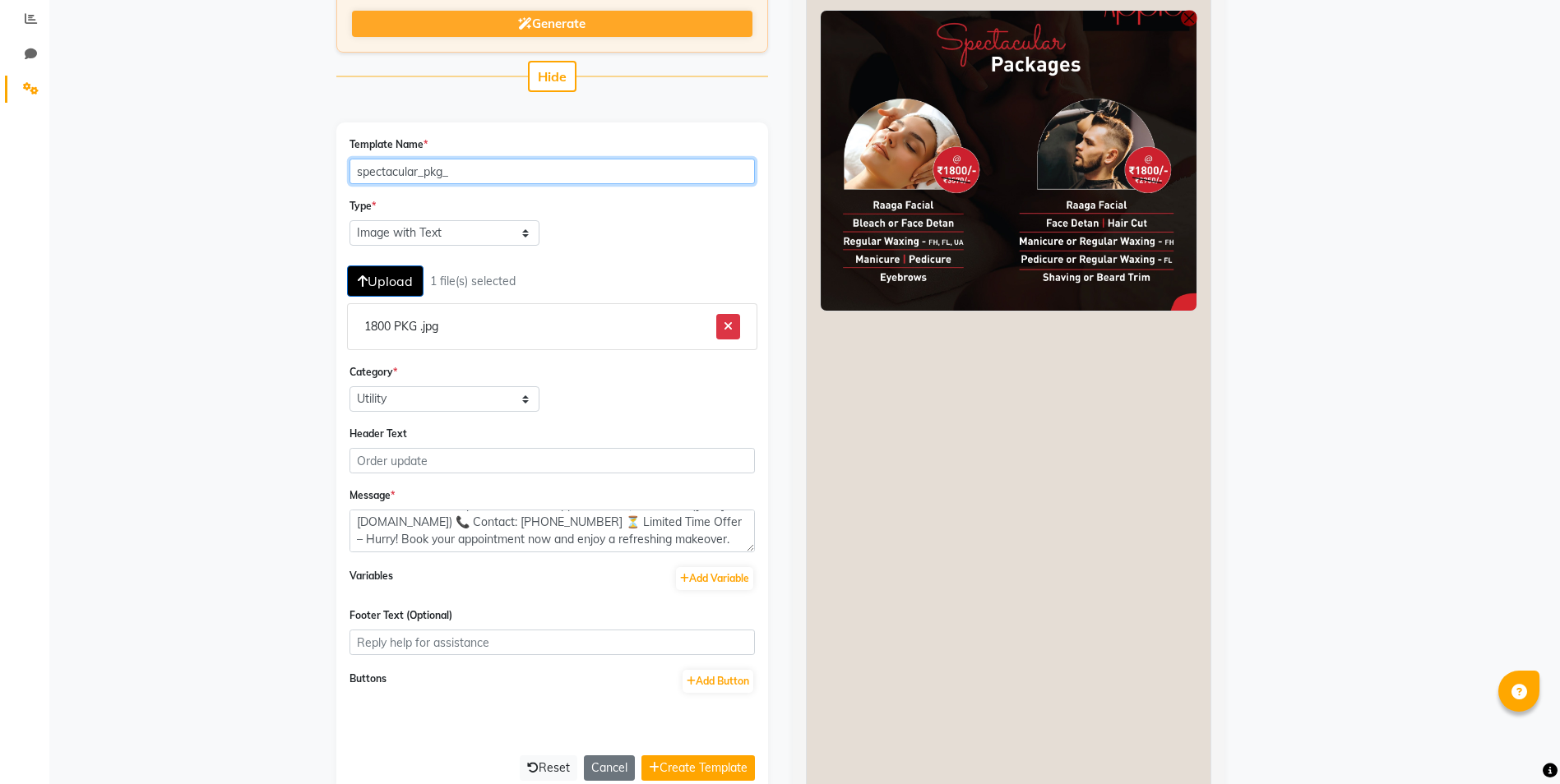
scroll to position [429, 0]
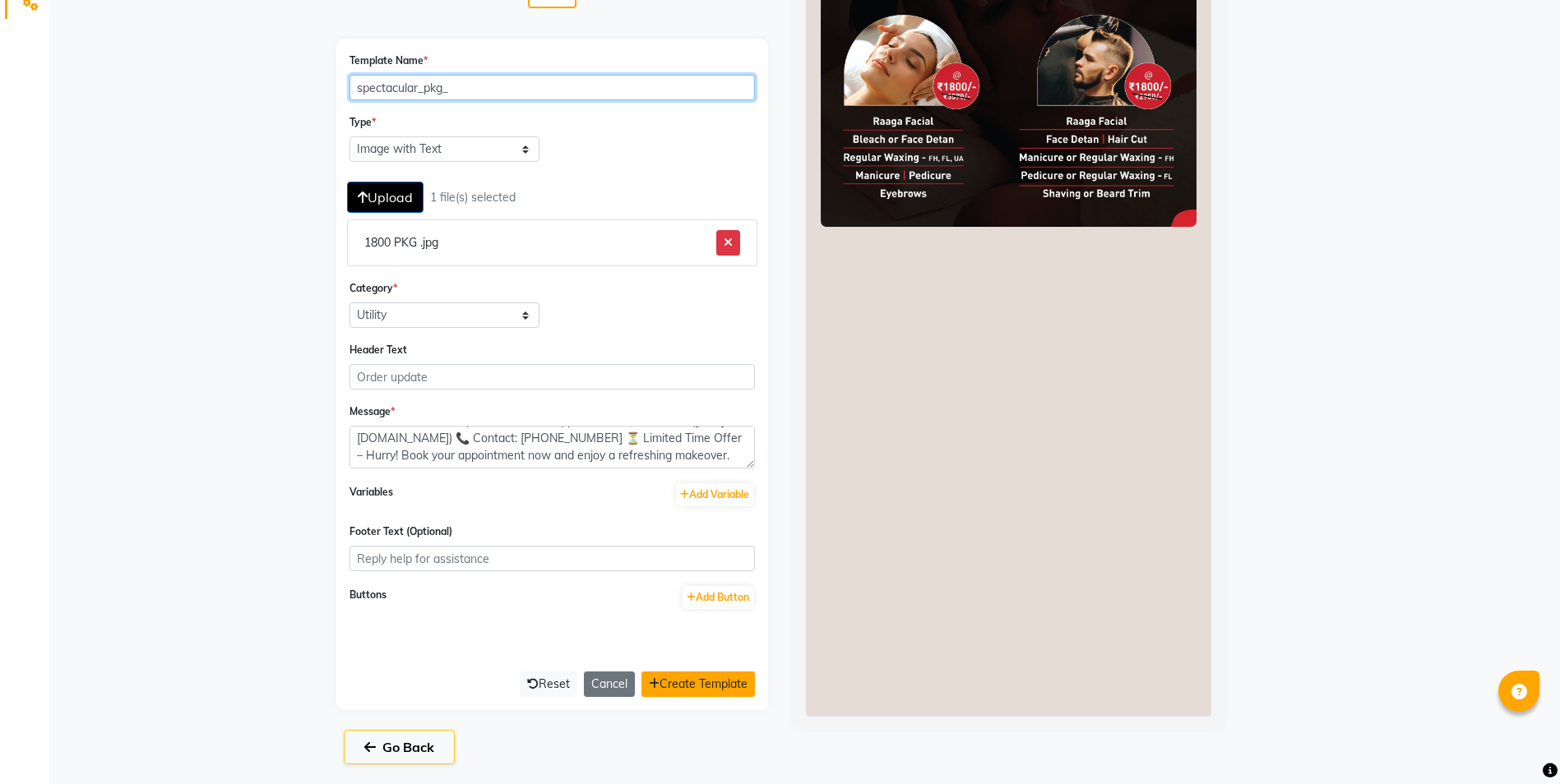
type input "spectacular_pkg_"
click at [667, 687] on button "Create Template" at bounding box center [698, 684] width 113 height 26
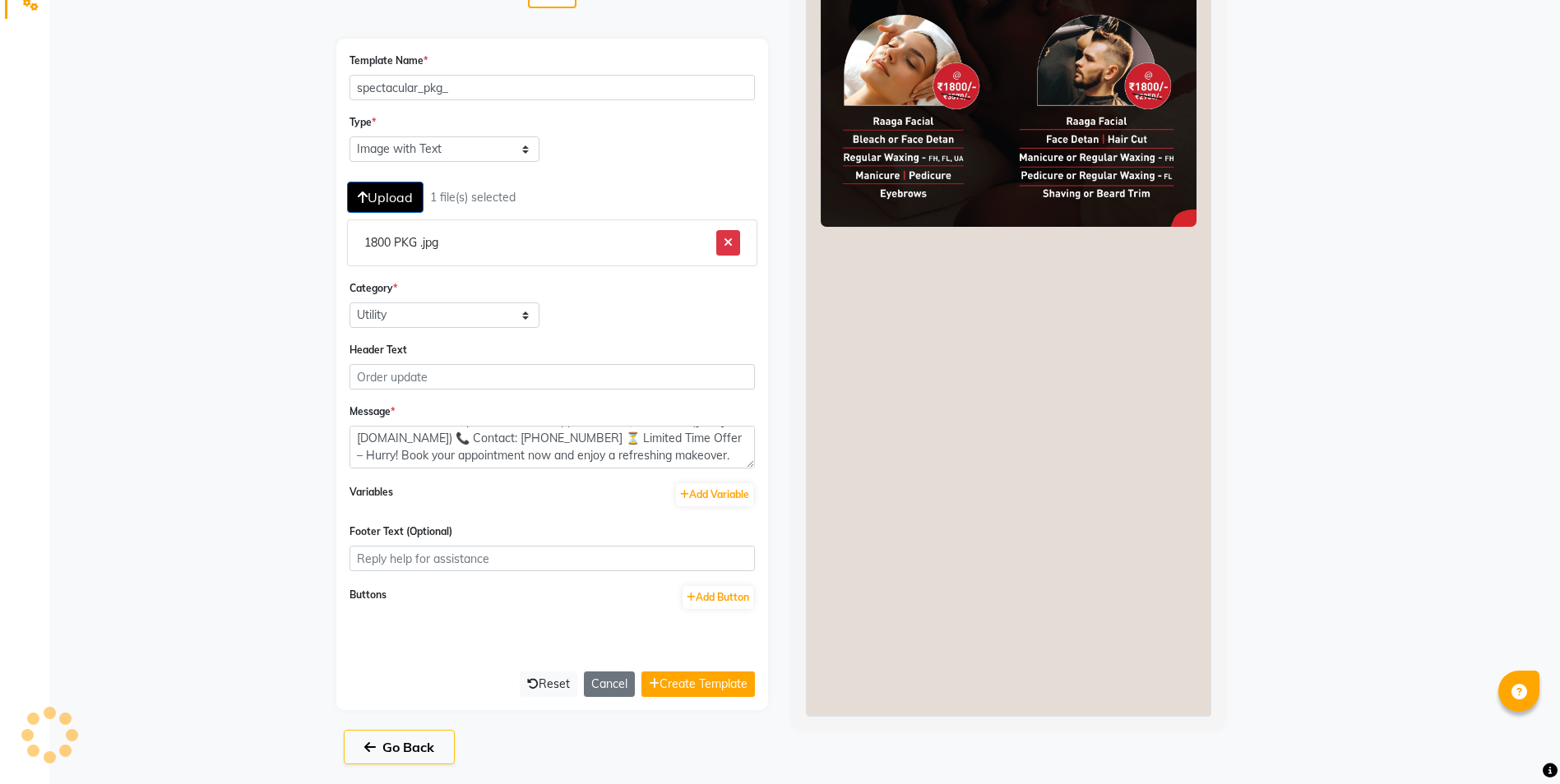
select select "APPROVED"
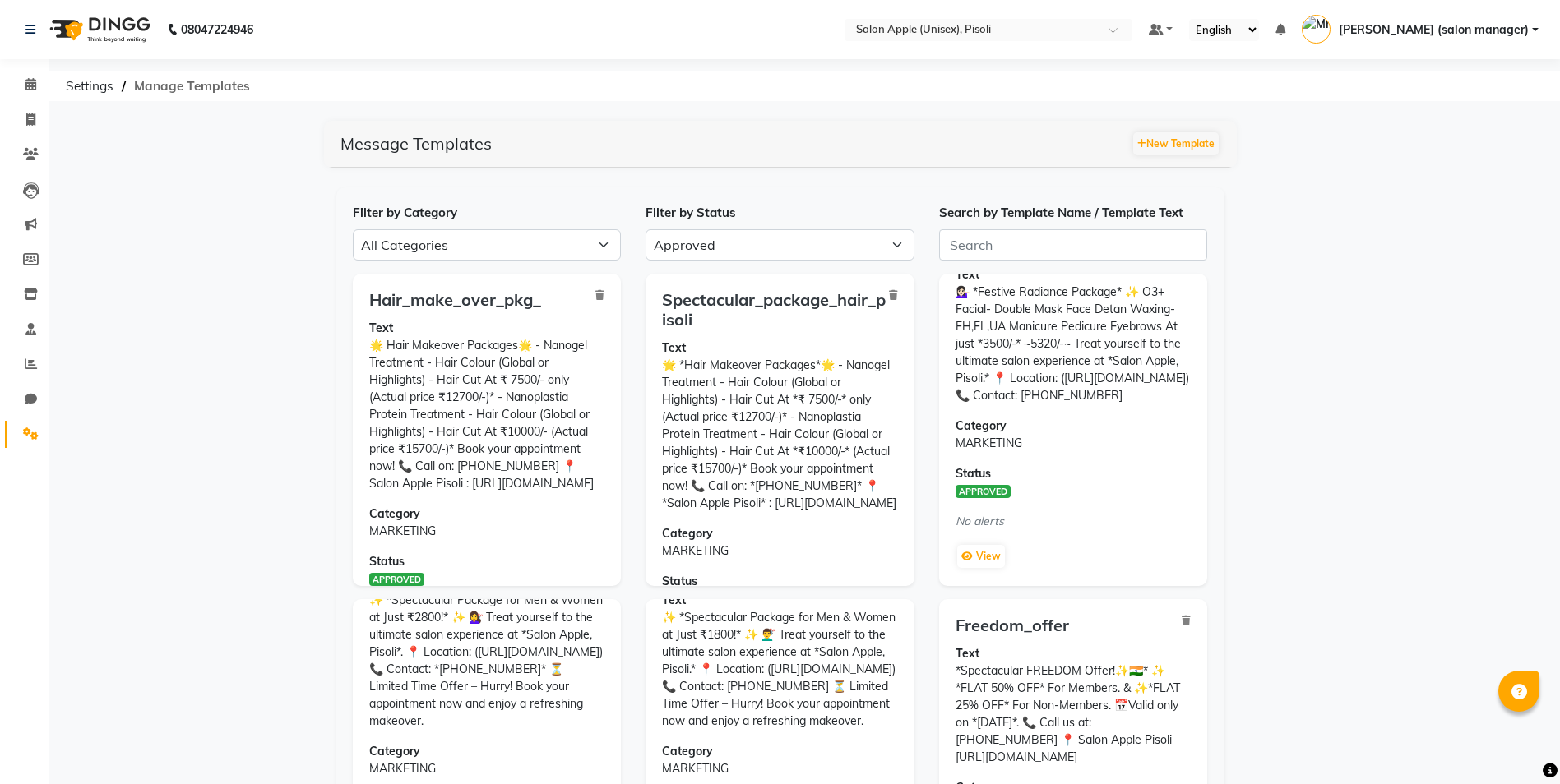
click at [165, 87] on span "Manage Templates" at bounding box center [192, 86] width 132 height 30
click at [78, 87] on span "Settings" at bounding box center [89, 86] width 64 height 30
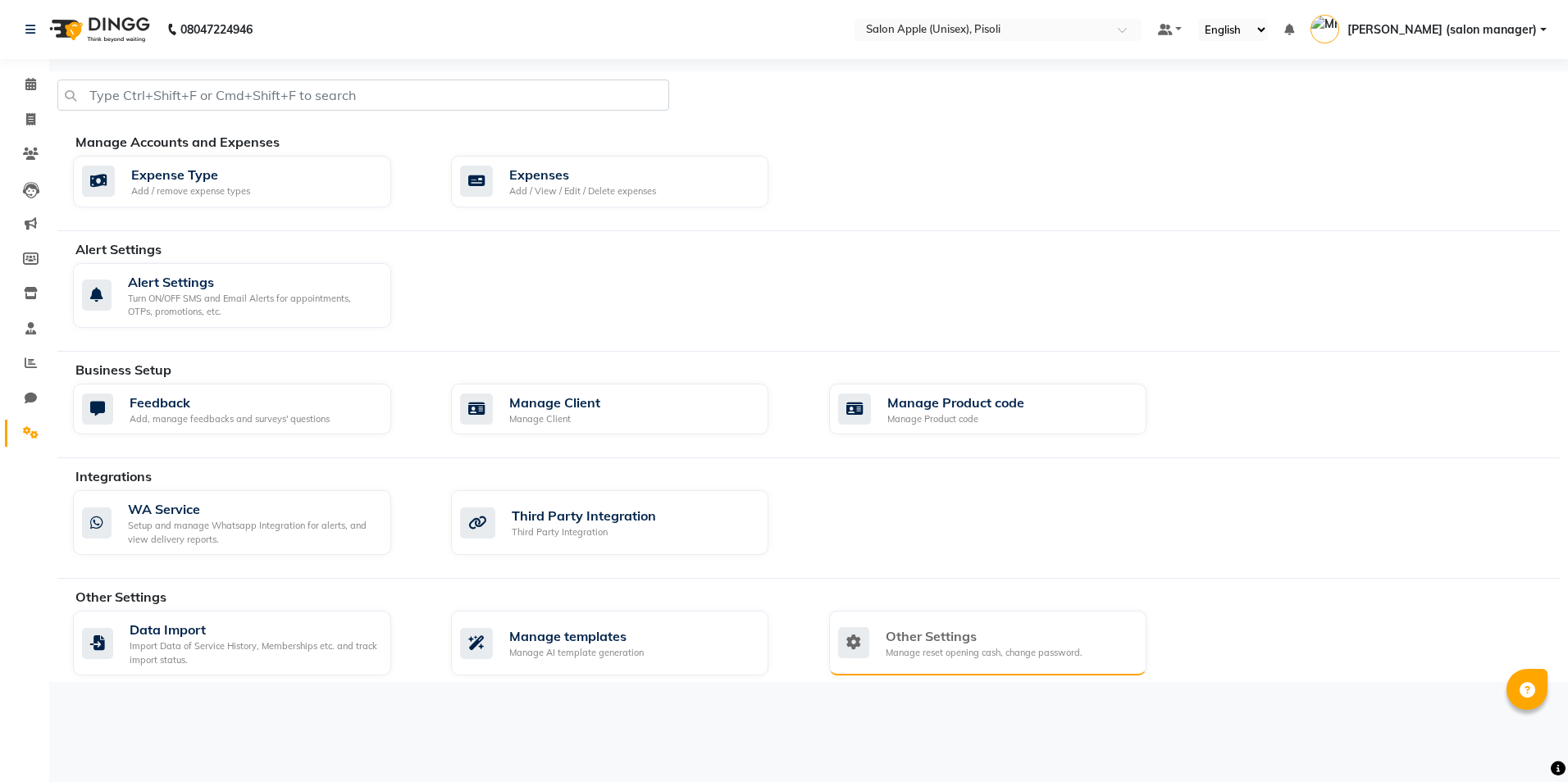
click at [955, 655] on div "Manage reset opening cash, change password." at bounding box center [984, 653] width 197 height 14
select select "2: 15"
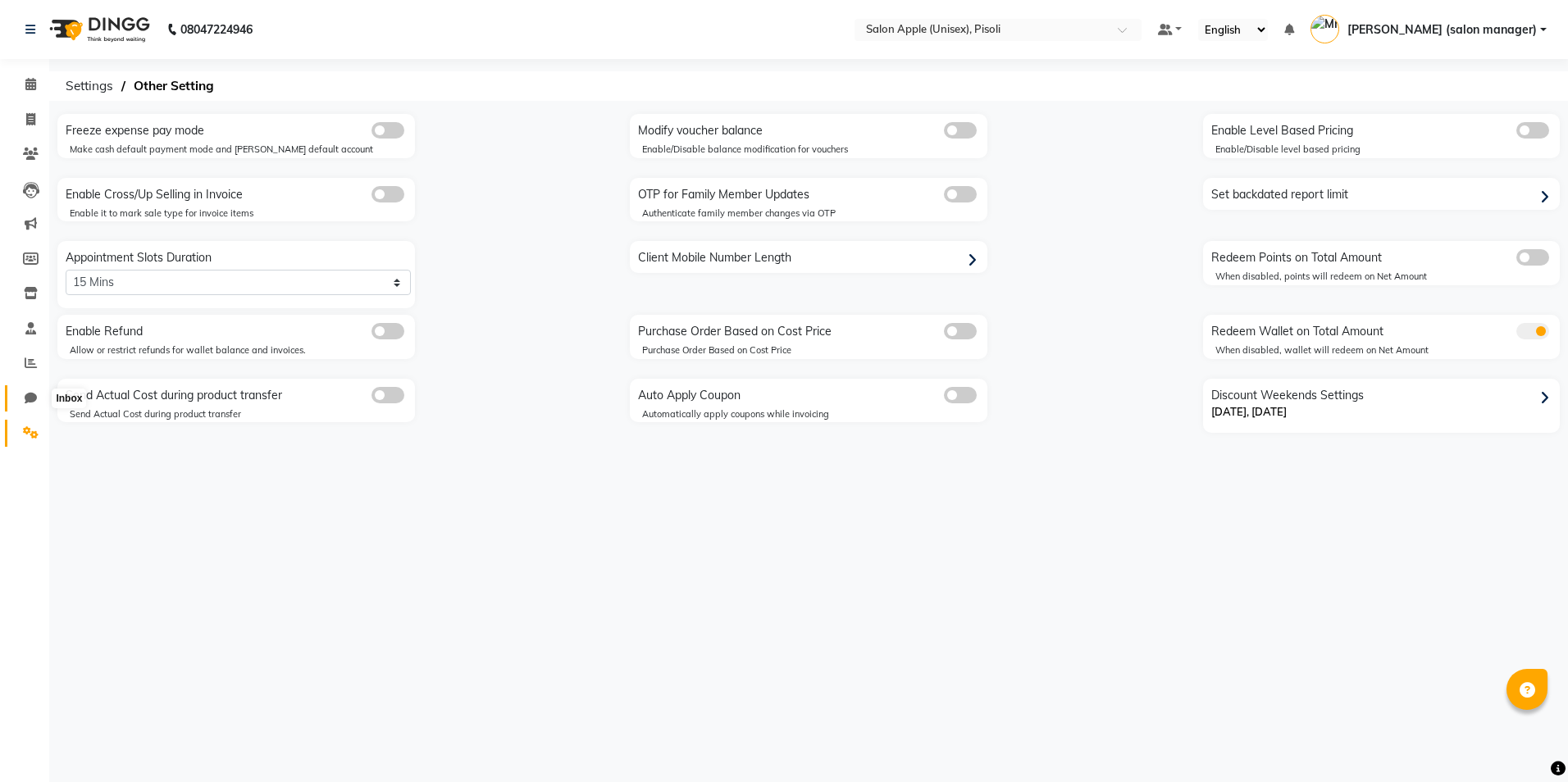
click at [21, 401] on span at bounding box center [31, 399] width 29 height 19
select select "100"
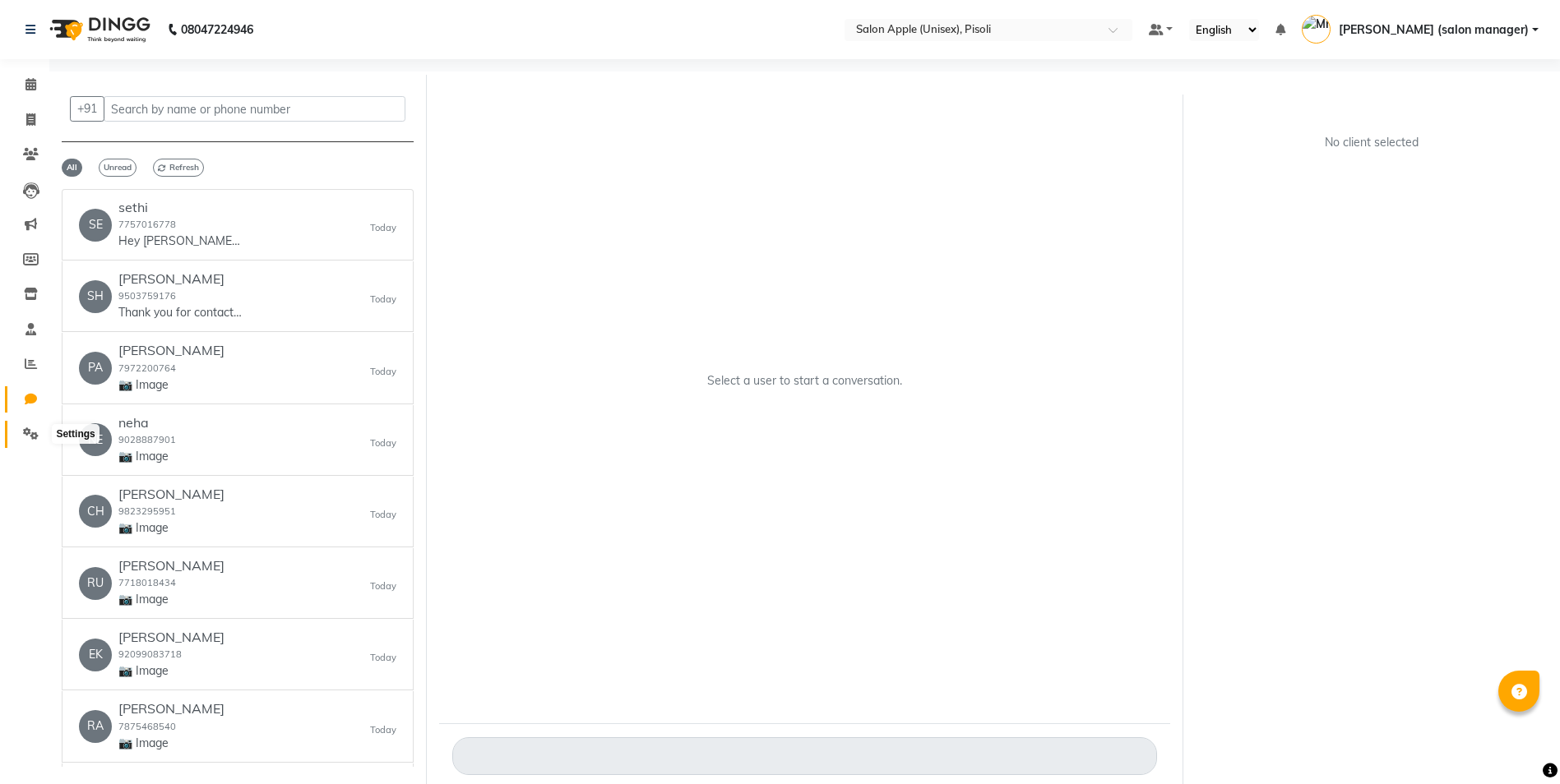
click at [25, 427] on icon at bounding box center [31, 433] width 15 height 12
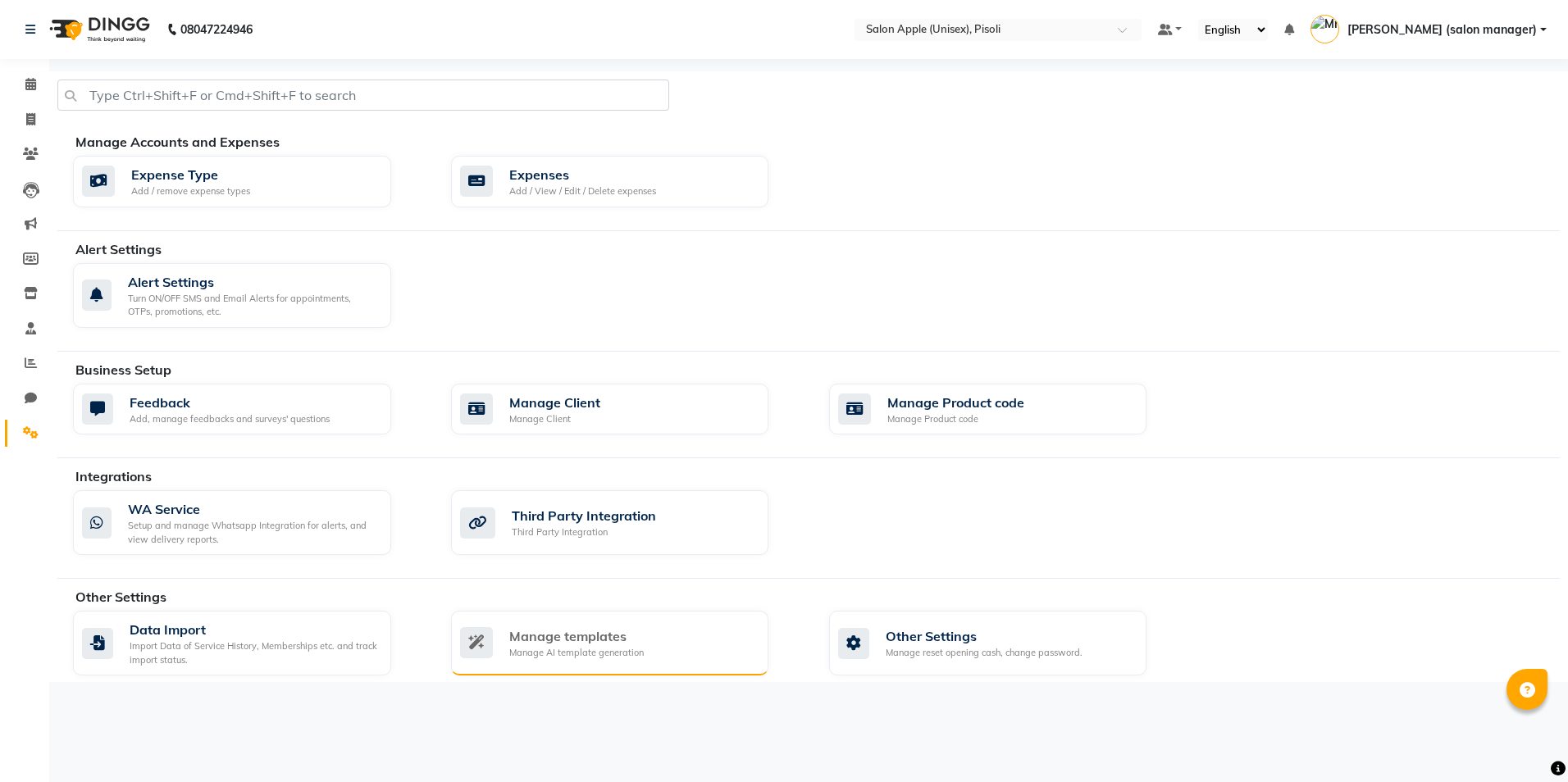
click at [566, 639] on div "Manage templates" at bounding box center [576, 636] width 134 height 20
select select "APPROVED"
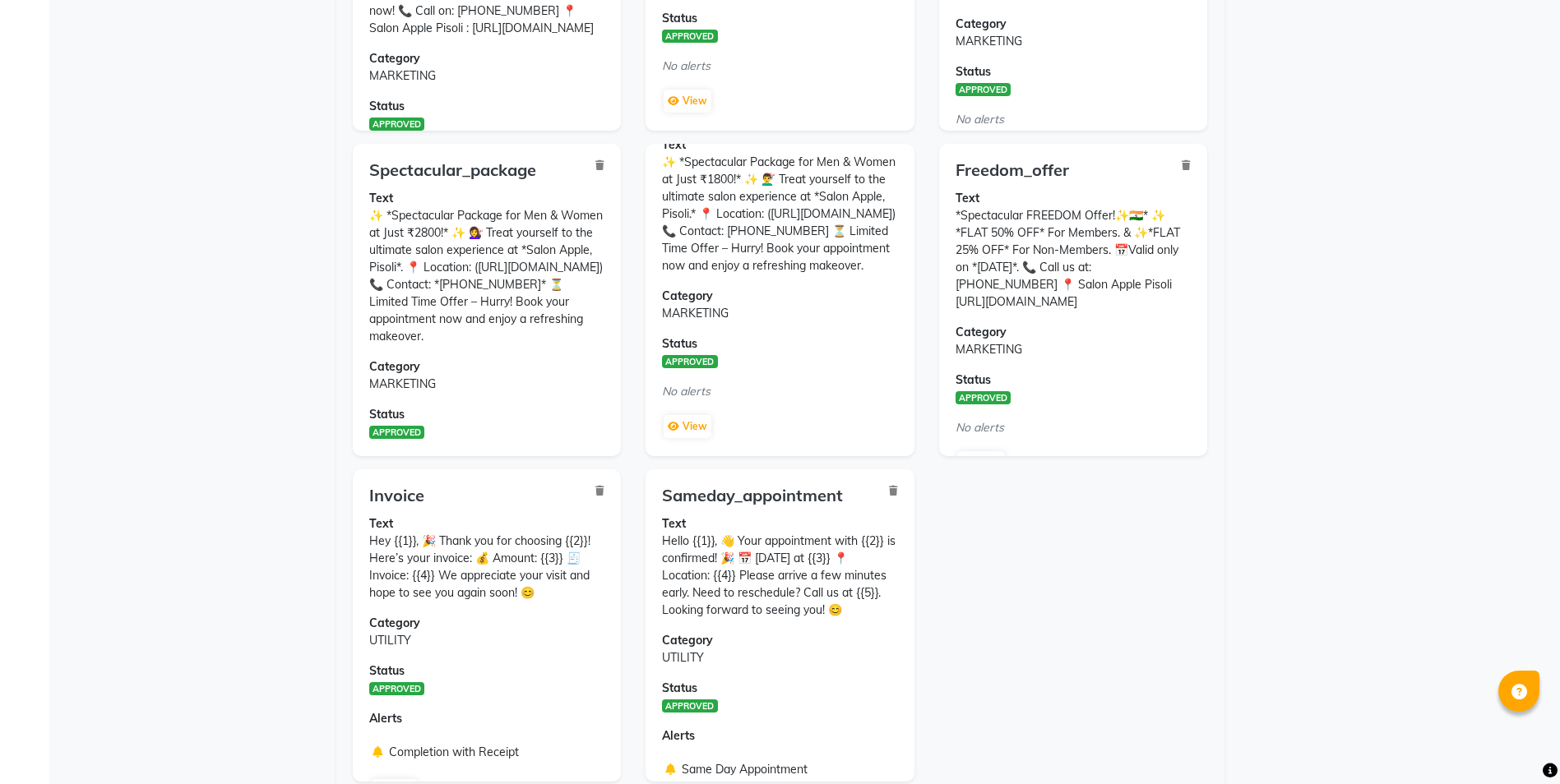
scroll to position [541, 0]
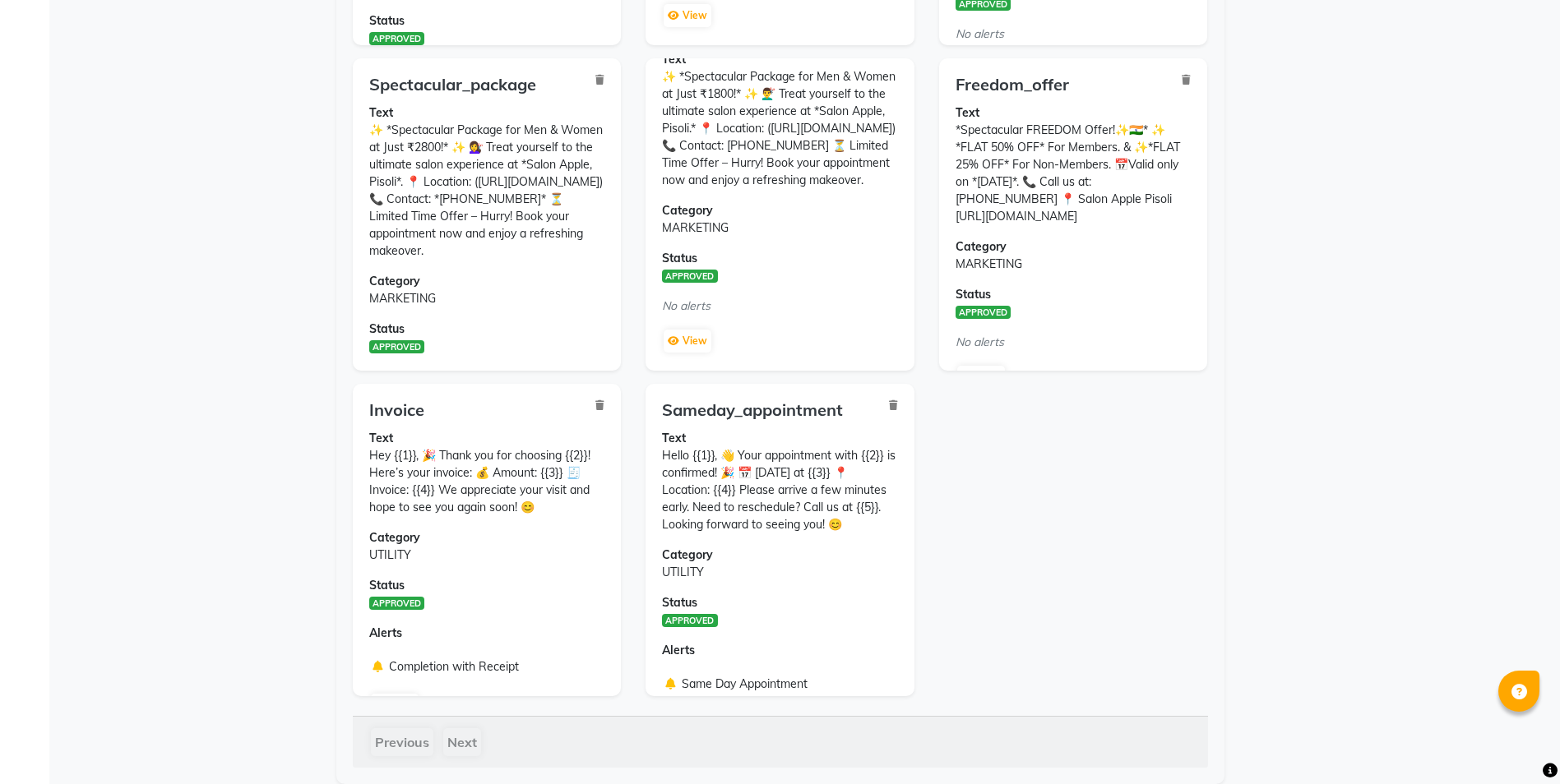
click at [480, 749] on div "Previous Next" at bounding box center [780, 742] width 856 height 51
click at [390, 748] on div "Previous Next" at bounding box center [780, 742] width 856 height 51
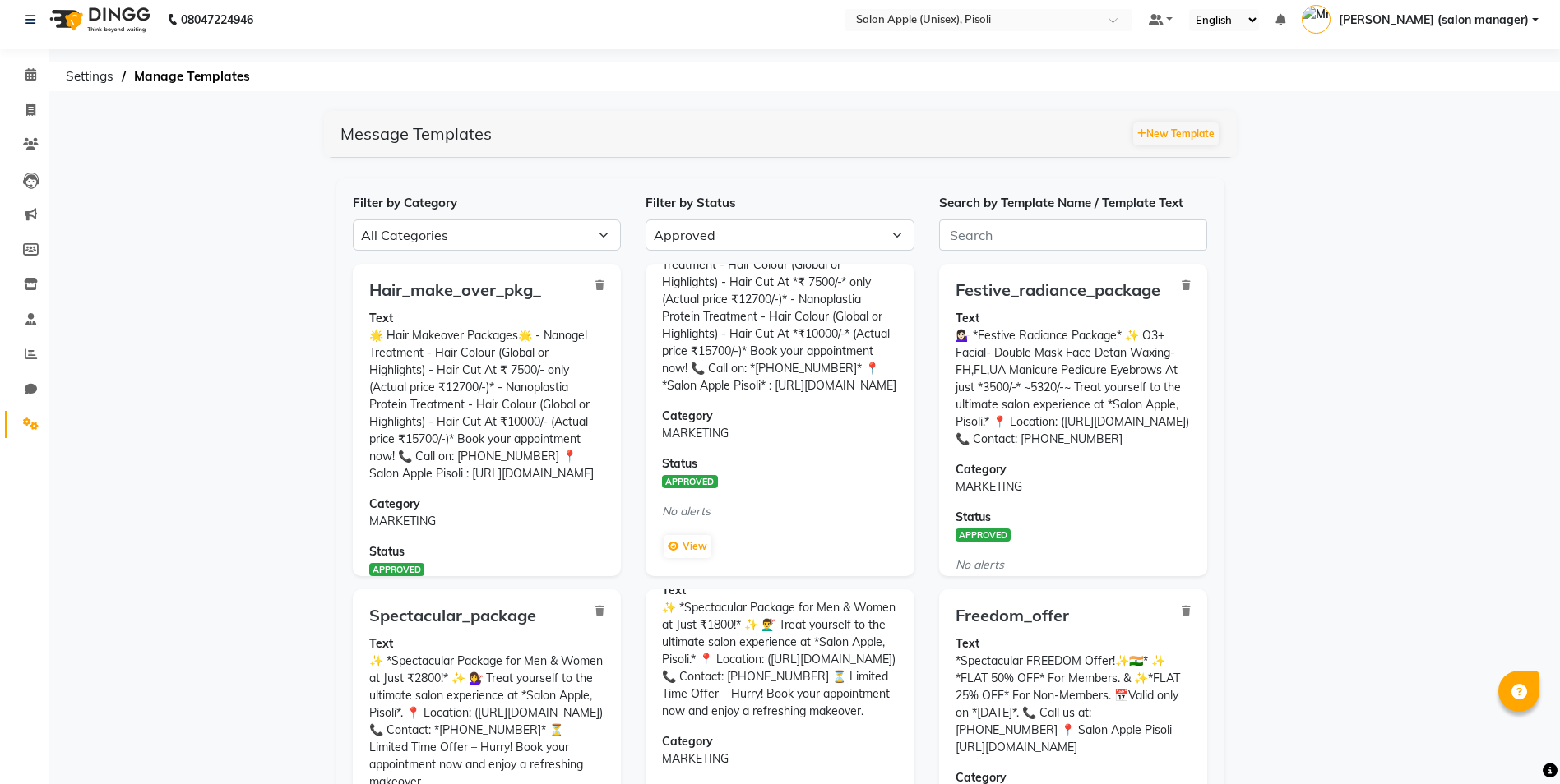
scroll to position [0, 0]
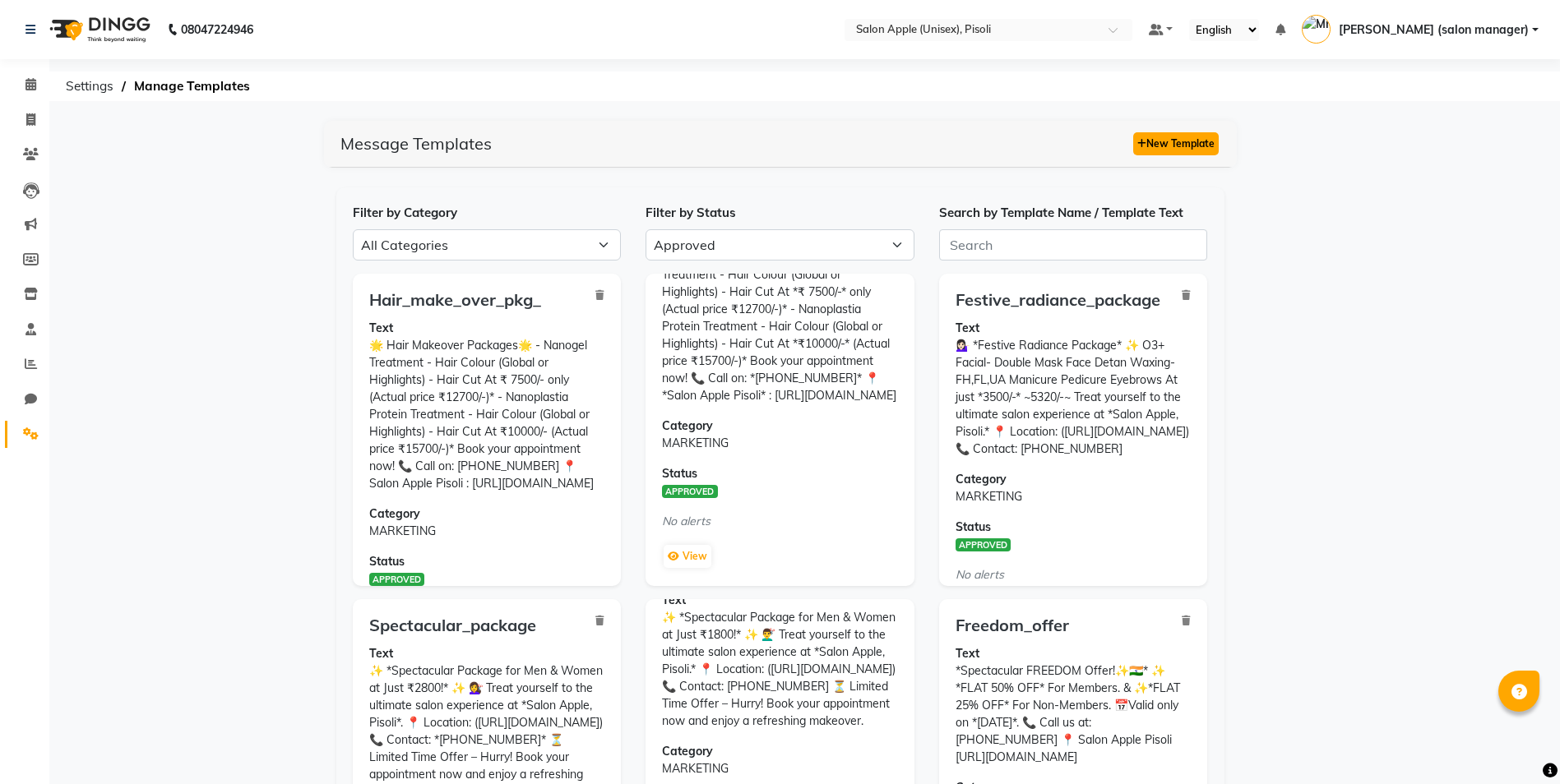
click at [1157, 143] on button "New Template" at bounding box center [1176, 143] width 86 height 23
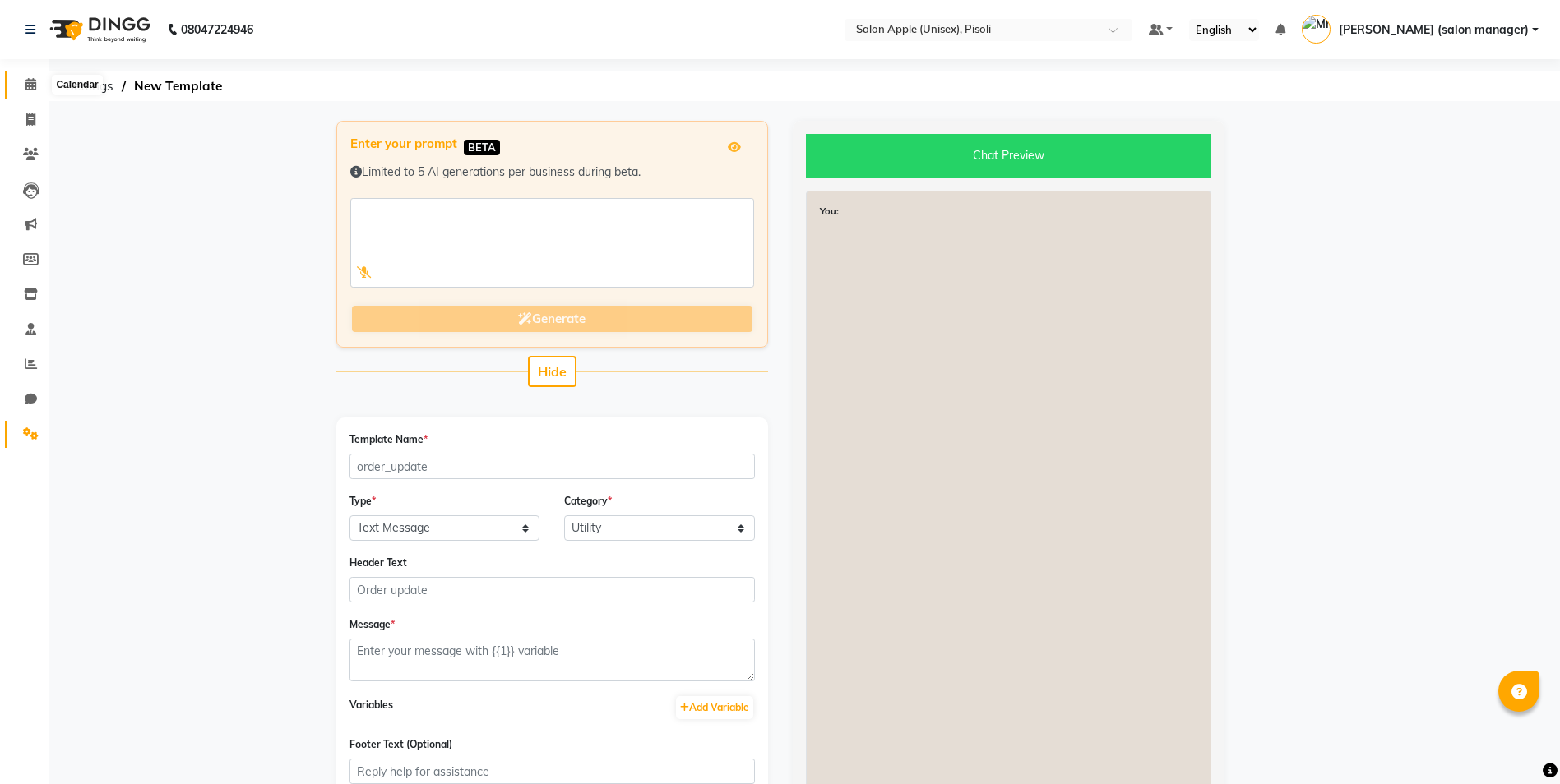
click at [27, 83] on icon at bounding box center [31, 84] width 10 height 12
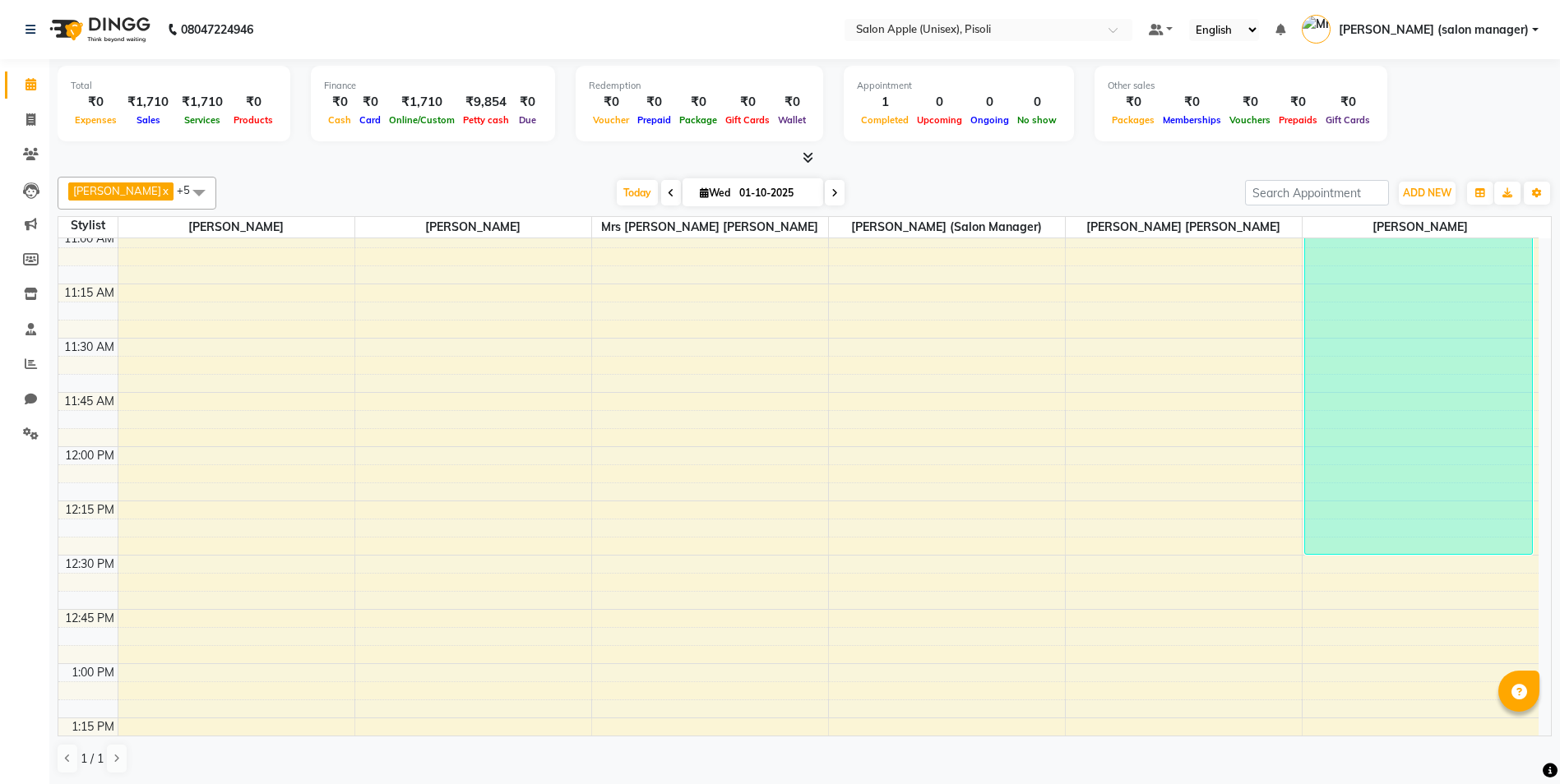
scroll to position [822, 0]
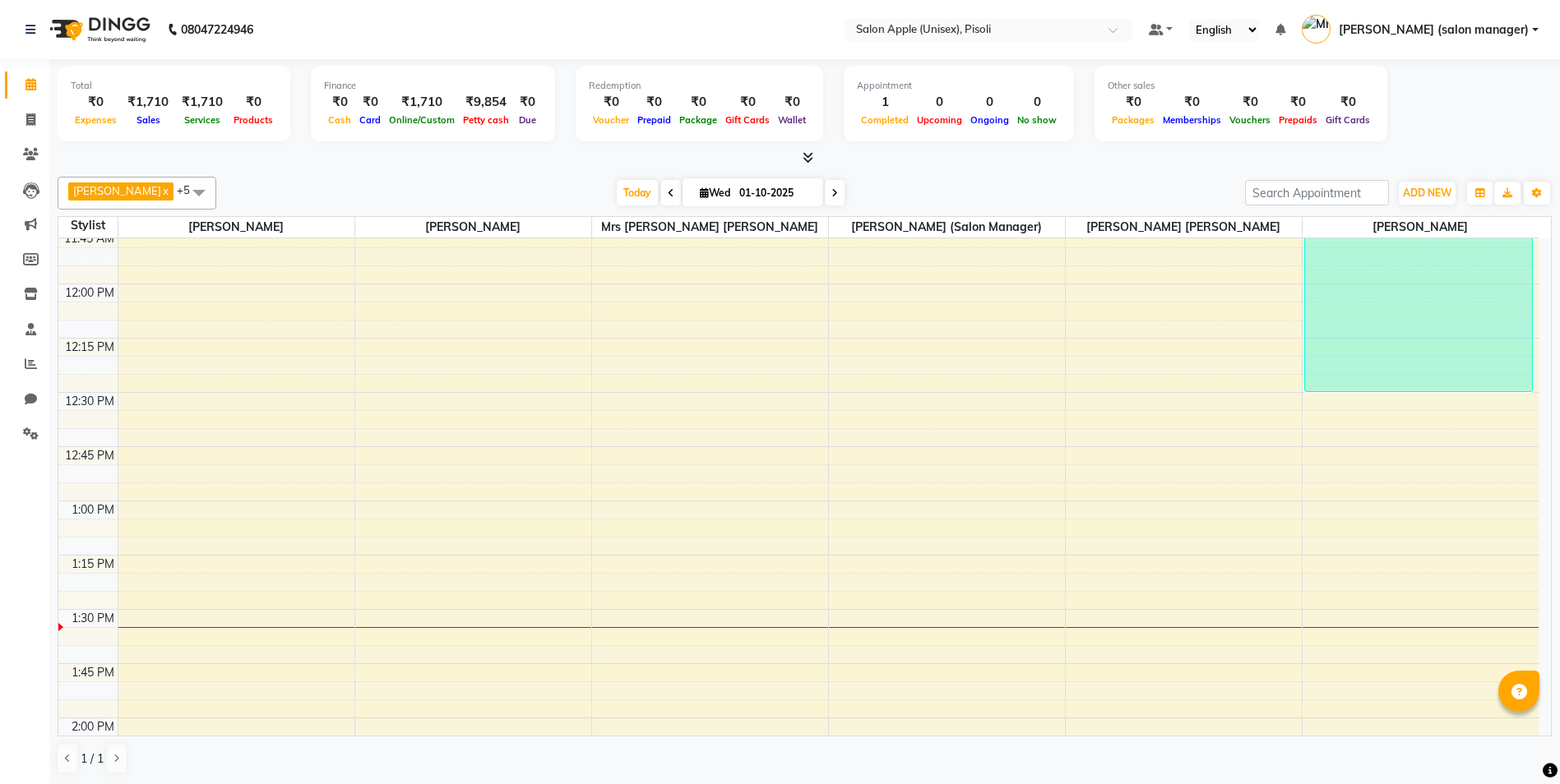
click at [807, 155] on icon at bounding box center [807, 157] width 10 height 12
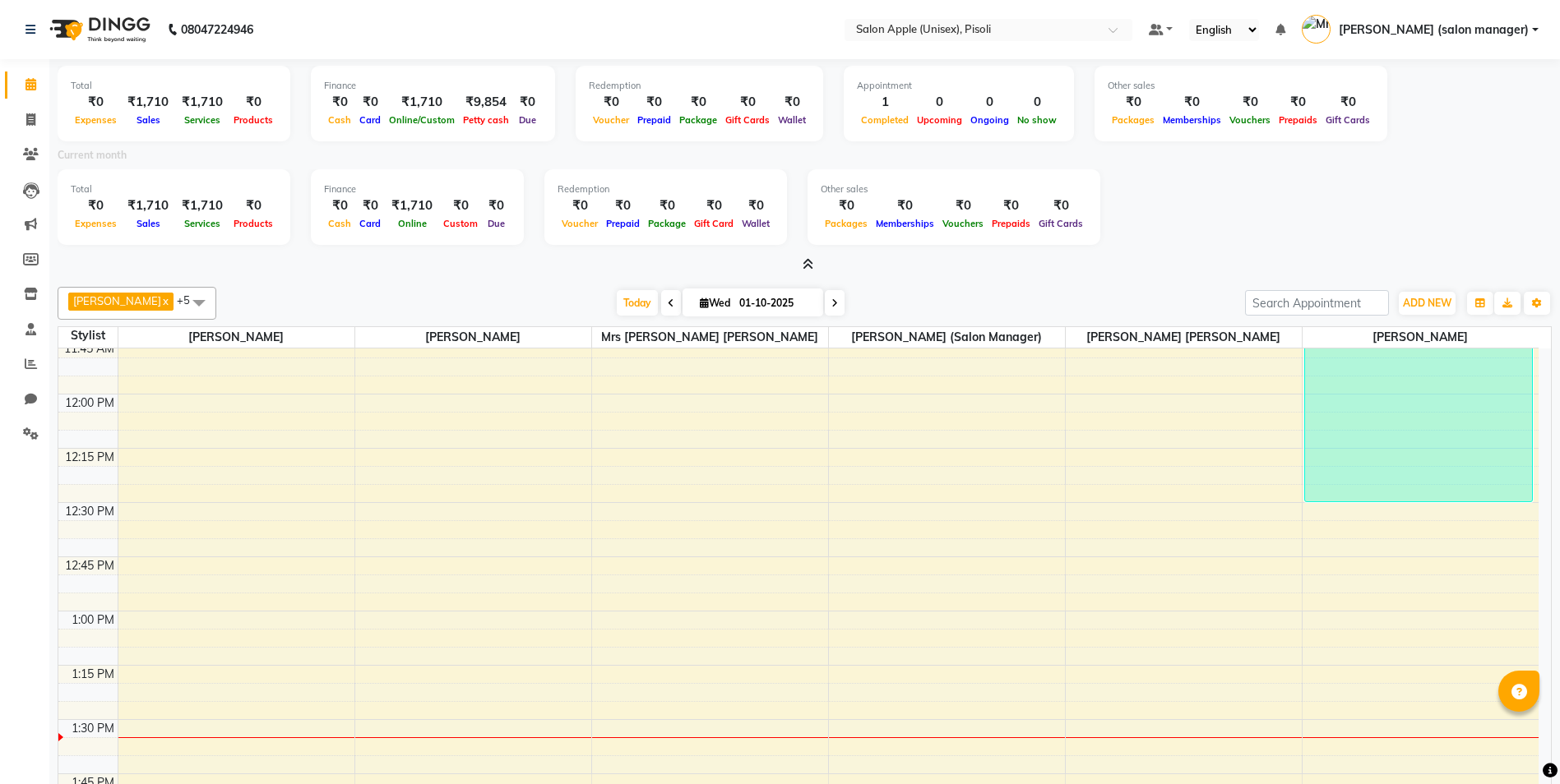
click at [811, 262] on icon at bounding box center [807, 264] width 10 height 12
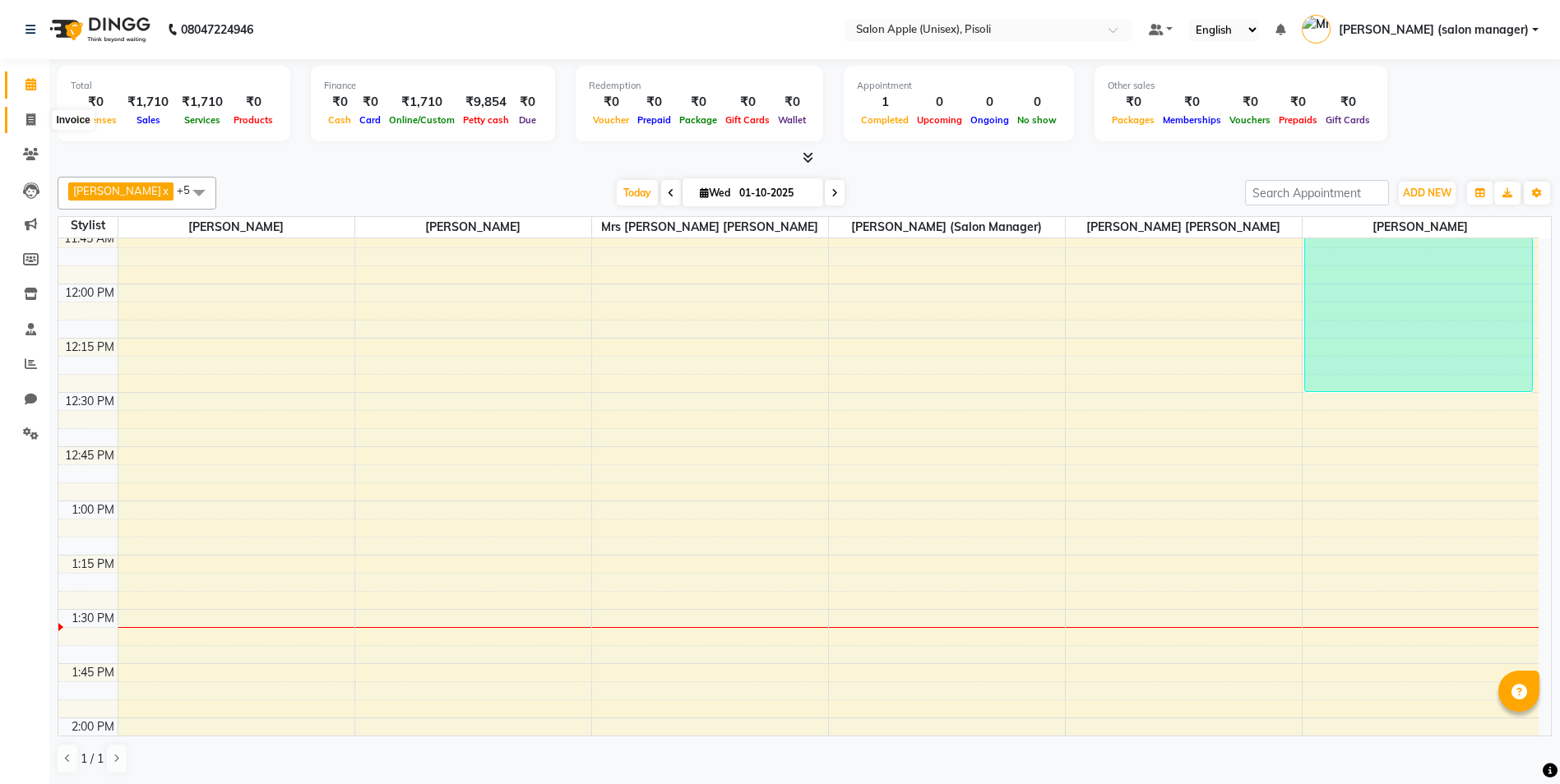
click at [29, 119] on icon at bounding box center [31, 119] width 9 height 12
select select "service"
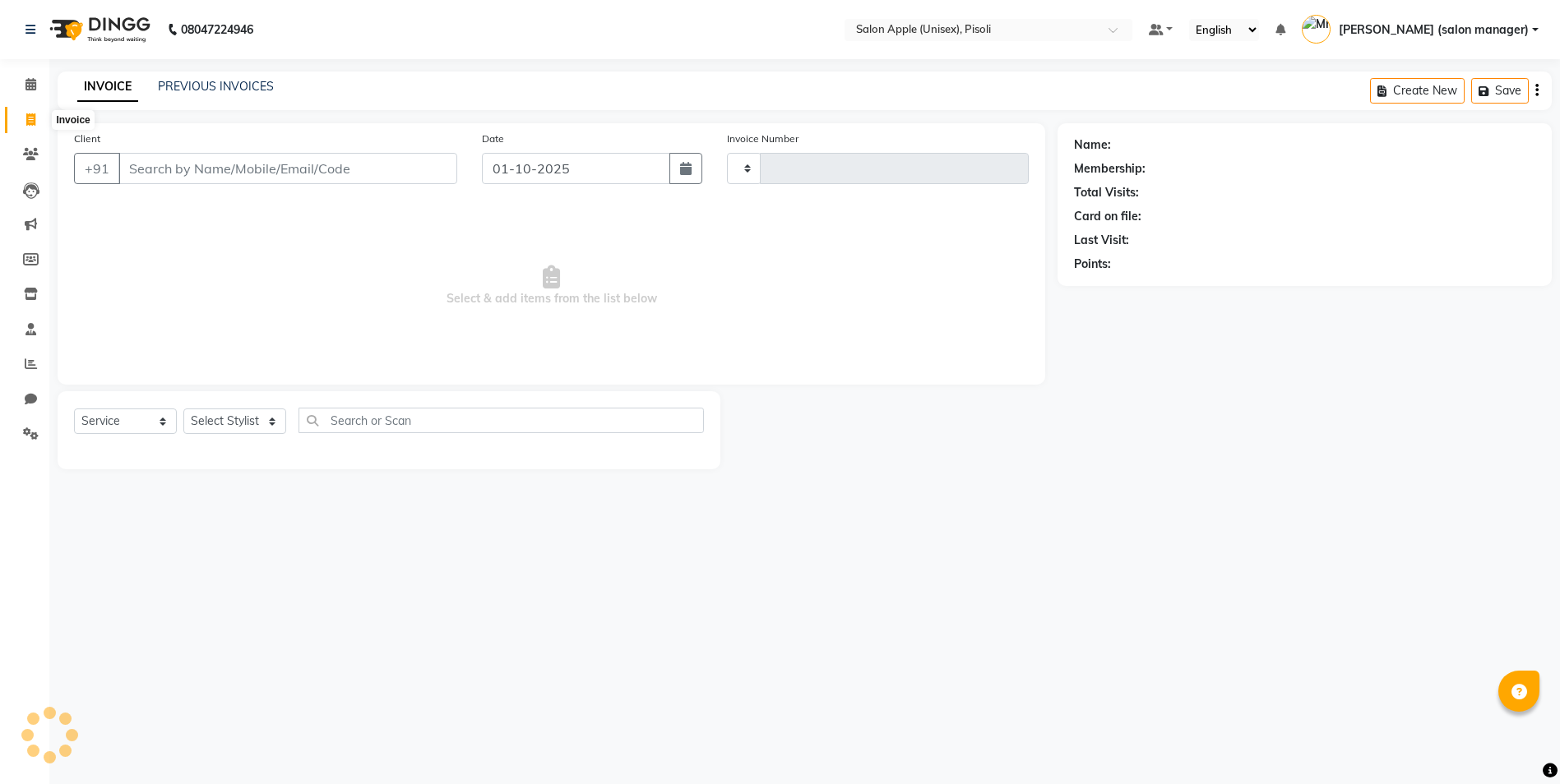
type input "0995"
select select "5282"
click at [28, 85] on icon at bounding box center [31, 84] width 10 height 12
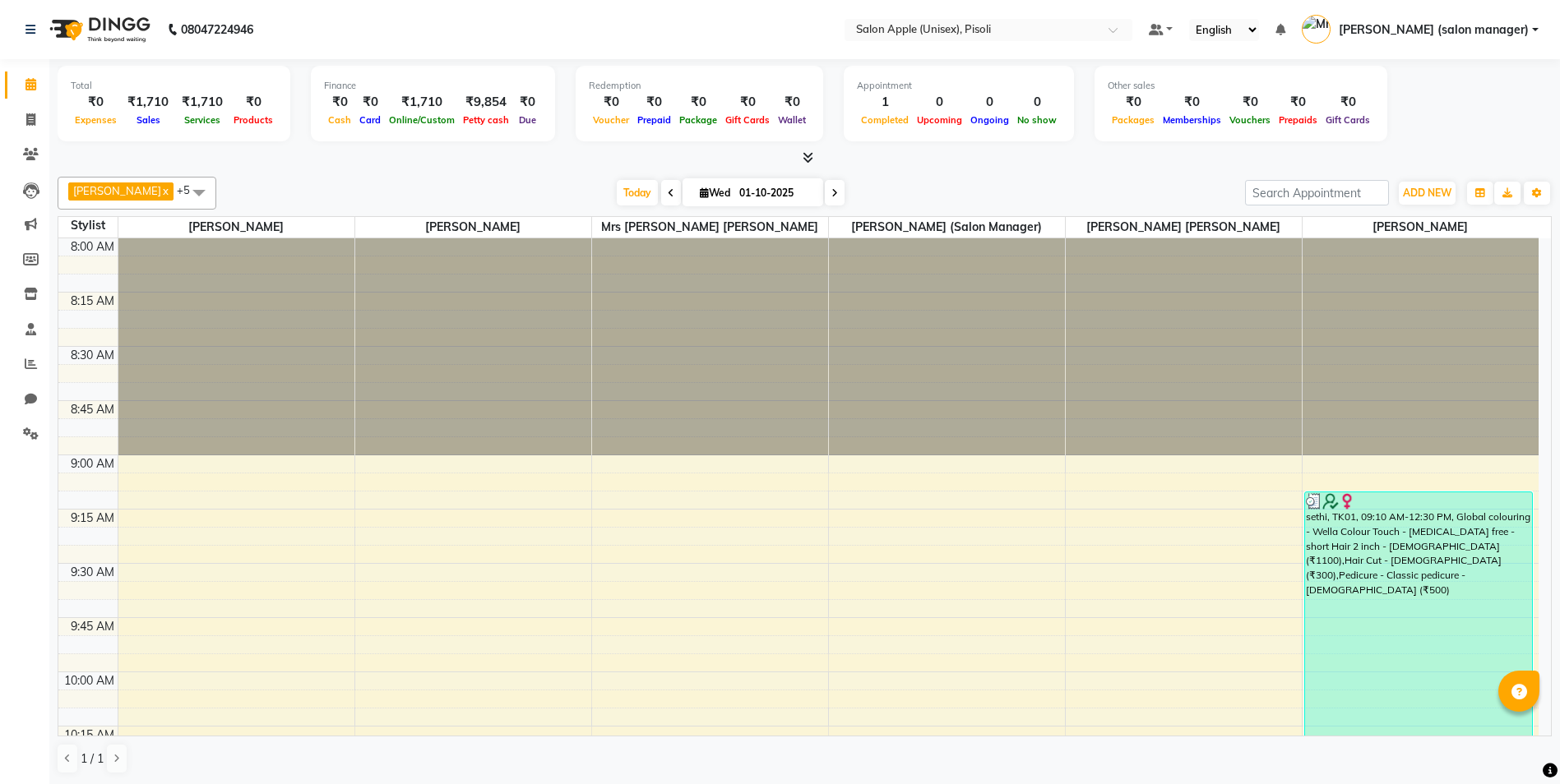
scroll to position [82, 0]
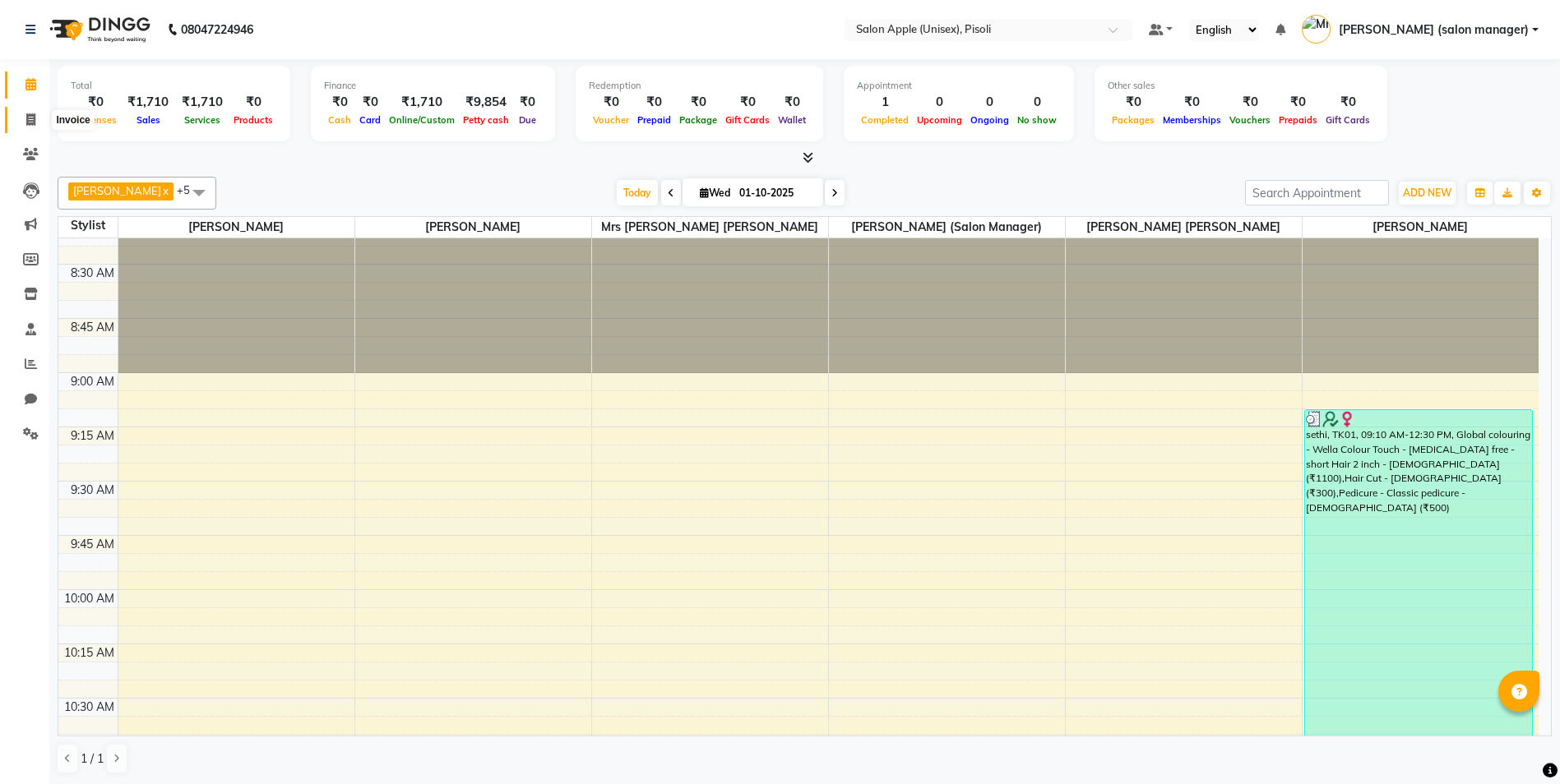
click at [34, 119] on icon at bounding box center [31, 119] width 9 height 12
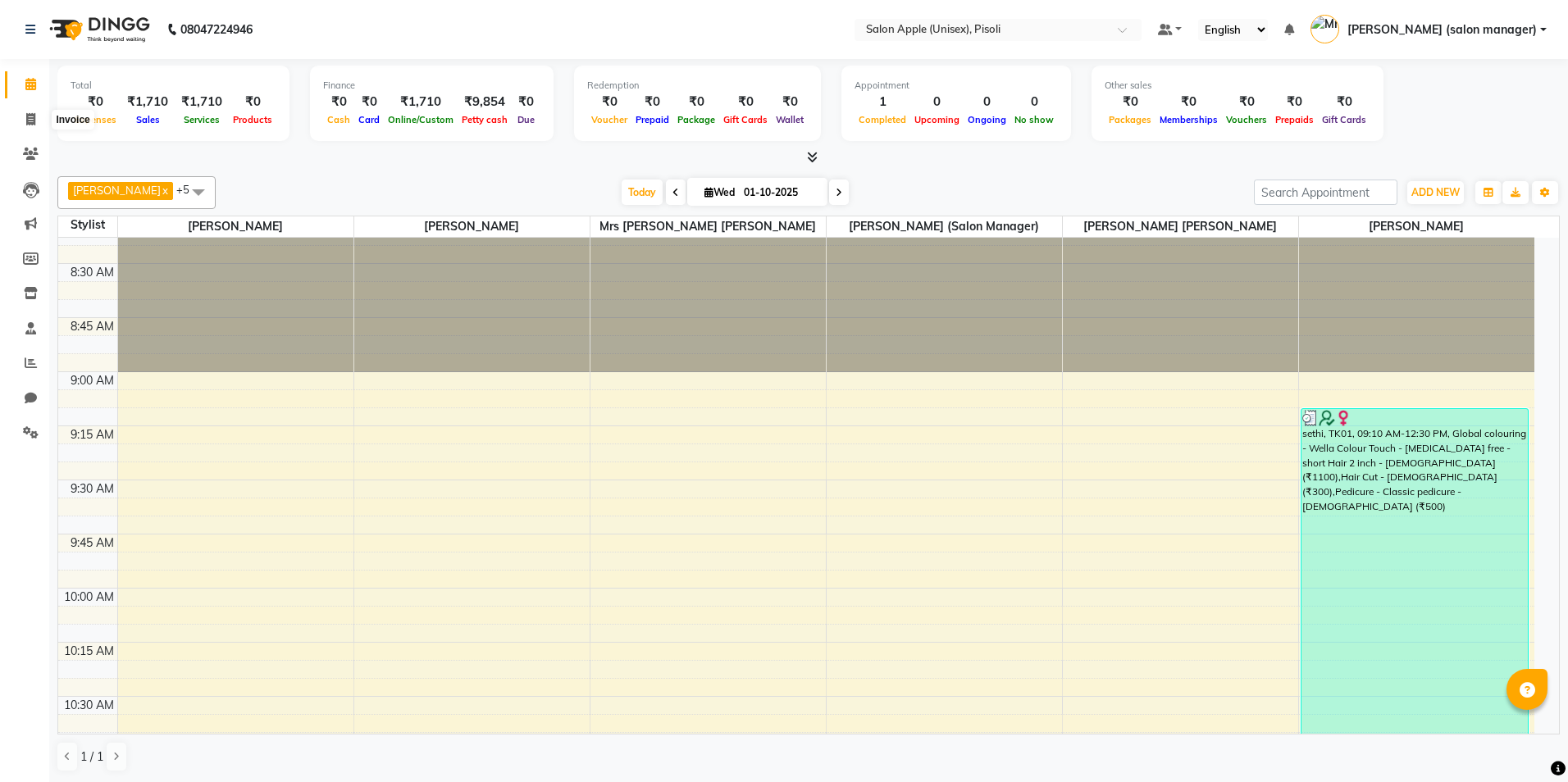
select select "5282"
select select "service"
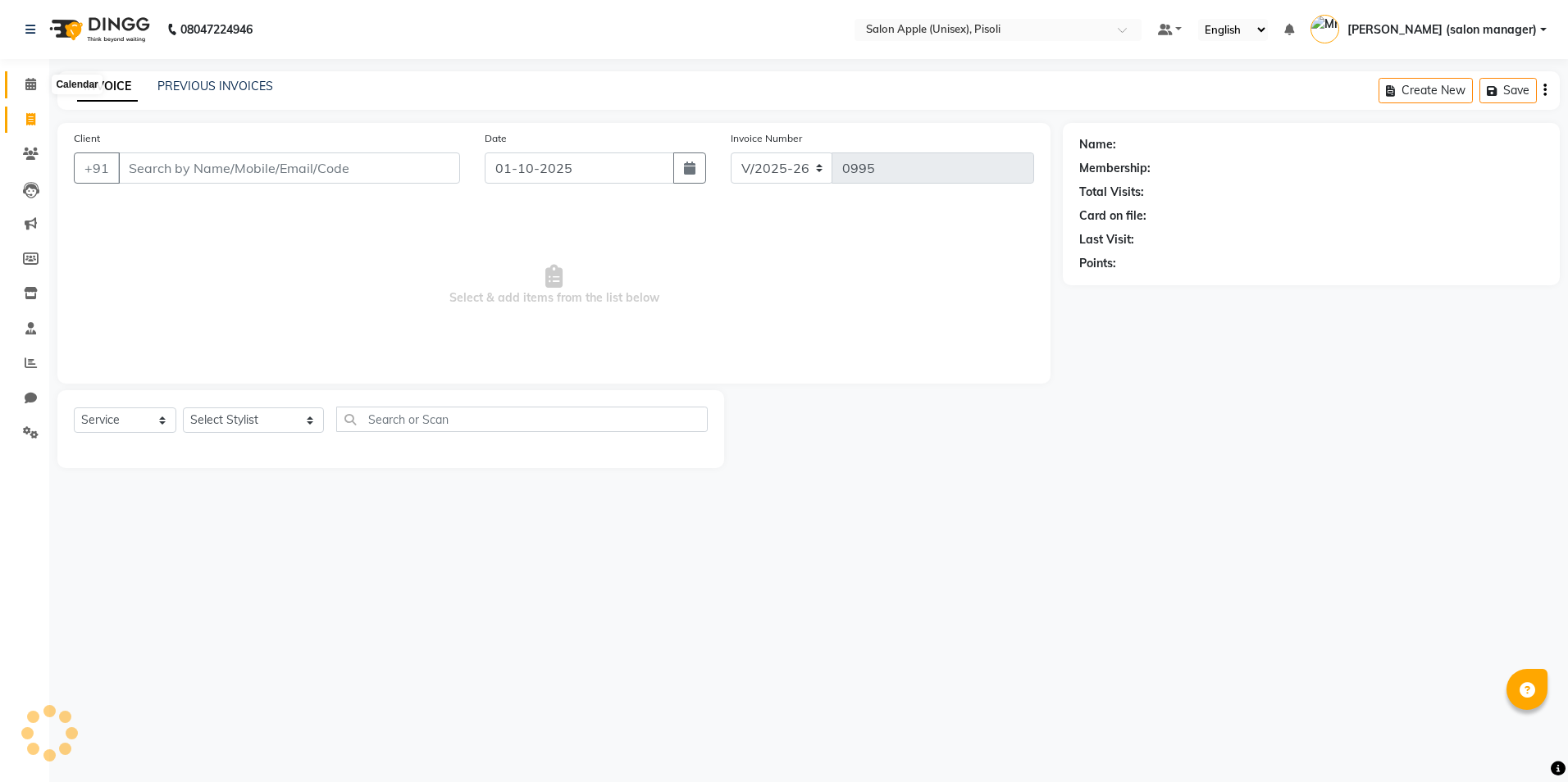
click at [33, 83] on icon at bounding box center [31, 84] width 10 height 12
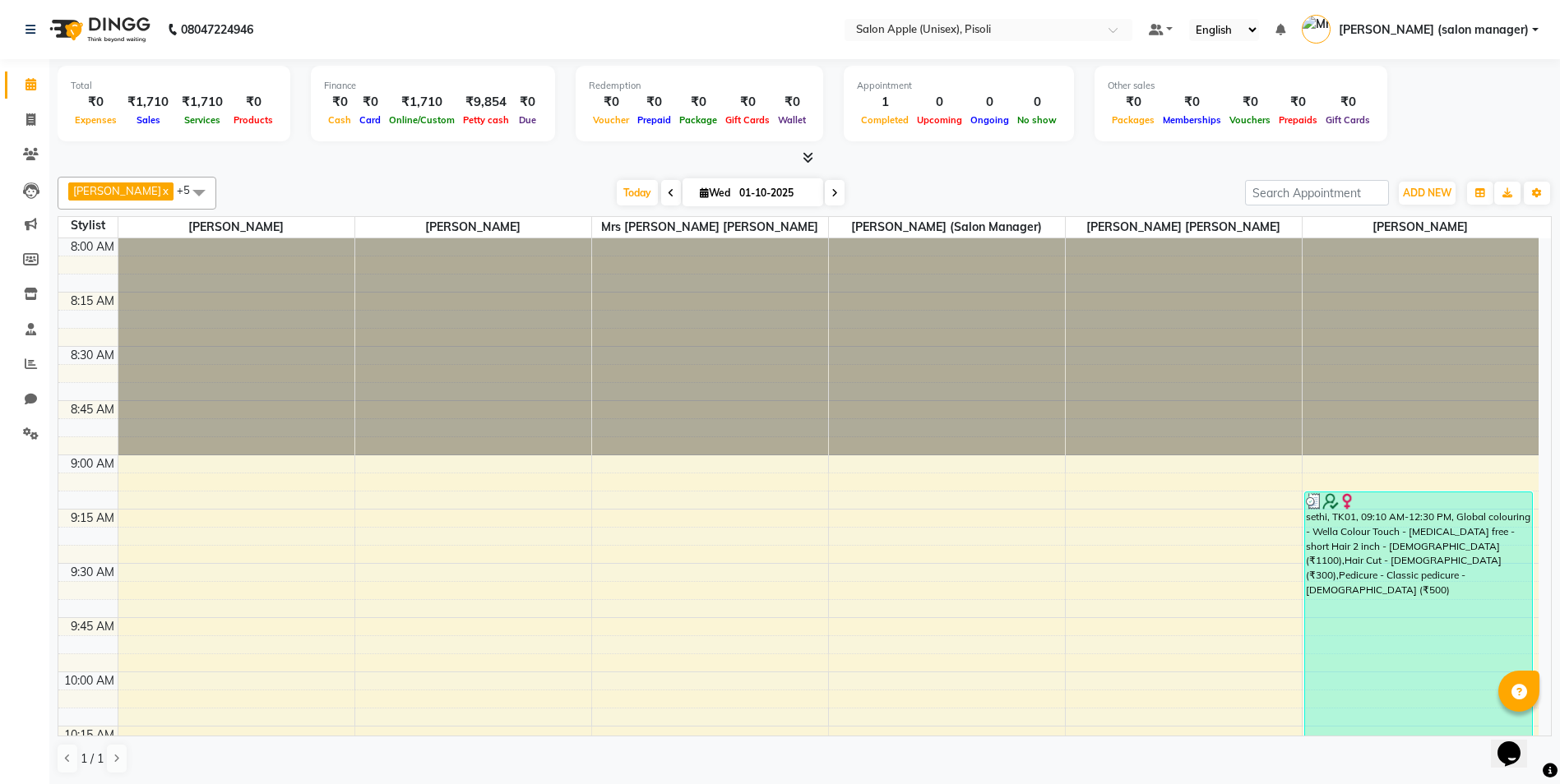
click at [807, 160] on icon at bounding box center [807, 157] width 10 height 12
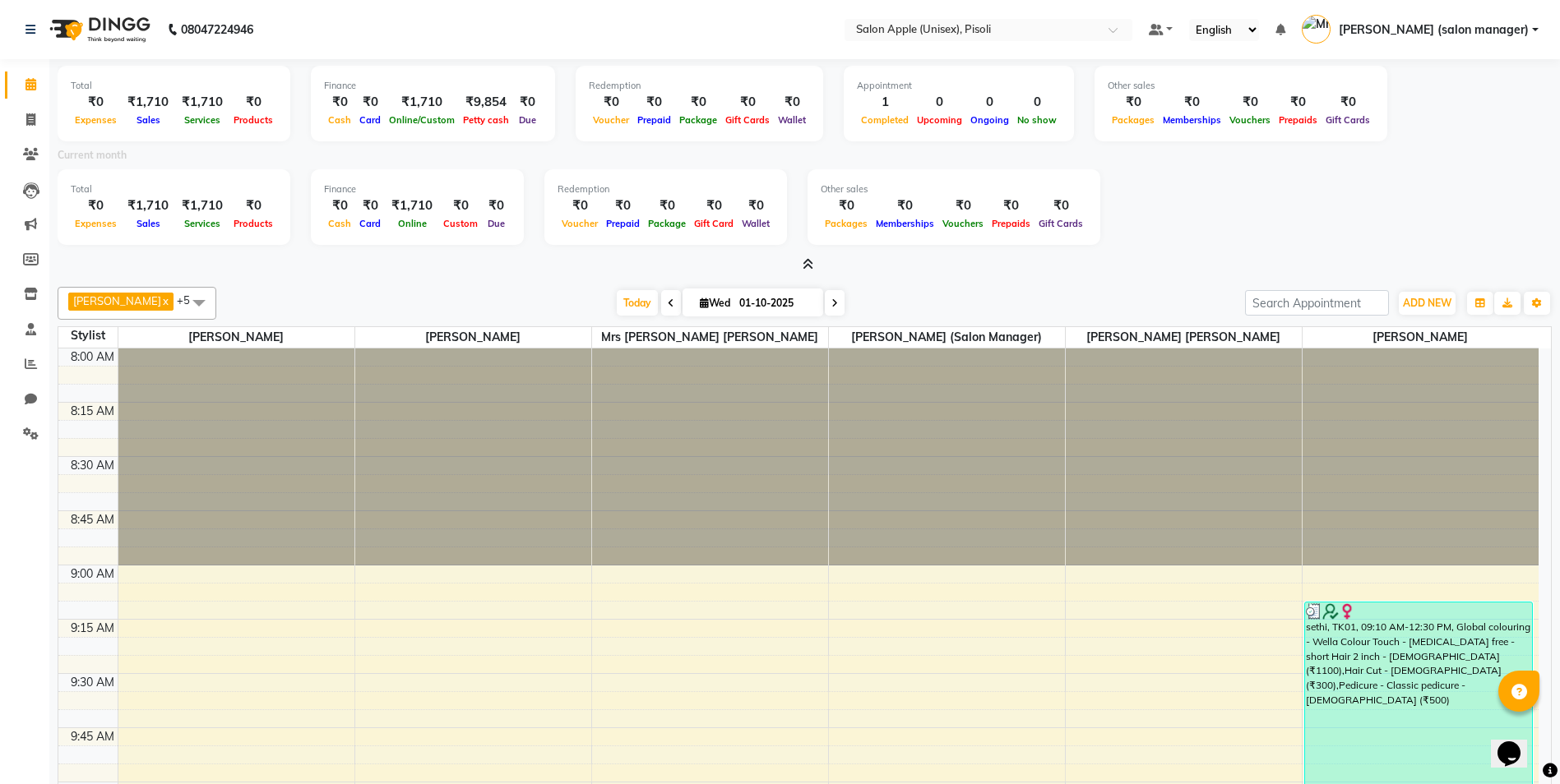
click at [809, 262] on icon at bounding box center [807, 264] width 10 height 12
